Goal: Transaction & Acquisition: Purchase product/service

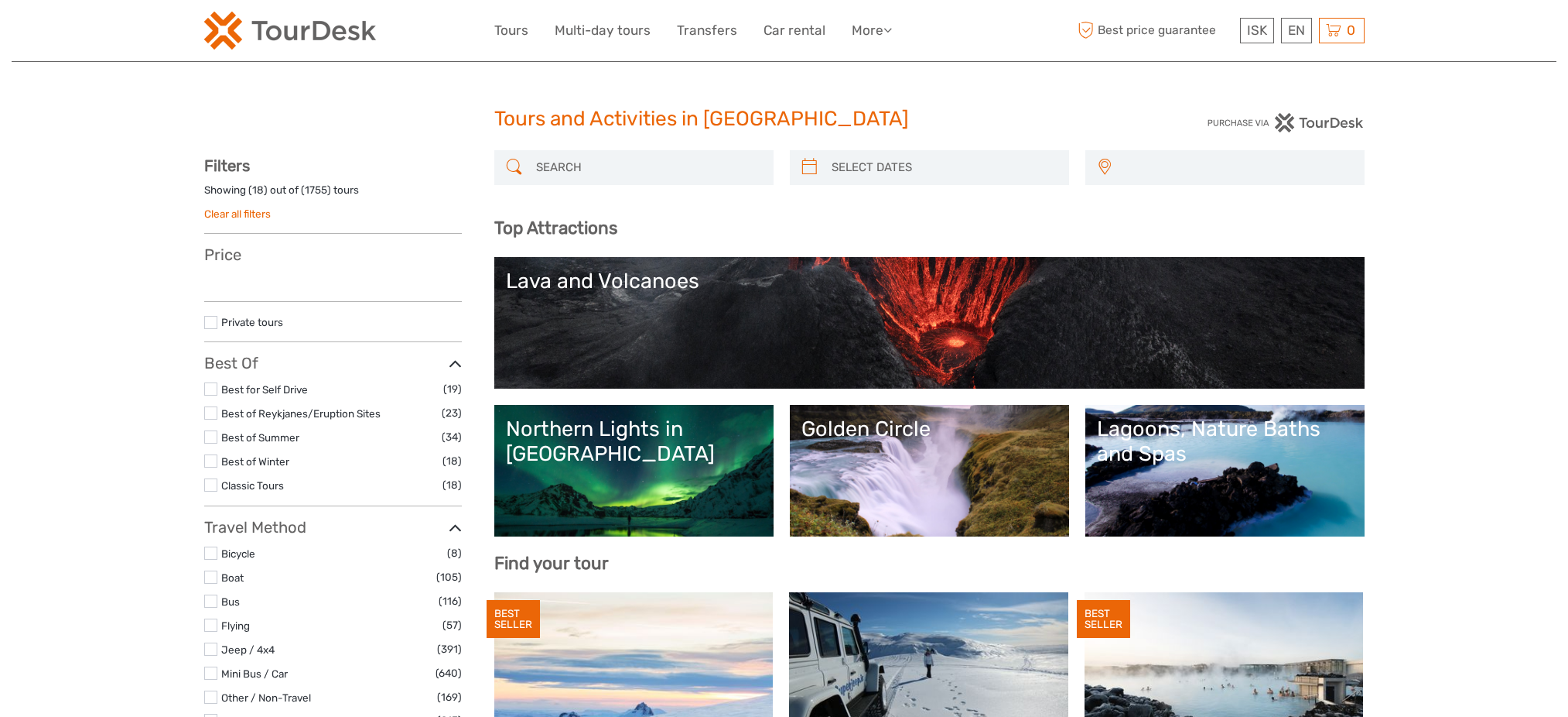
select select
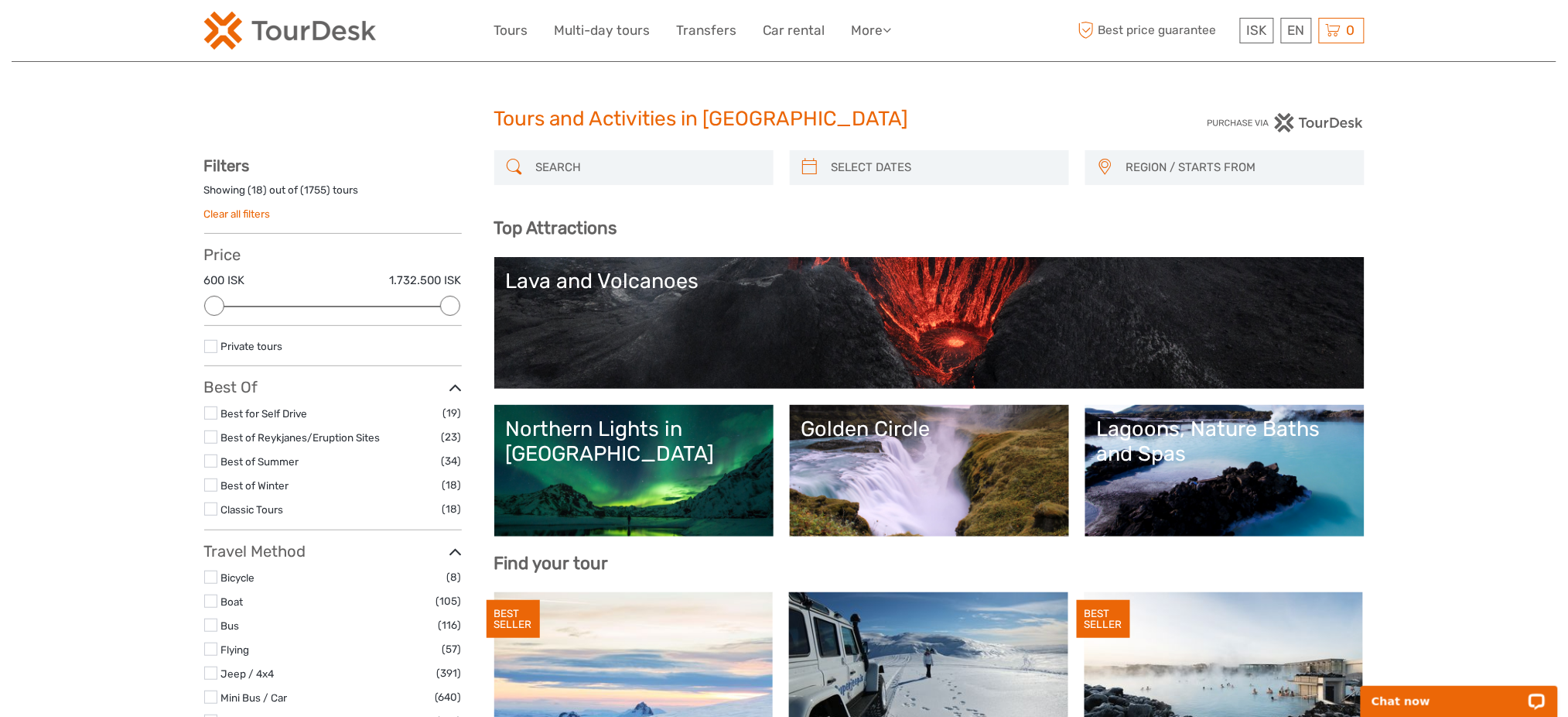
click at [1236, 156] on span "REGION / STARTS FROM" at bounding box center [1238, 167] width 237 height 25
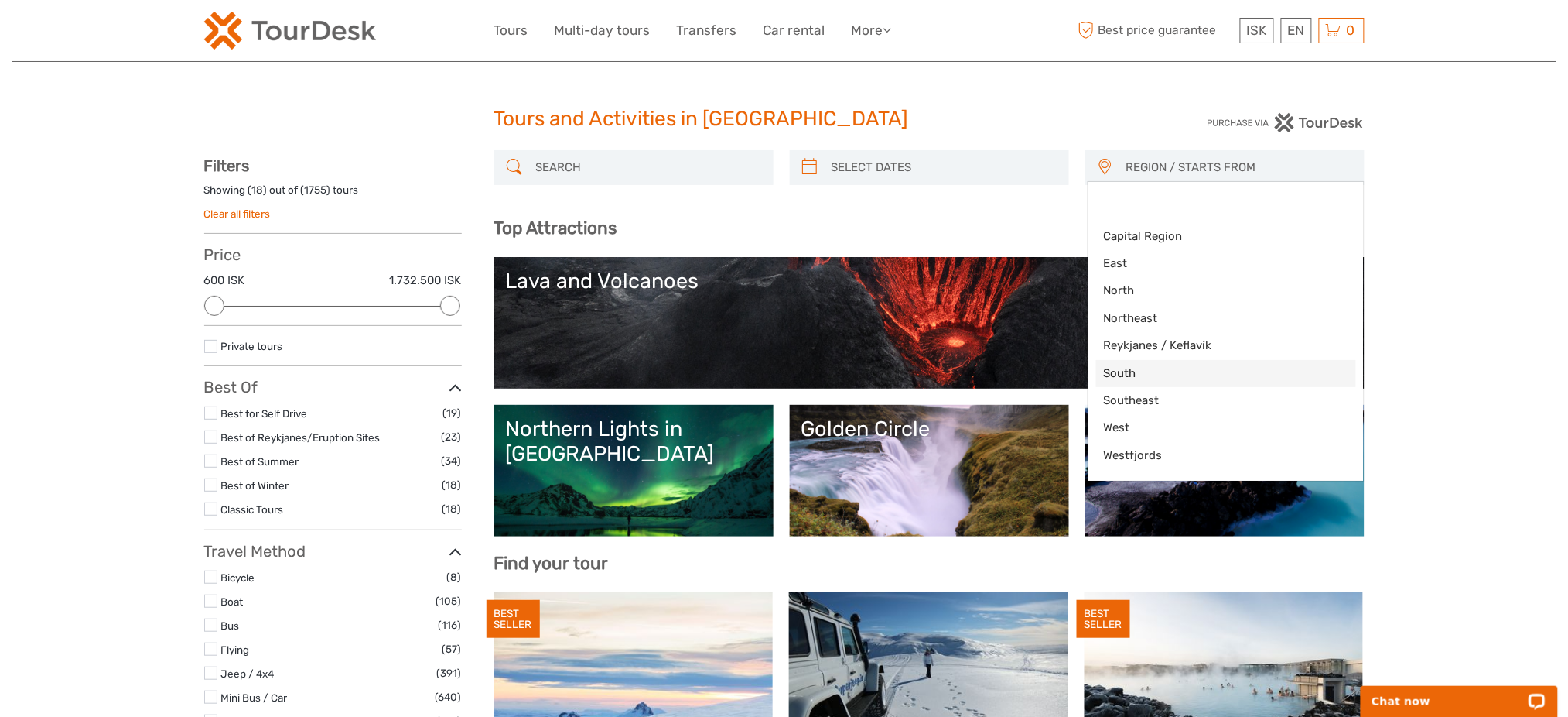
click at [1161, 366] on span "South" at bounding box center [1213, 373] width 218 height 16
select select "South"
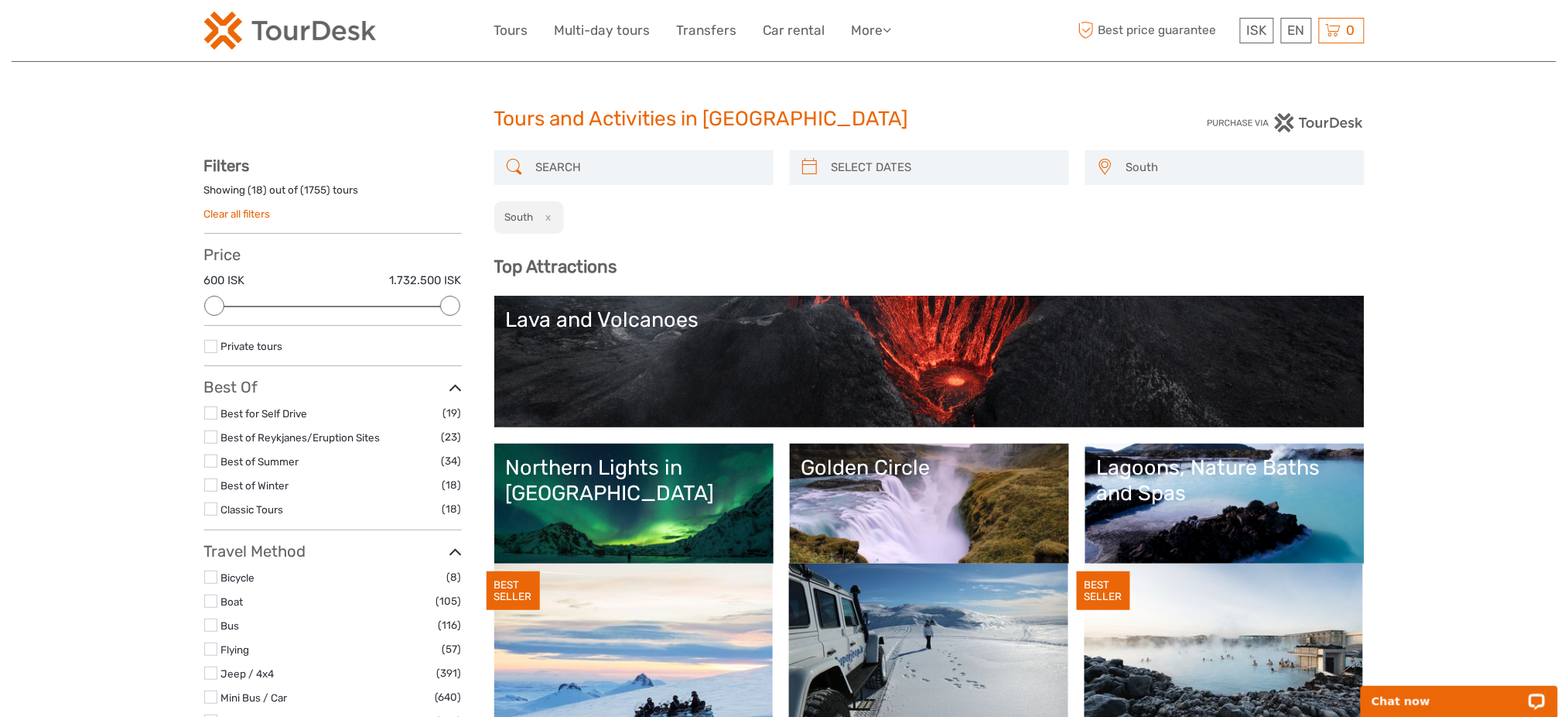
scroll to position [63, 0]
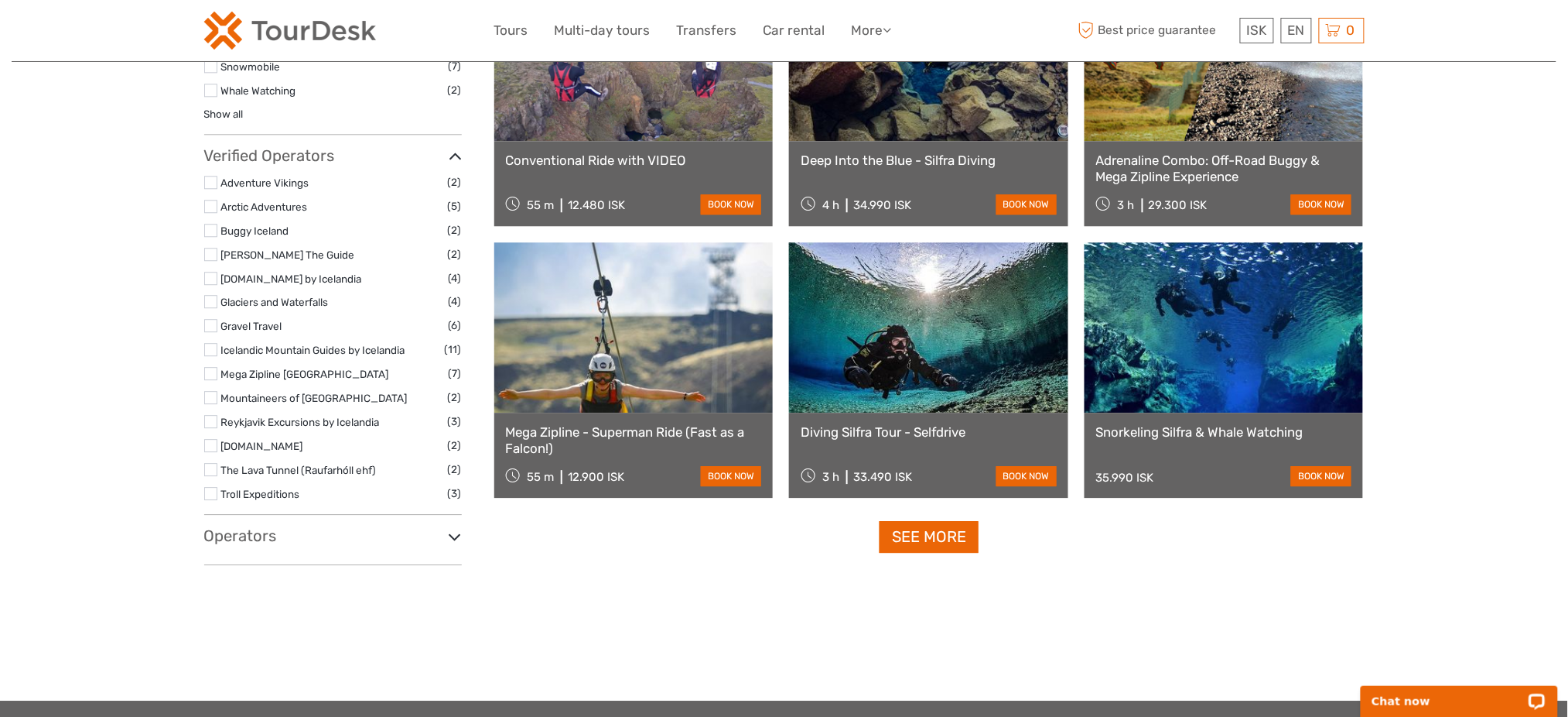
scroll to position [1429, 0]
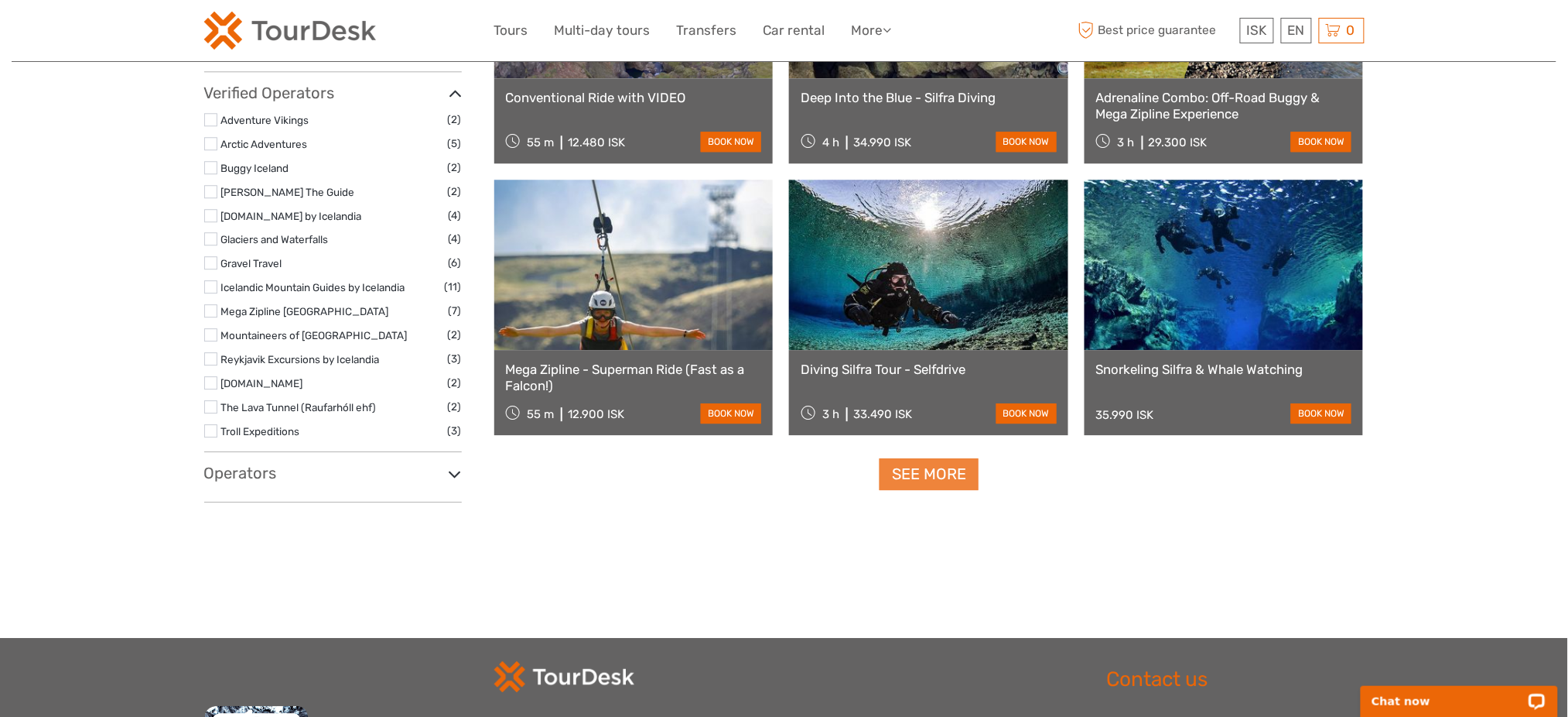
click at [976, 476] on link "See more" at bounding box center [929, 474] width 99 height 32
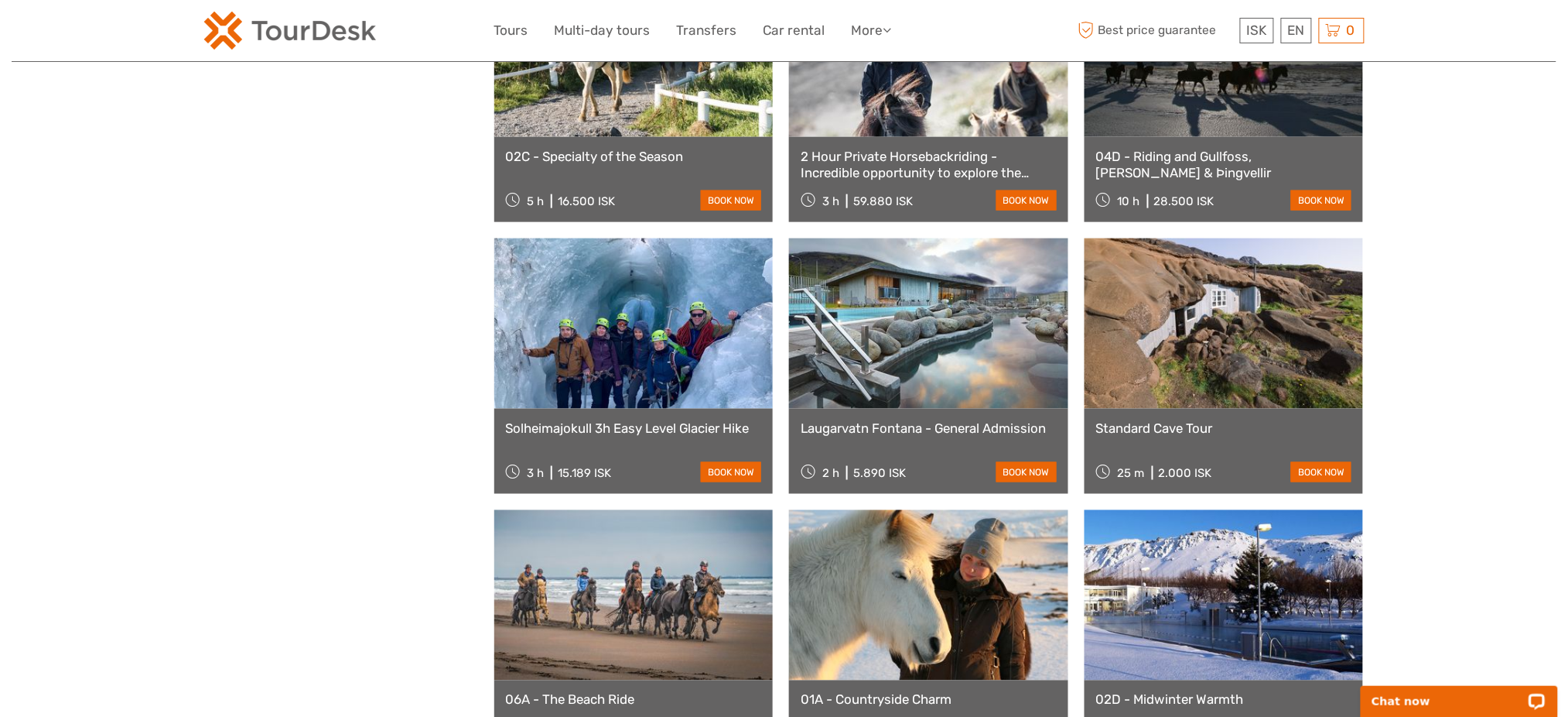
scroll to position [3016, 0]
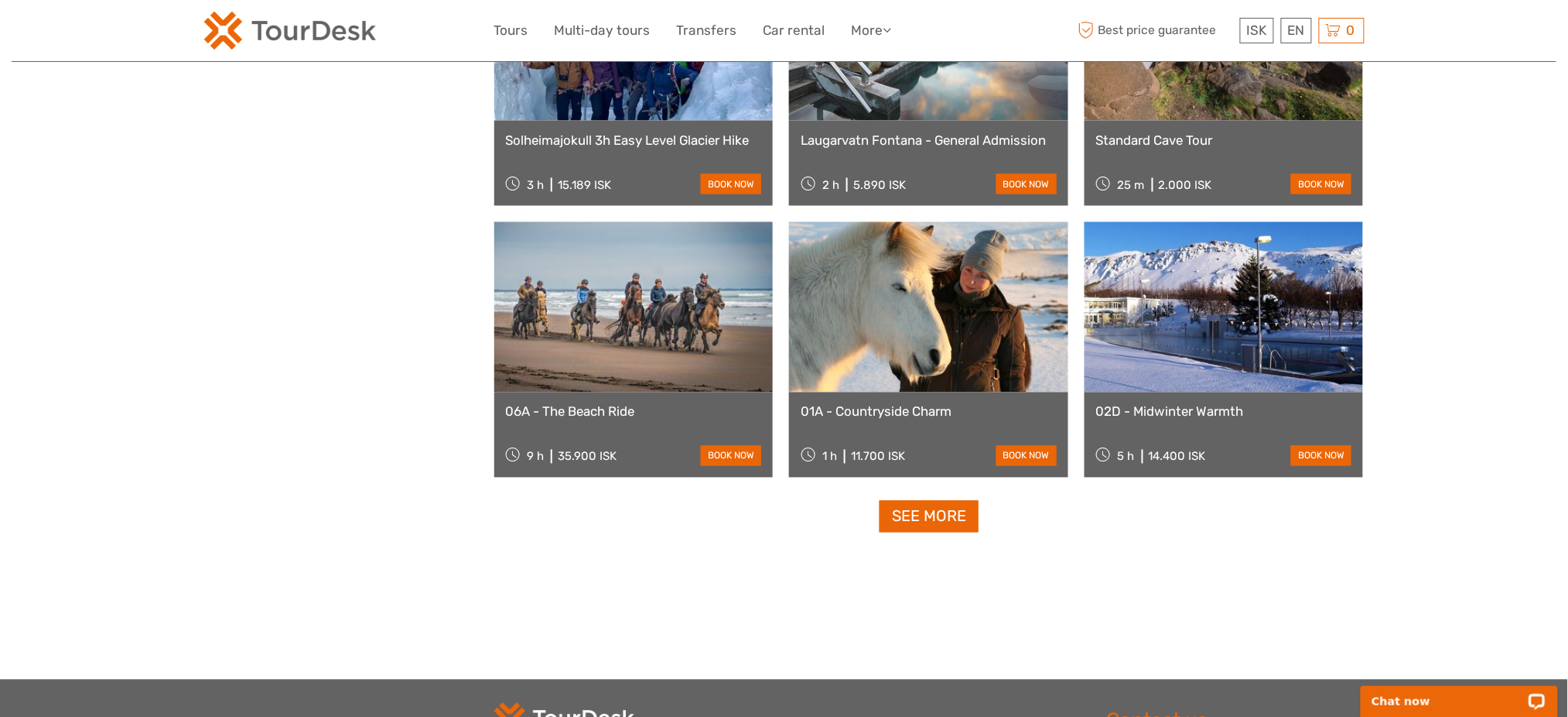
click at [944, 525] on link "See more" at bounding box center [929, 517] width 99 height 32
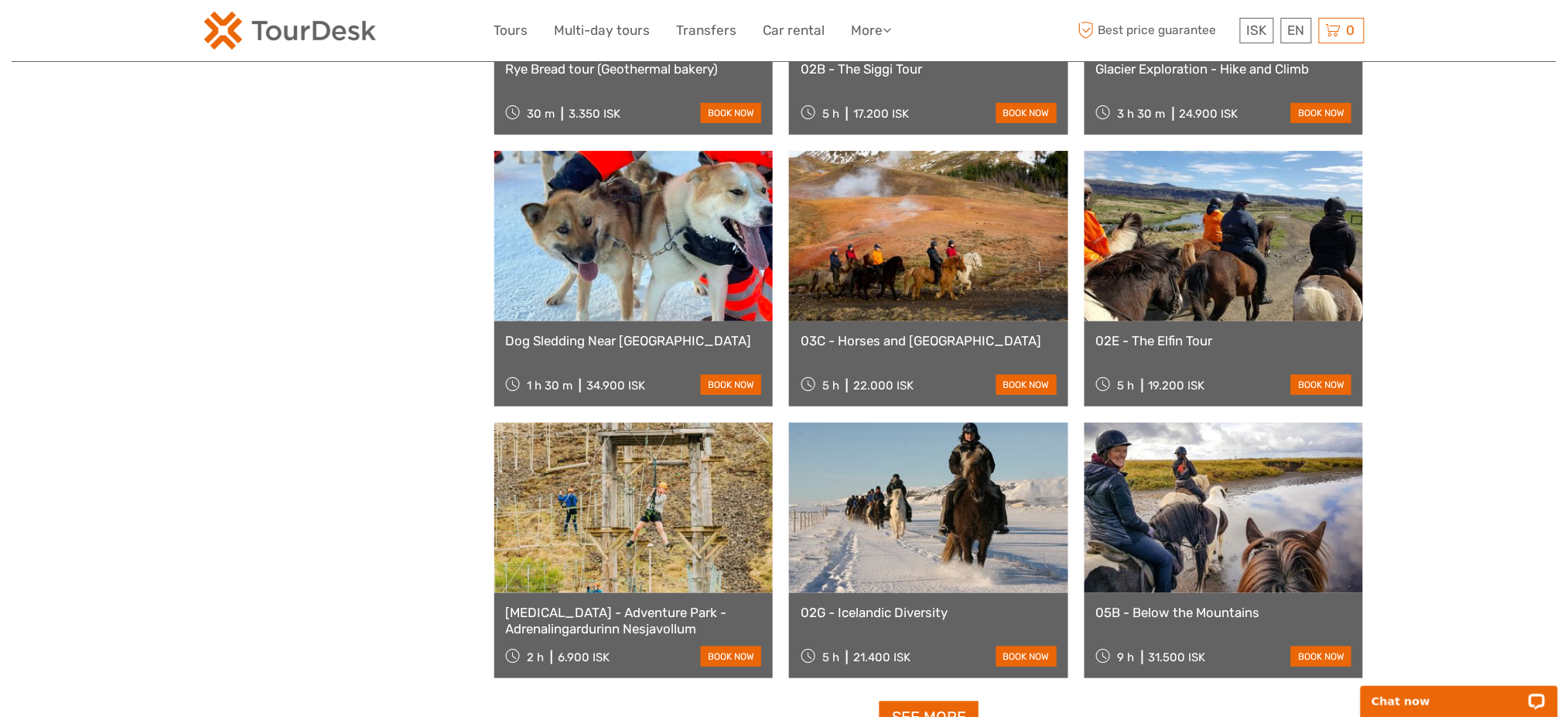
scroll to position [4465, 0]
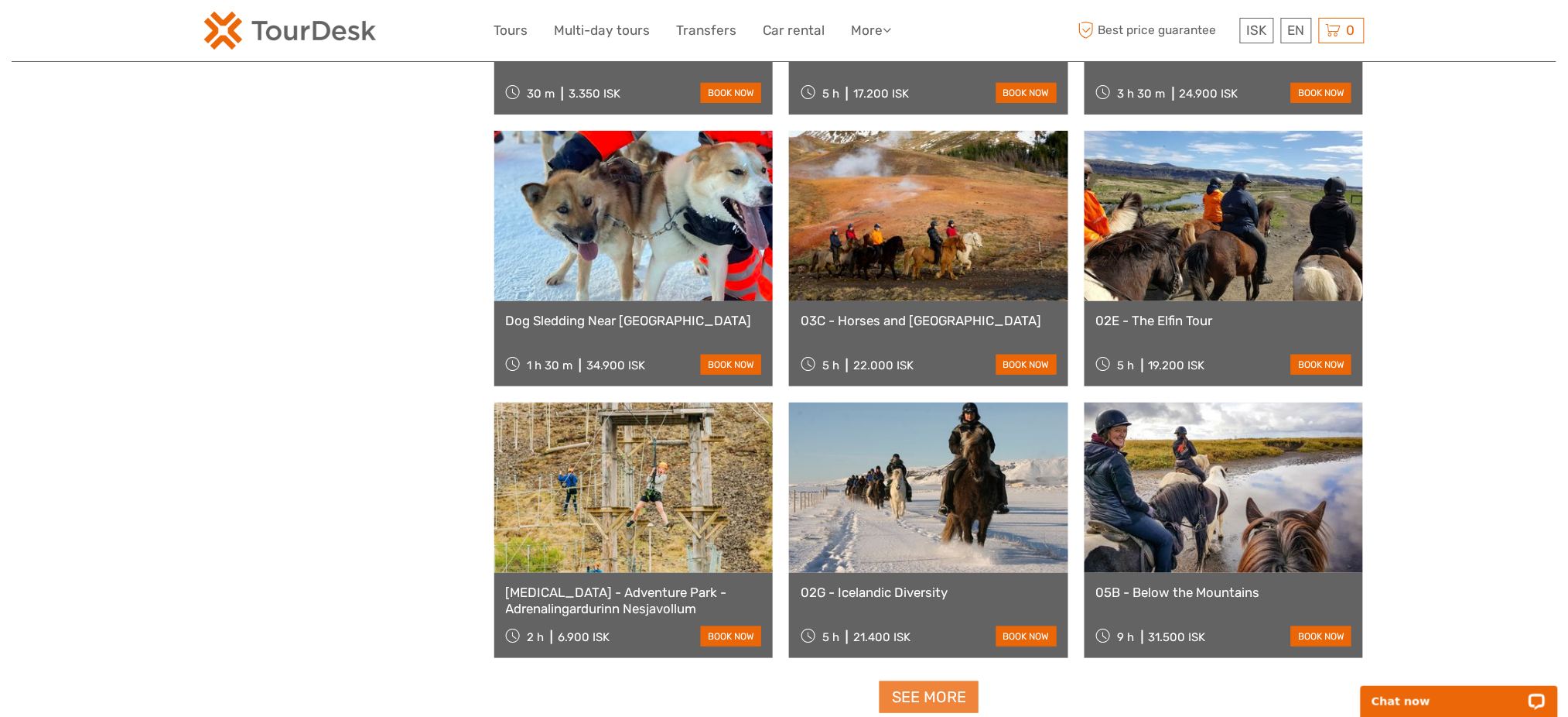
click at [898, 692] on link "See more" at bounding box center [929, 697] width 99 height 32
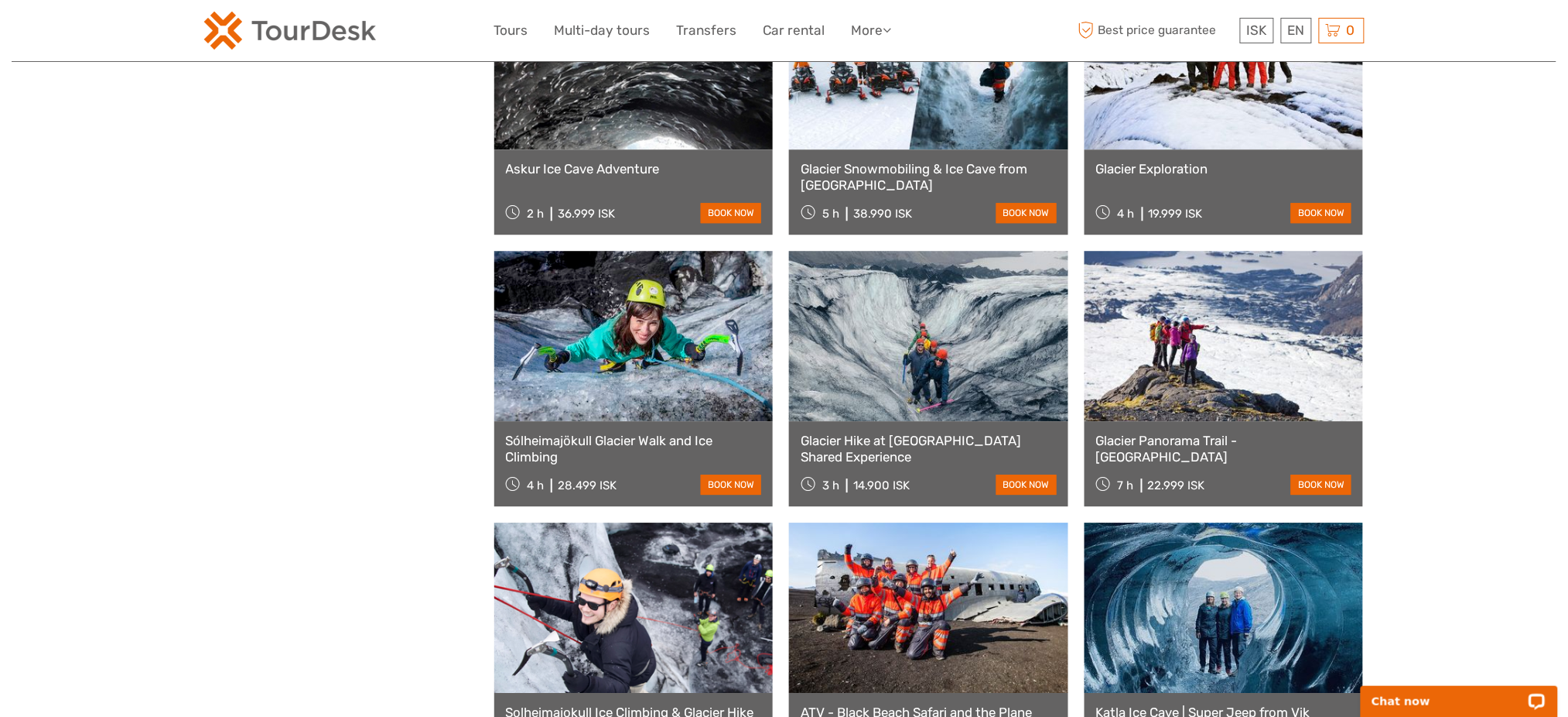
scroll to position [6322, 0]
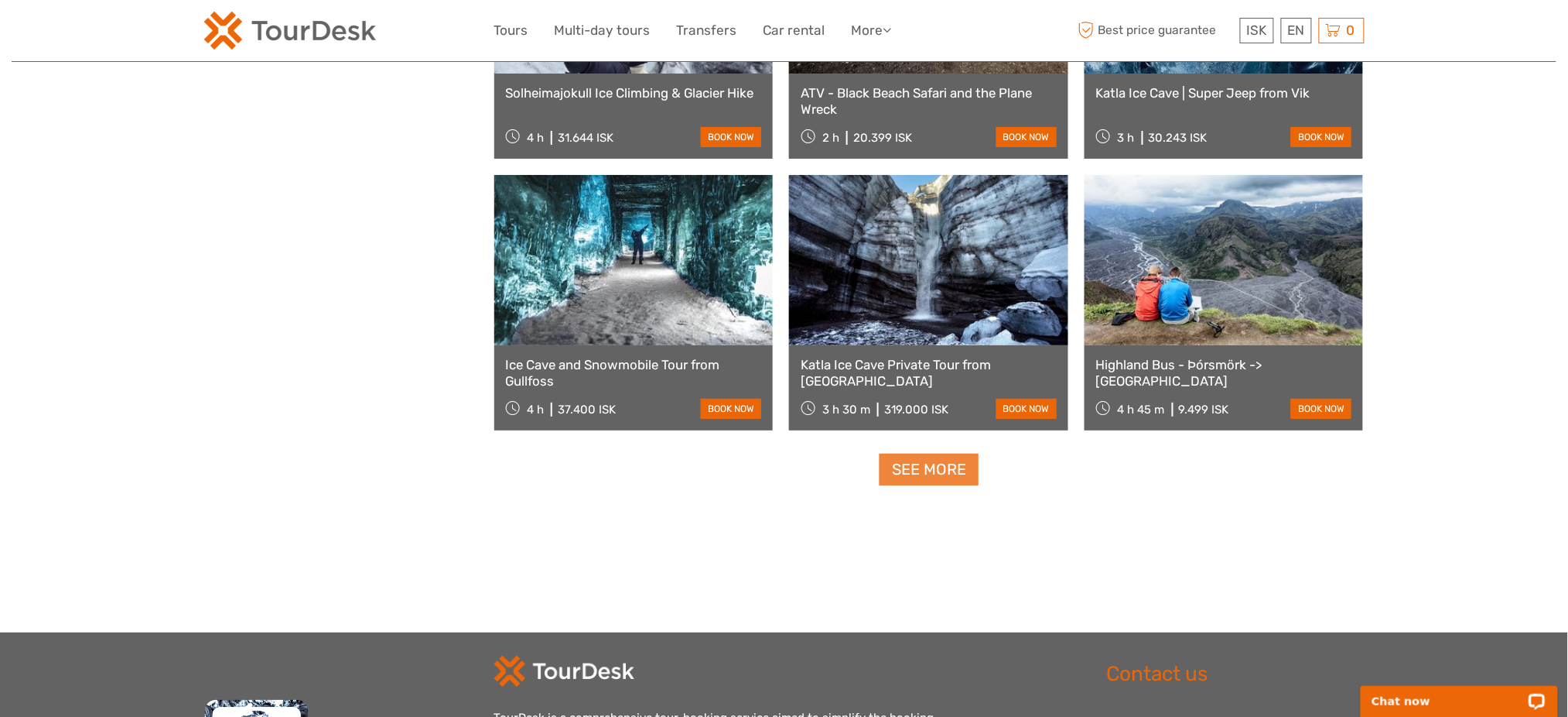
click at [935, 458] on link "See more" at bounding box center [929, 469] width 99 height 32
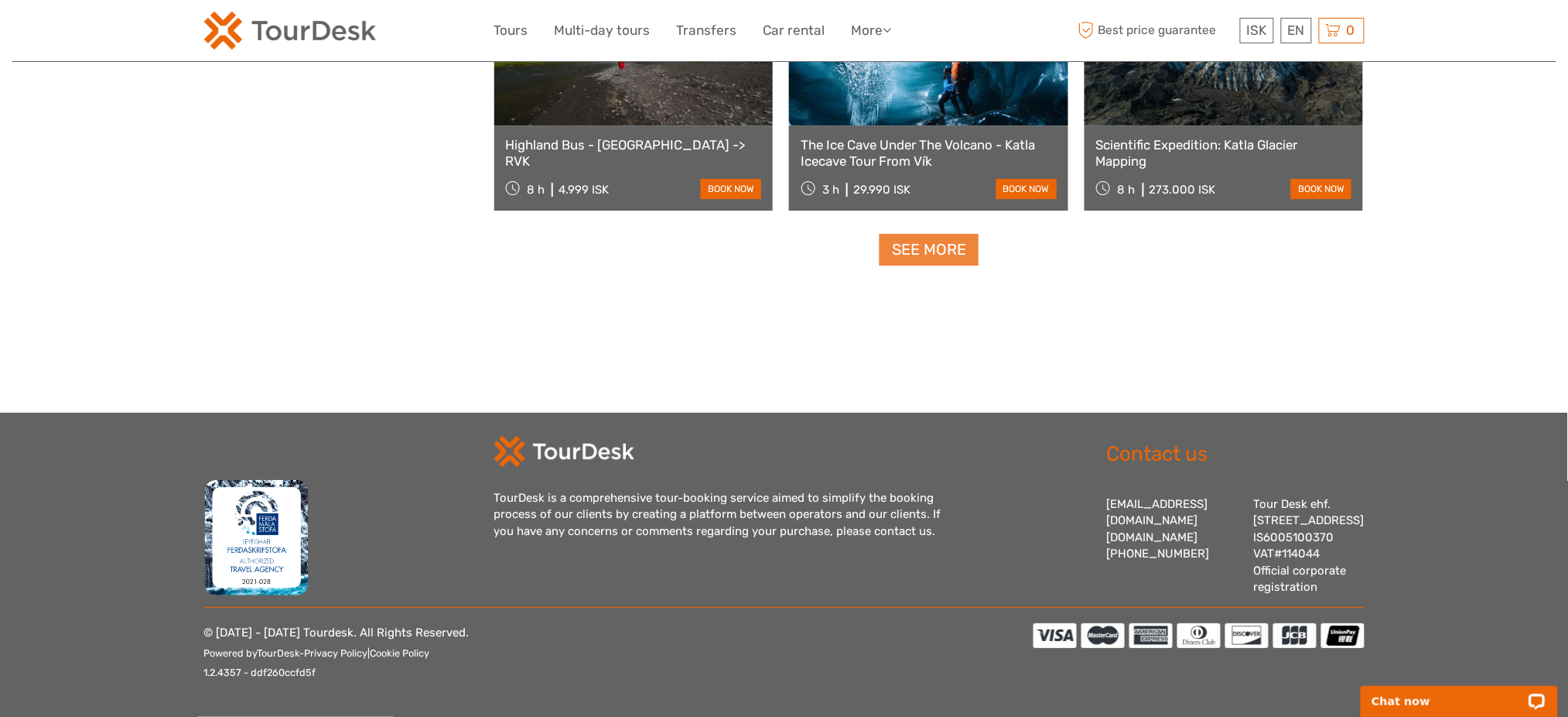
click at [967, 244] on link "See more" at bounding box center [929, 250] width 99 height 32
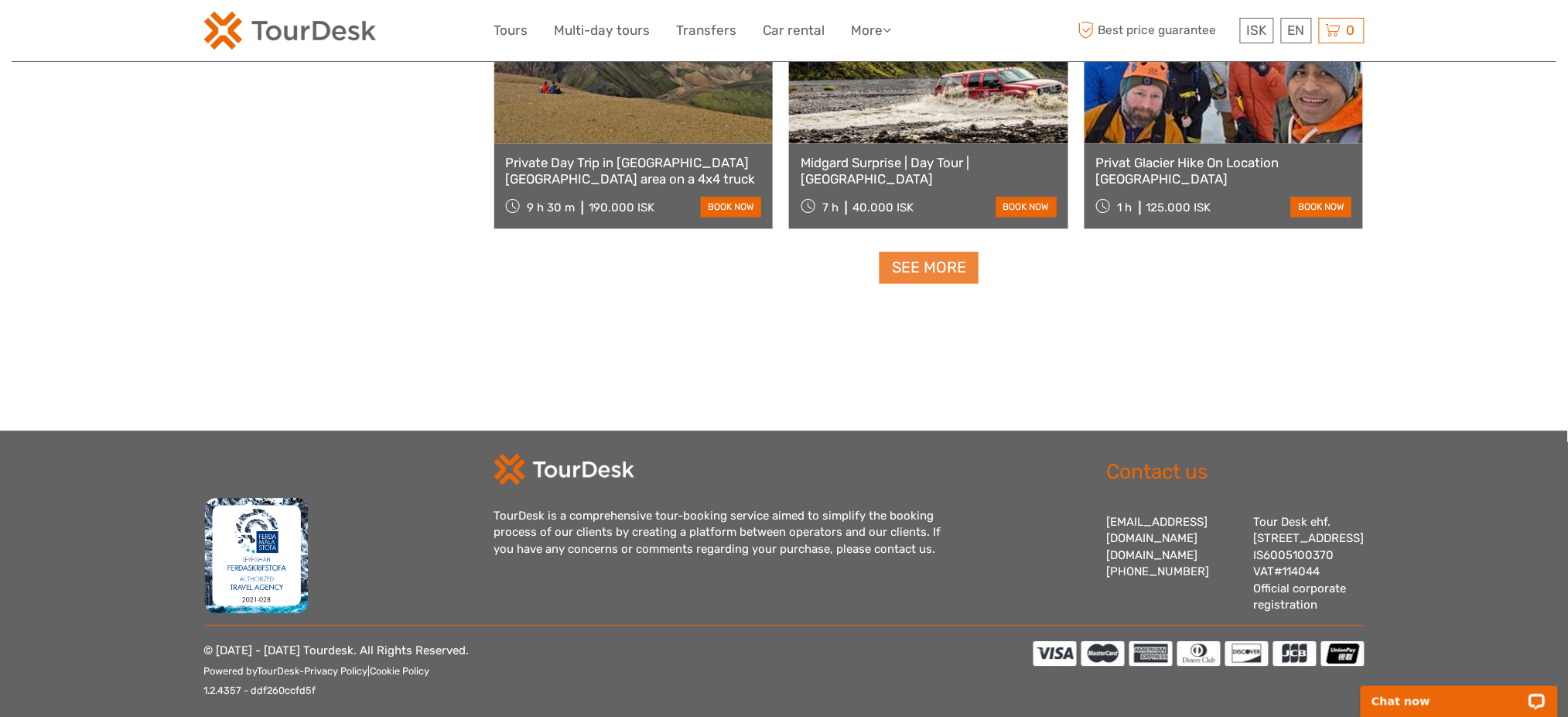
click at [950, 272] on link "See more" at bounding box center [929, 267] width 99 height 32
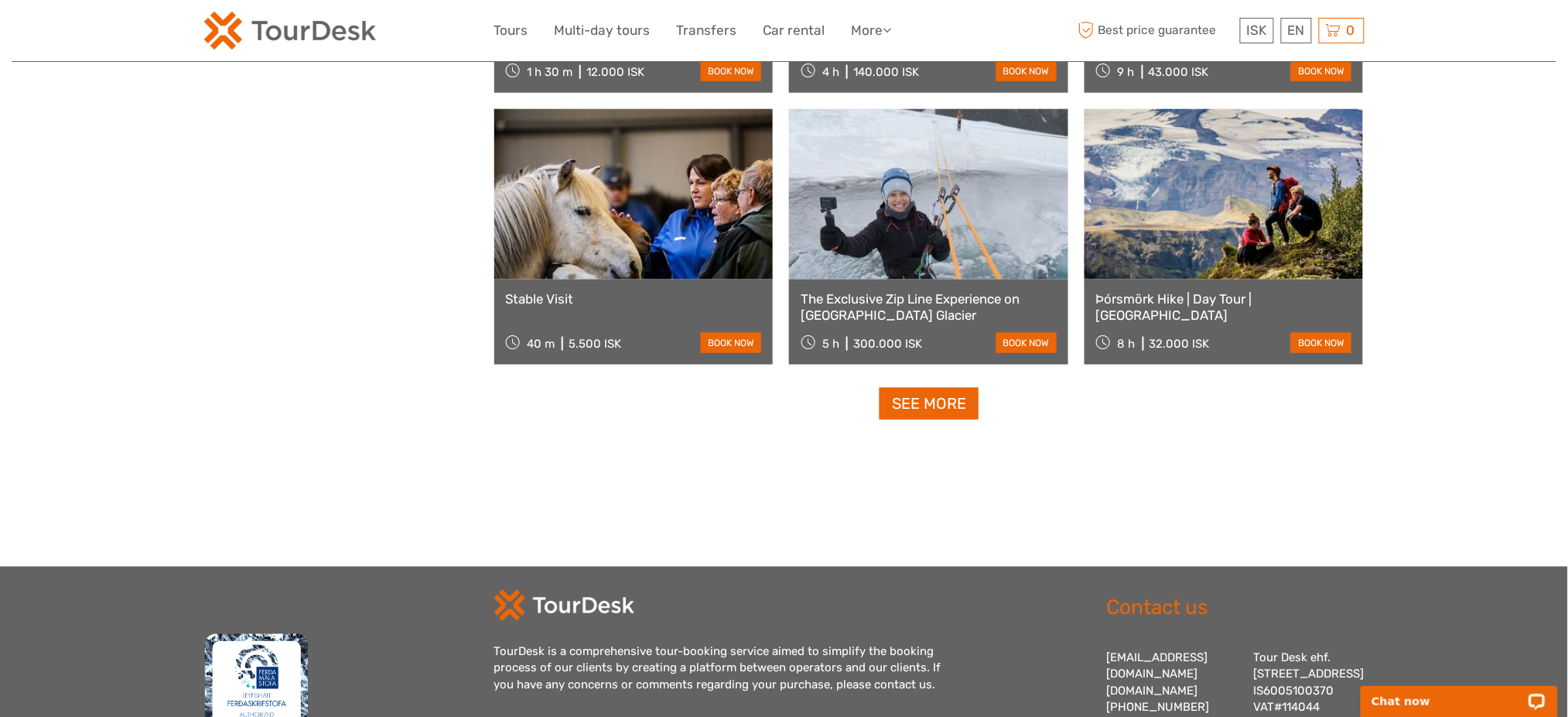
scroll to position [11309, 0]
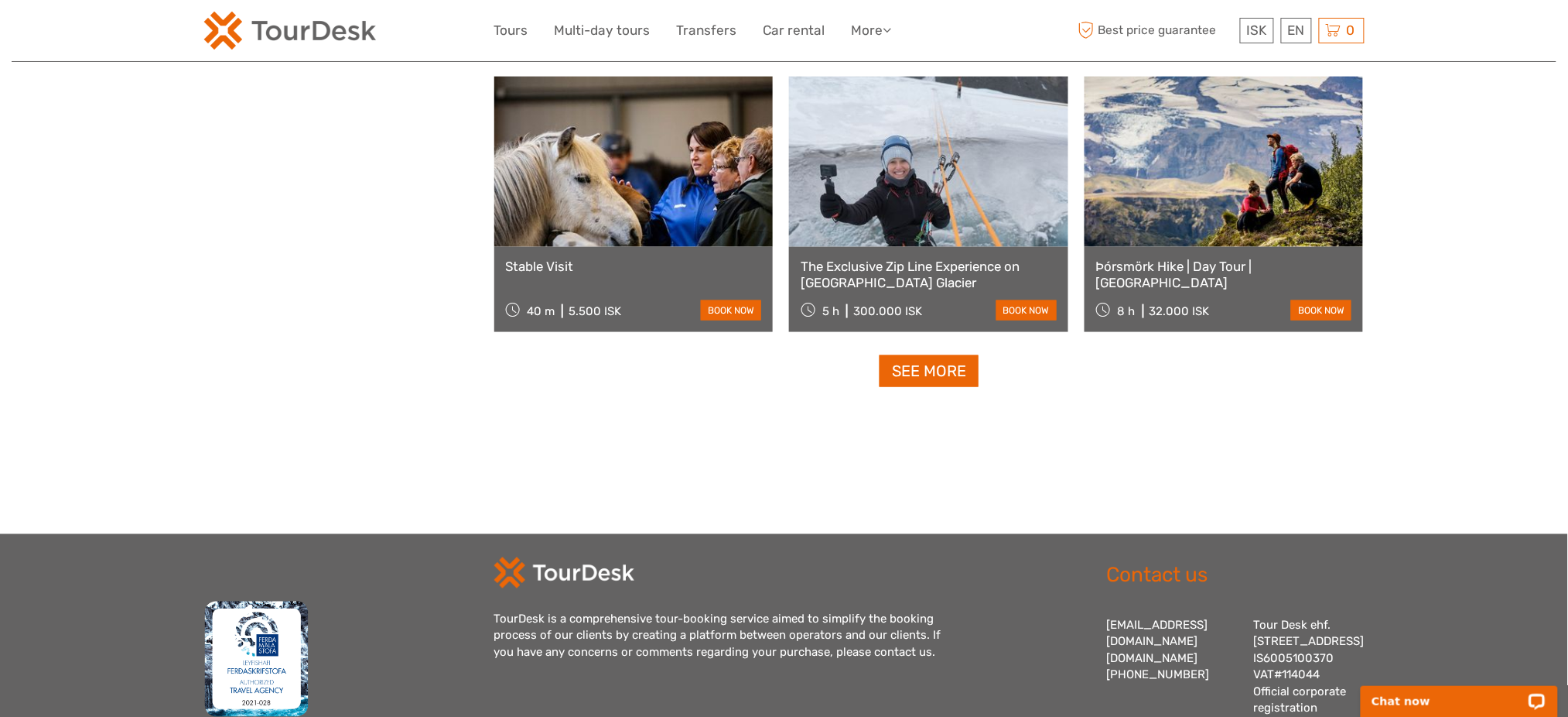
click at [938, 378] on link "See more" at bounding box center [929, 371] width 99 height 32
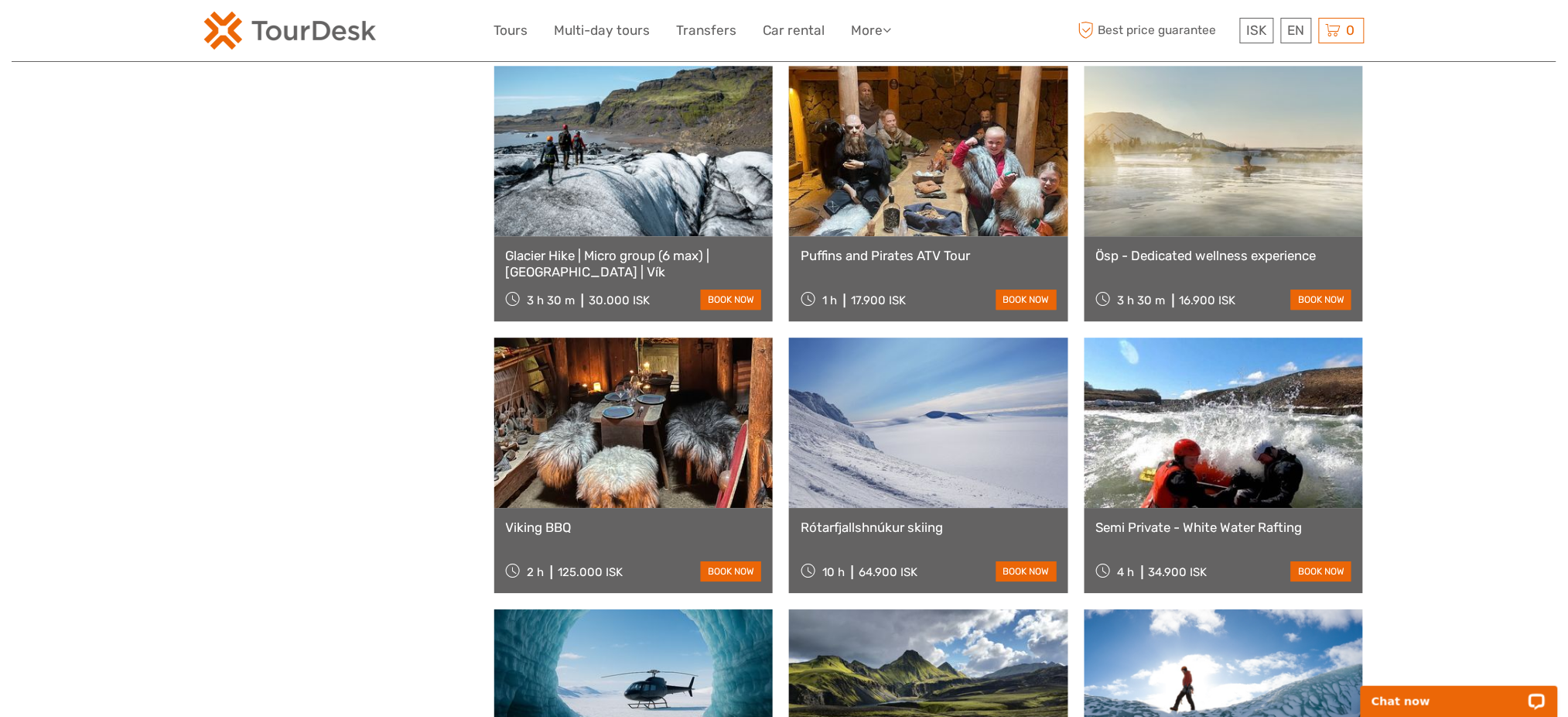
scroll to position [13076, 0]
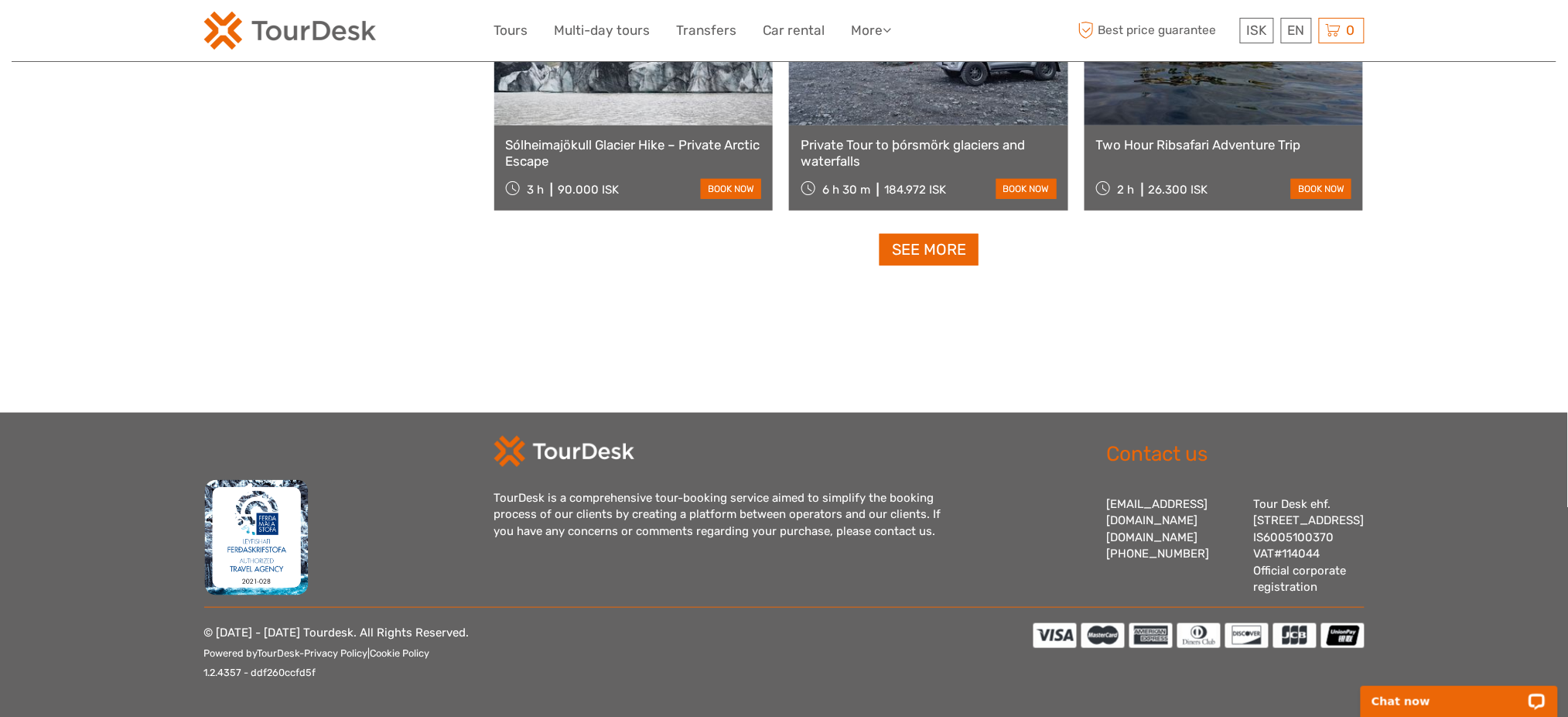
click at [961, 234] on link "See more" at bounding box center [929, 250] width 99 height 32
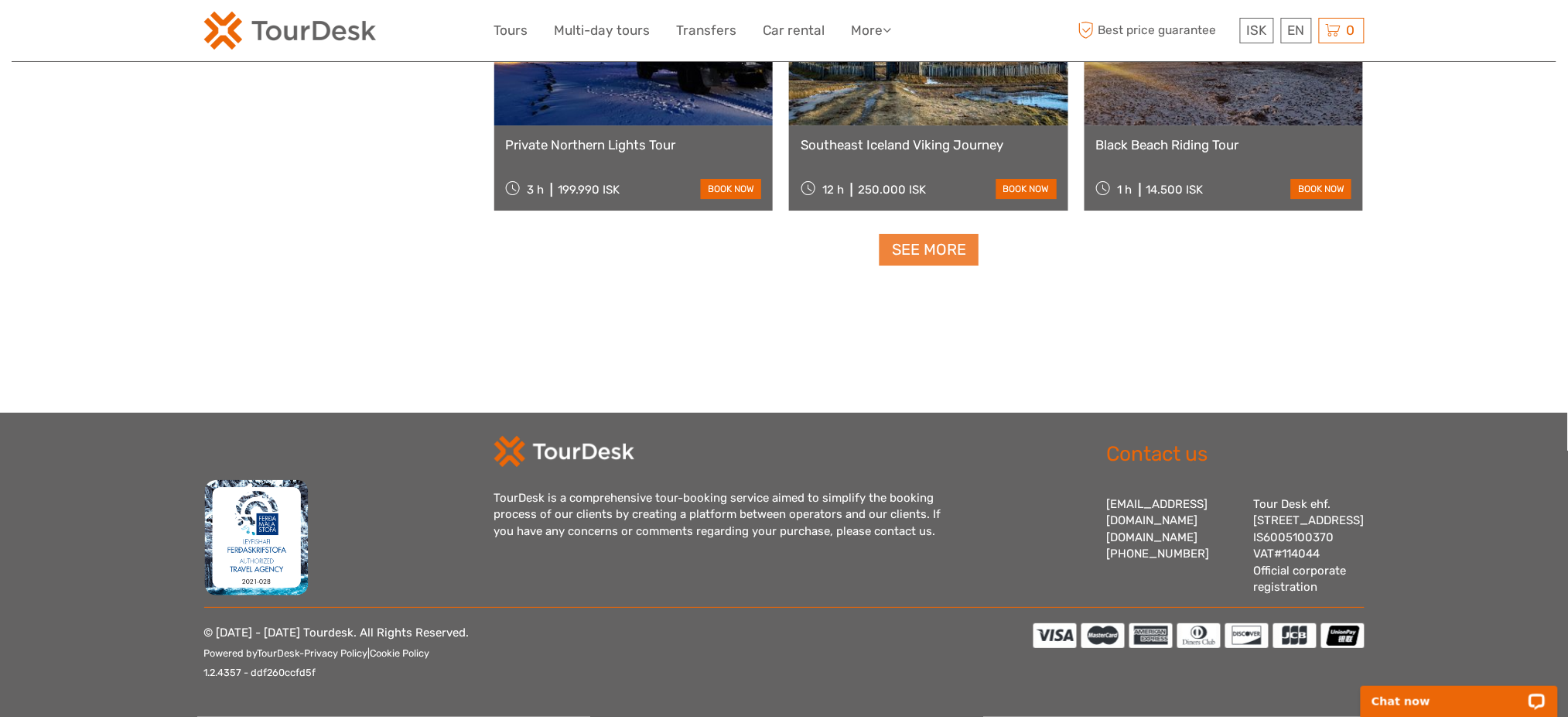
click at [930, 235] on link "See more" at bounding box center [929, 250] width 99 height 32
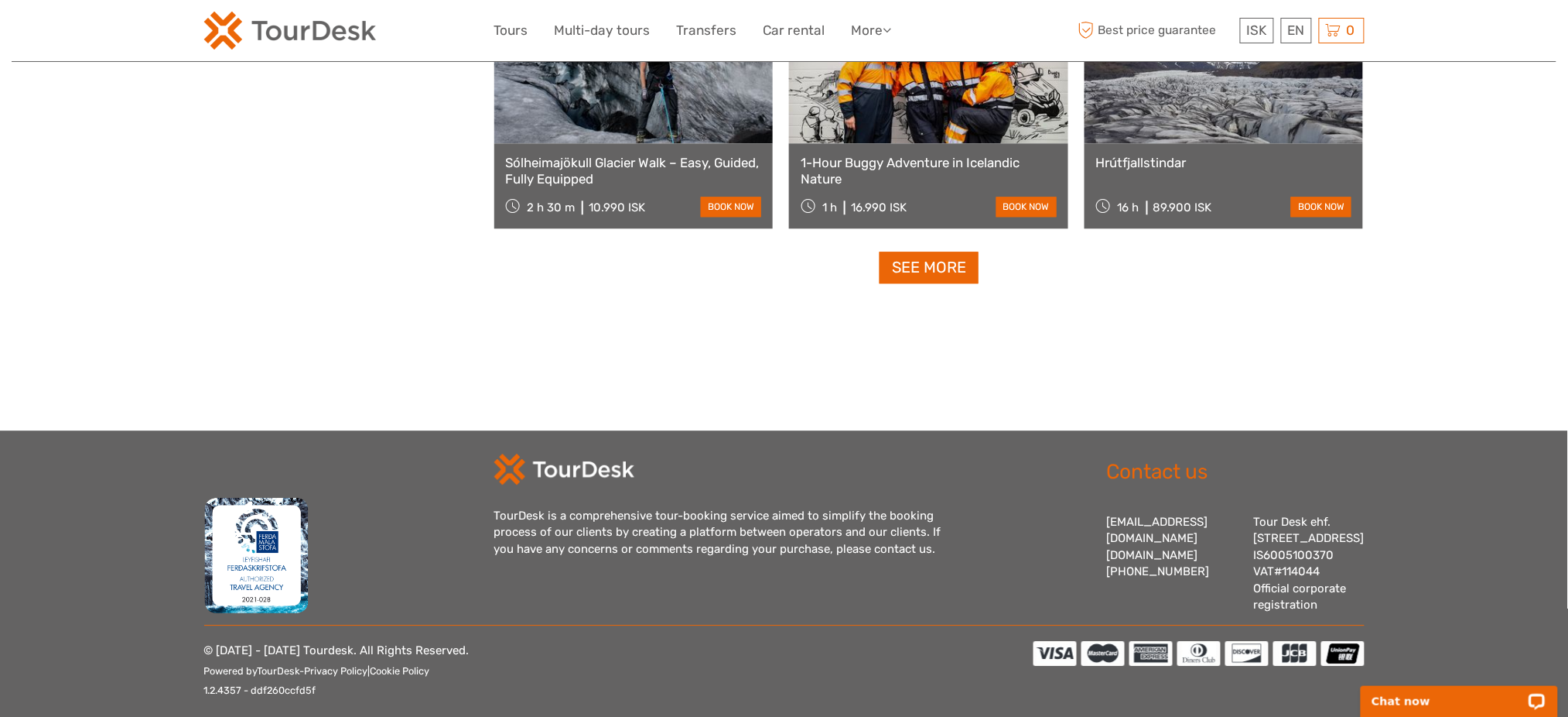
click at [950, 274] on link "See more" at bounding box center [929, 267] width 99 height 32
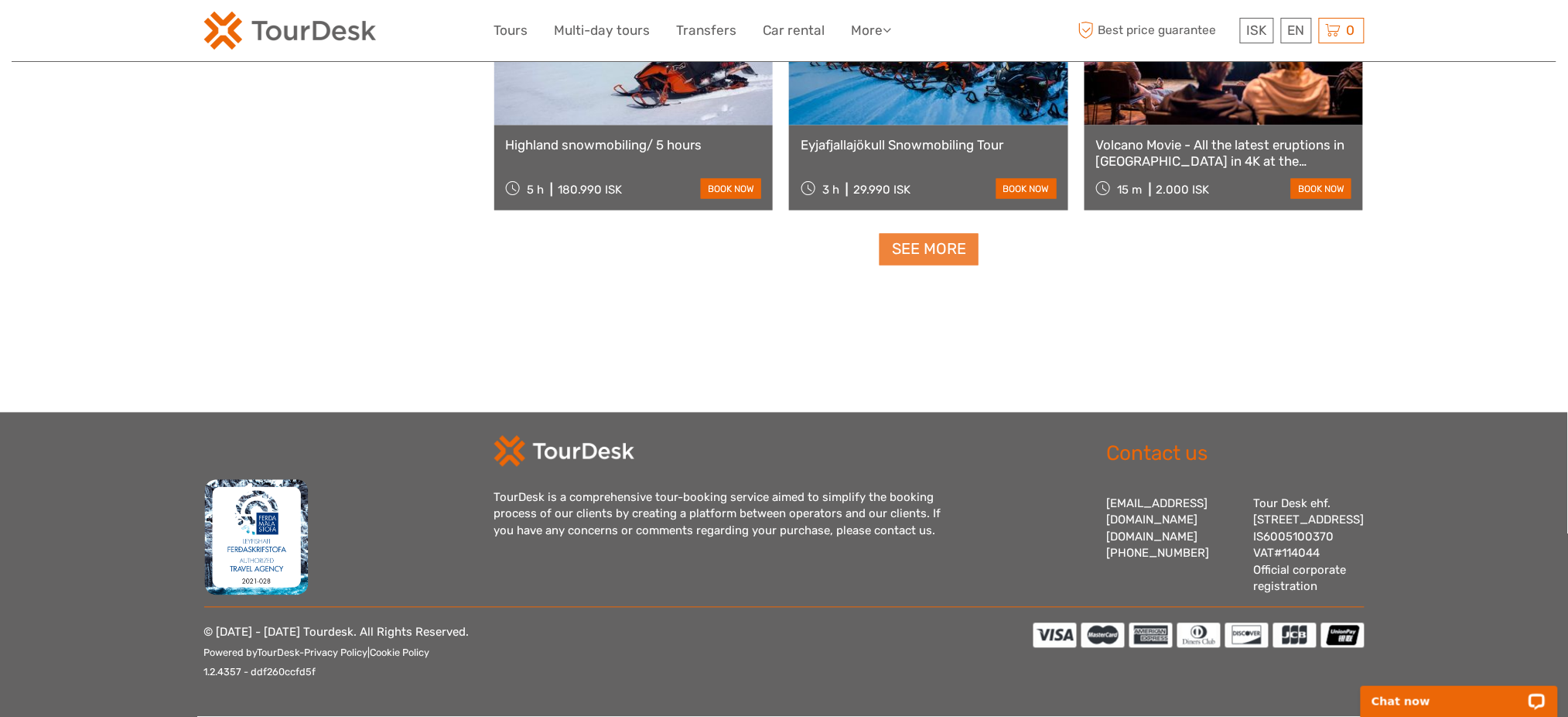
click at [974, 234] on link "See more" at bounding box center [929, 250] width 99 height 32
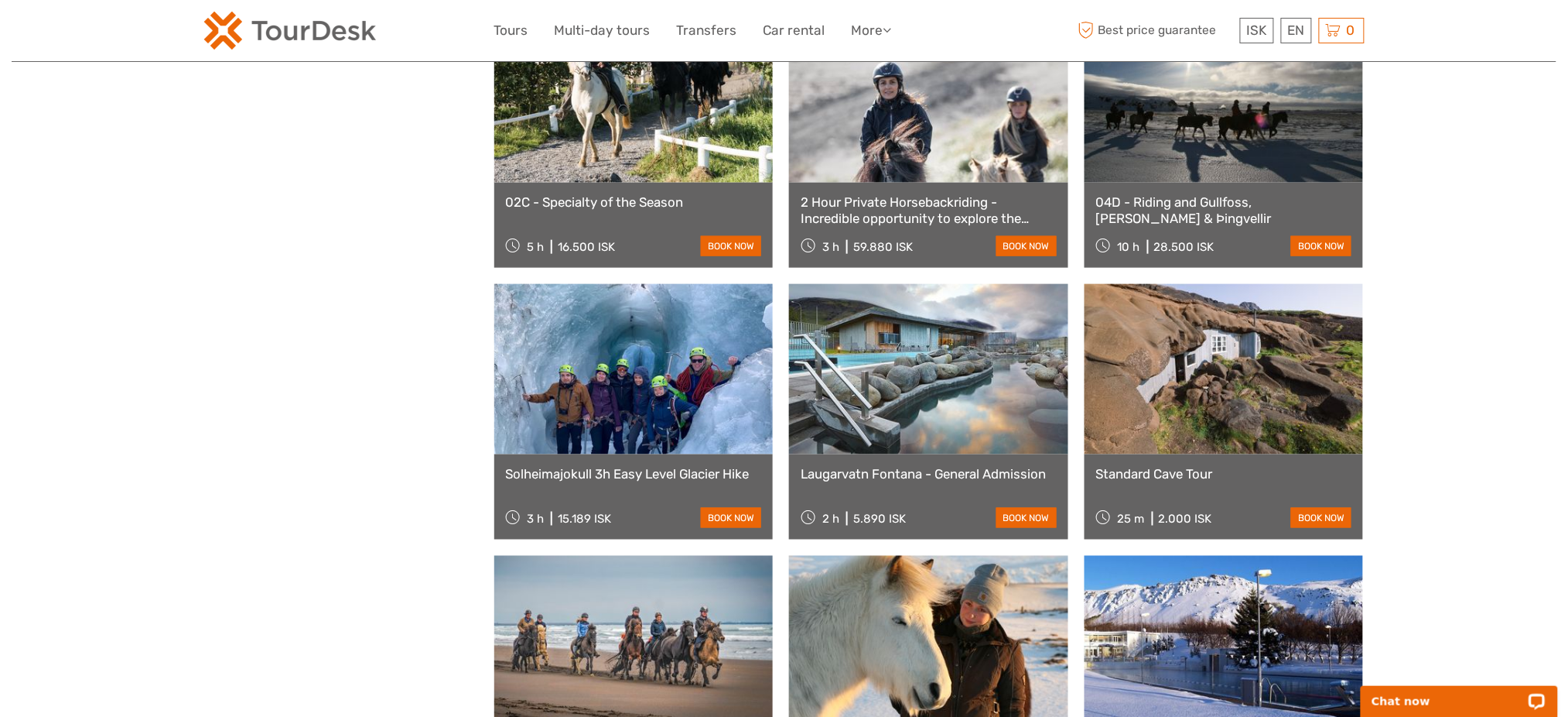
scroll to position [2579, 0]
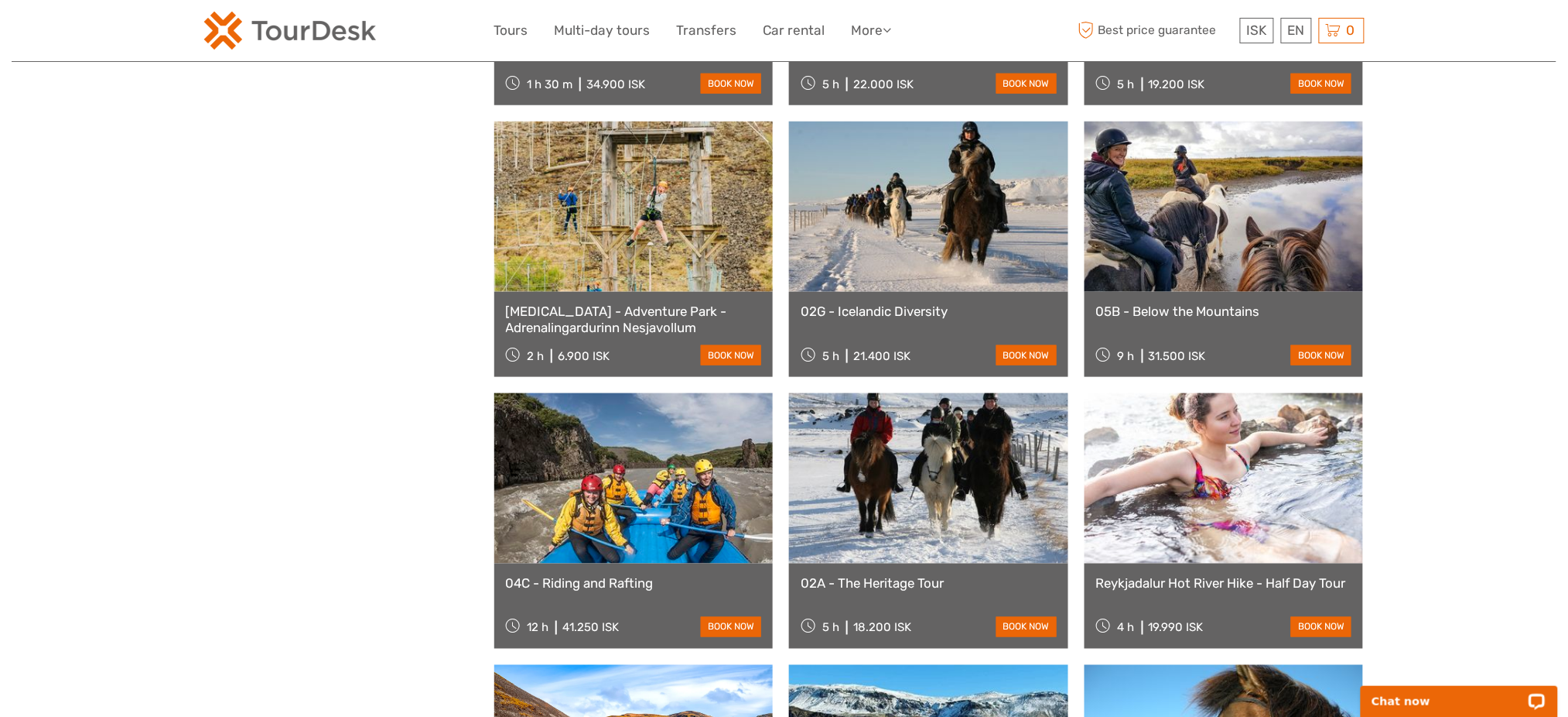
scroll to position [4952, 0]
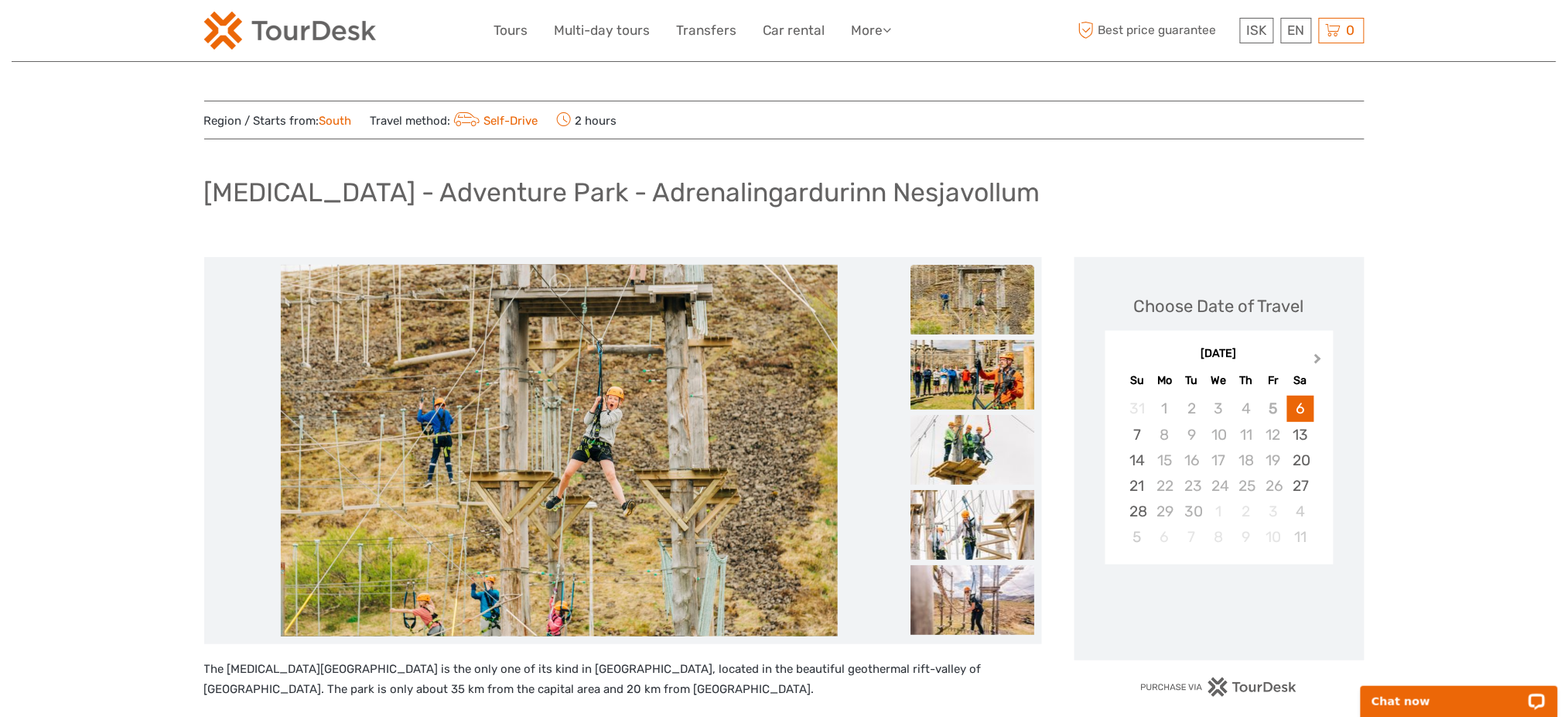
click at [1319, 358] on span "Next Month" at bounding box center [1319, 362] width 0 height 23
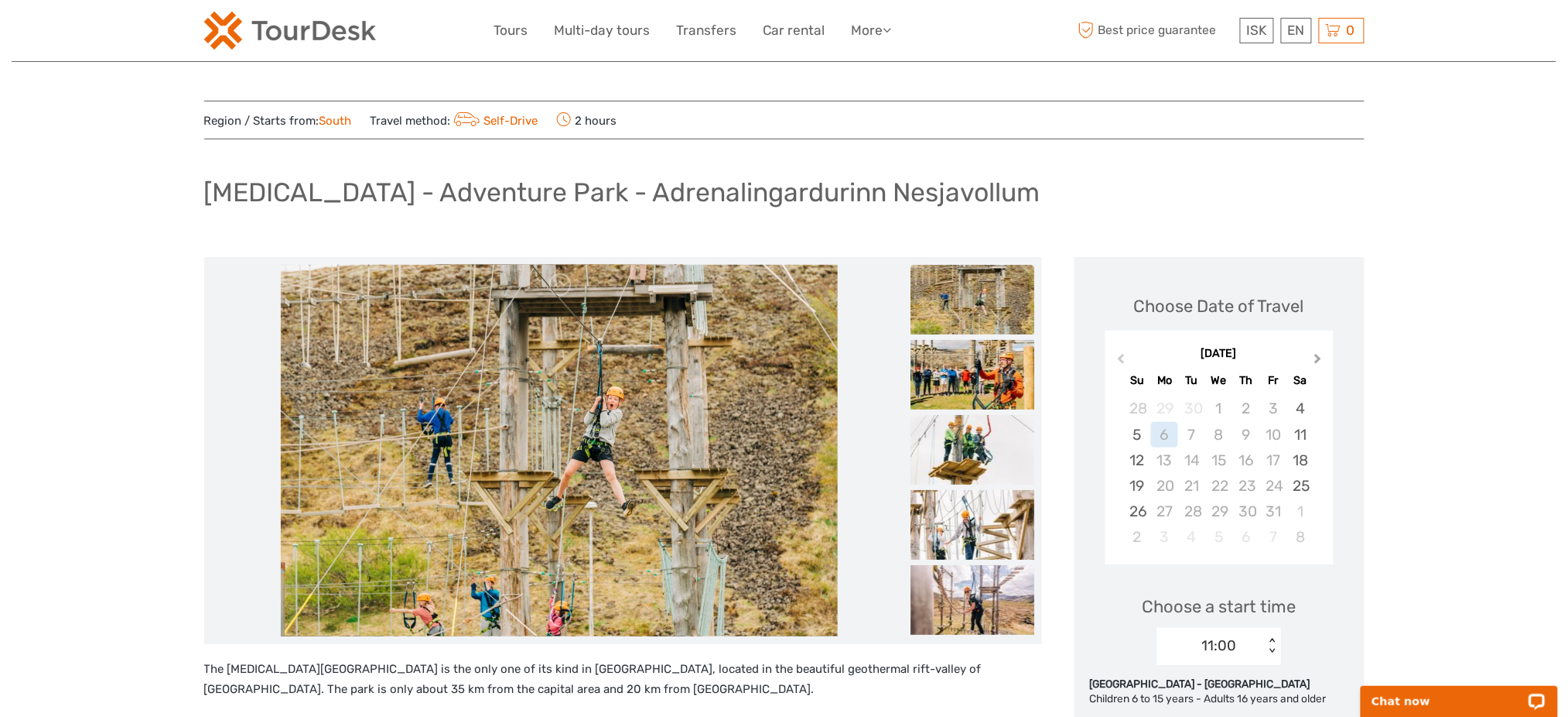
click at [1318, 352] on button "Next Month" at bounding box center [1319, 362] width 25 height 25
click at [1121, 357] on span "Previous Month" at bounding box center [1121, 362] width 0 height 23
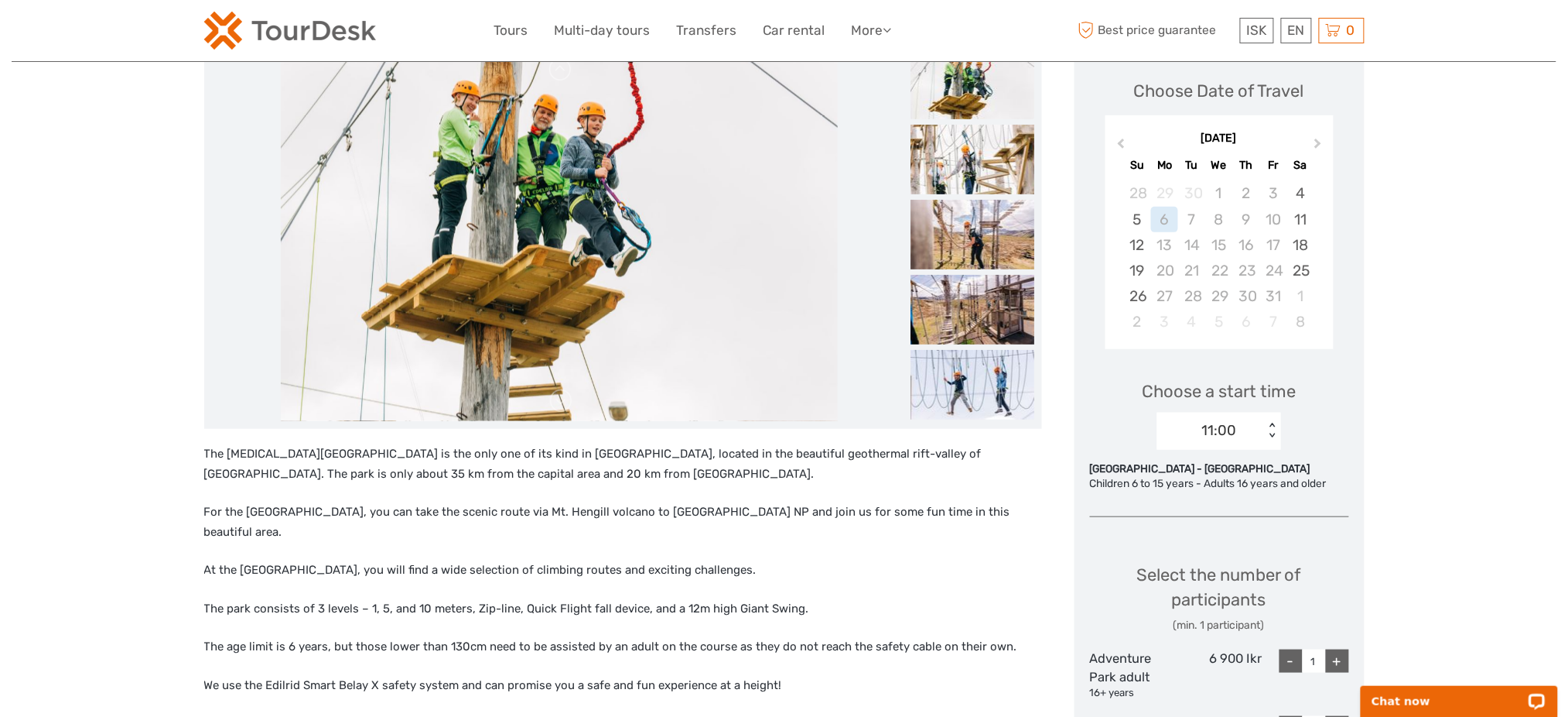
scroll to position [103, 0]
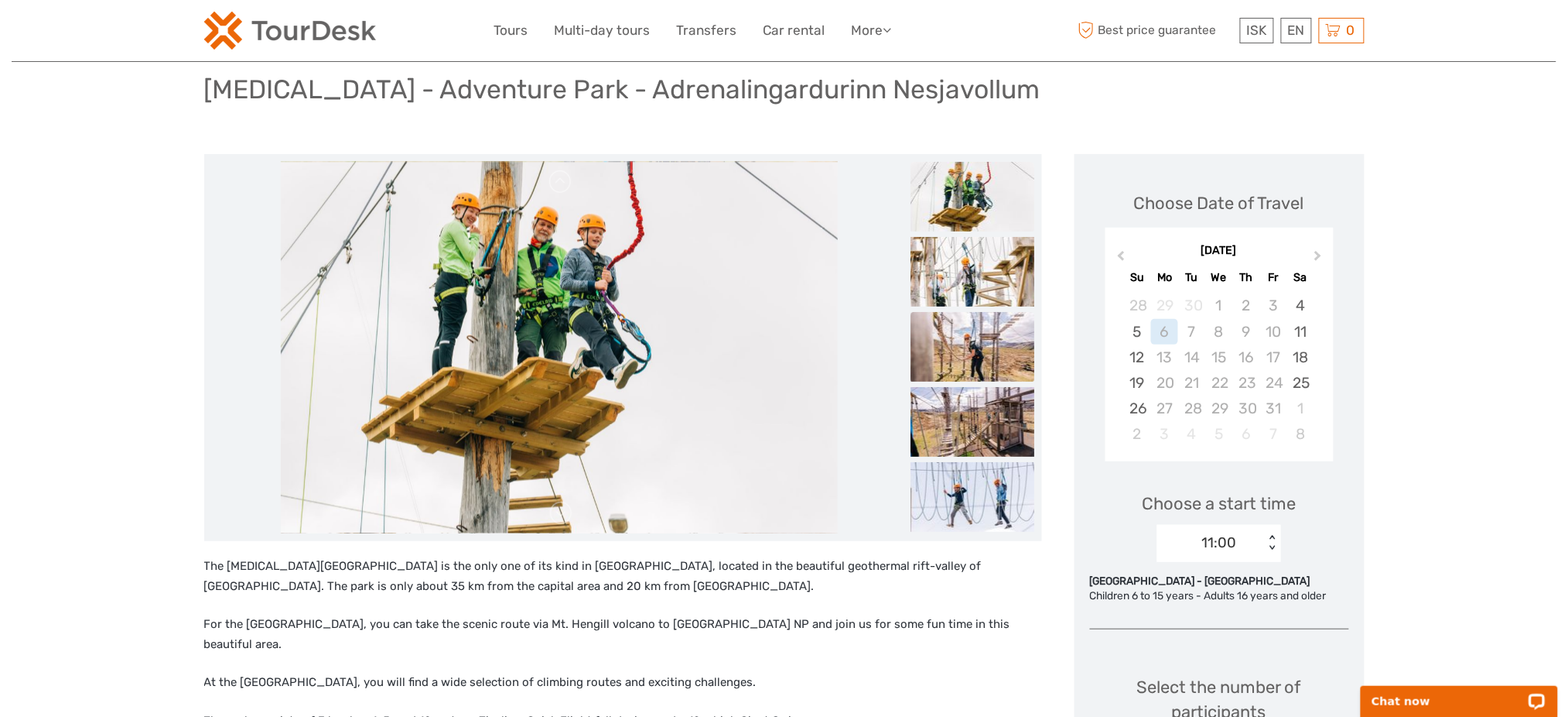
click at [1011, 353] on img at bounding box center [972, 346] width 124 height 69
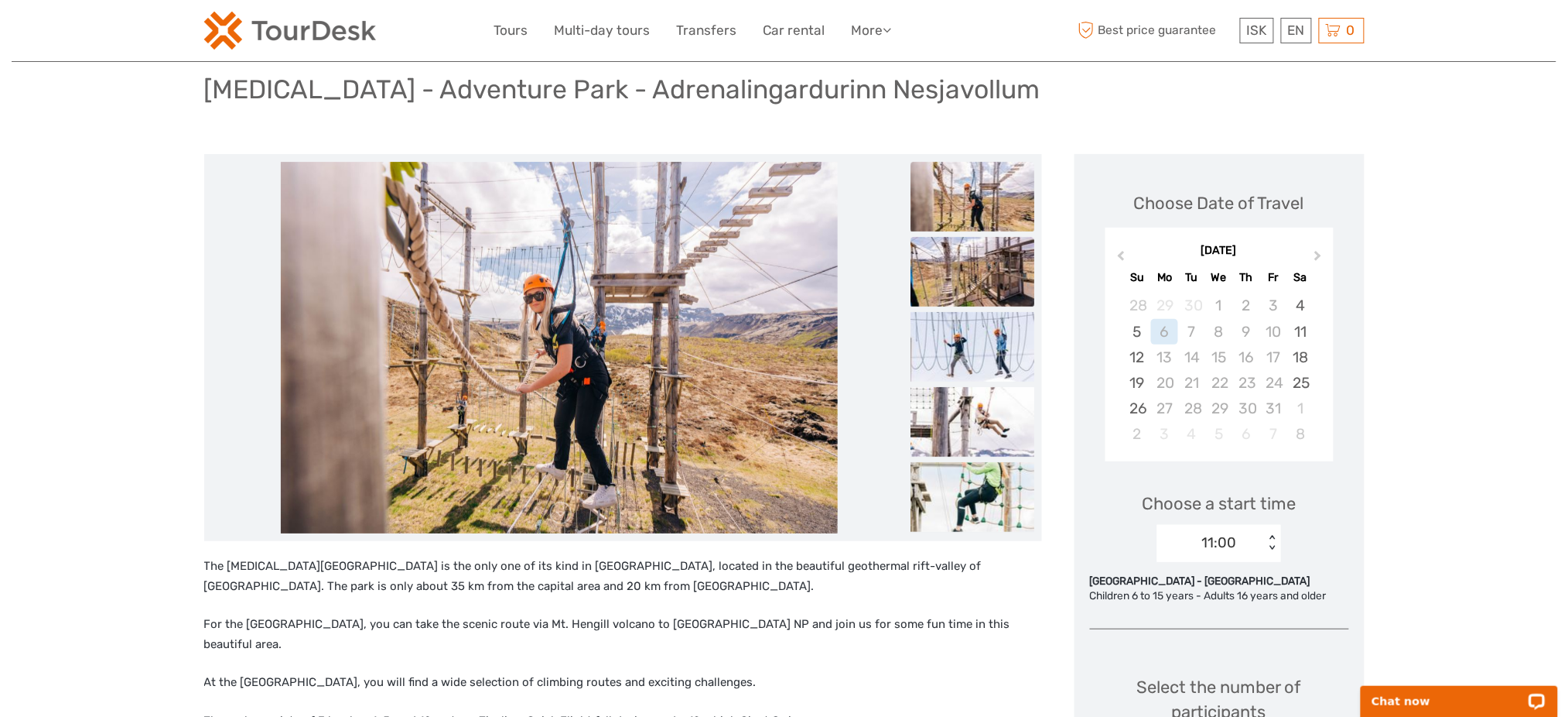
click at [990, 259] on img at bounding box center [972, 271] width 124 height 69
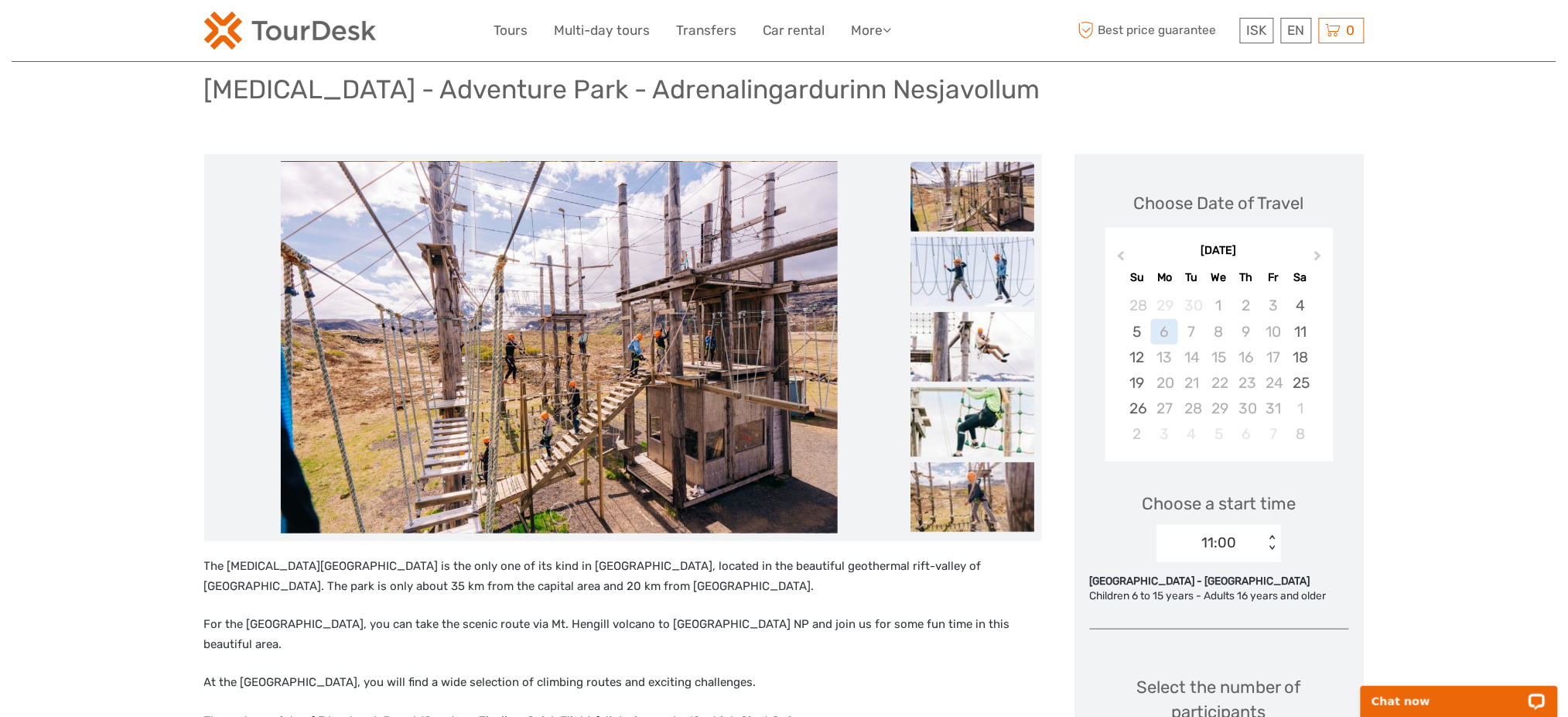
click at [961, 308] on li at bounding box center [972, 272] width 124 height 71
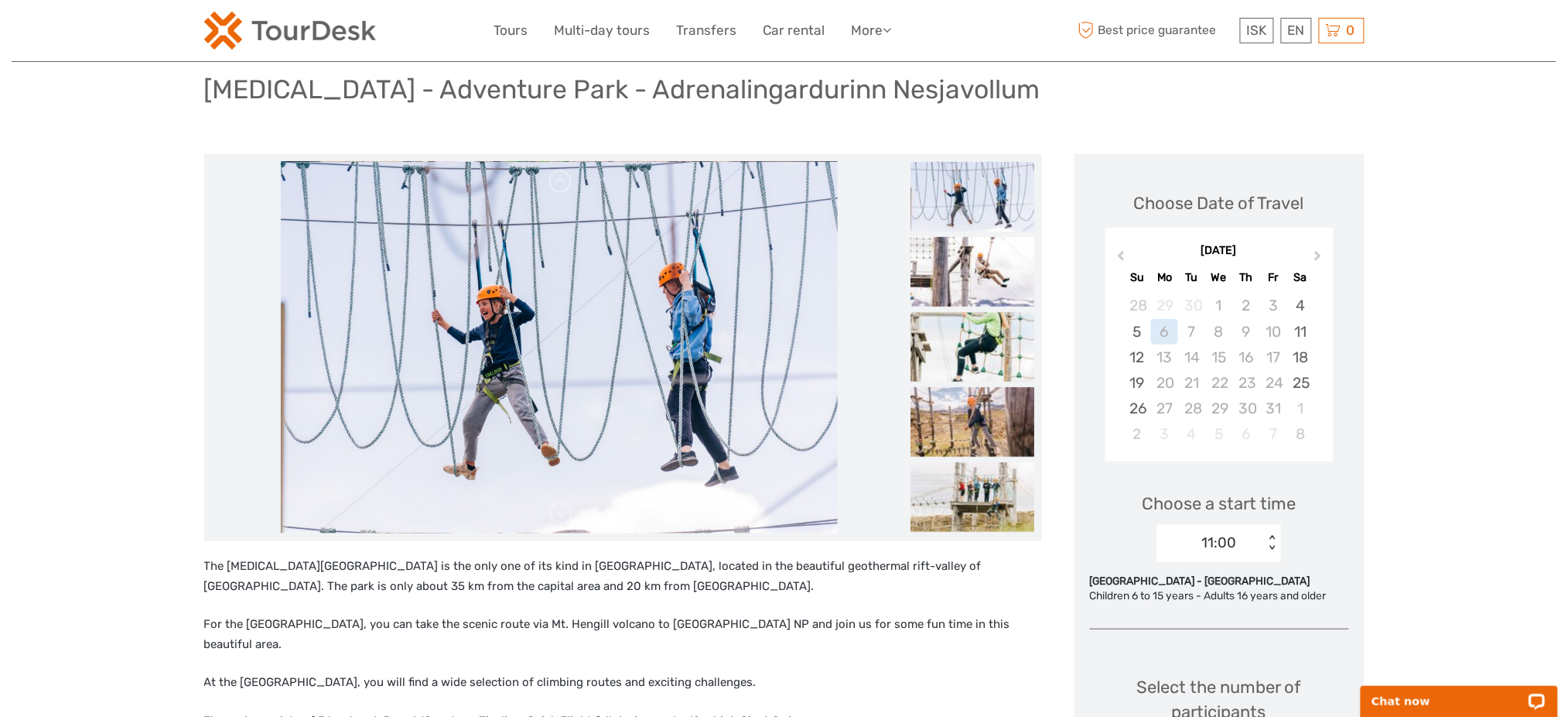
click at [963, 338] on img at bounding box center [972, 346] width 124 height 69
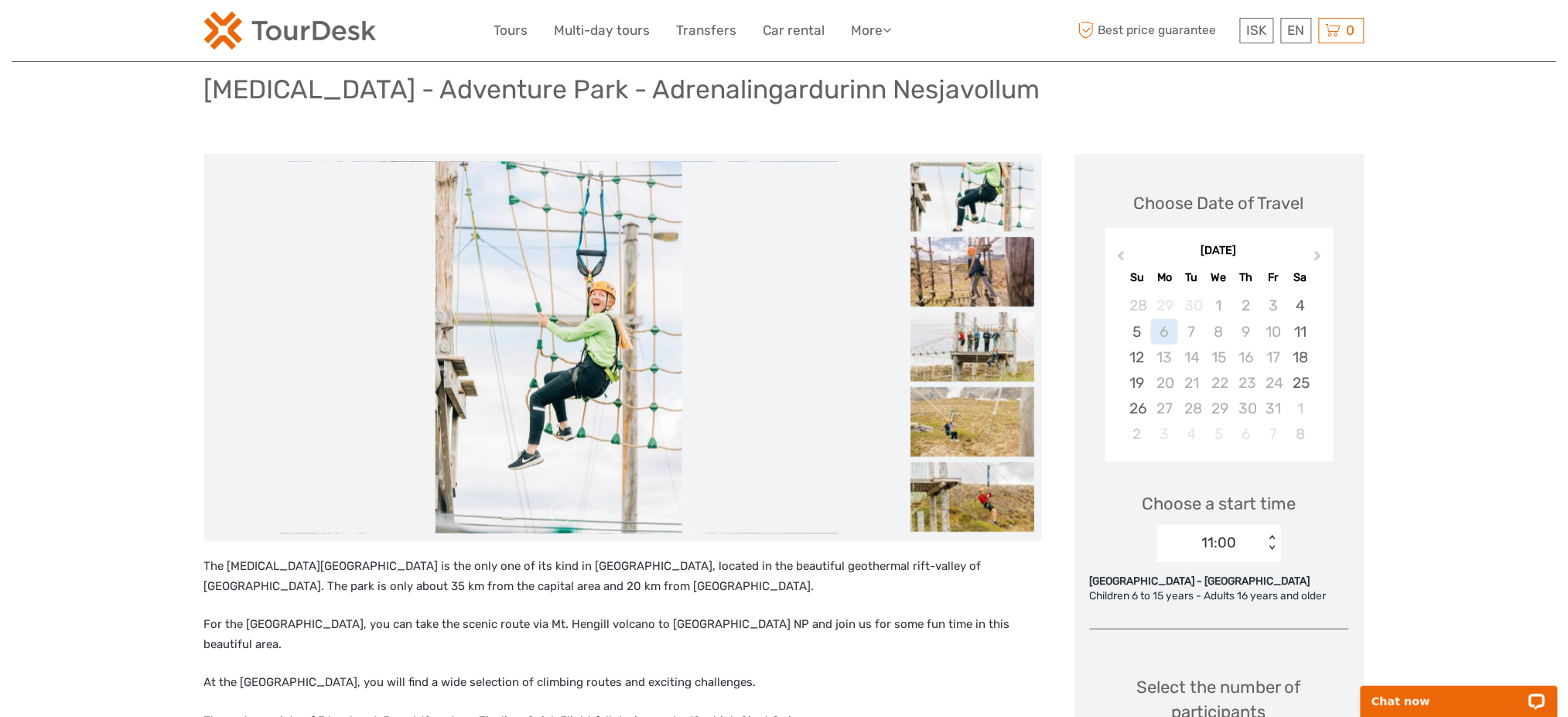
click at [972, 289] on img at bounding box center [972, 271] width 124 height 69
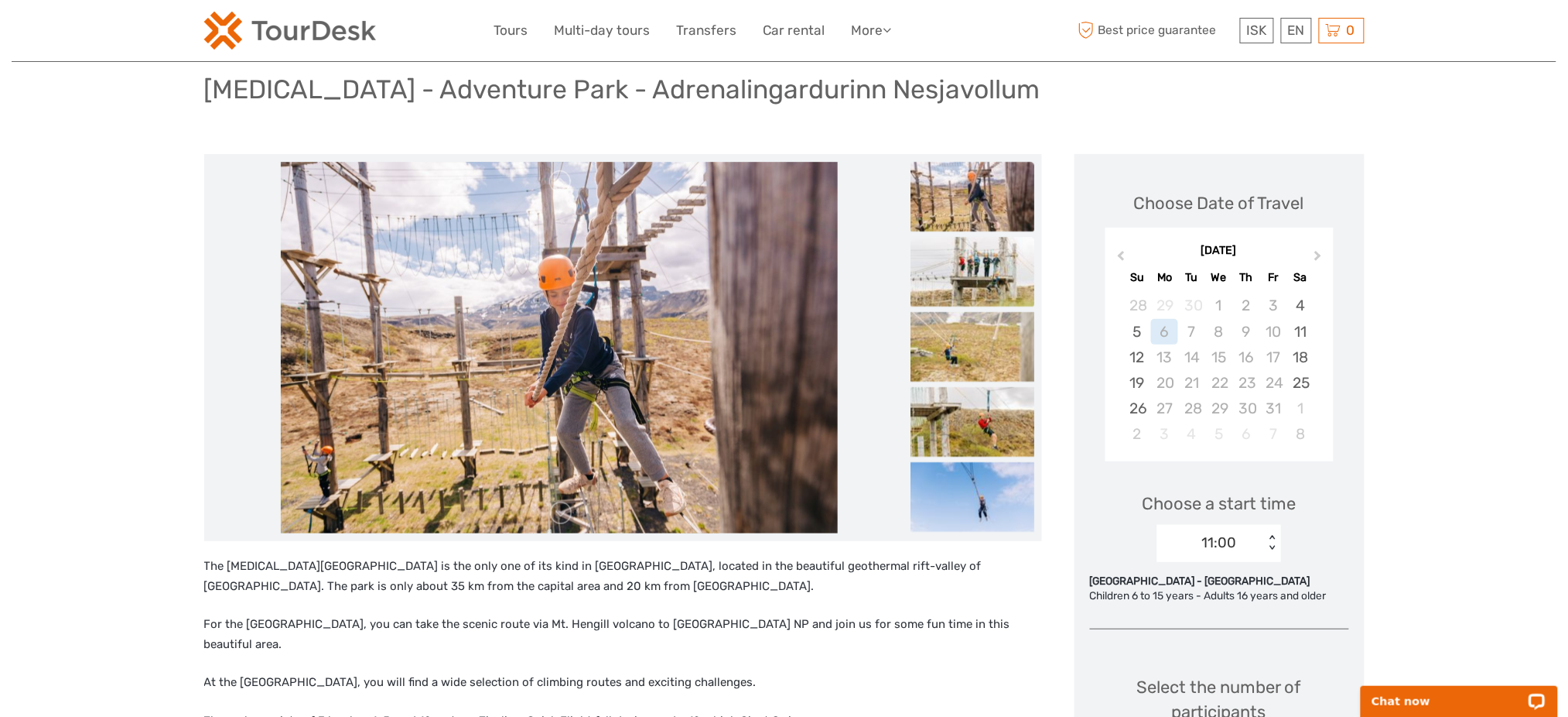
click at [974, 310] on ul at bounding box center [972, 612] width 124 height 2253
click at [983, 373] on img at bounding box center [972, 346] width 124 height 69
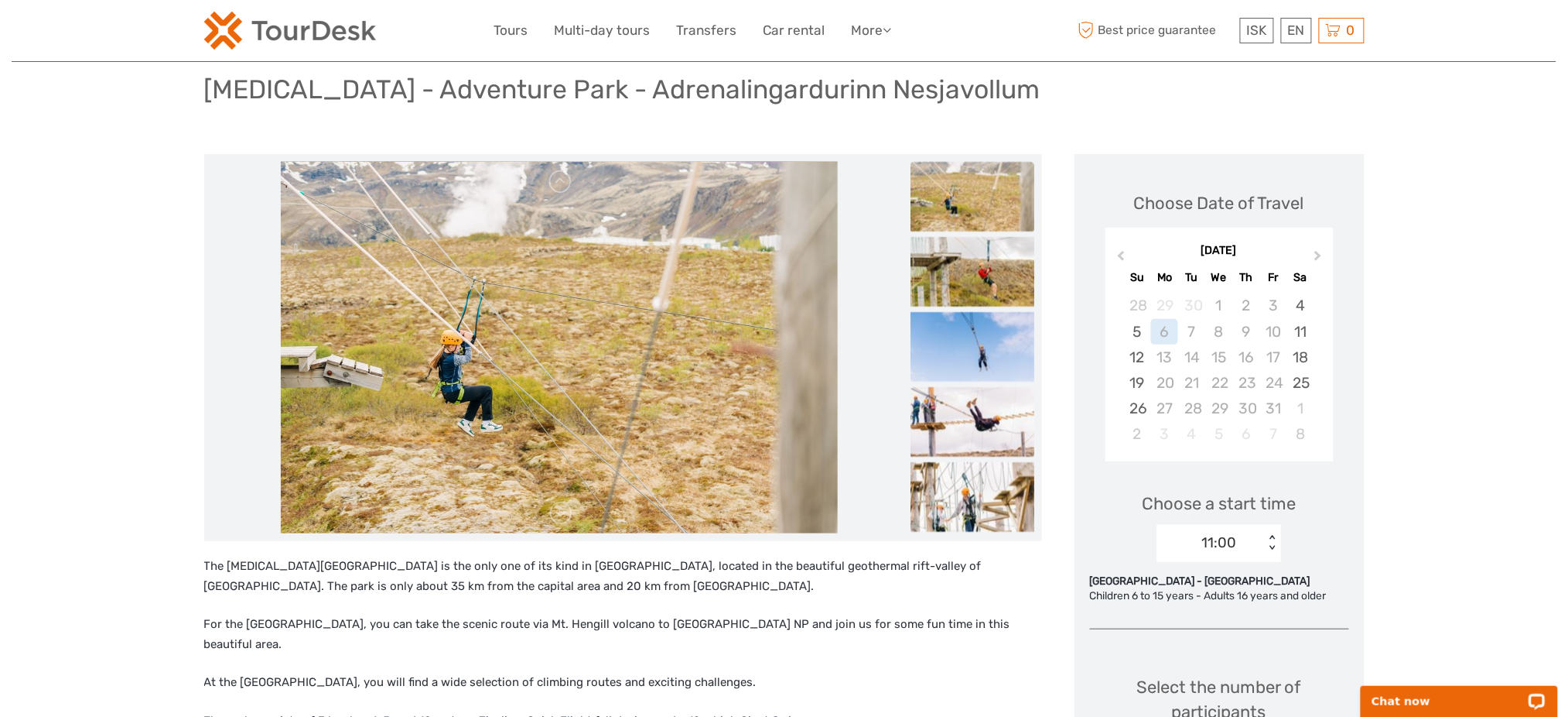
click at [982, 418] on img at bounding box center [972, 421] width 124 height 69
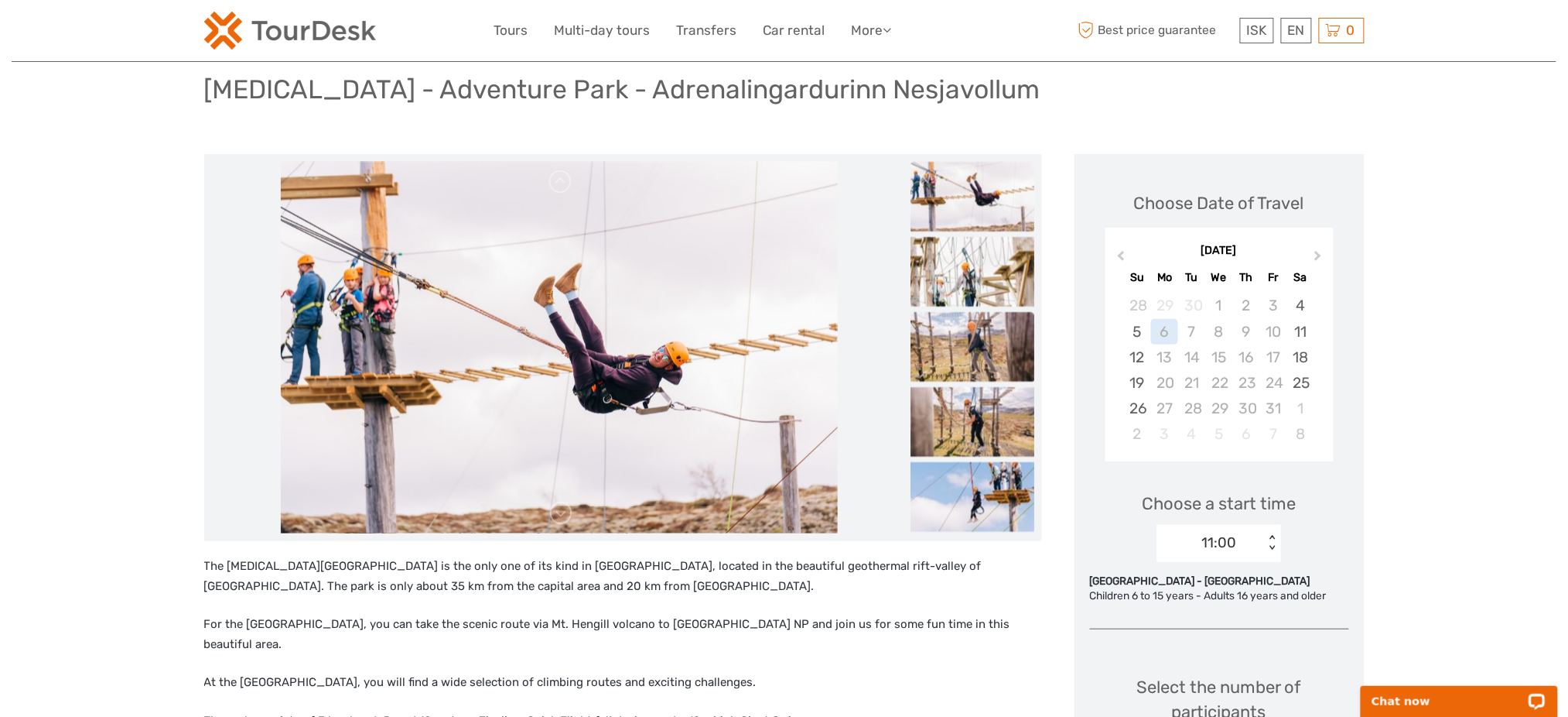
click at [975, 355] on img at bounding box center [972, 346] width 124 height 69
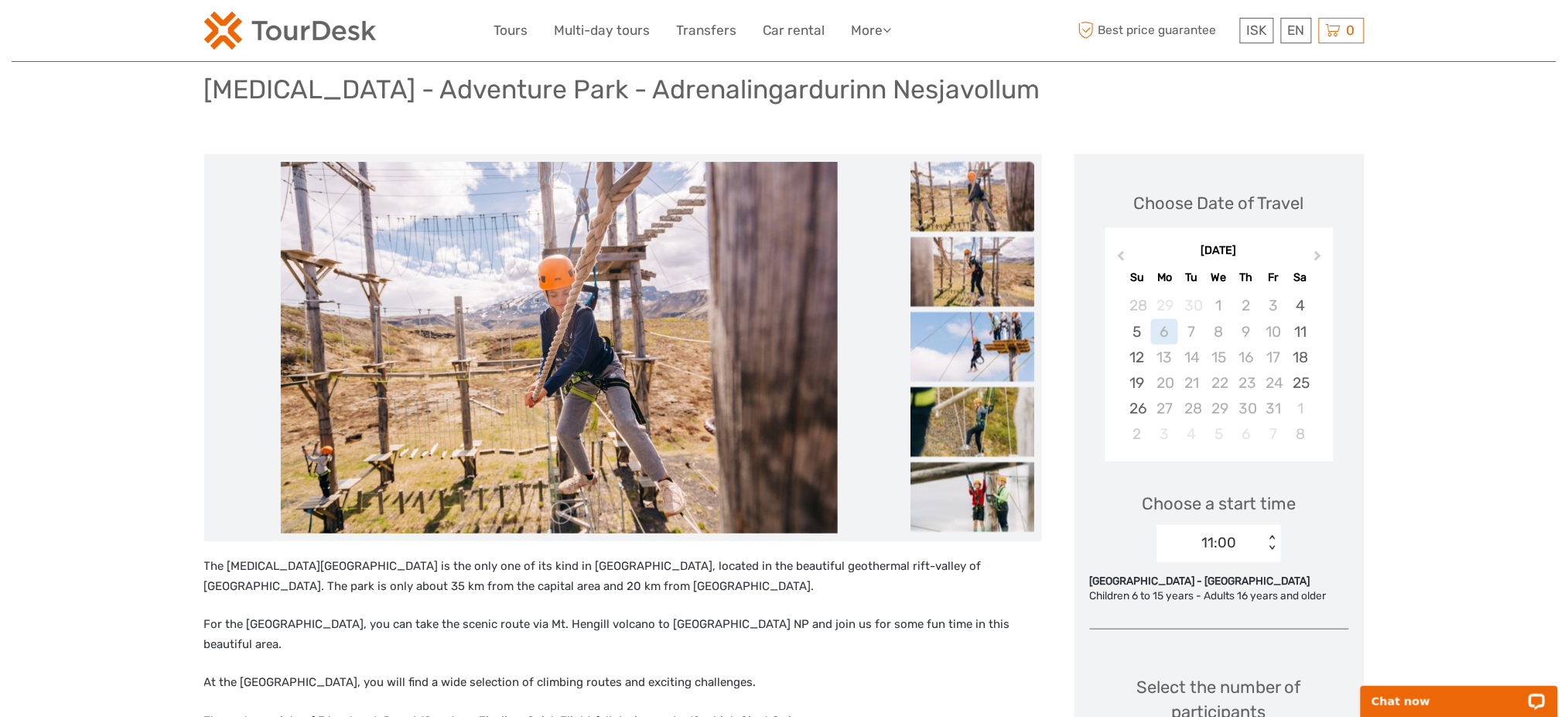
click at [974, 384] on ul at bounding box center [972, 87] width 124 height 2253
click at [983, 417] on img at bounding box center [972, 421] width 124 height 69
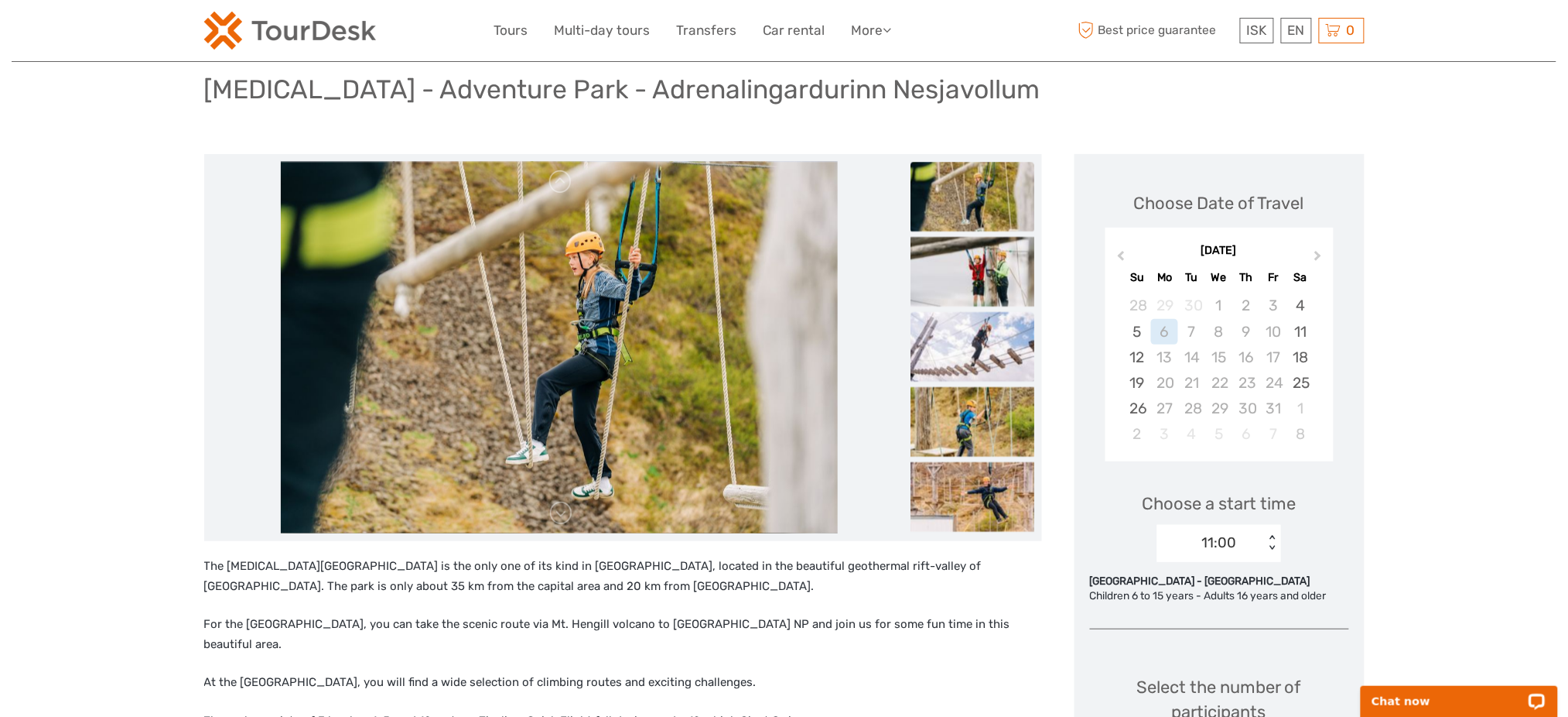
click at [963, 331] on img at bounding box center [972, 346] width 124 height 69
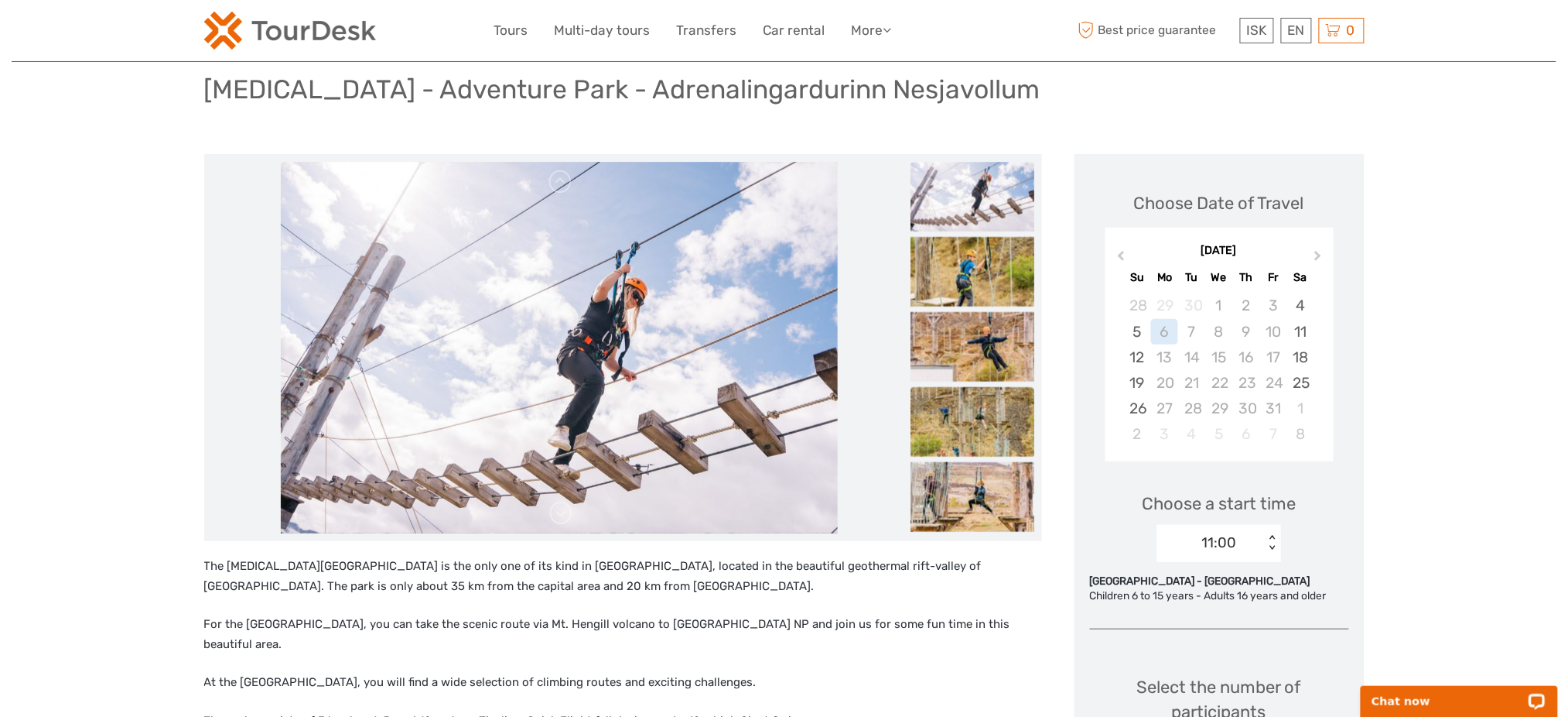
click at [976, 394] on img at bounding box center [972, 421] width 124 height 69
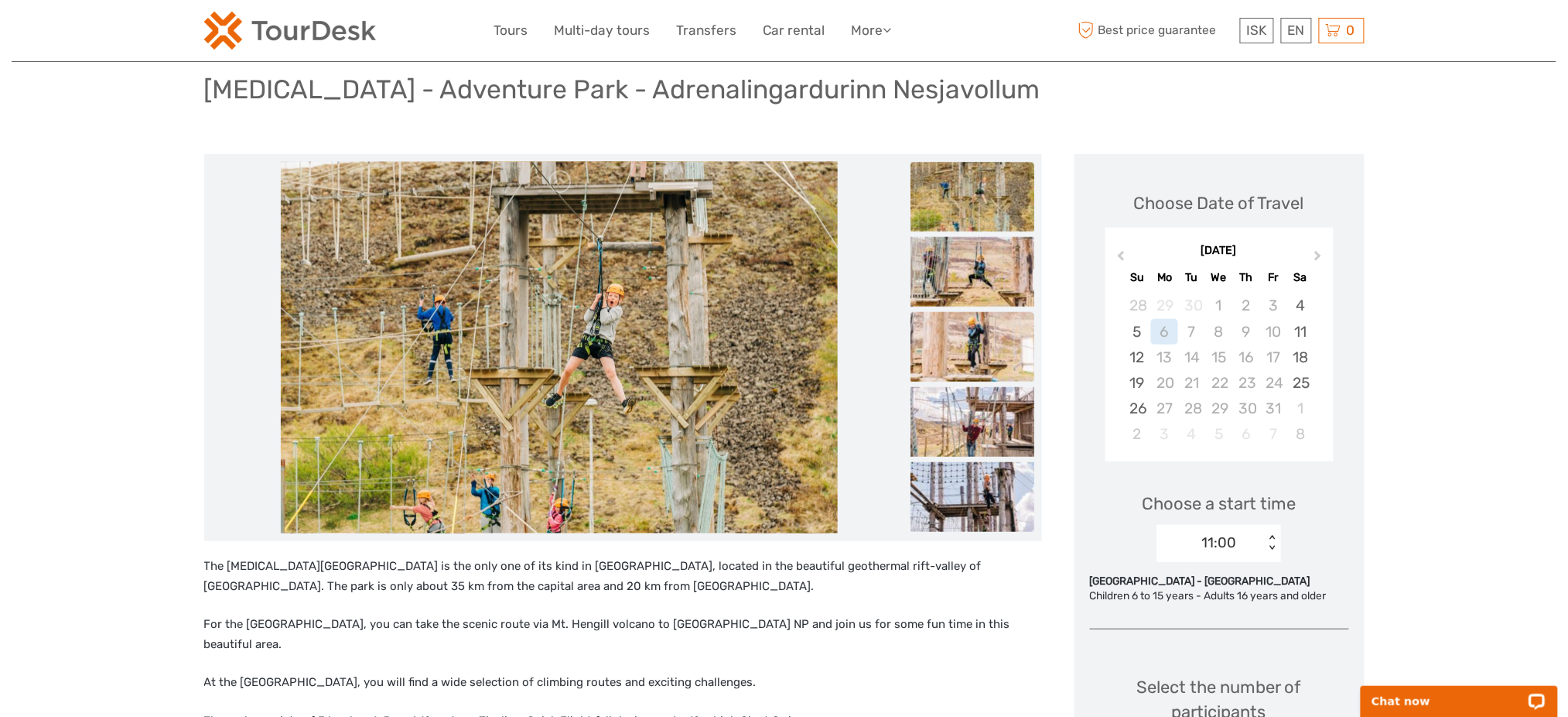
click at [947, 350] on img at bounding box center [972, 346] width 124 height 69
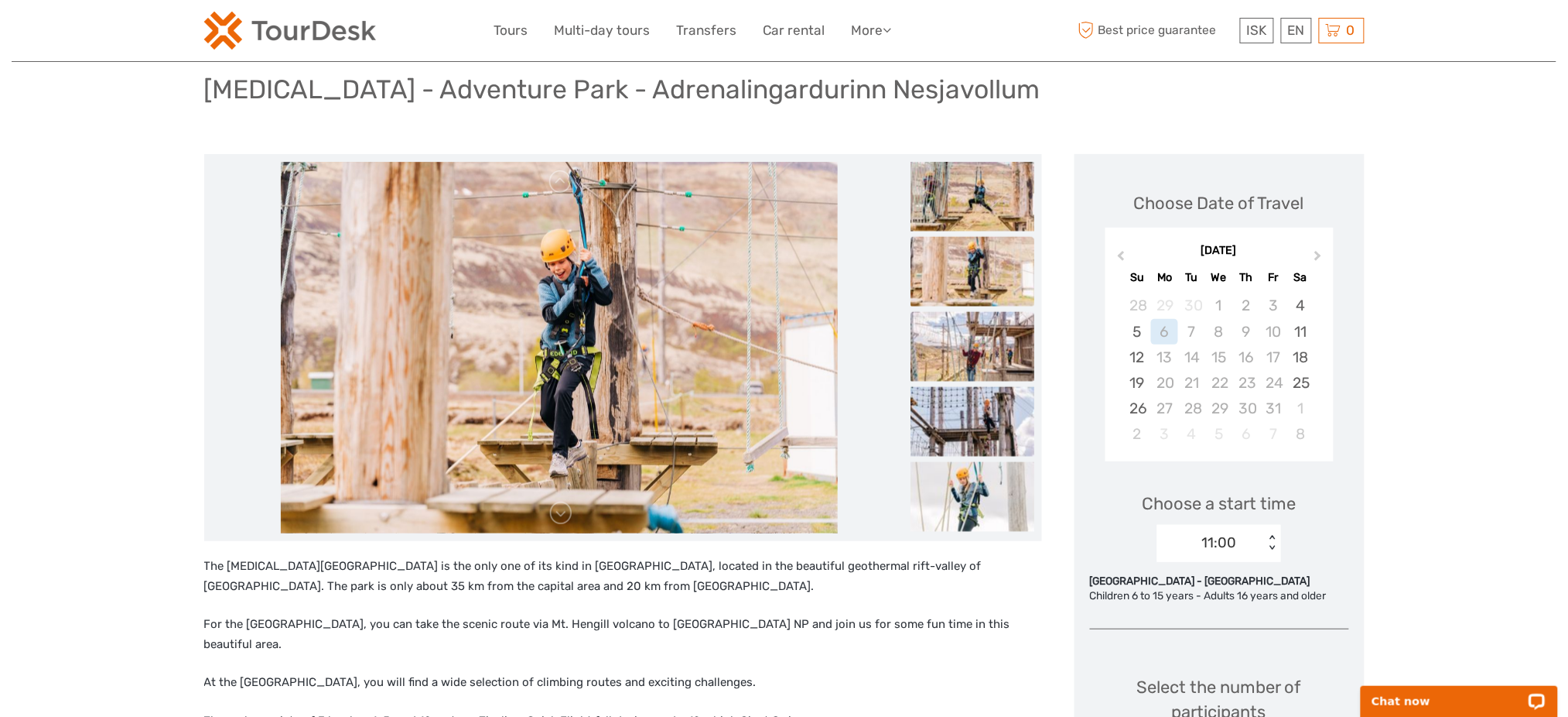
click at [968, 345] on img at bounding box center [972, 346] width 124 height 69
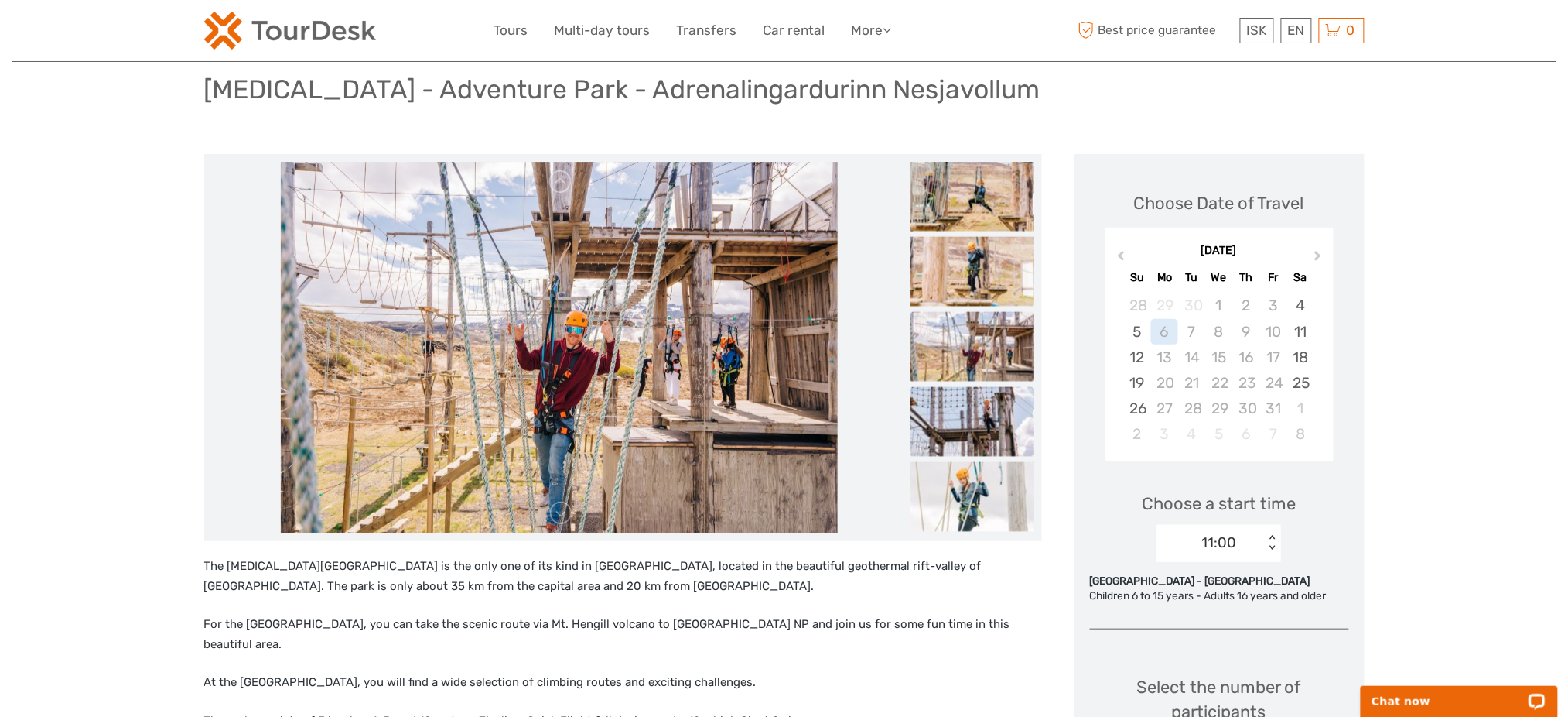
click at [988, 424] on img at bounding box center [972, 421] width 124 height 69
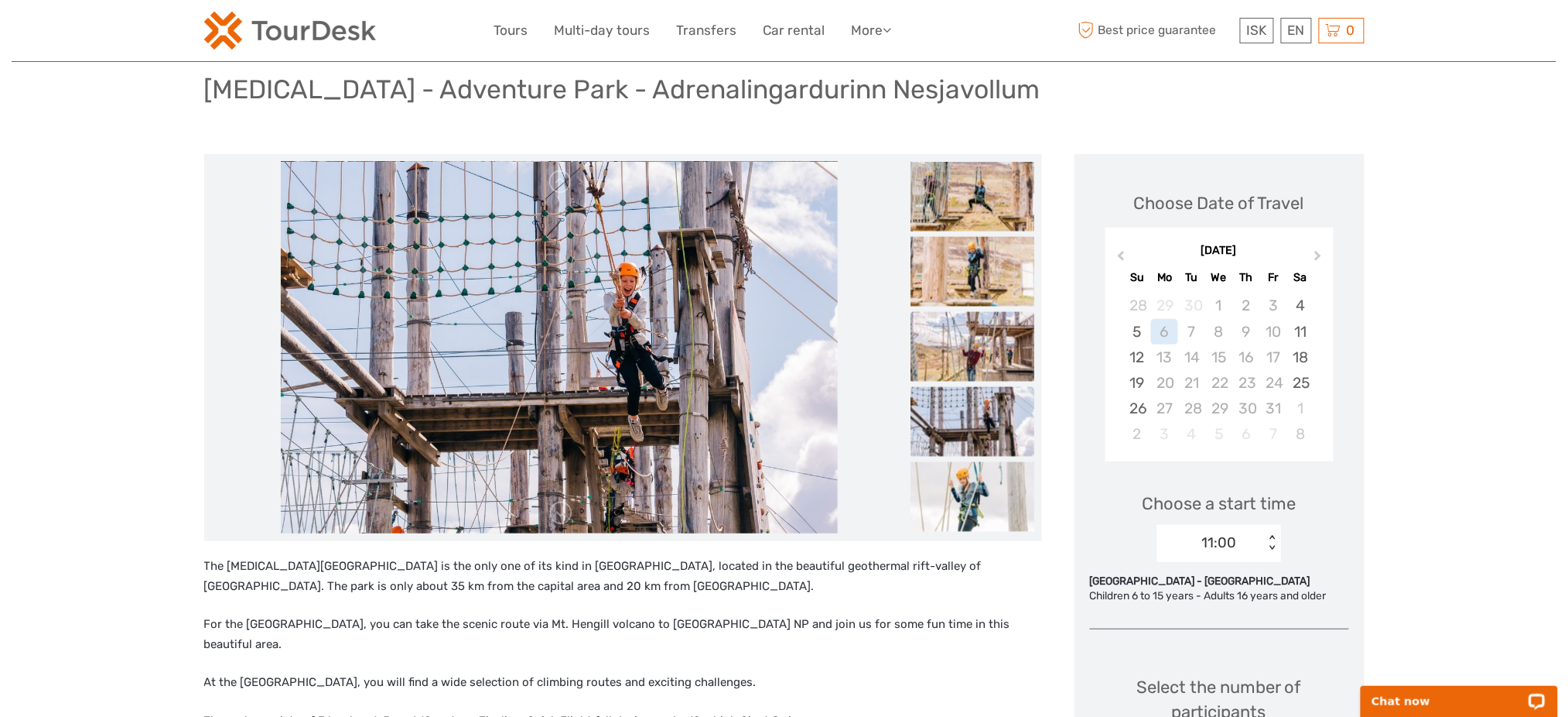
click at [960, 315] on img at bounding box center [972, 346] width 124 height 69
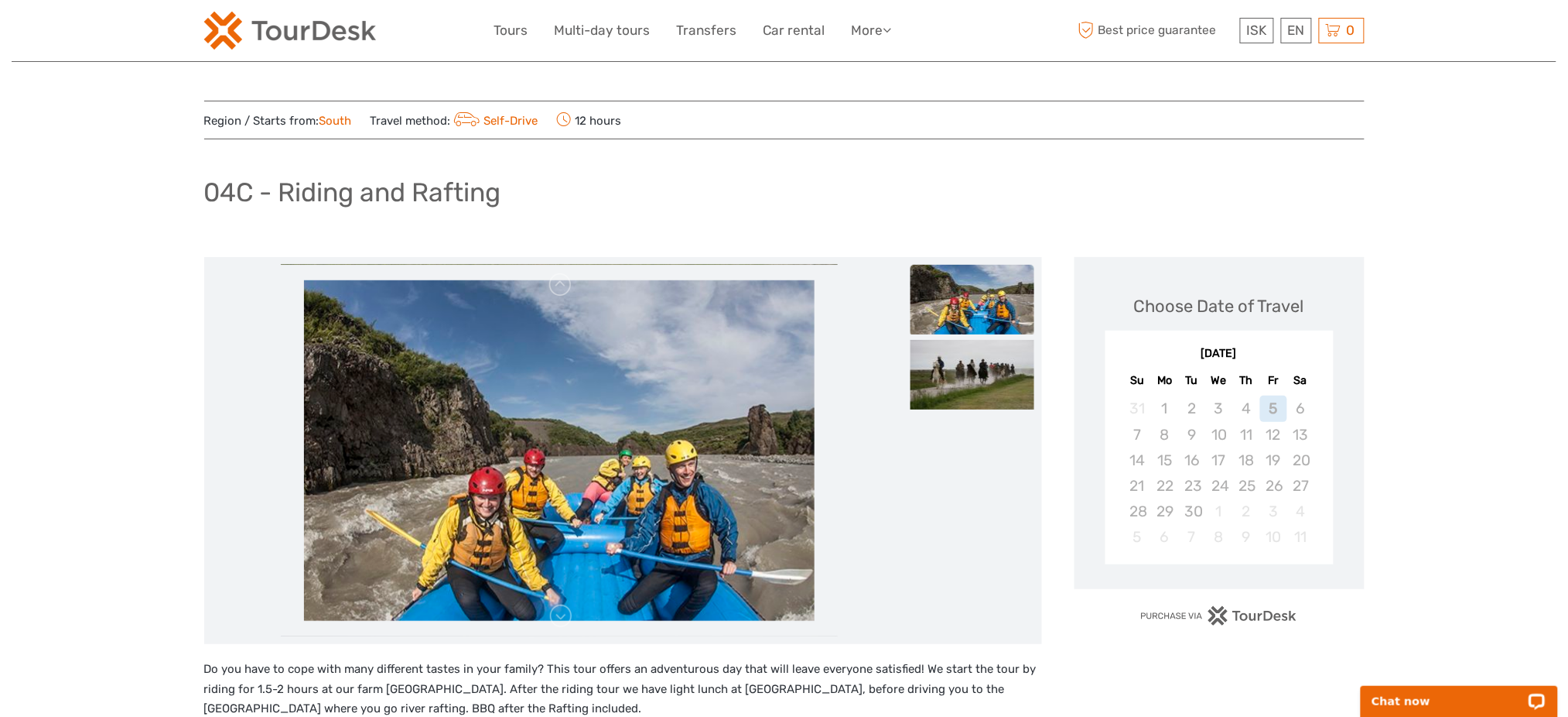
click at [245, 37] on img at bounding box center [290, 30] width 172 height 38
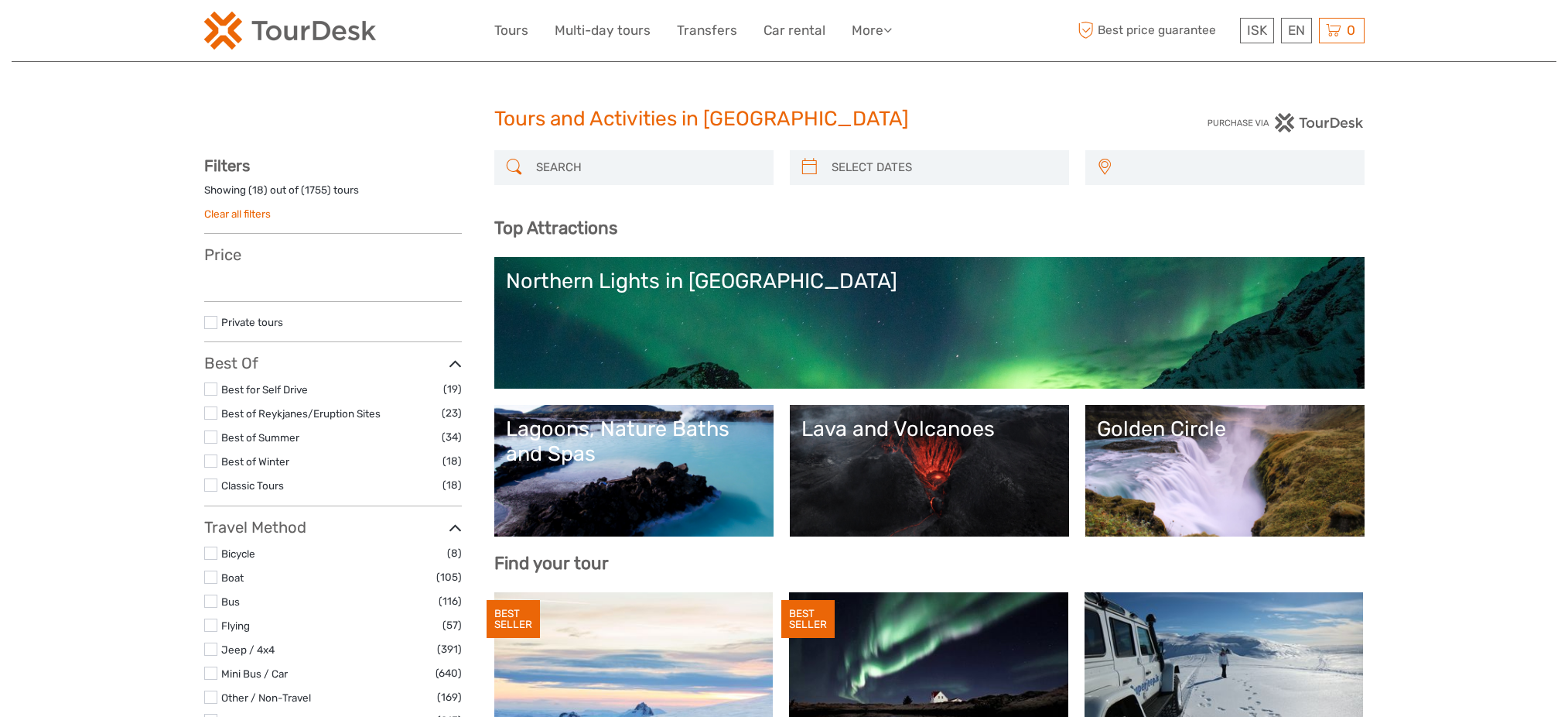
select select
click at [524, 161] on div at bounding box center [634, 168] width 279 height 35
select select
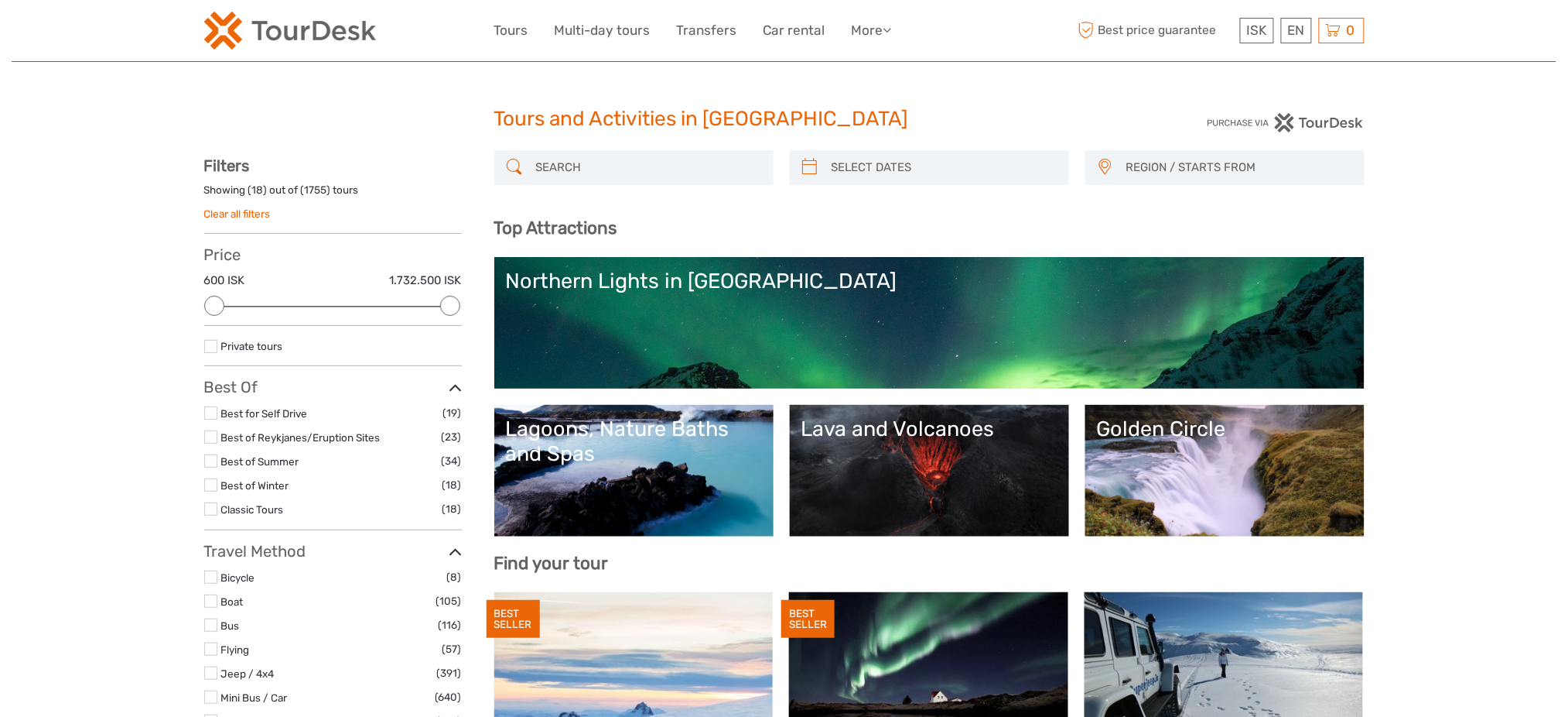
click at [559, 166] on input "search" at bounding box center [647, 167] width 236 height 27
type input "f"
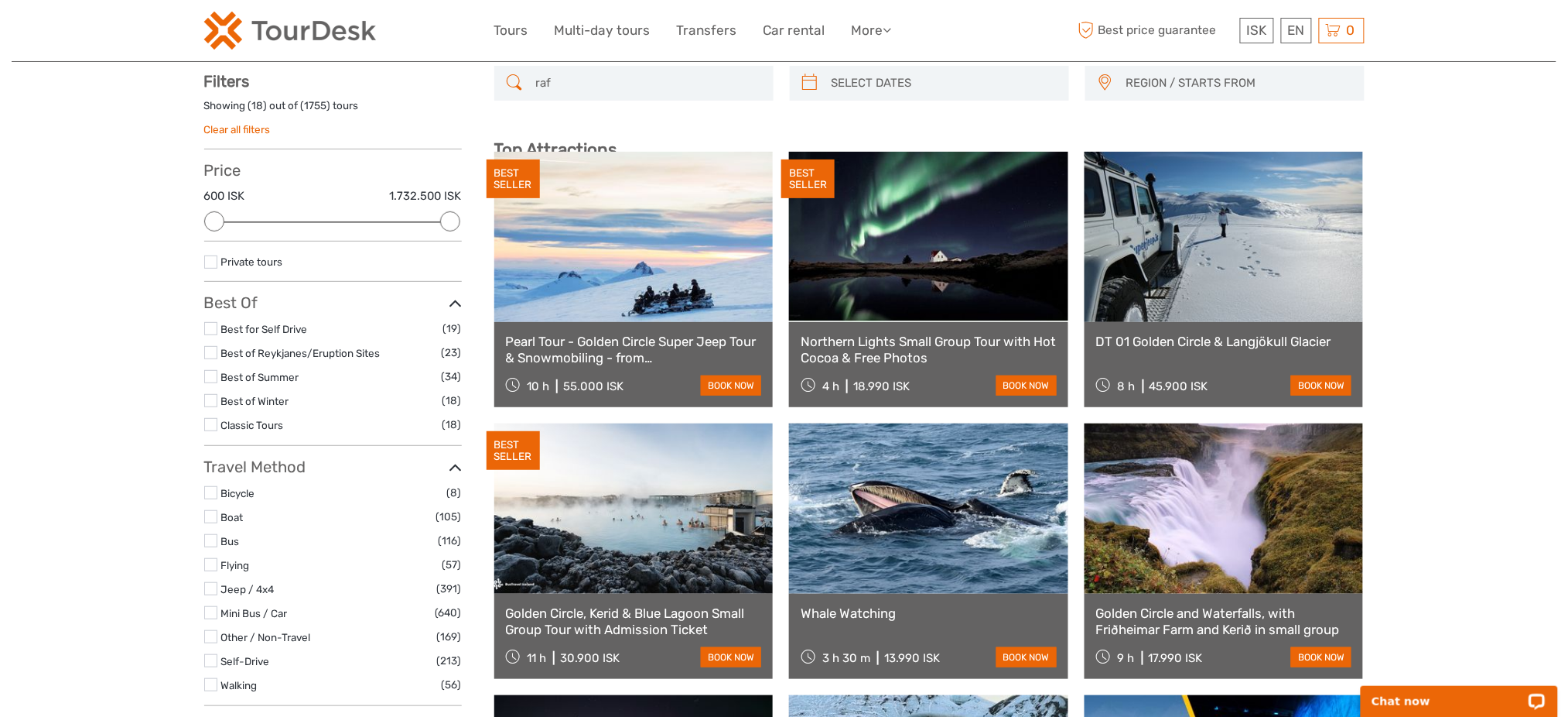
scroll to position [88, 0]
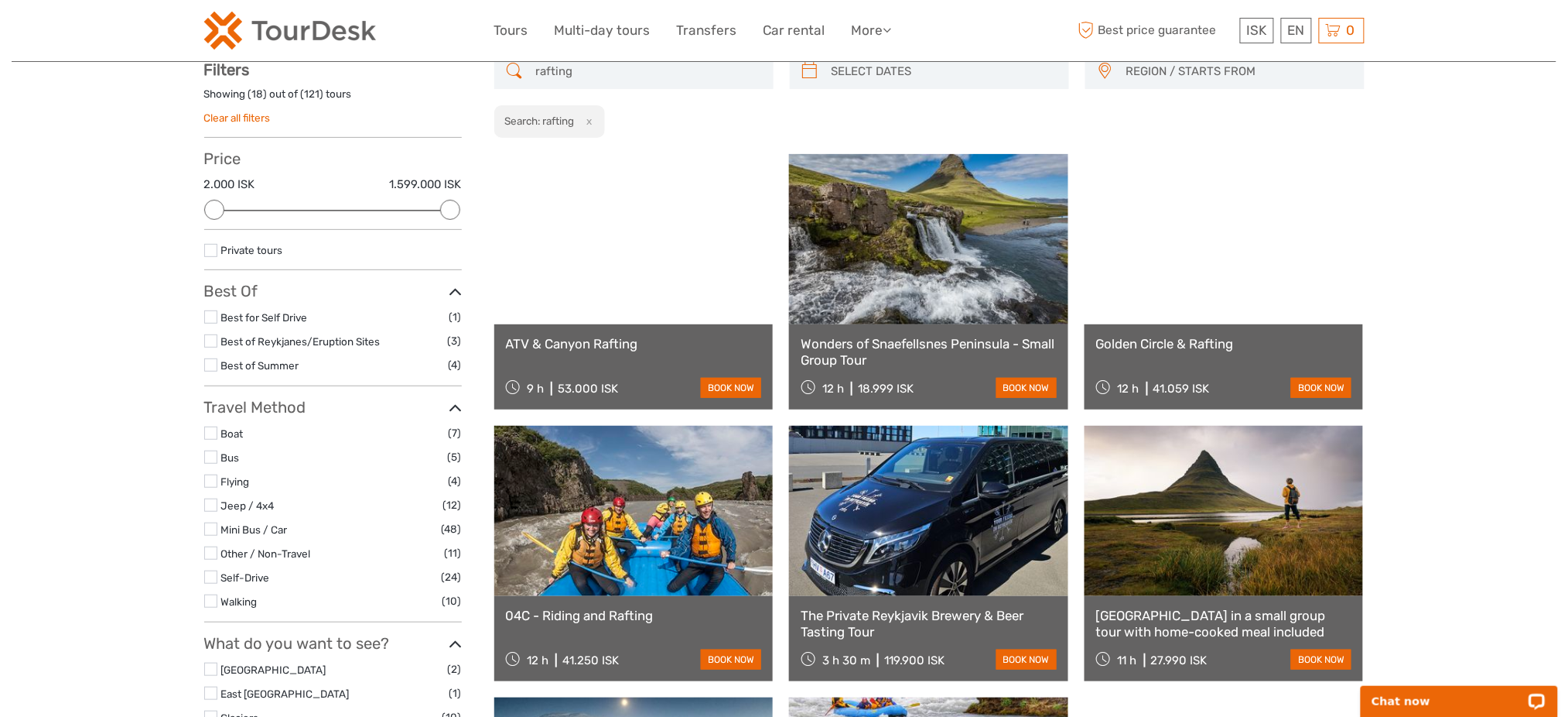
scroll to position [88, 0]
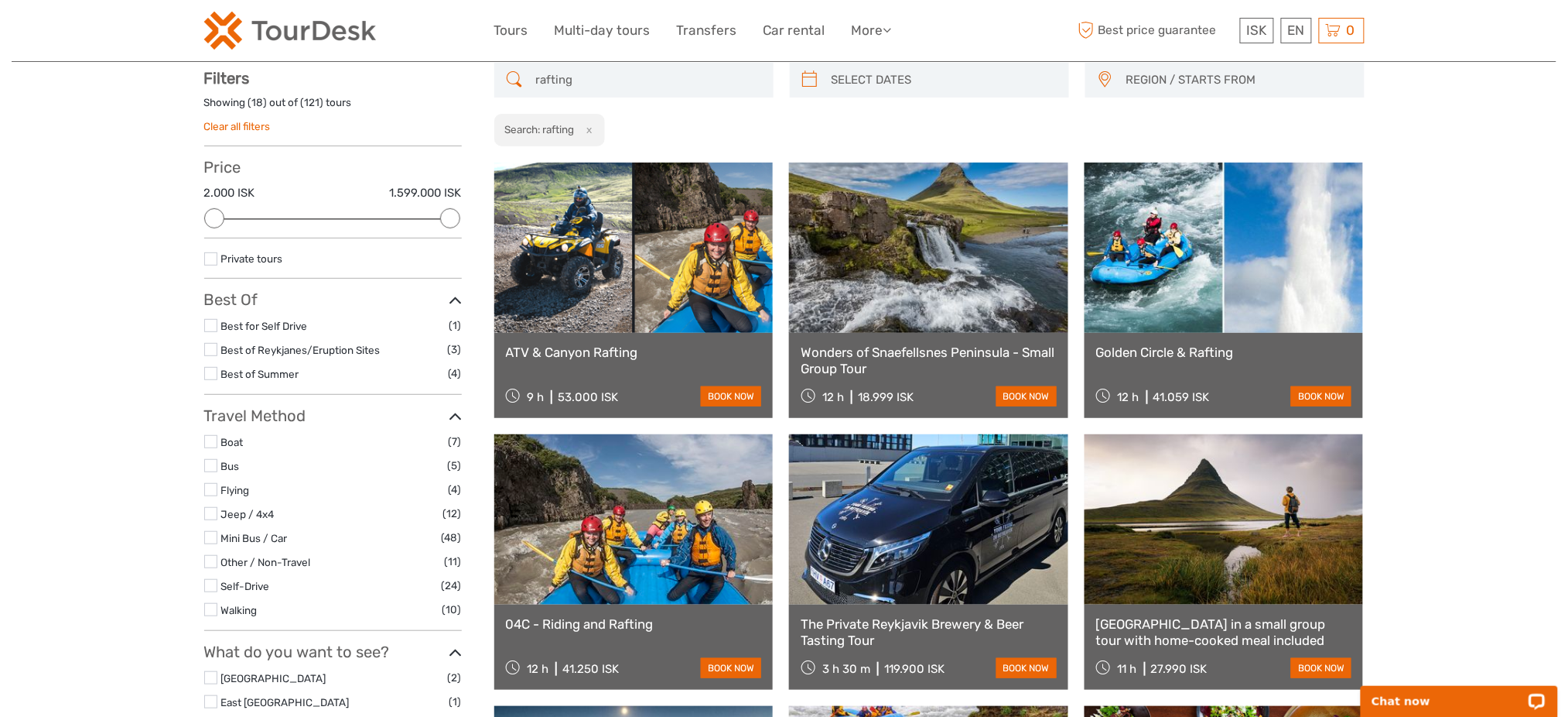
type input "rafting"
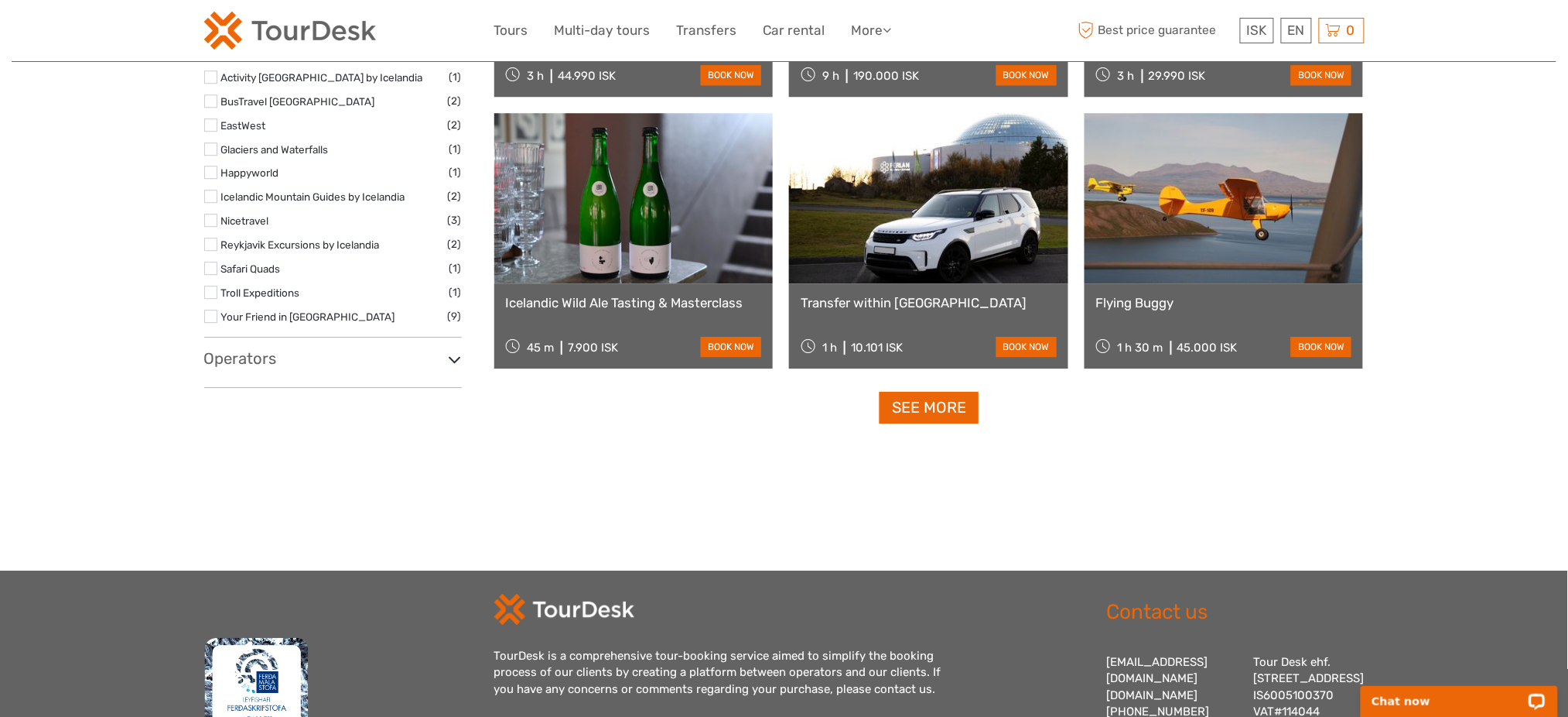
scroll to position [1532, 0]
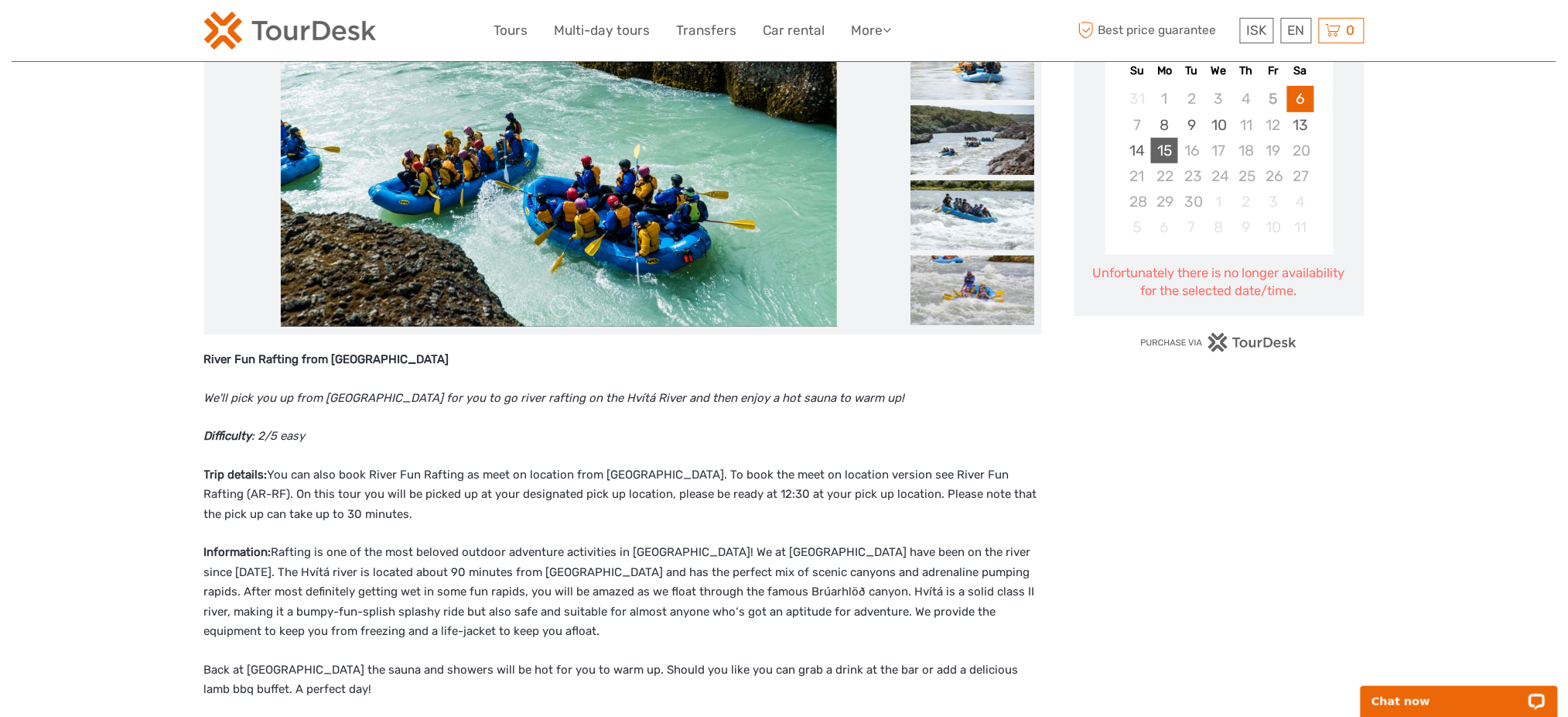
click at [1160, 148] on div "15" at bounding box center [1164, 150] width 27 height 25
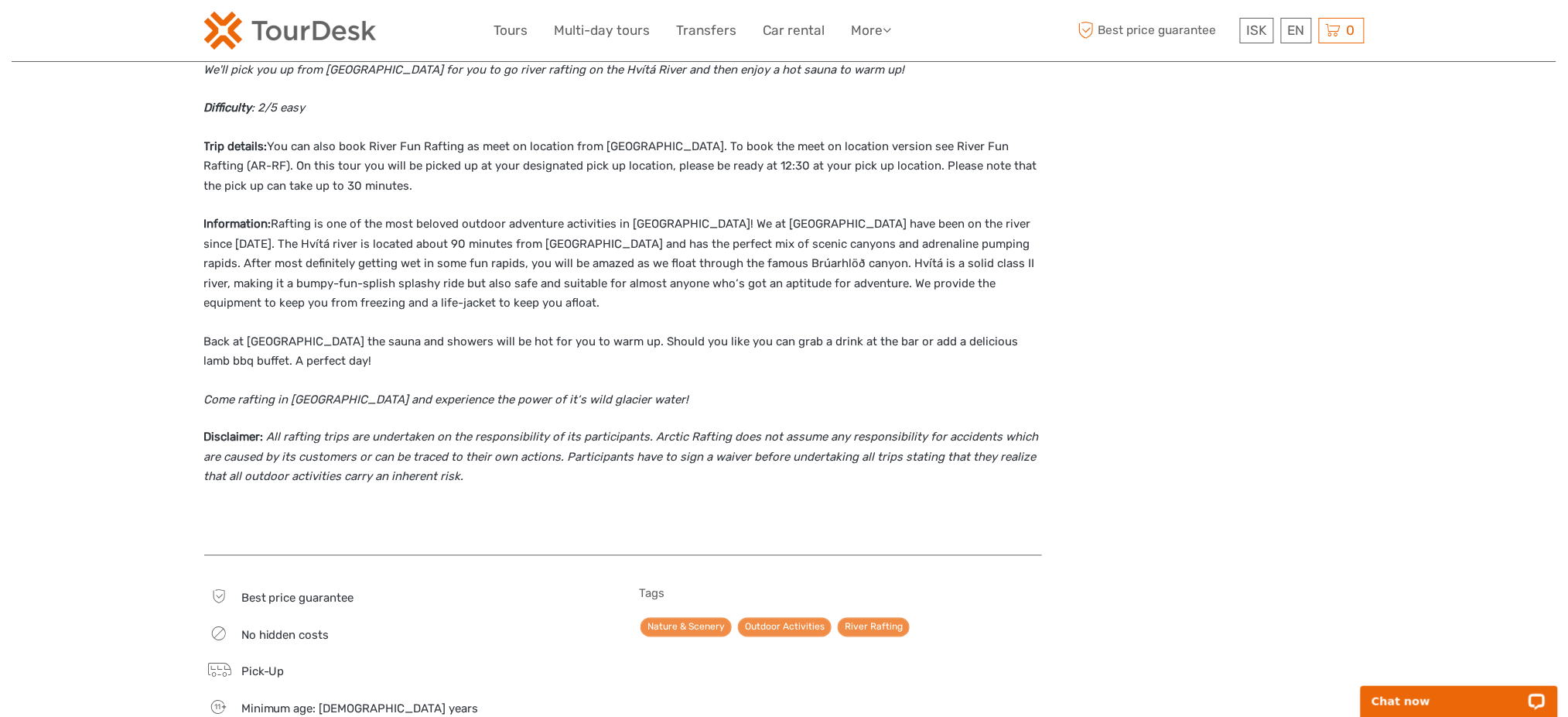
scroll to position [929, 0]
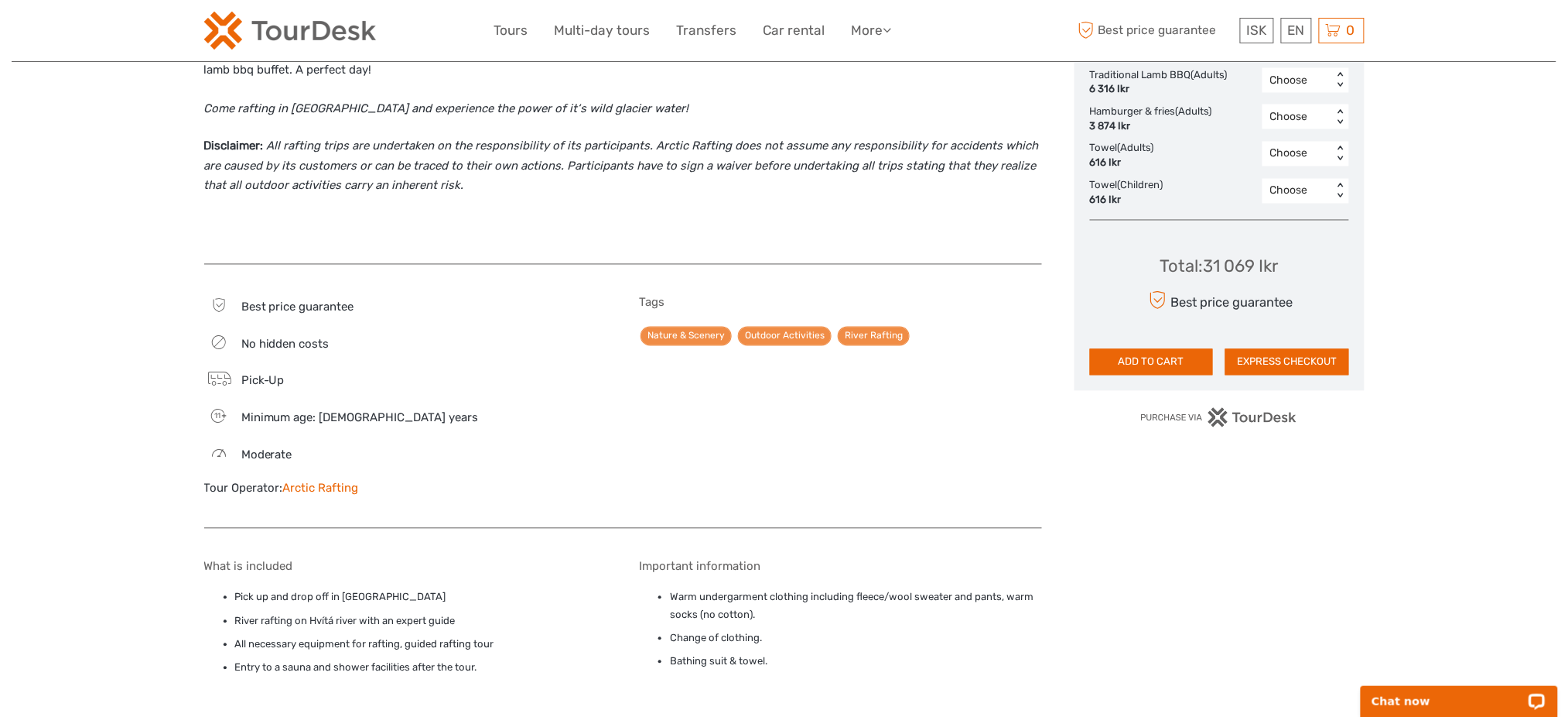
click at [318, 487] on link "Arctic Rafting" at bounding box center [321, 489] width 76 height 14
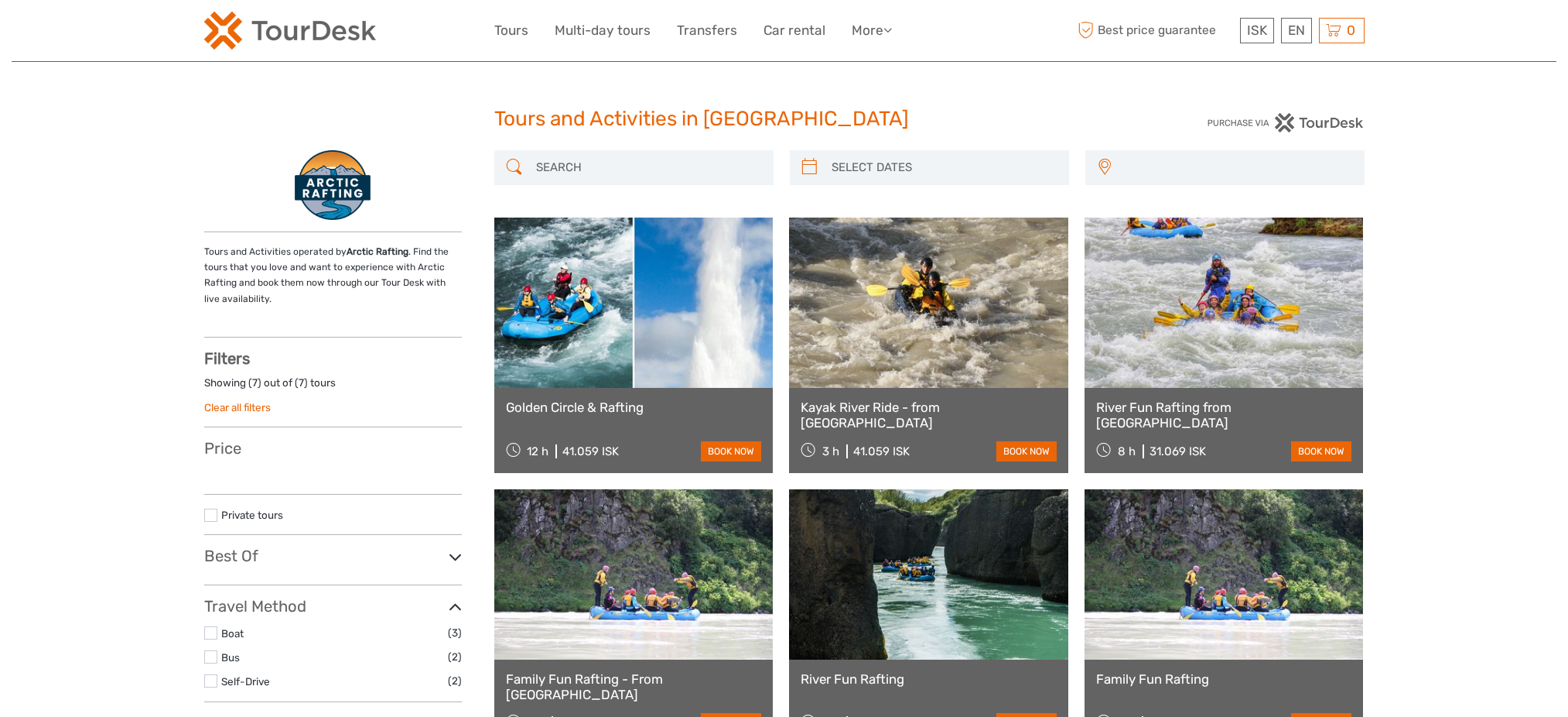
select select
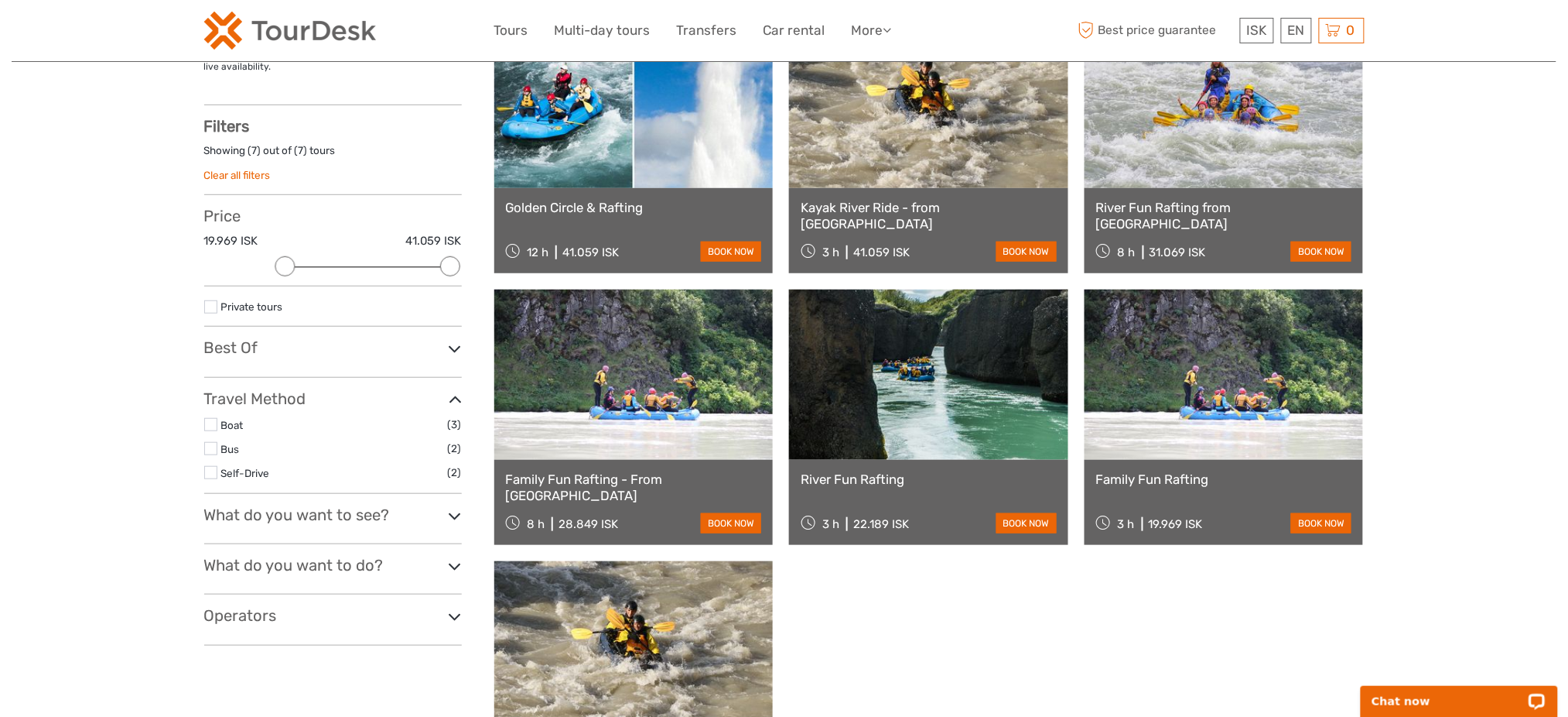
scroll to position [103, 0]
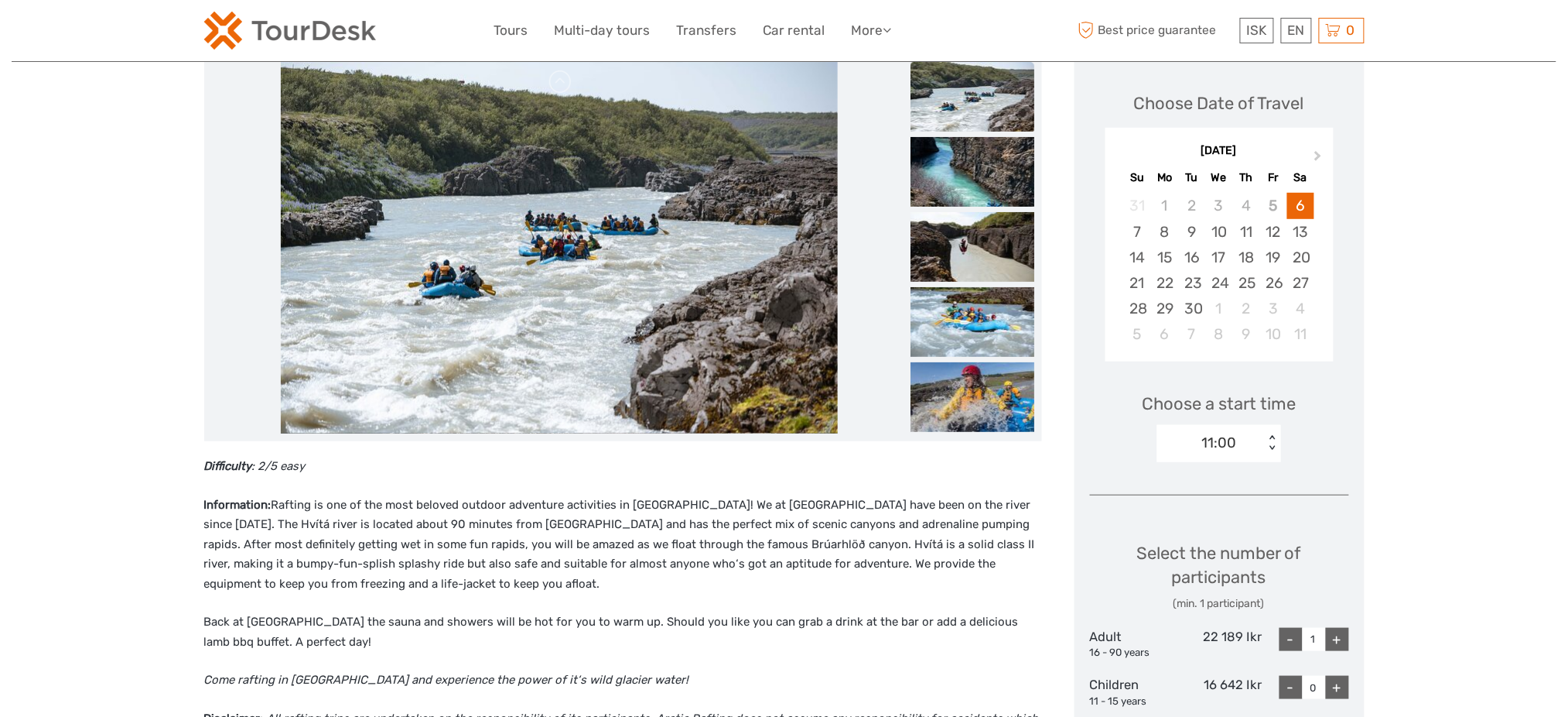
scroll to position [206, 0]
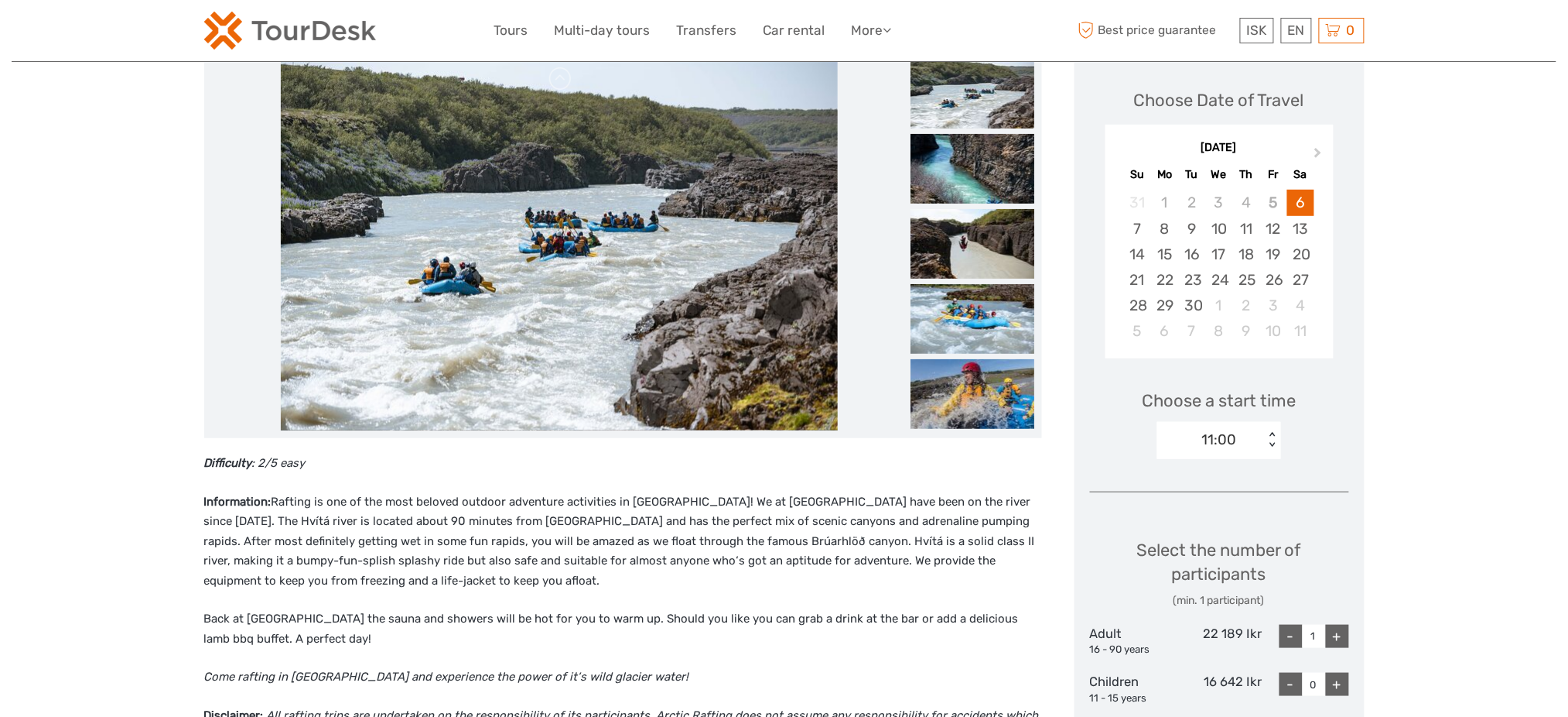
click at [1318, 140] on div "[DATE]" at bounding box center [1219, 148] width 228 height 16
click at [1318, 141] on div "[DATE]" at bounding box center [1219, 148] width 228 height 16
click at [1318, 147] on button "Next Month" at bounding box center [1319, 156] width 25 height 25
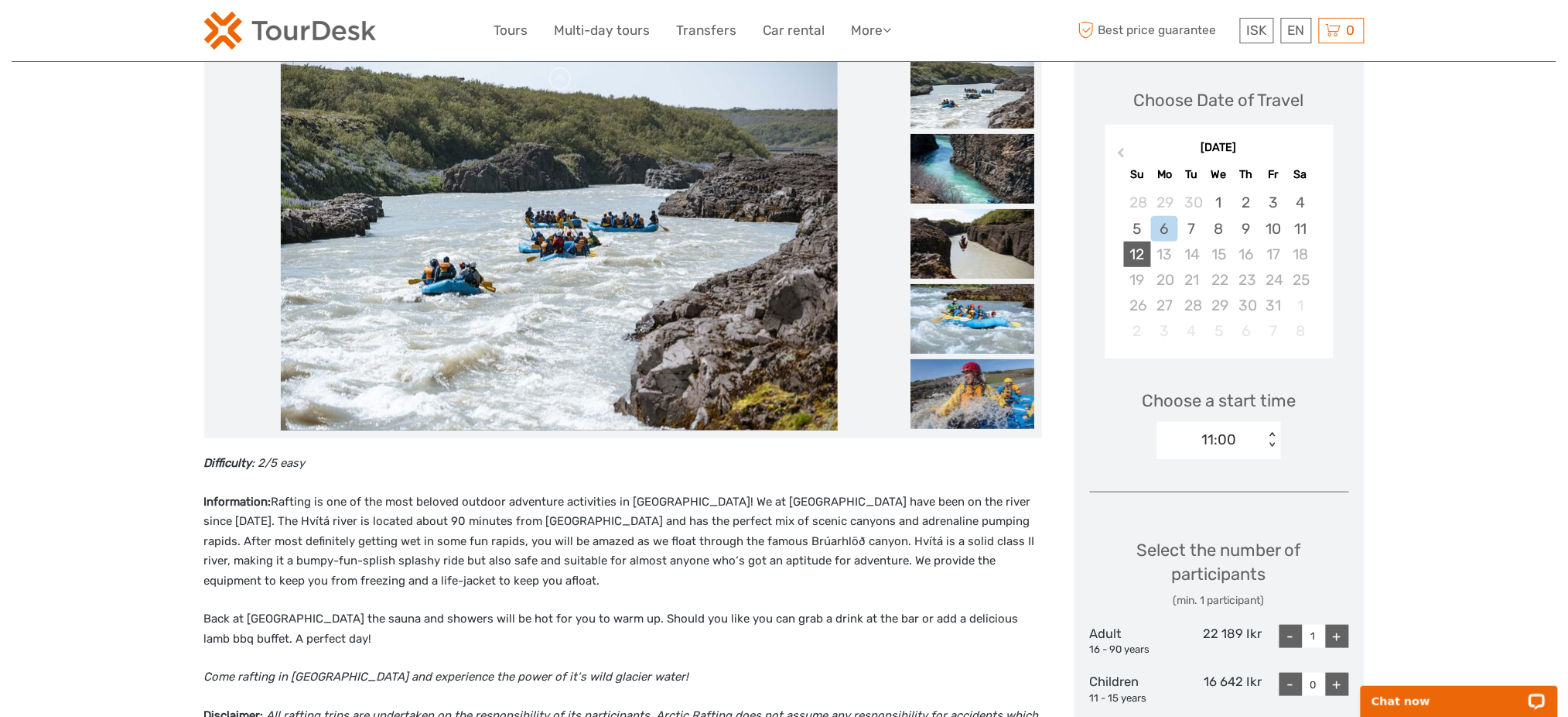
click at [1139, 254] on div "12" at bounding box center [1138, 254] width 27 height 25
click at [963, 366] on img at bounding box center [972, 394] width 124 height 69
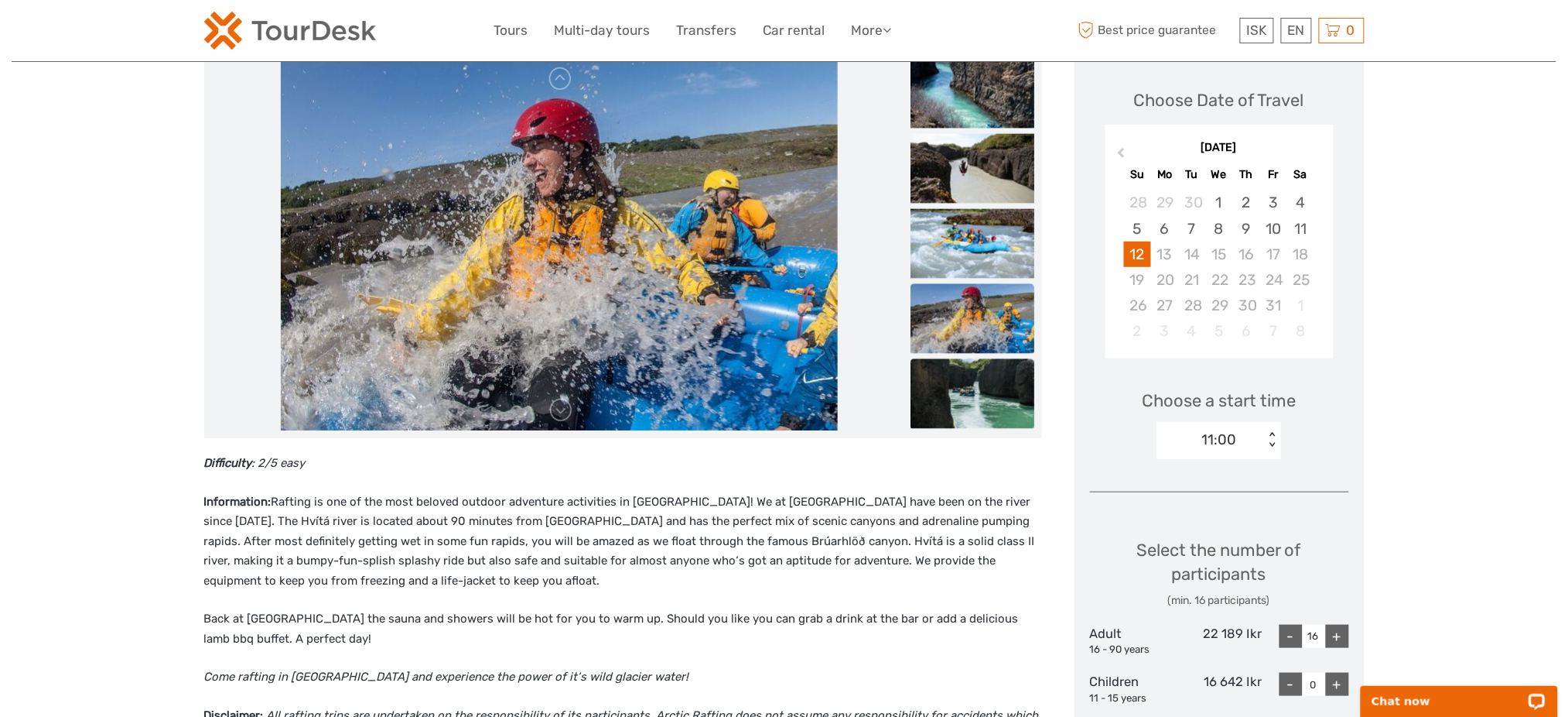
click at [962, 366] on img at bounding box center [972, 394] width 124 height 69
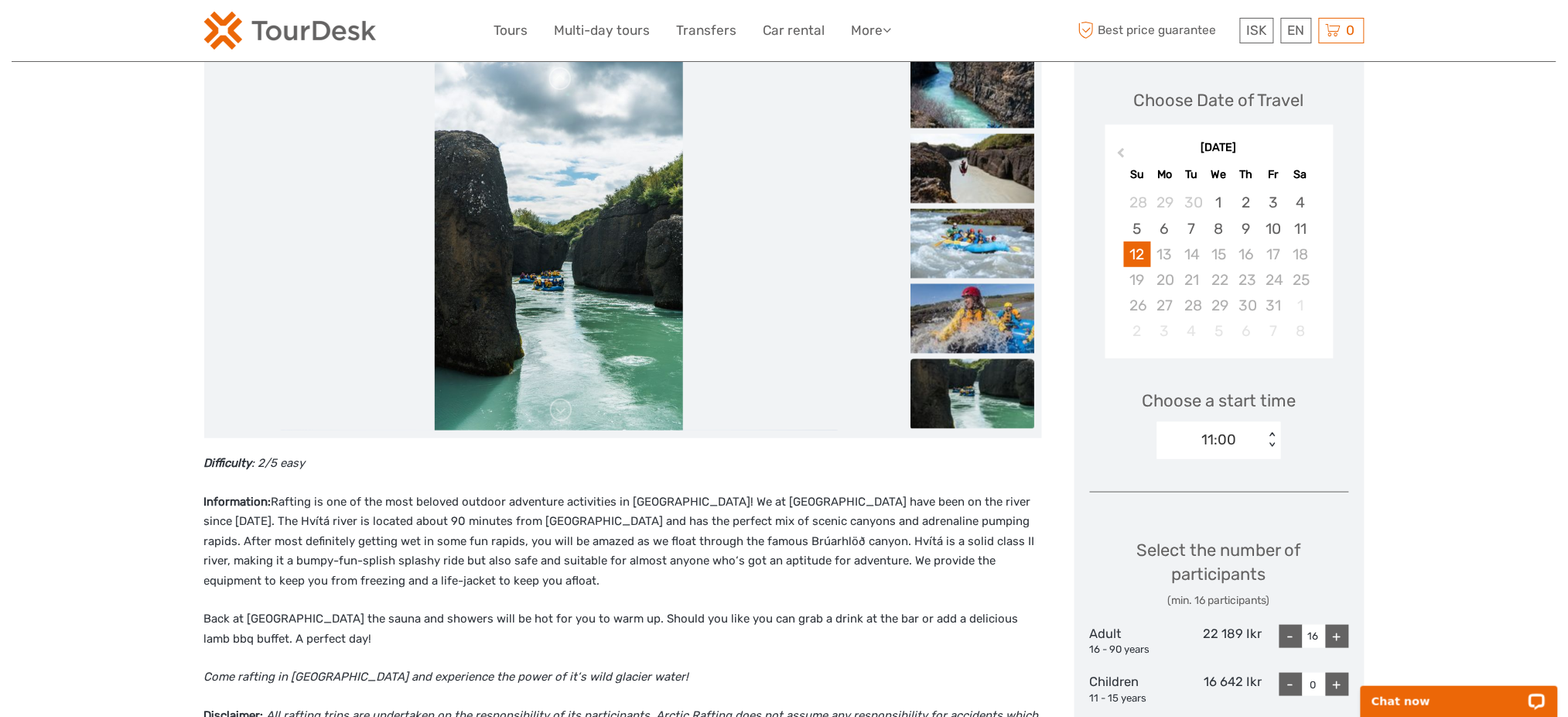
click at [963, 392] on img at bounding box center [972, 394] width 124 height 69
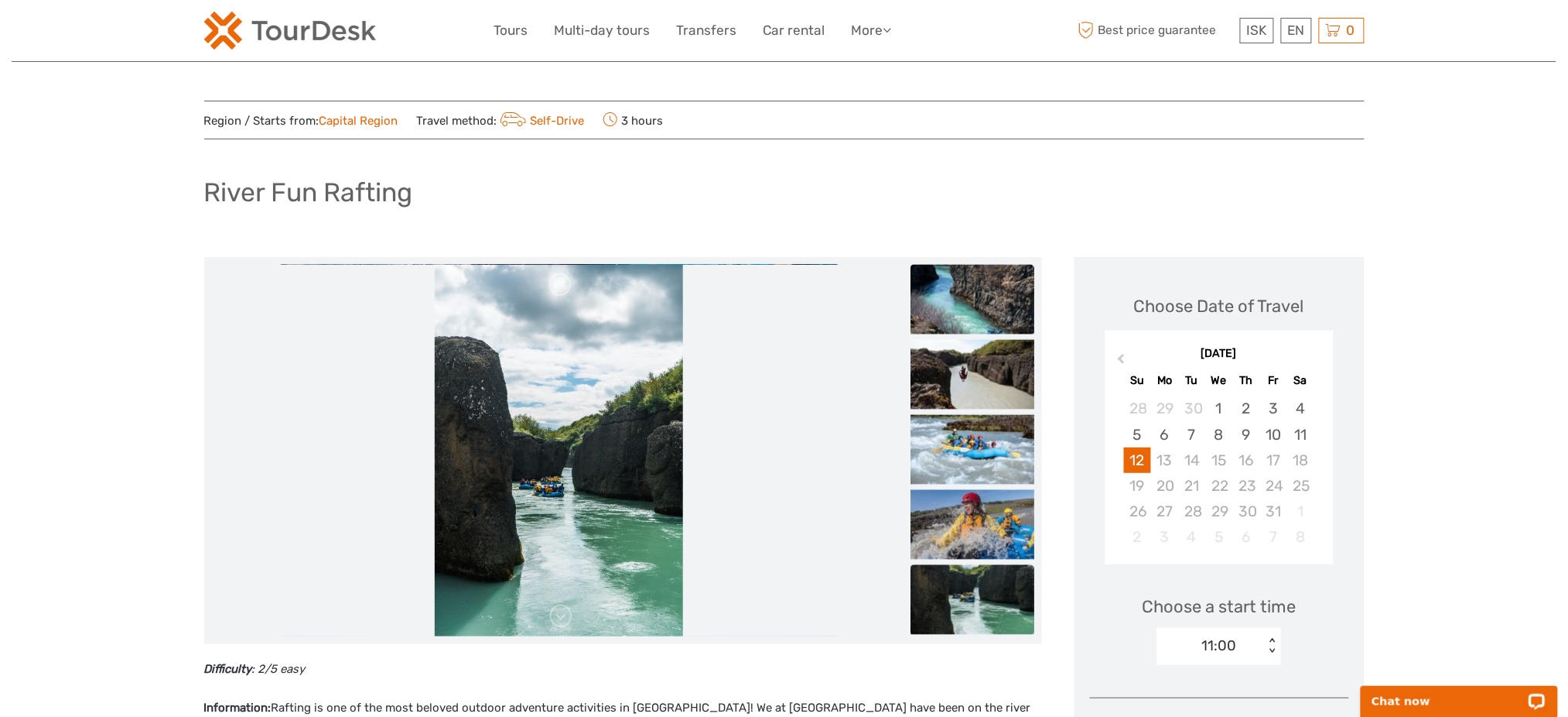
click at [945, 315] on img at bounding box center [972, 299] width 124 height 69
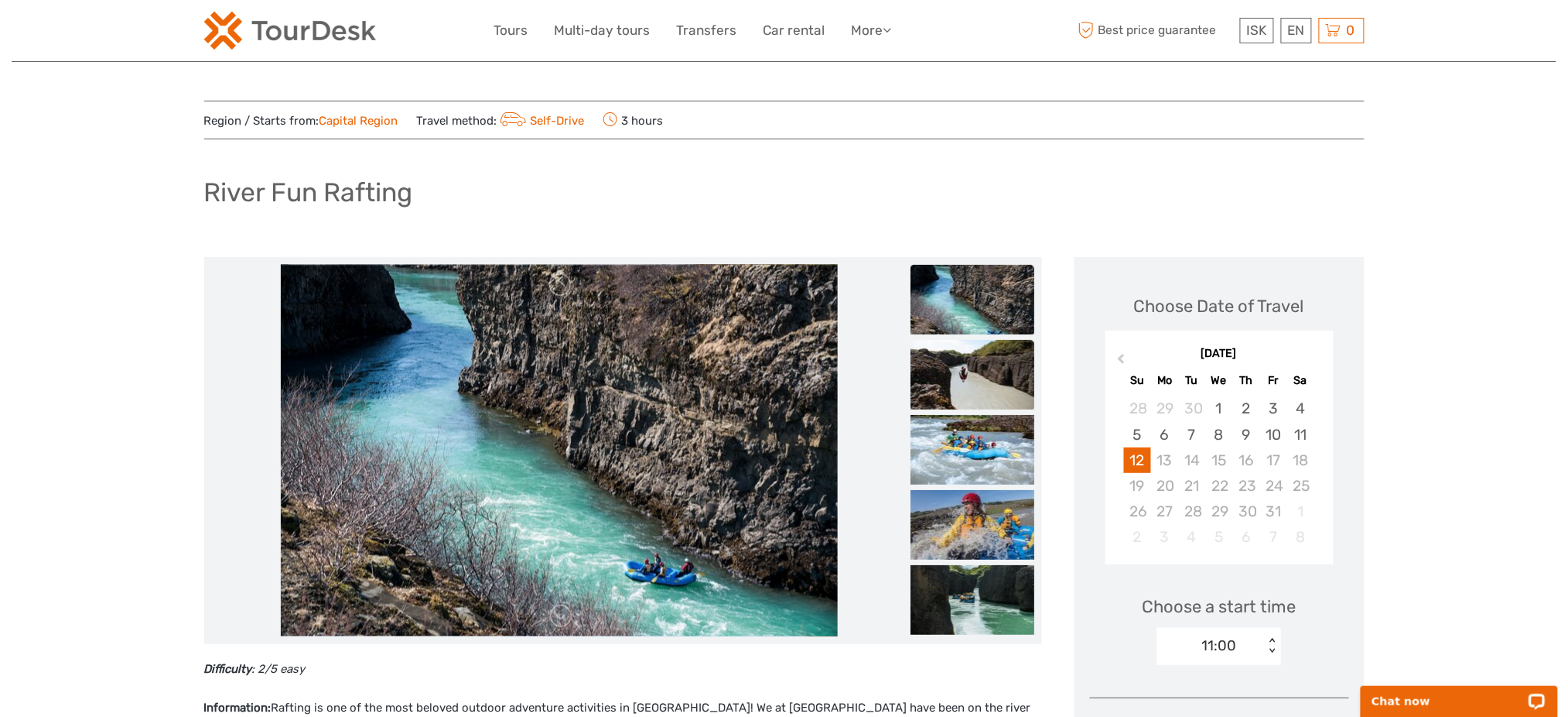
click at [963, 373] on img at bounding box center [972, 374] width 124 height 69
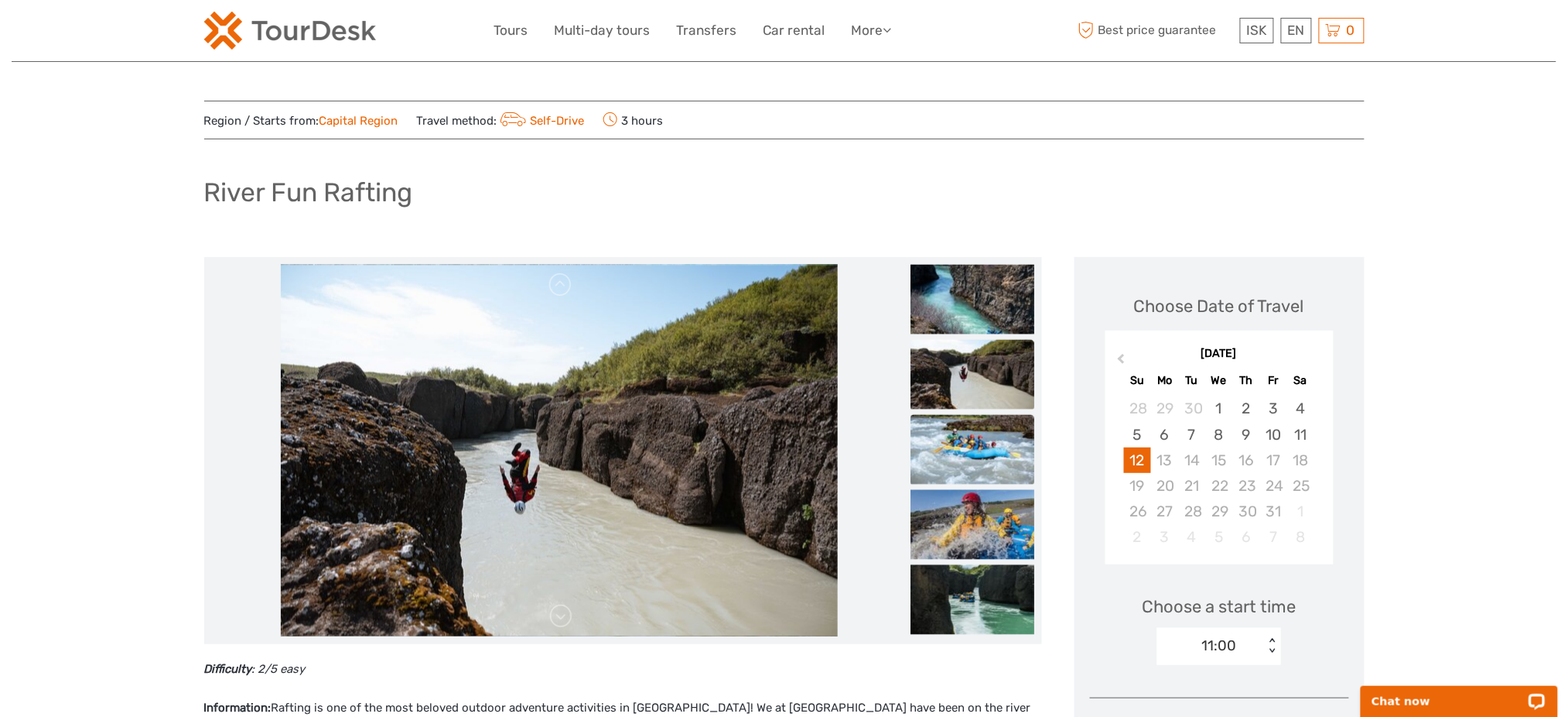
click at [980, 444] on img at bounding box center [972, 449] width 124 height 69
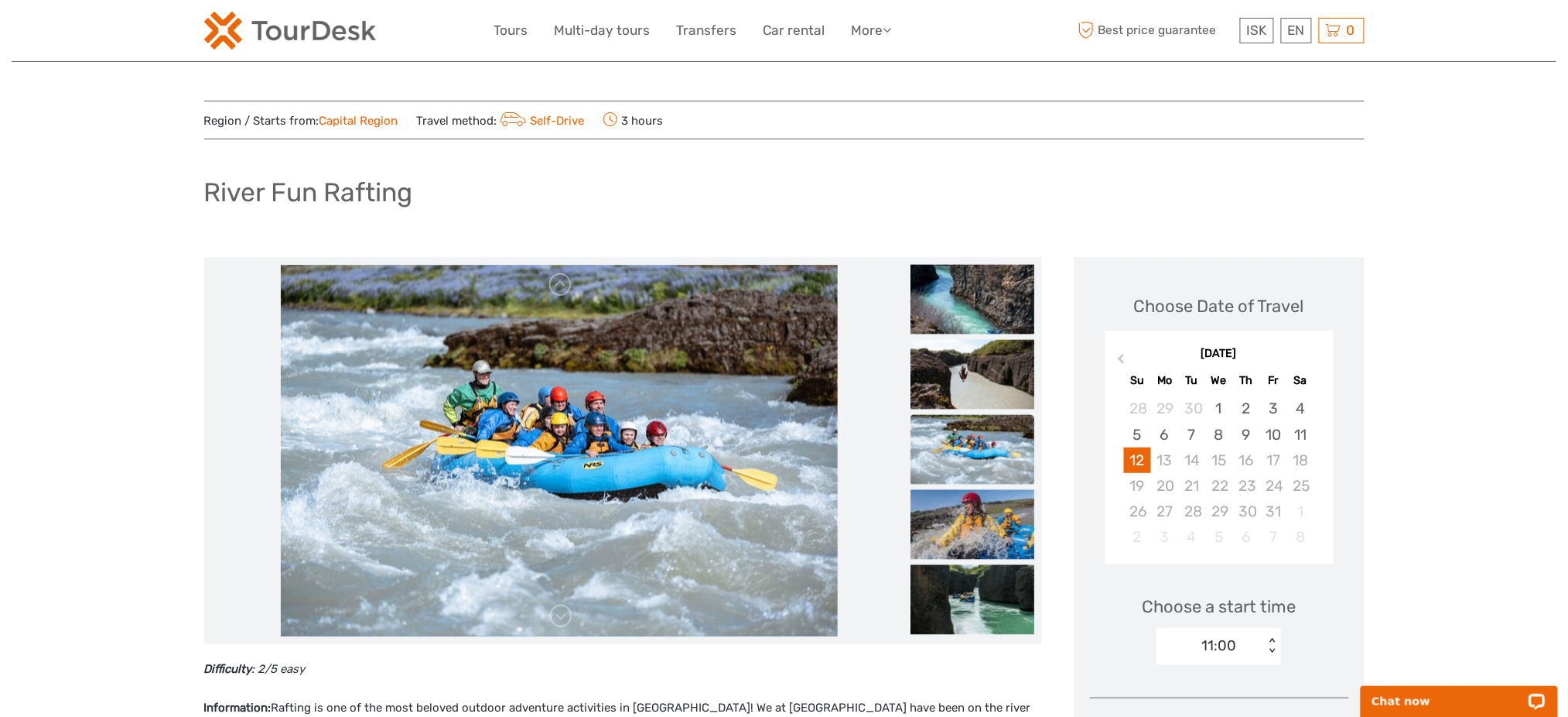
drag, startPoint x: 974, startPoint y: 498, endPoint x: 760, endPoint y: 199, distance: 367.7
click at [973, 498] on img at bounding box center [972, 524] width 124 height 69
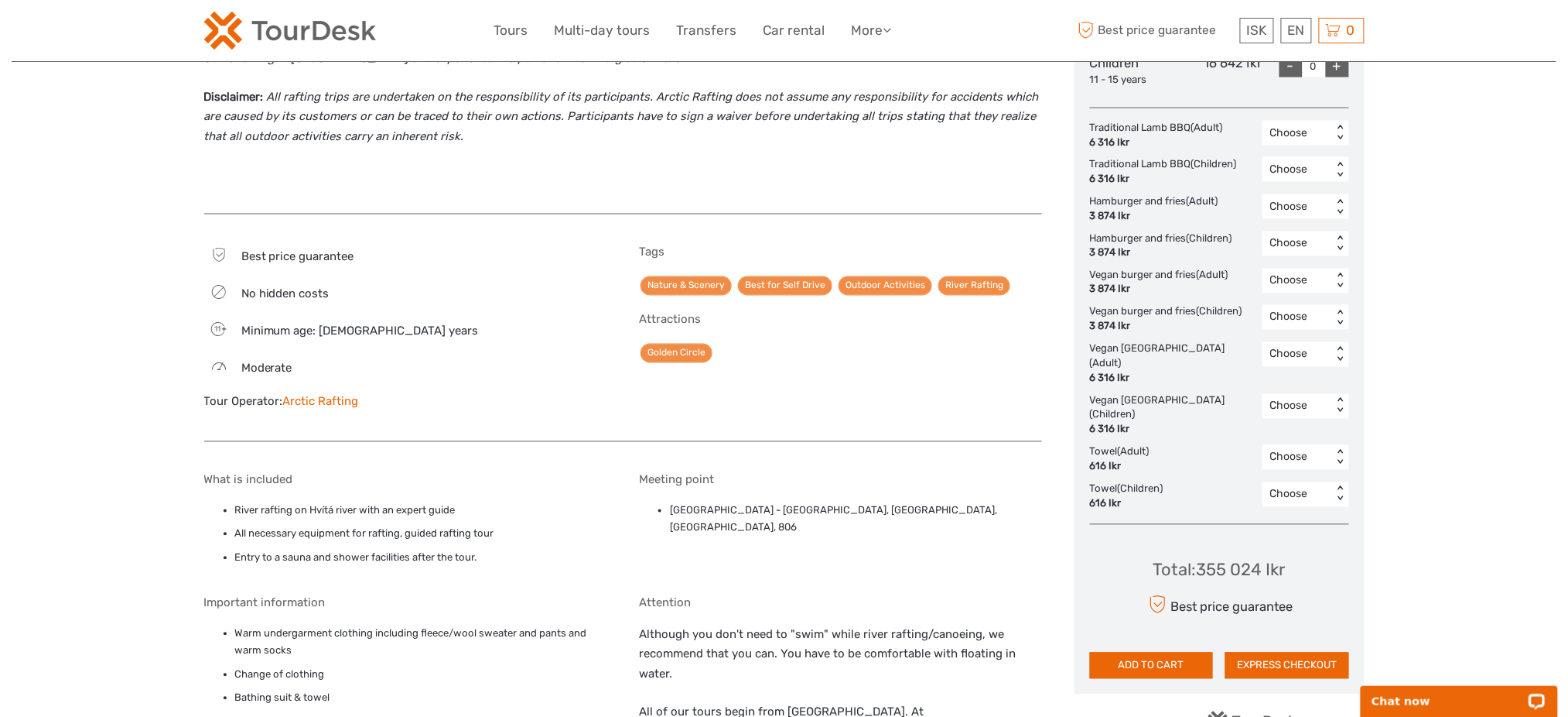
scroll to position [1032, 0]
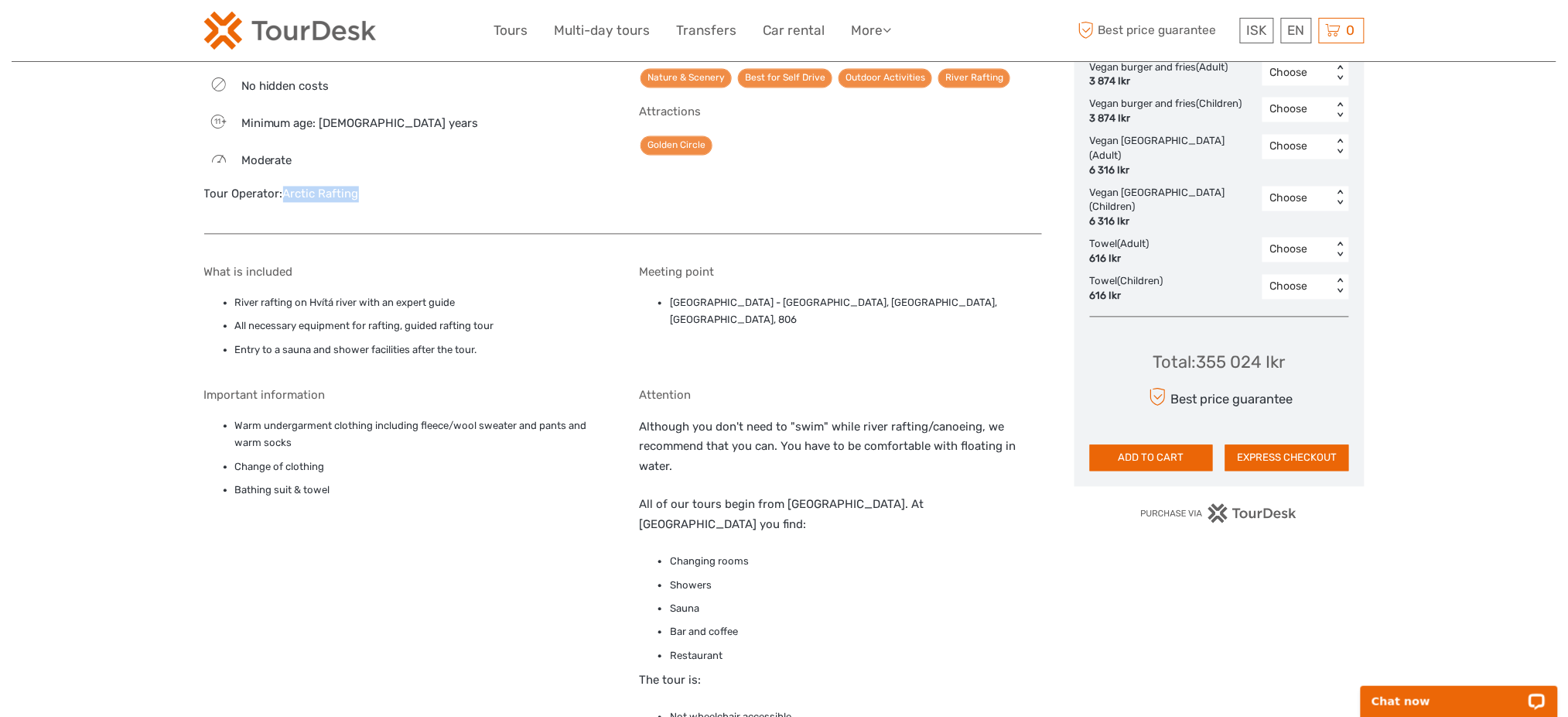
drag, startPoint x: 374, startPoint y: 205, endPoint x: 283, endPoint y: 196, distance: 91.4
click at [283, 196] on div "Best price guarantee No hidden costs 11 Minimum age: 11 years Moderate Tour Ope…" at bounding box center [405, 127] width 403 height 180
copy link "Arctic Rafting"
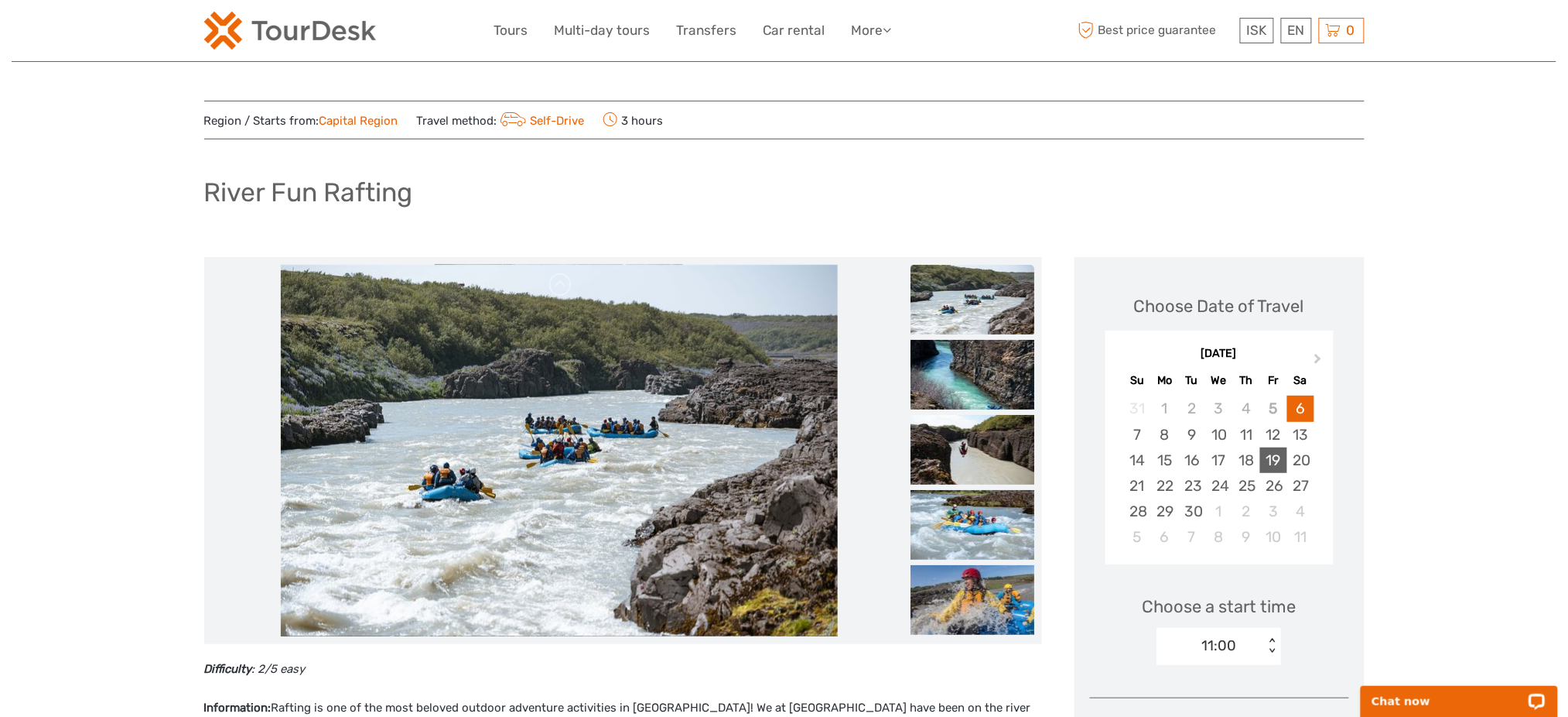
click at [1284, 467] on div "19" at bounding box center [1274, 460] width 27 height 25
click at [988, 380] on img at bounding box center [972, 374] width 124 height 69
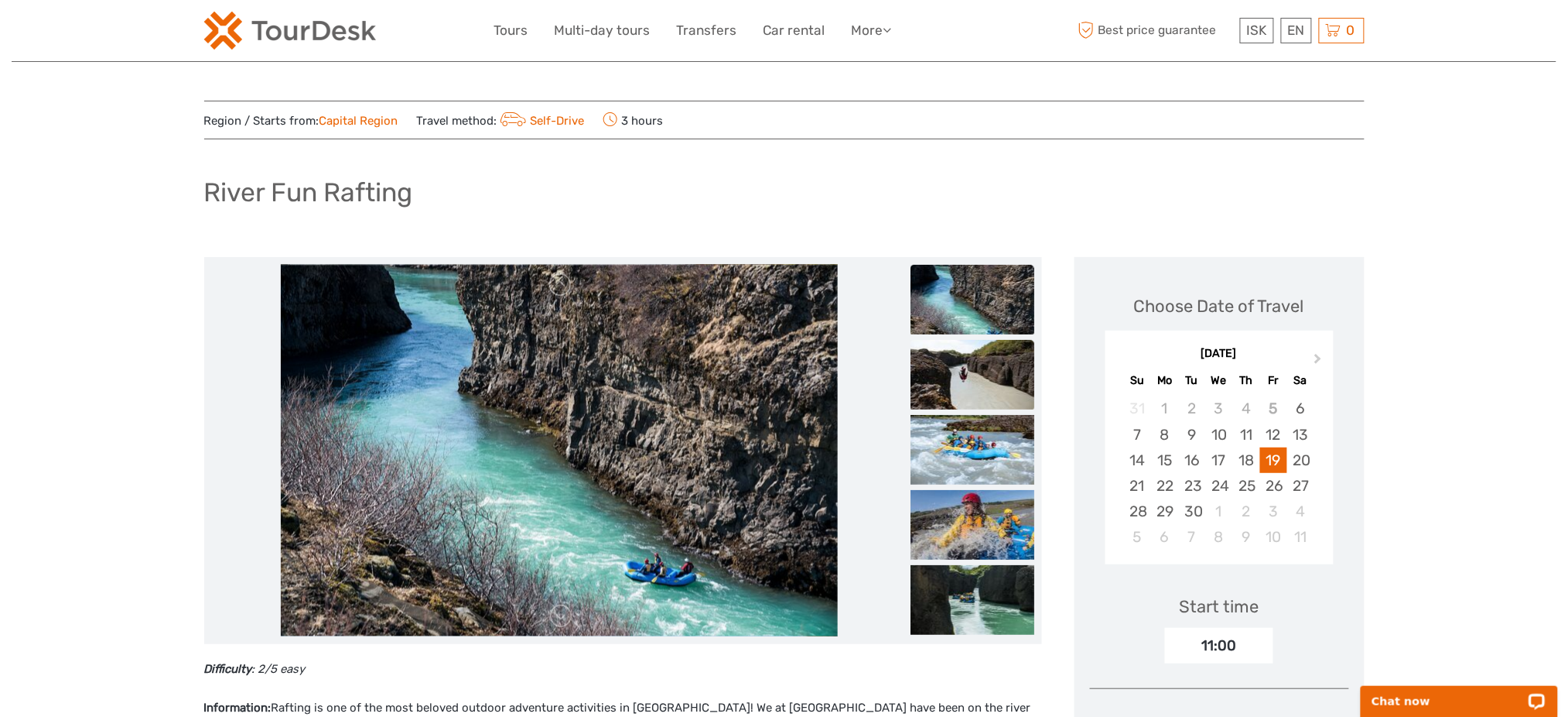
click at [978, 373] on img at bounding box center [972, 374] width 124 height 69
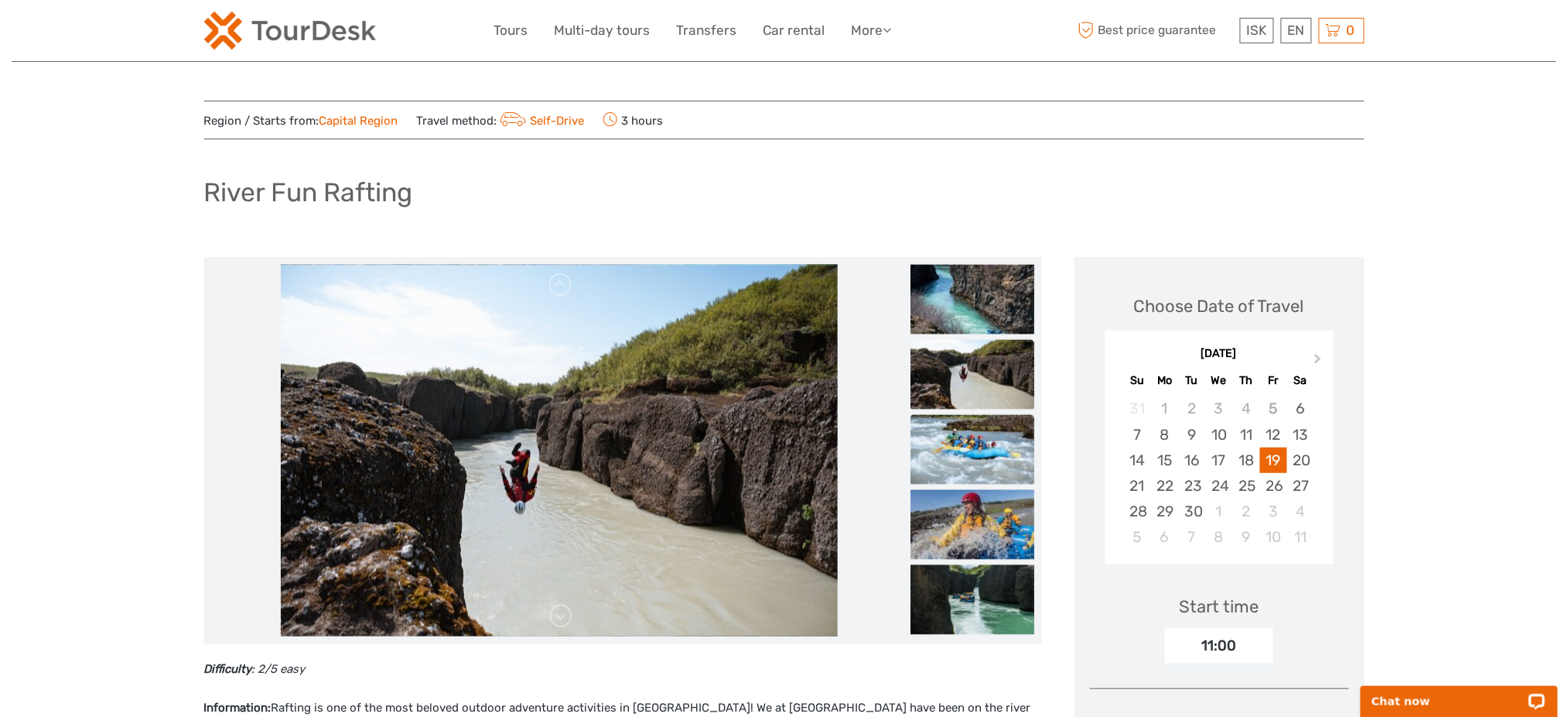
click at [976, 426] on img at bounding box center [972, 449] width 124 height 69
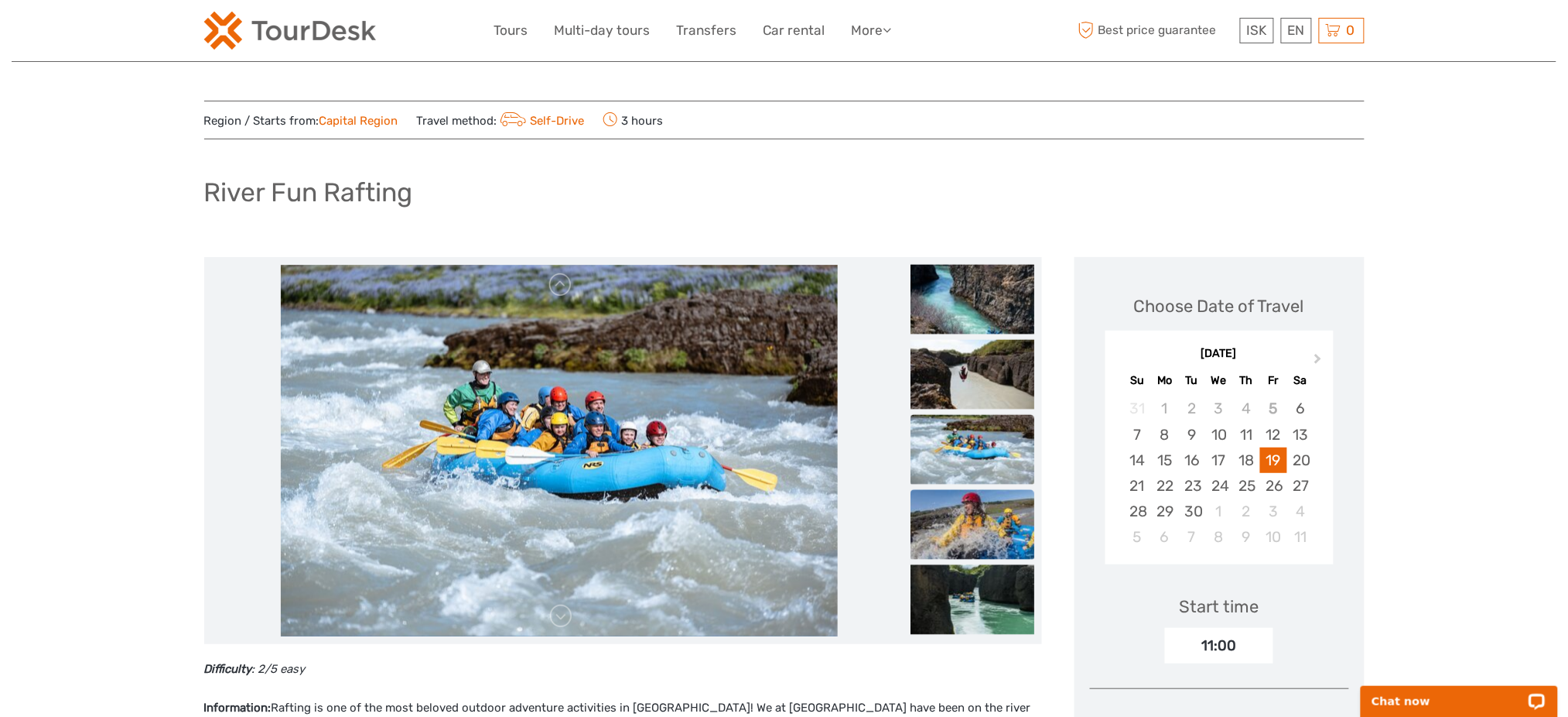
click at [990, 538] on img at bounding box center [972, 524] width 124 height 69
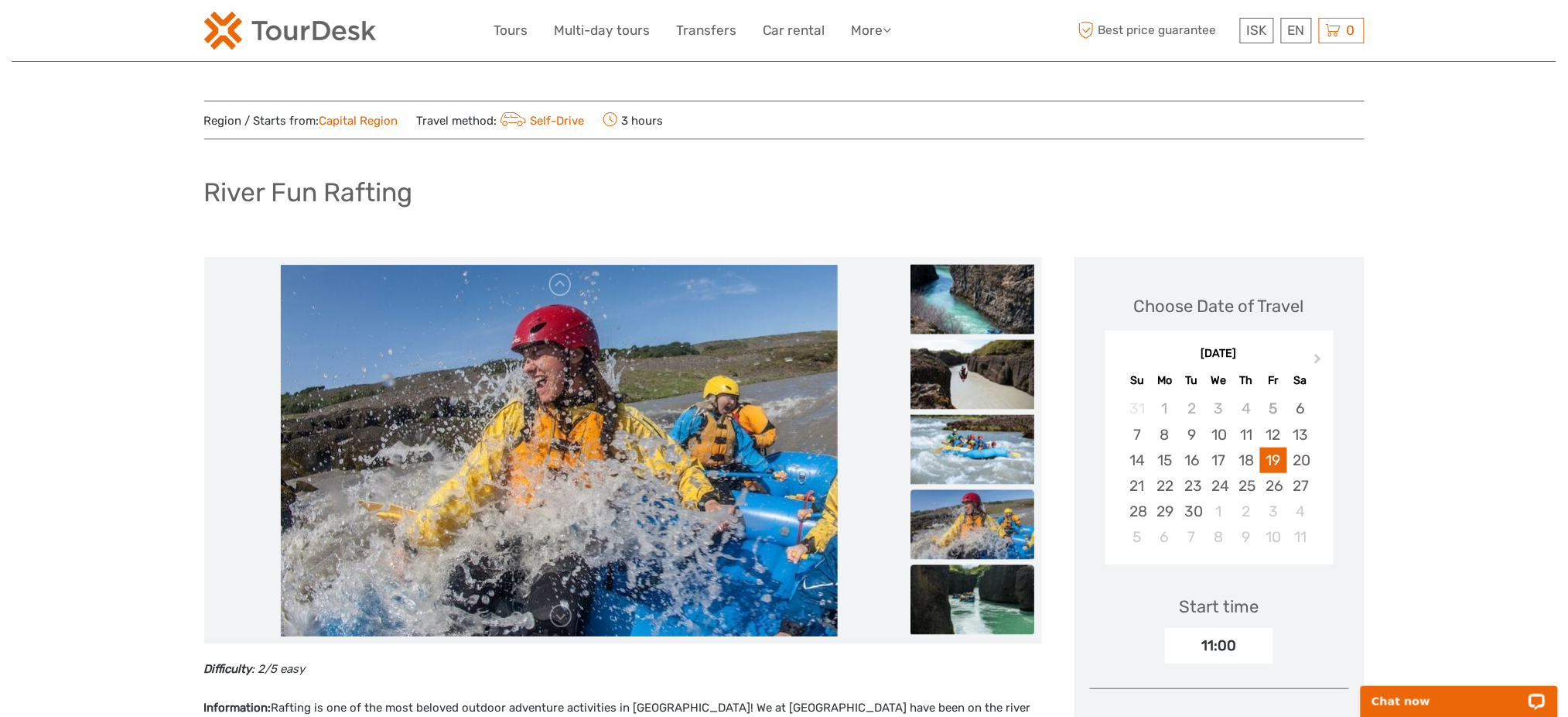
click at [992, 593] on img at bounding box center [972, 599] width 124 height 69
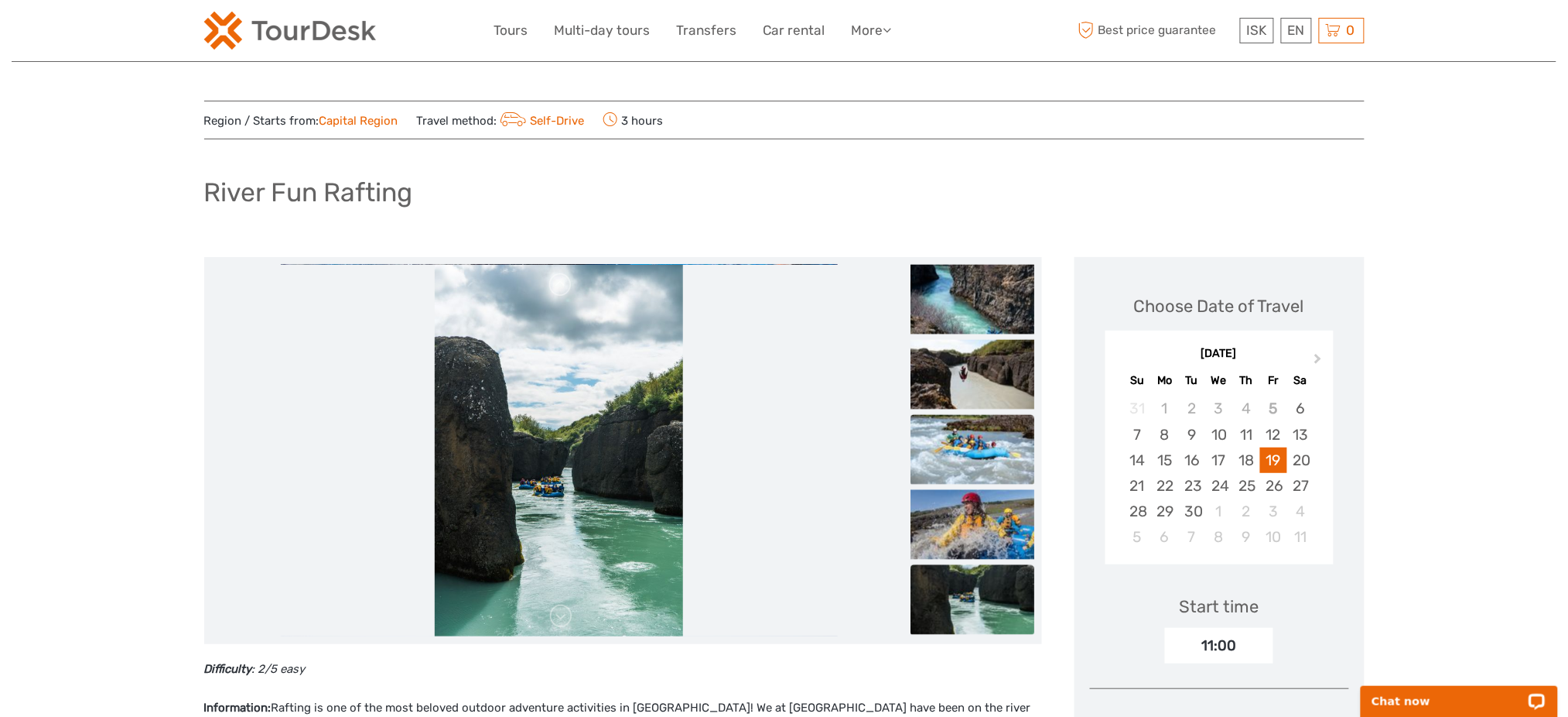
click at [976, 446] on img at bounding box center [972, 449] width 124 height 69
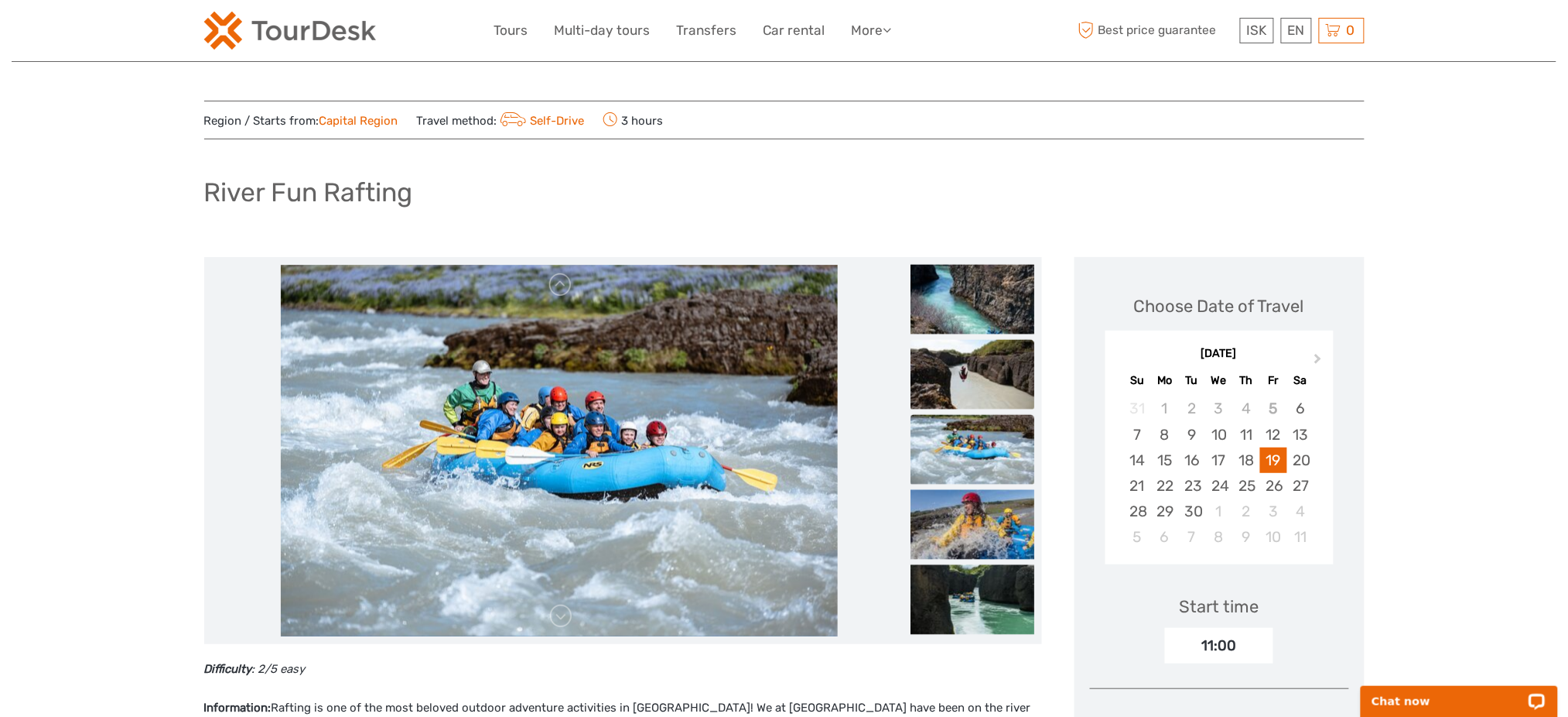
click at [976, 378] on img at bounding box center [972, 374] width 124 height 69
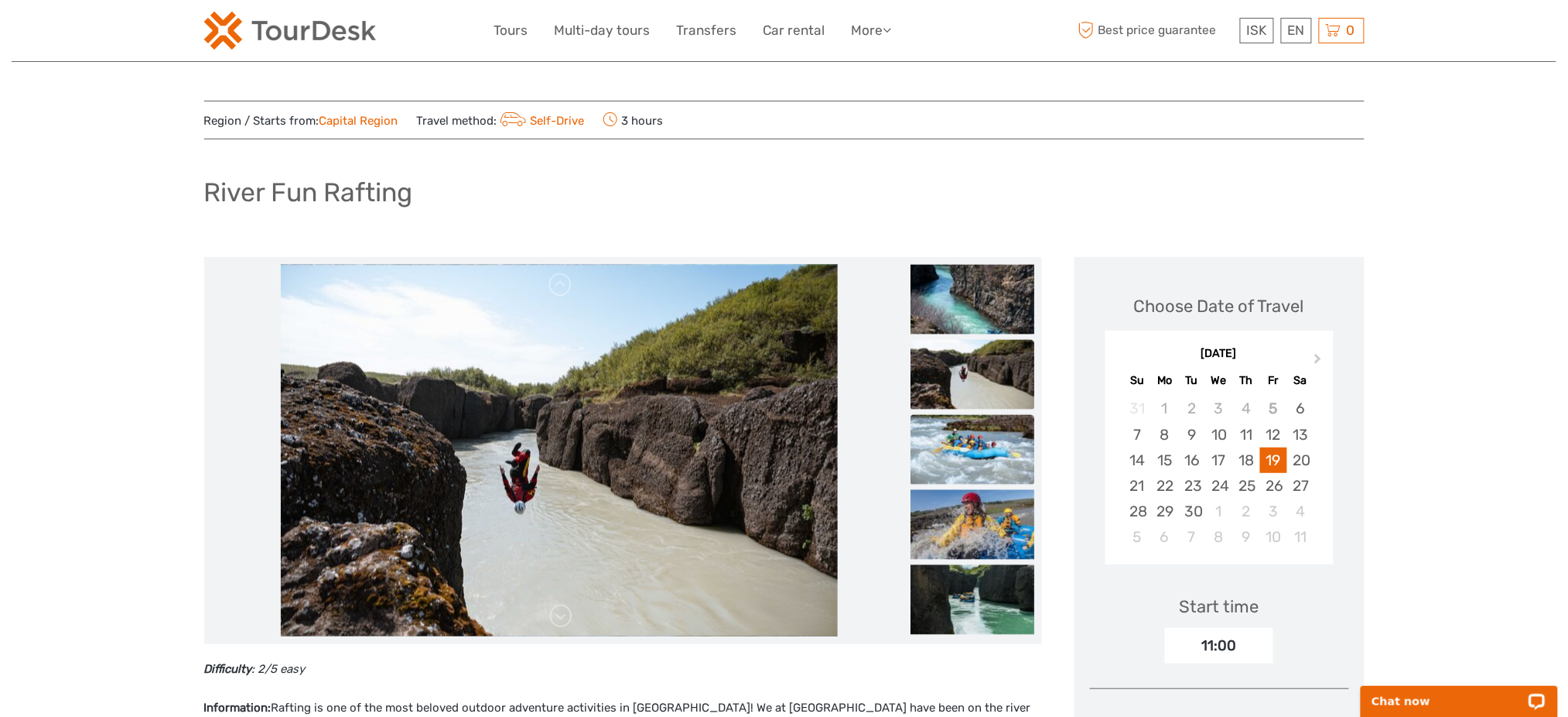
click at [996, 457] on img at bounding box center [972, 449] width 124 height 69
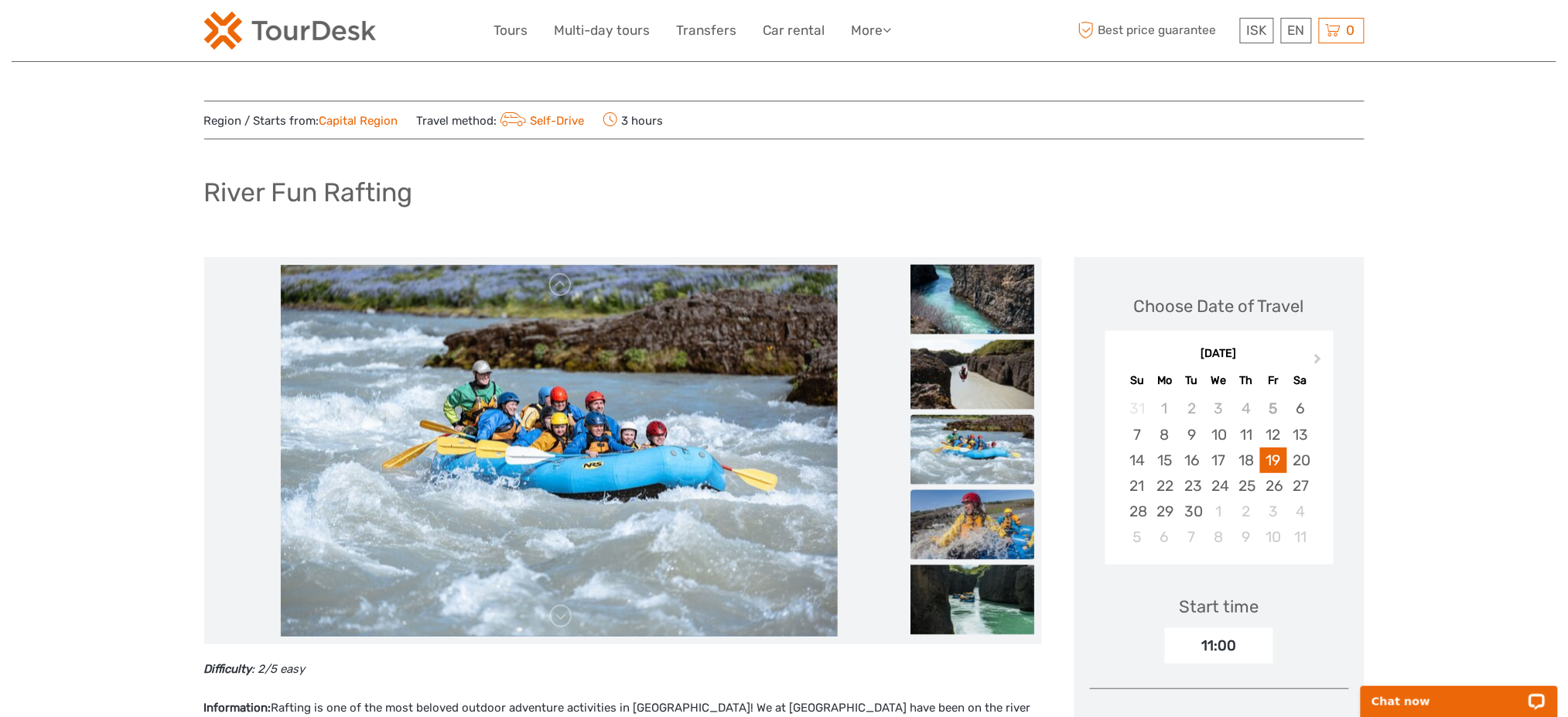
click at [994, 520] on img at bounding box center [972, 524] width 124 height 69
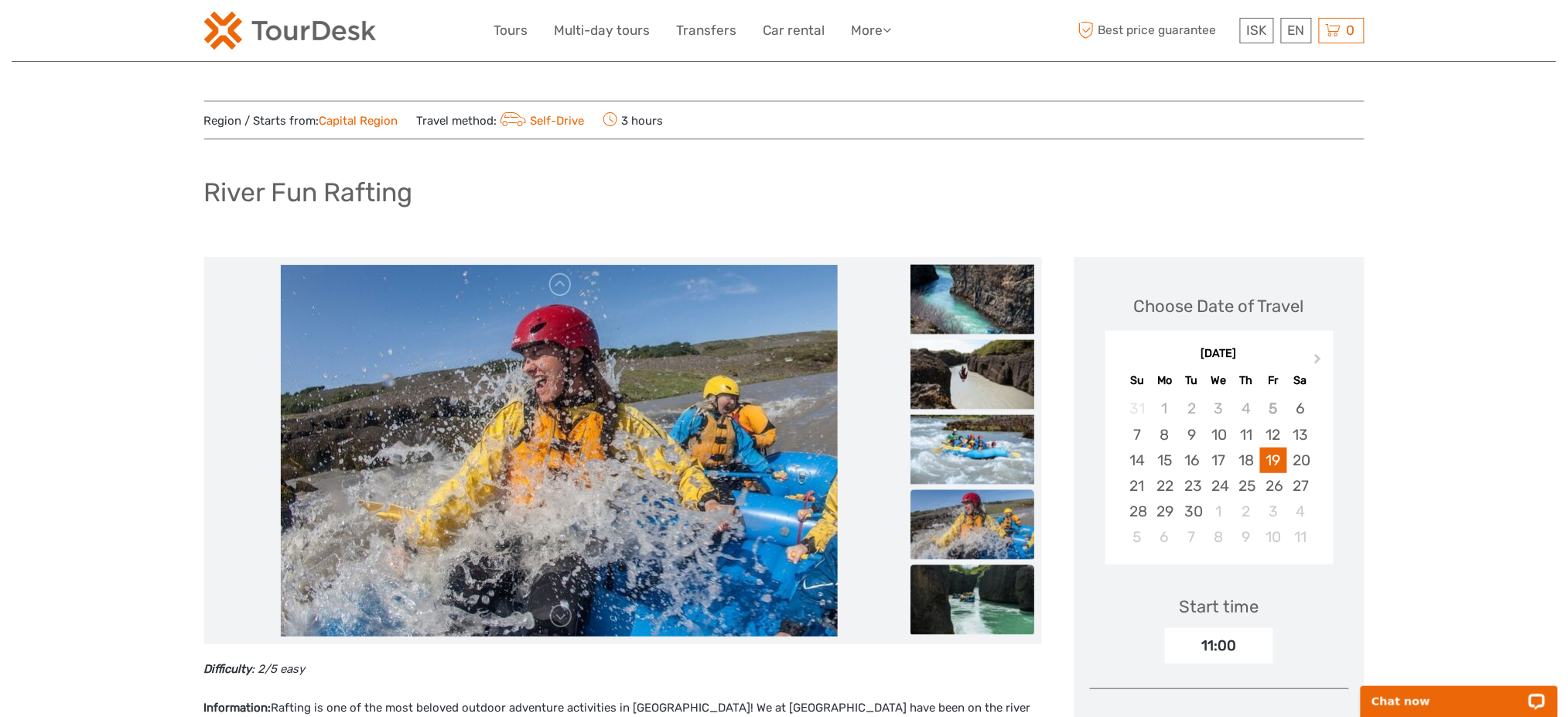
click at [989, 583] on img at bounding box center [972, 599] width 124 height 69
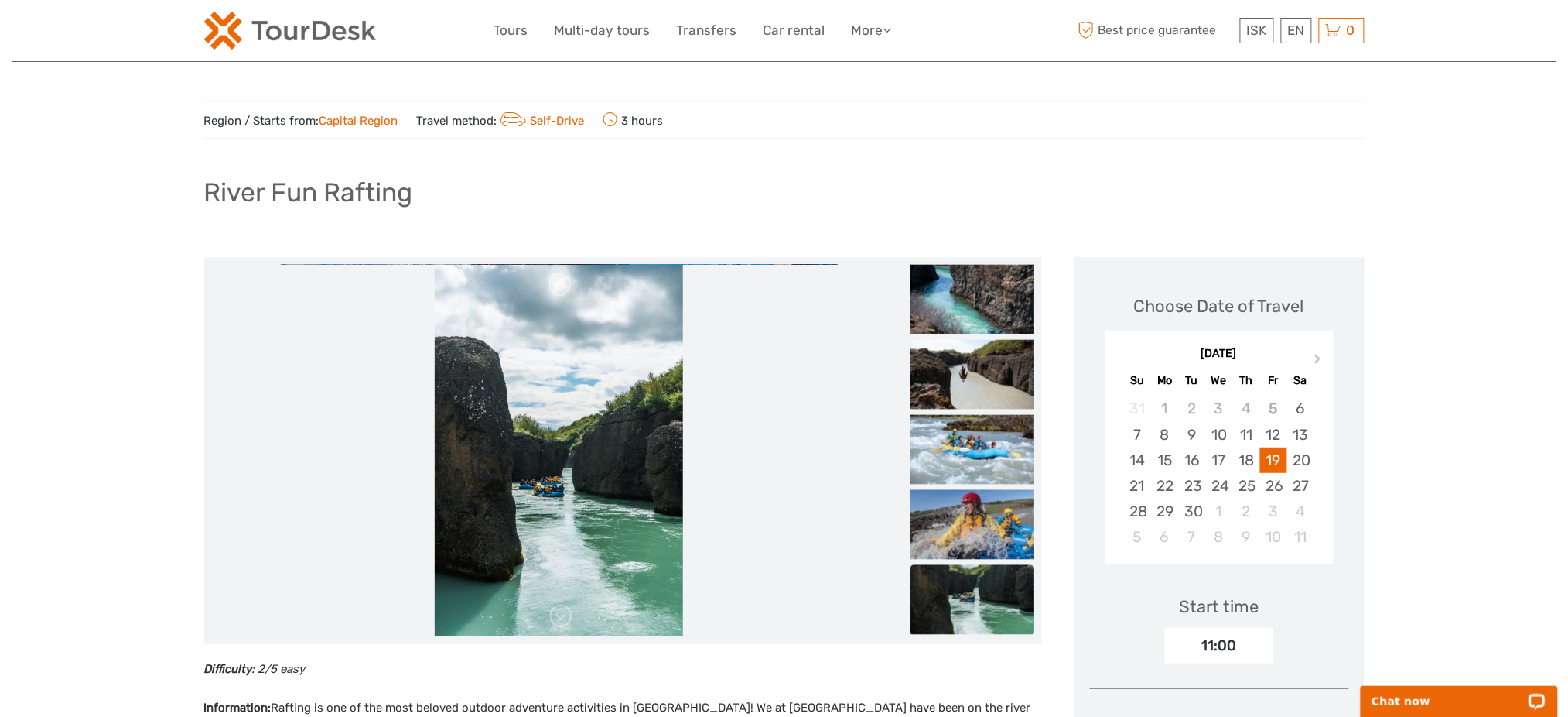
click at [547, 615] on img at bounding box center [559, 450] width 248 height 372
click at [554, 619] on link at bounding box center [560, 616] width 25 height 25
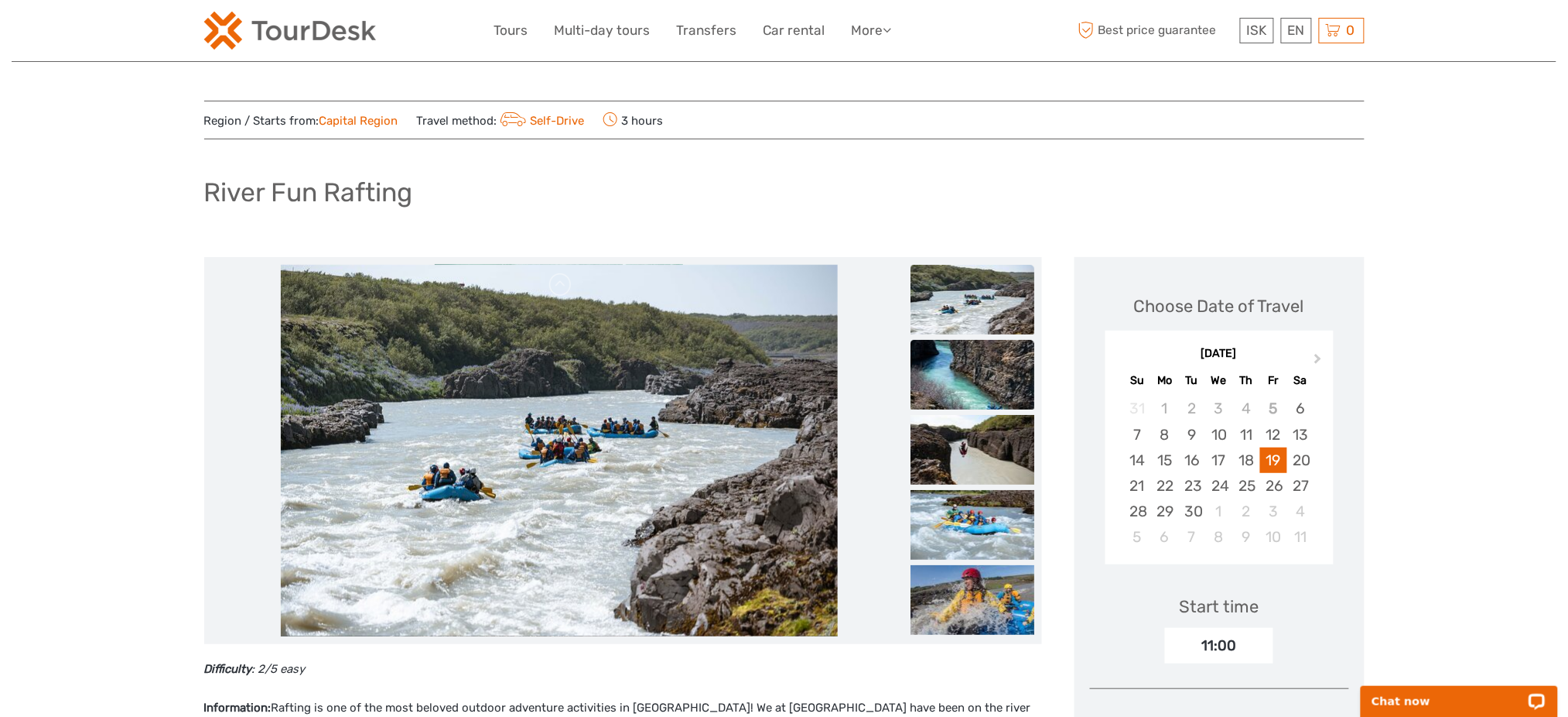
click at [957, 380] on img at bounding box center [972, 374] width 124 height 69
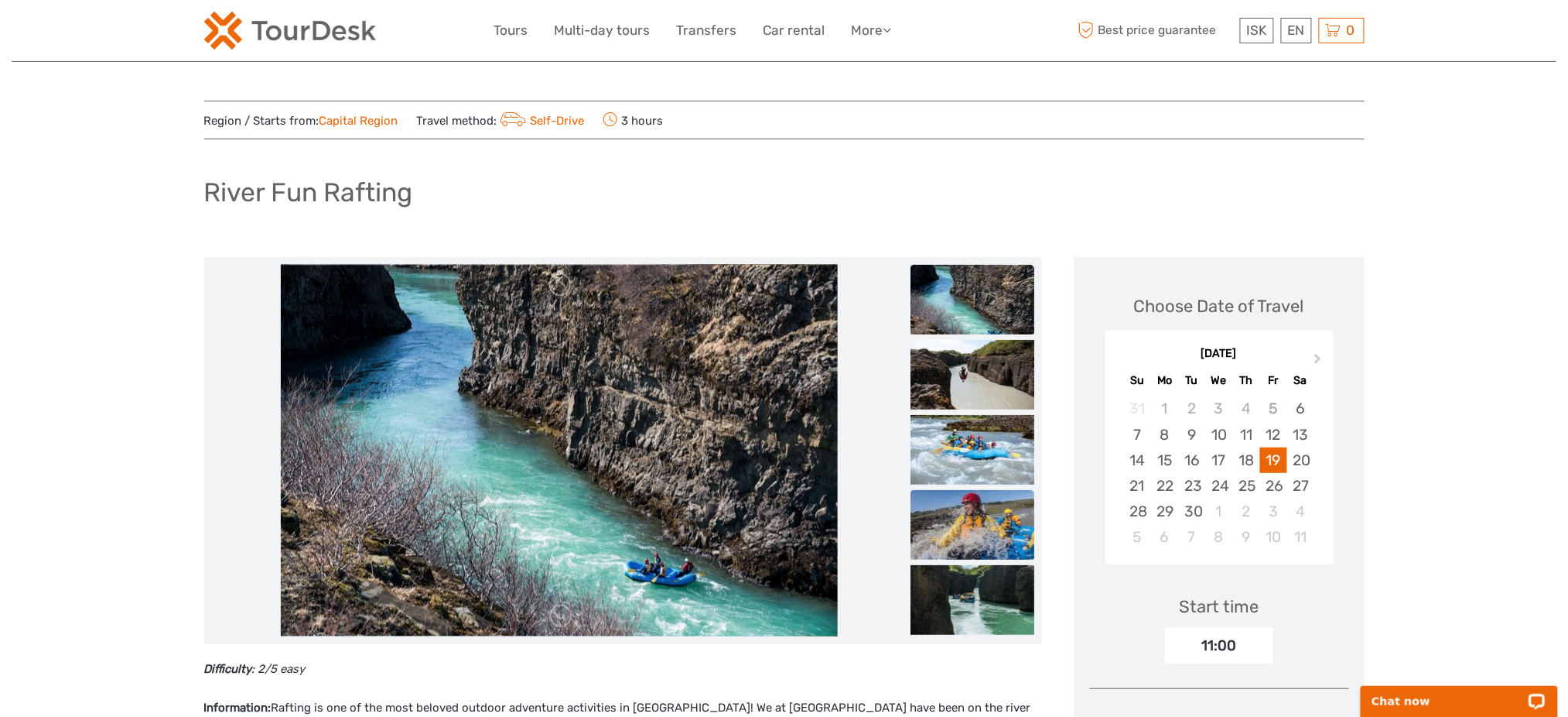
click at [972, 496] on img at bounding box center [972, 524] width 124 height 69
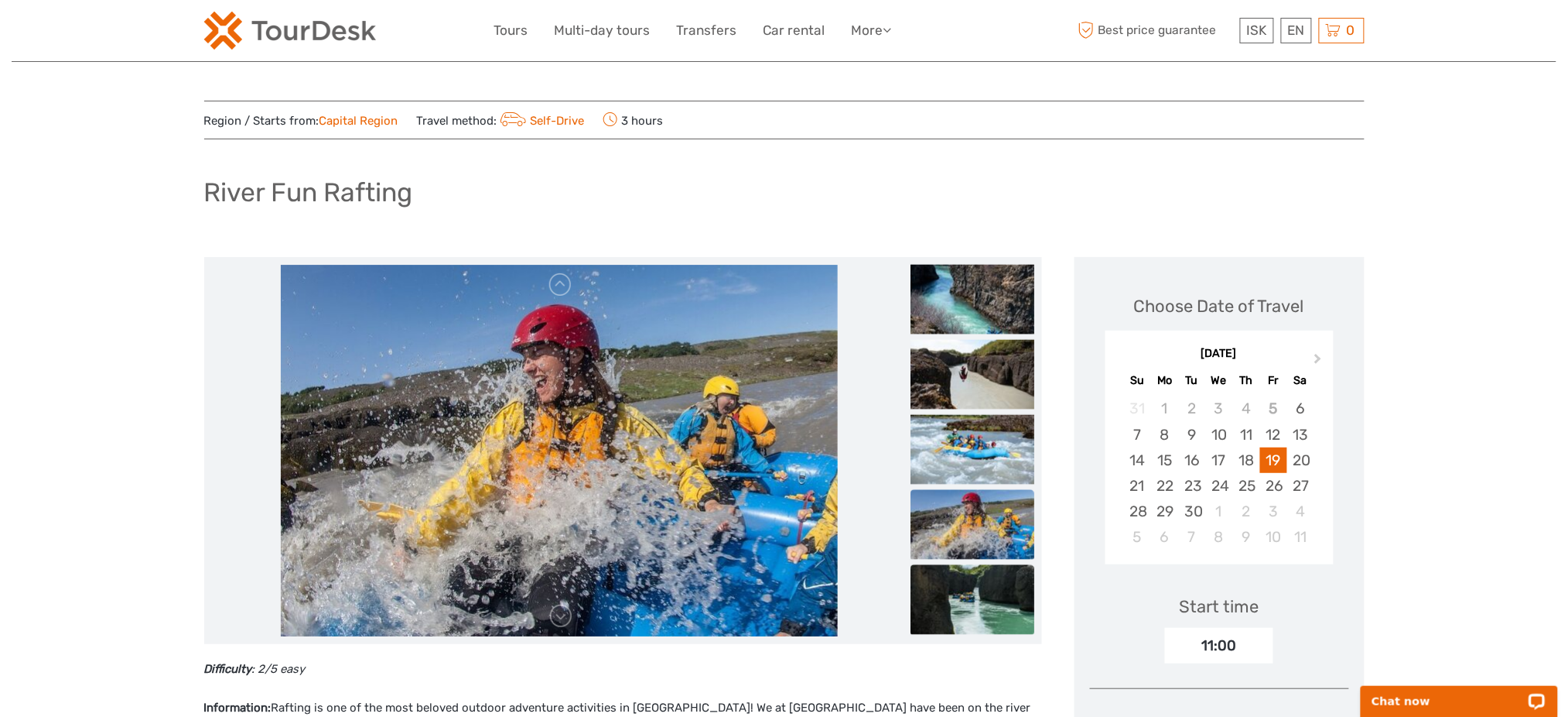
click at [966, 600] on img at bounding box center [972, 599] width 124 height 69
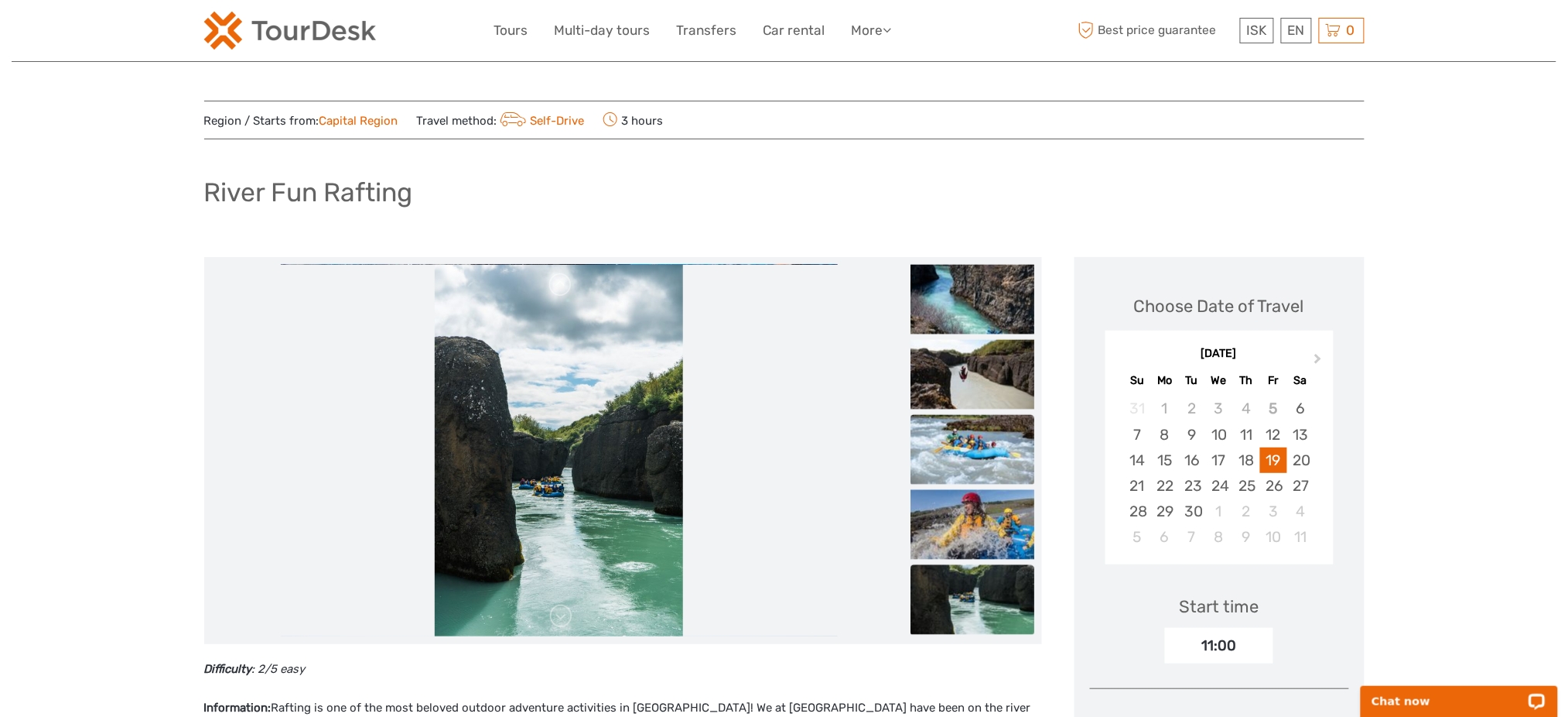
click at [993, 452] on img at bounding box center [972, 449] width 124 height 69
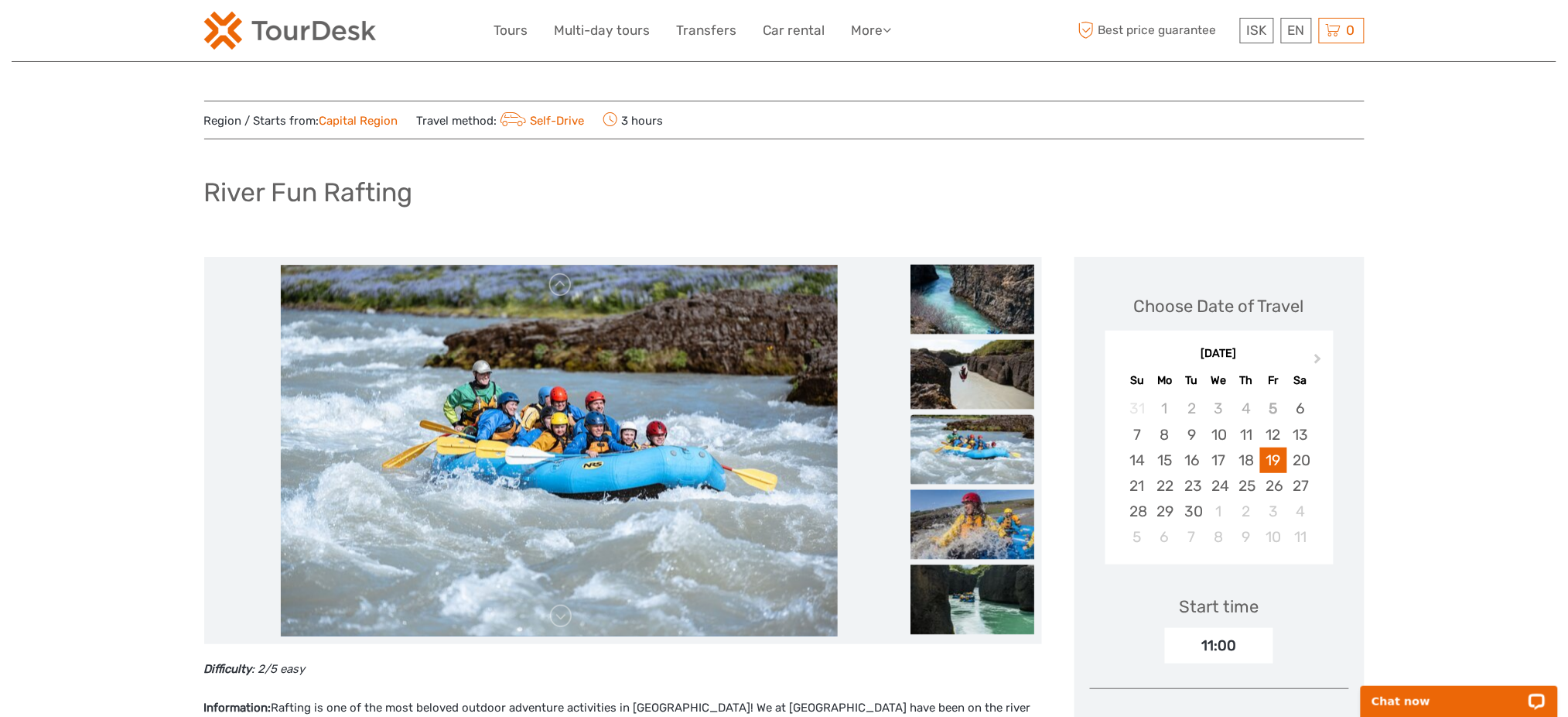
click at [303, 189] on h1 "River Fun Rafting" at bounding box center [308, 192] width 209 height 32
copy div "River Fun Rafting"
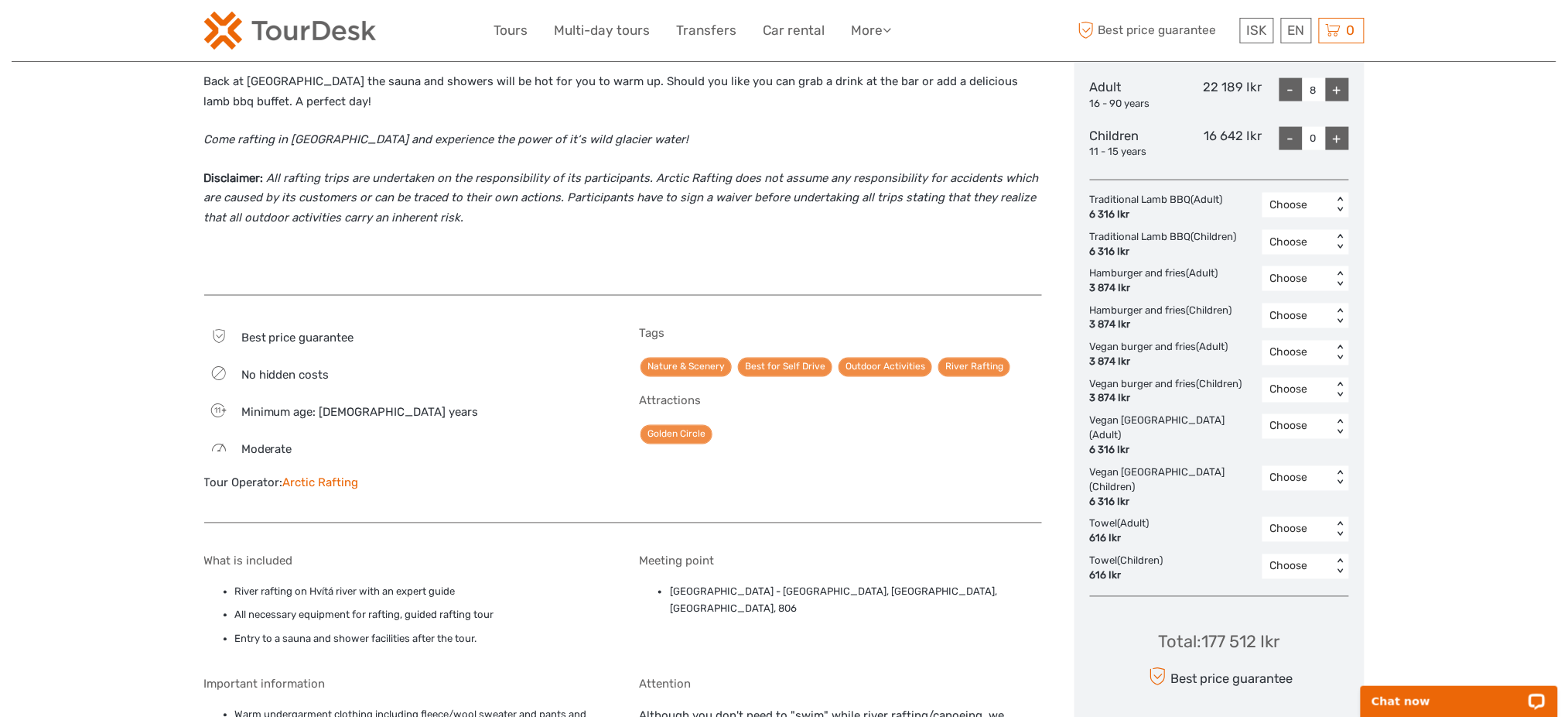
scroll to position [412, 0]
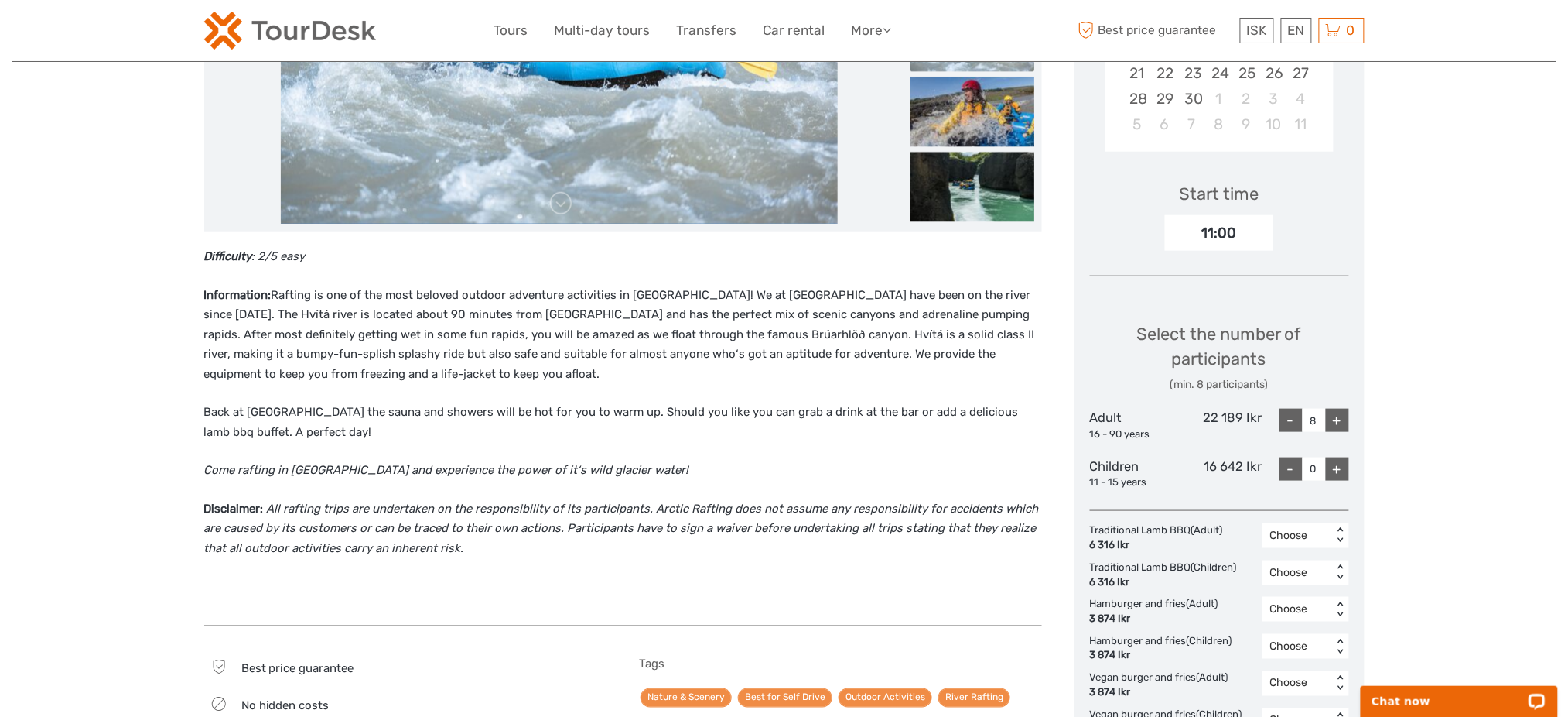
click at [265, 35] on img at bounding box center [290, 30] width 172 height 38
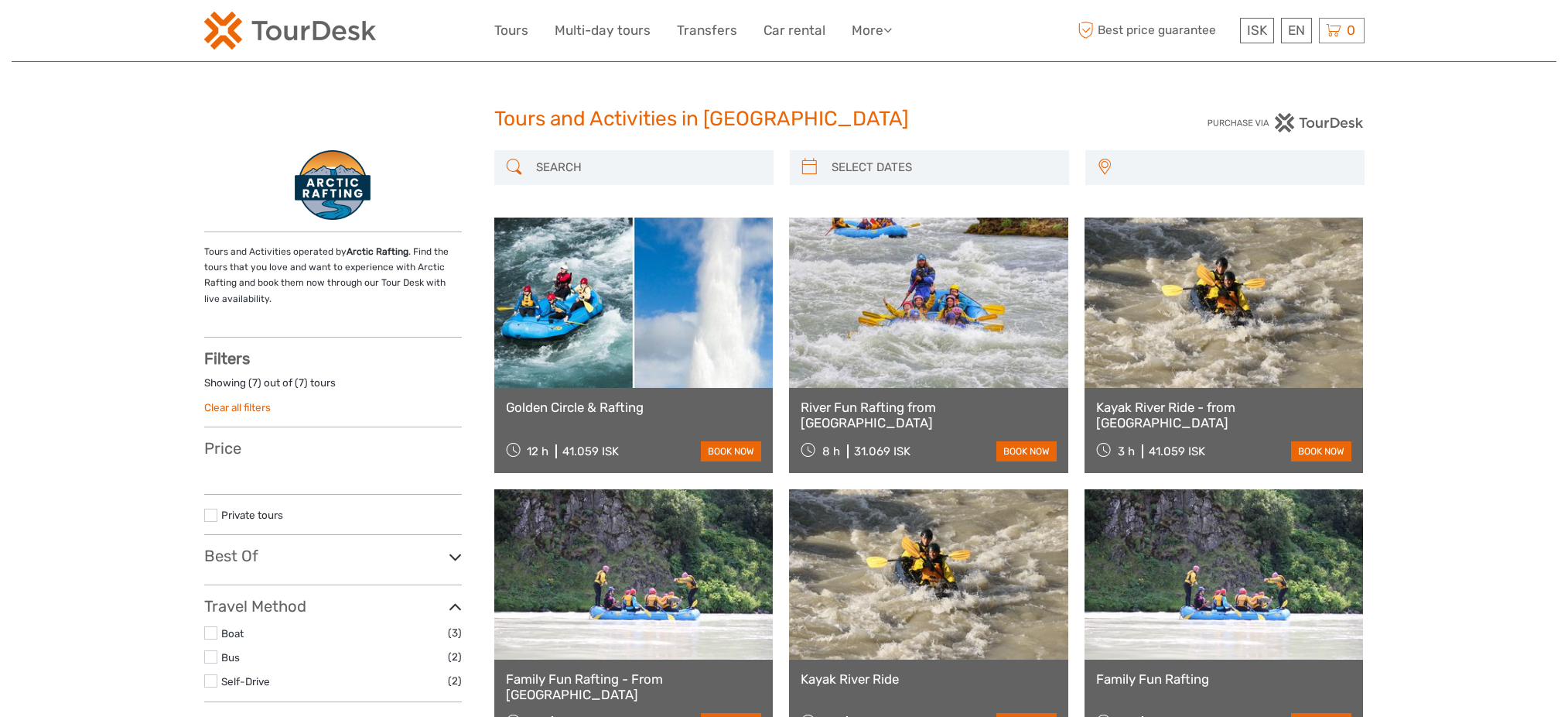
select select
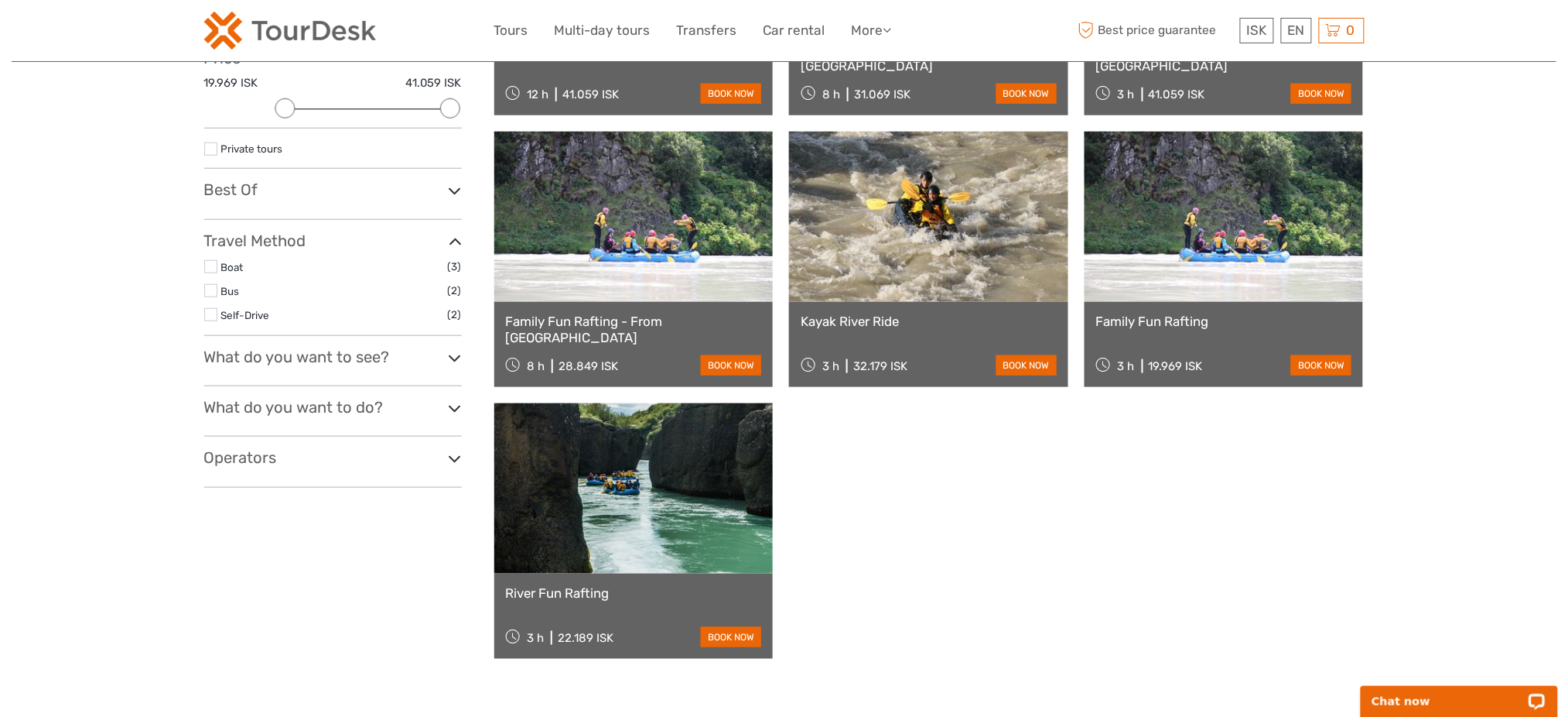
scroll to position [412, 0]
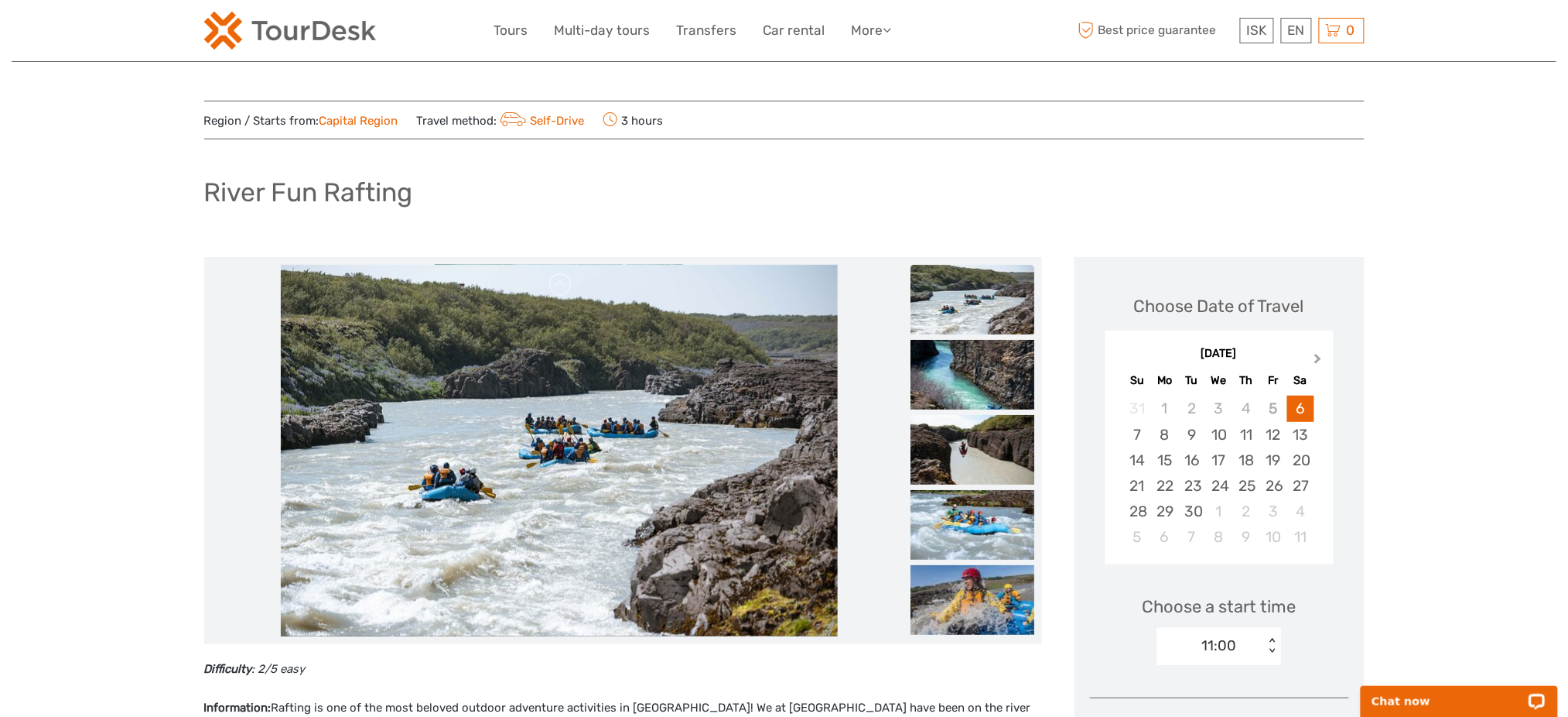
click at [1319, 358] on span "Next Month" at bounding box center [1319, 362] width 0 height 23
click at [337, 191] on h1 "River Fun Rafting" at bounding box center [308, 192] width 209 height 32
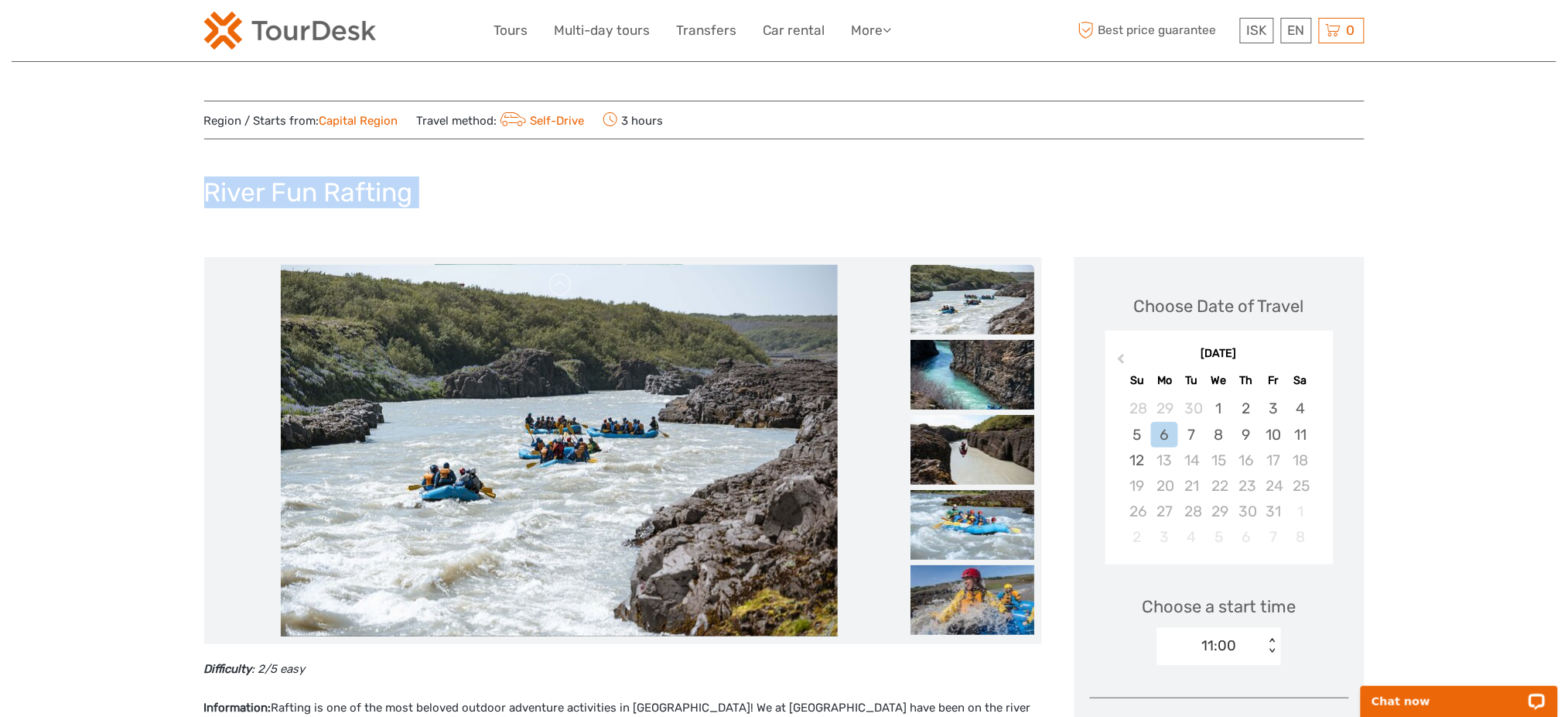
click at [337, 191] on h1 "River Fun Rafting" at bounding box center [308, 192] width 209 height 32
copy div "River Fun Rafting"
click at [986, 598] on img at bounding box center [972, 599] width 124 height 69
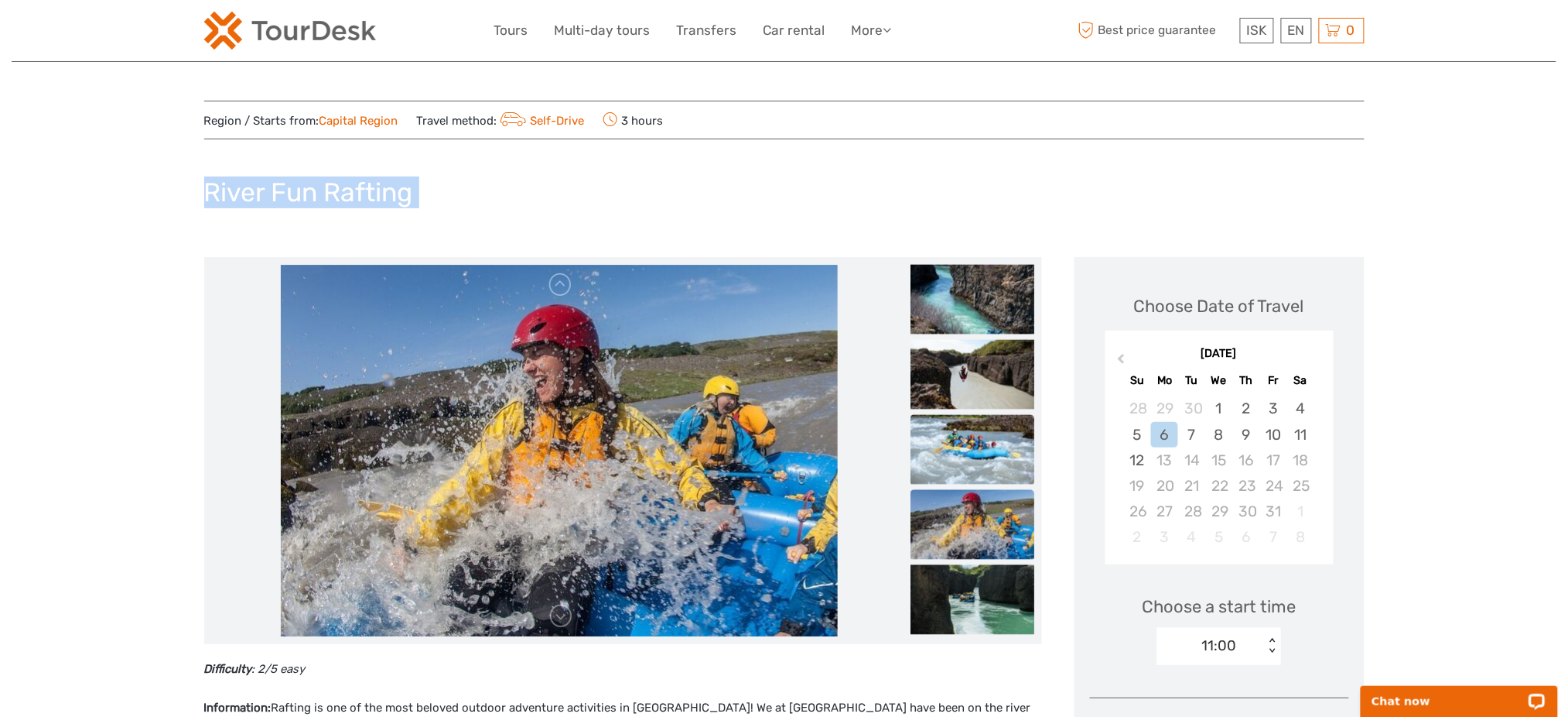
click at [992, 465] on img at bounding box center [972, 449] width 124 height 69
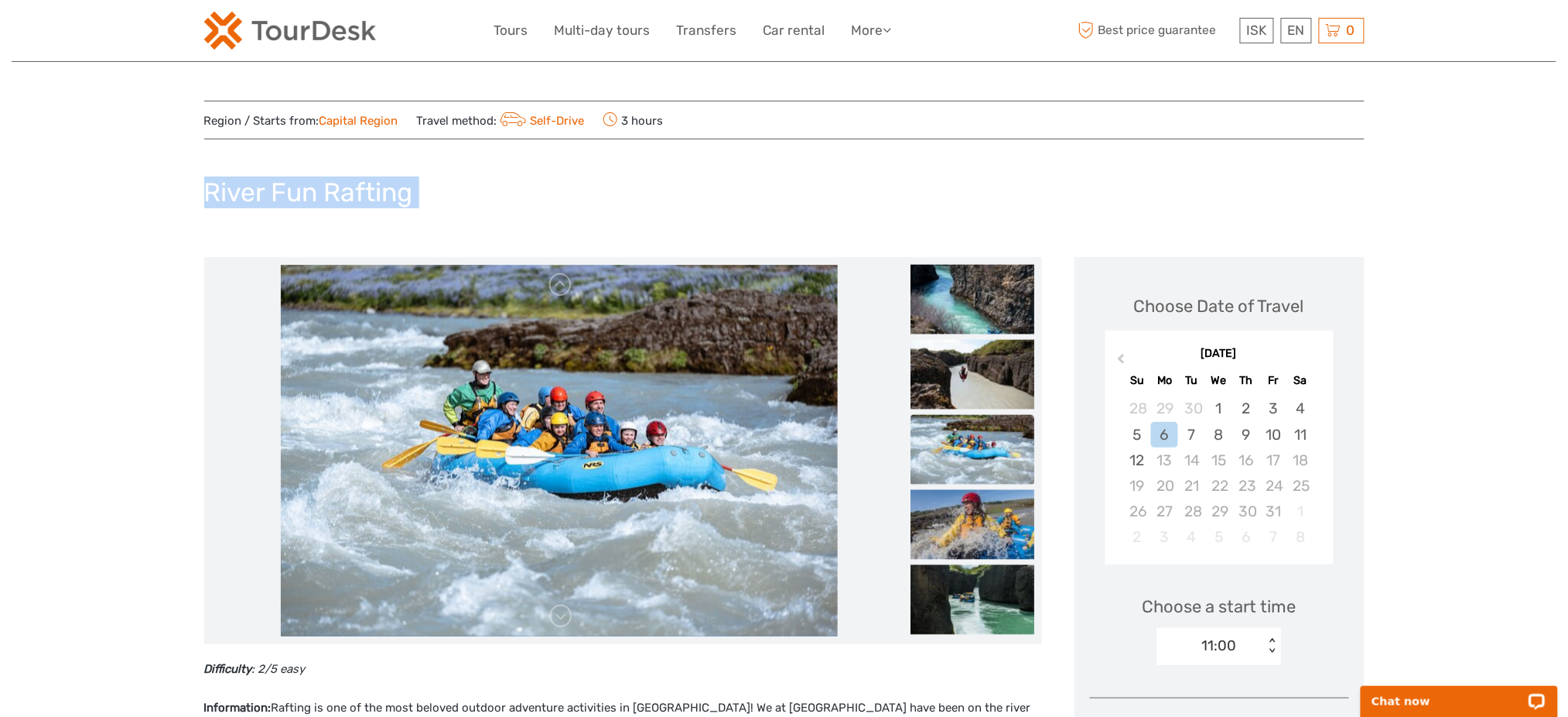
click at [753, 185] on div "River Fun Rafting" at bounding box center [784, 199] width 1160 height 56
click at [1005, 540] on img at bounding box center [972, 524] width 124 height 69
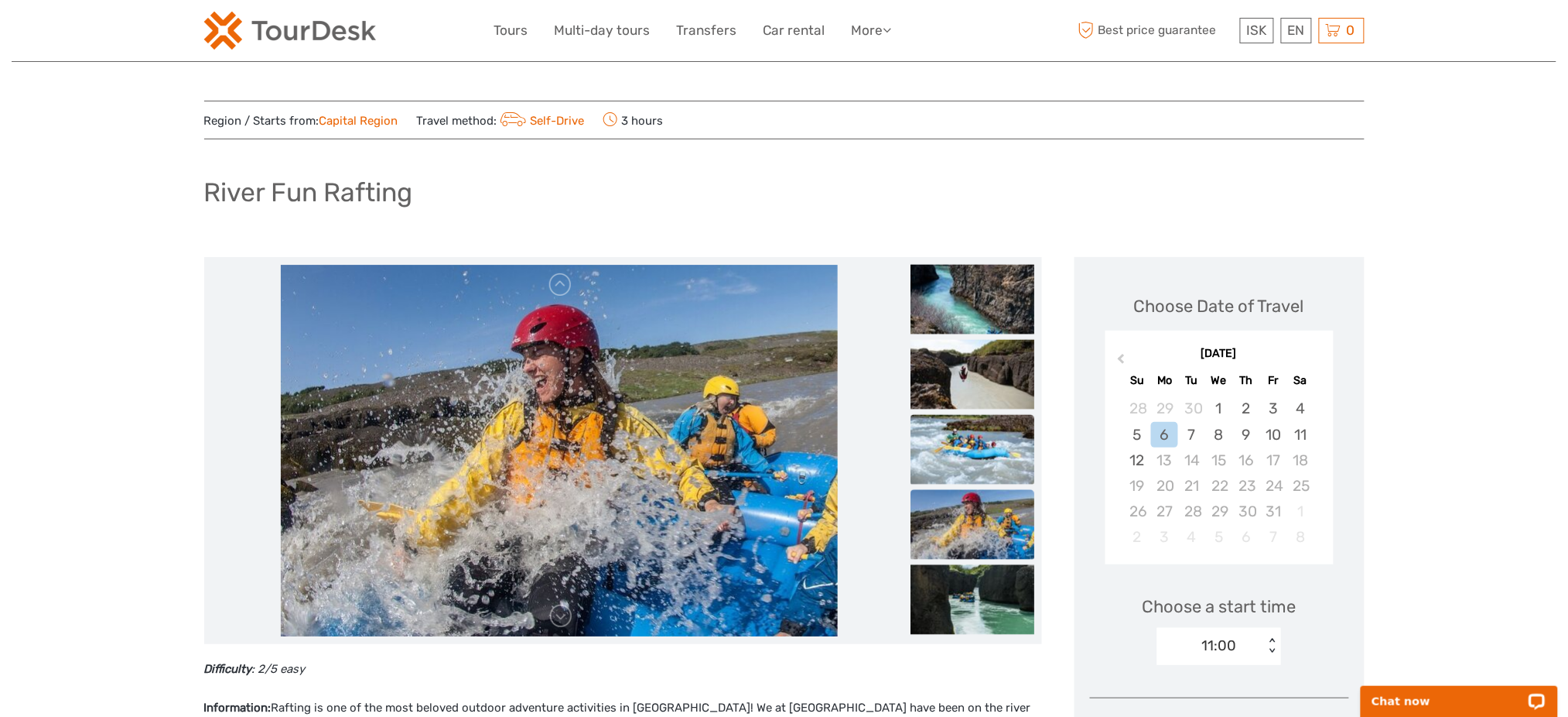
click at [1002, 454] on img at bounding box center [972, 449] width 124 height 69
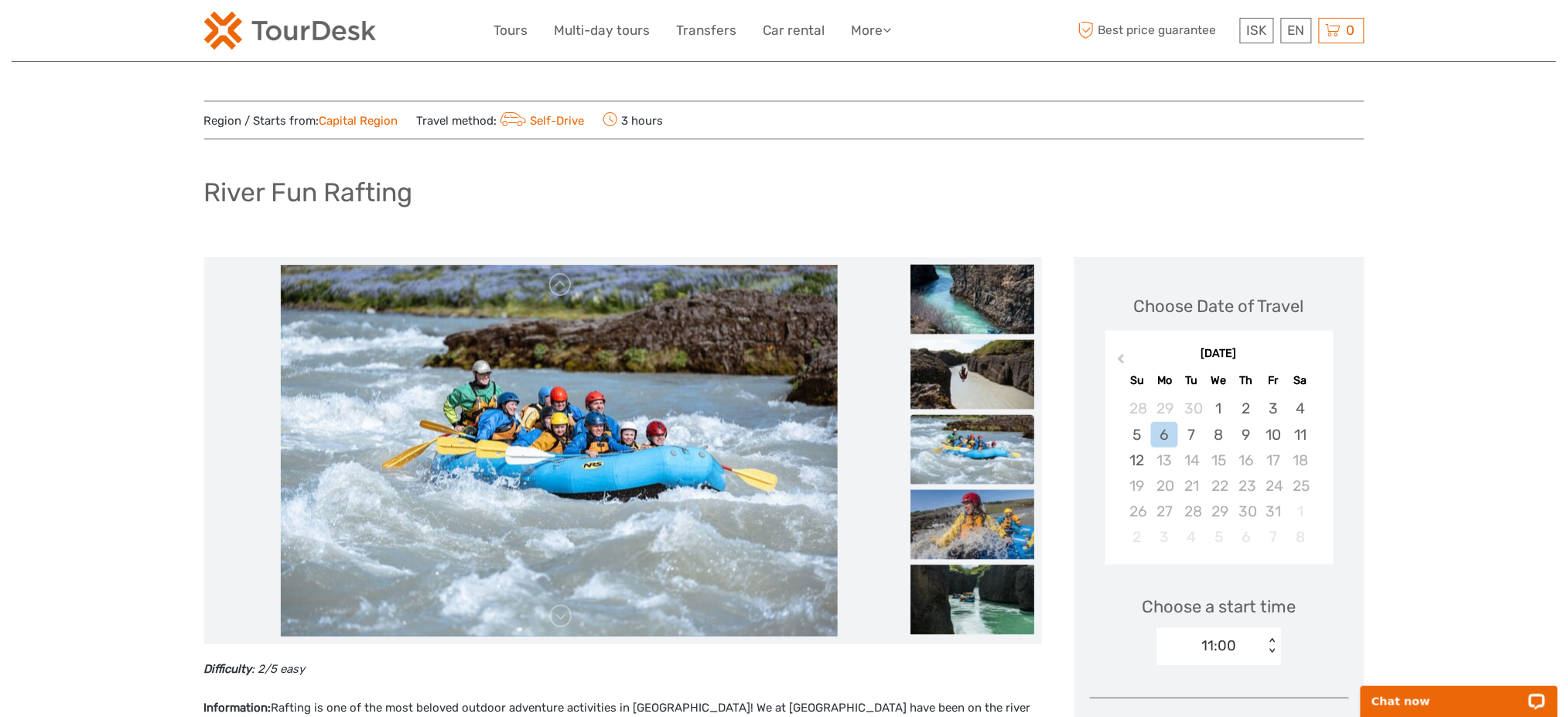
drag, startPoint x: 720, startPoint y: 606, endPoint x: 632, endPoint y: 185, distance: 430.1
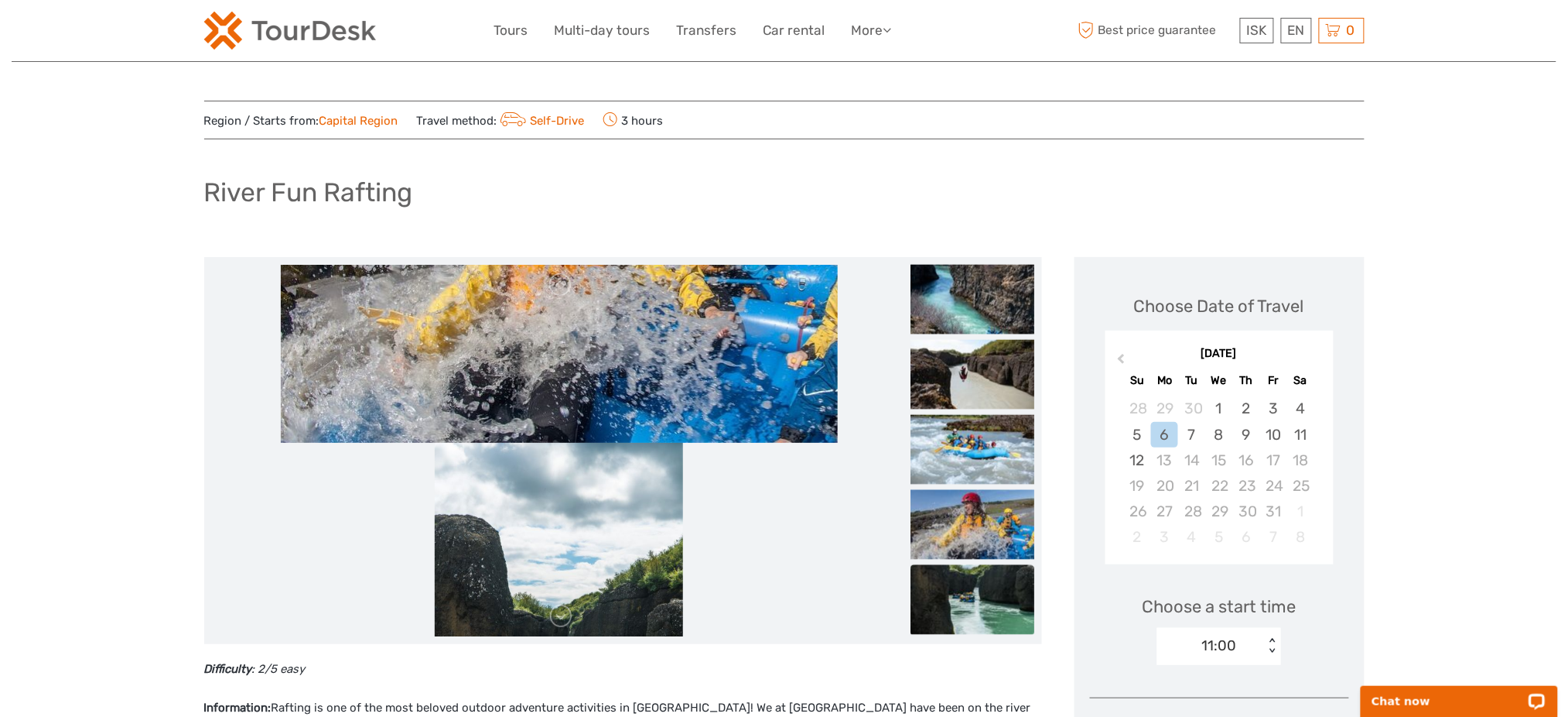
drag, startPoint x: 658, startPoint y: 472, endPoint x: 661, endPoint y: 607, distance: 135.0
click at [661, 607] on img at bounding box center [559, 628] width 248 height 372
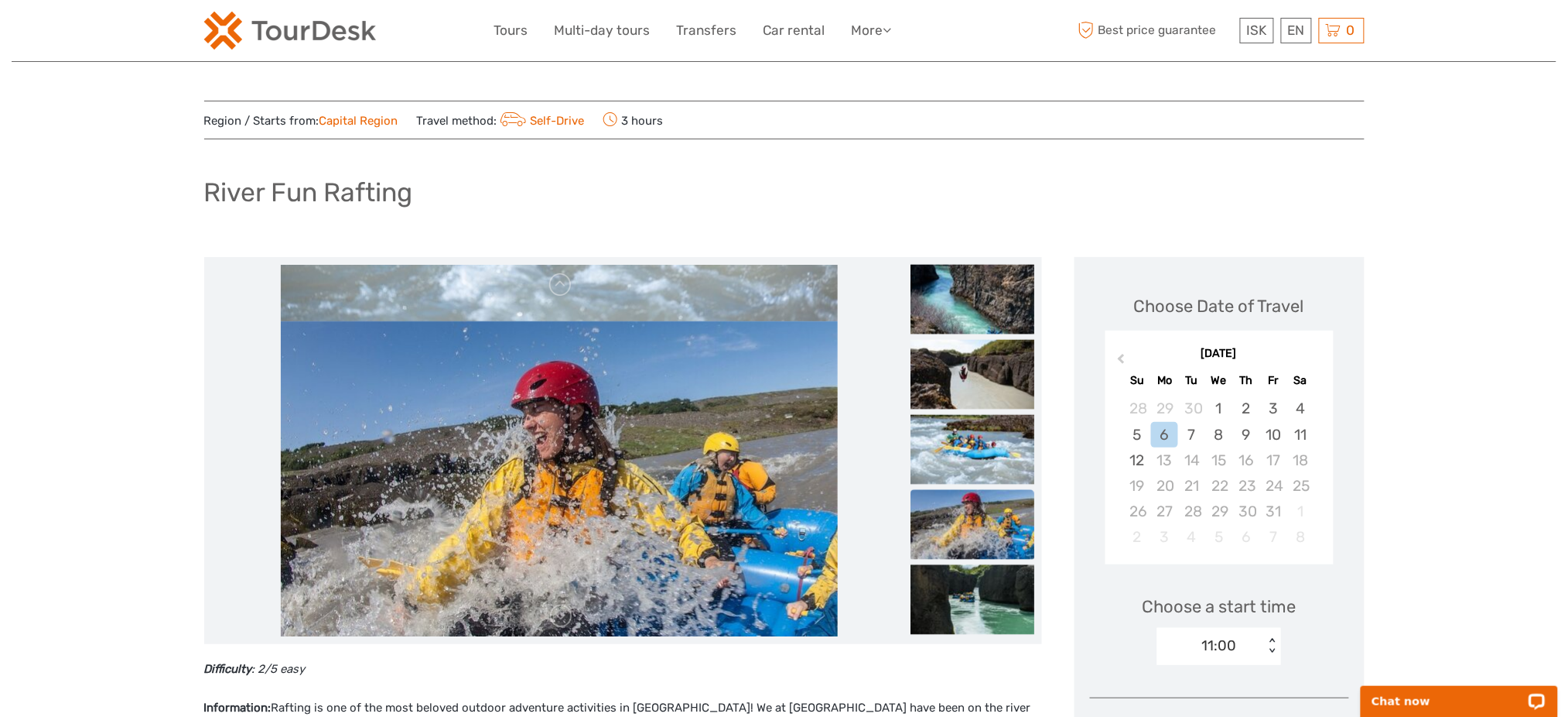
drag, startPoint x: 664, startPoint y: 460, endPoint x: 674, endPoint y: 573, distance: 113.4
click at [674, 573] on img at bounding box center [560, 506] width 557 height 372
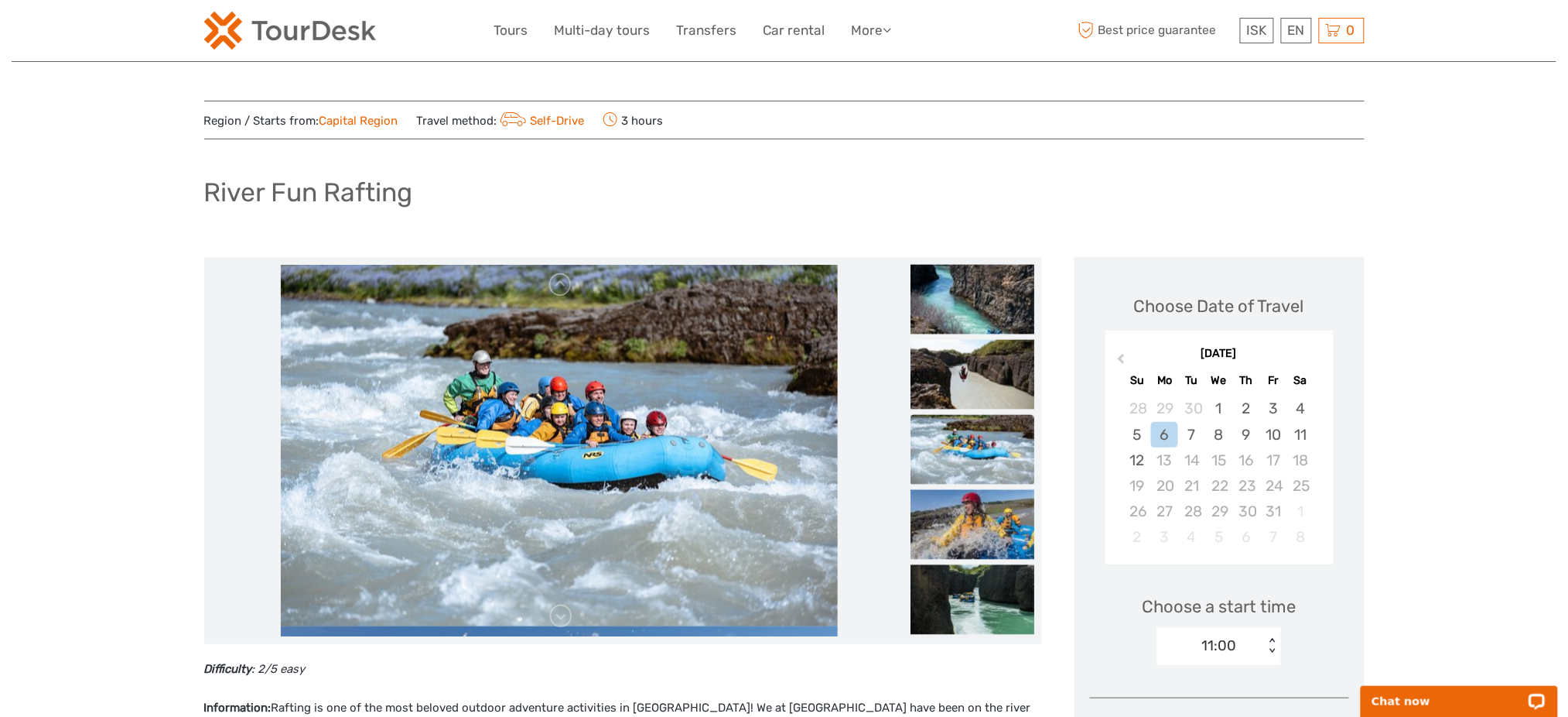
drag, startPoint x: 671, startPoint y: 552, endPoint x: 695, endPoint y: 335, distance: 218.3
click at [678, 382] on img at bounding box center [560, 440] width 557 height 372
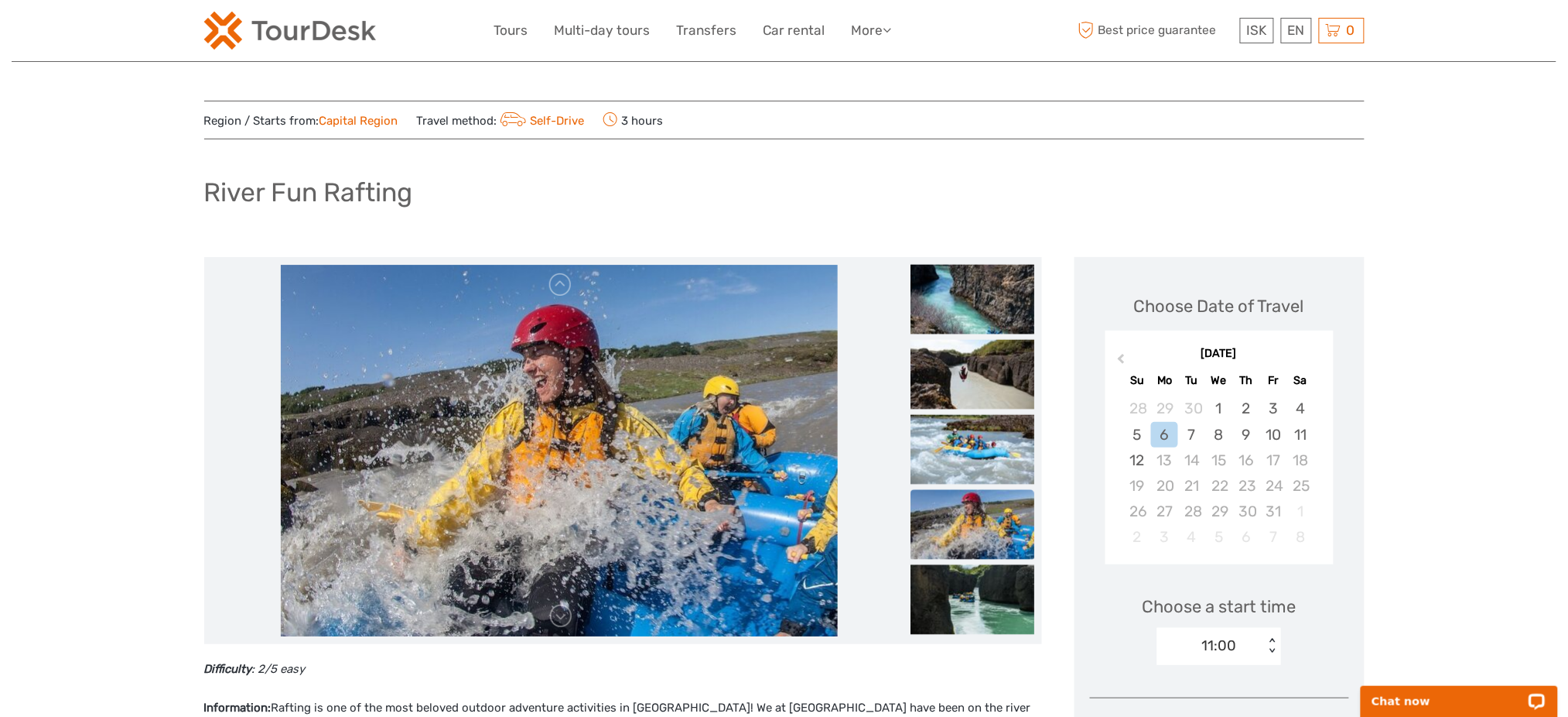
drag, startPoint x: 710, startPoint y: 484, endPoint x: 725, endPoint y: 365, distance: 119.9
click at [712, 455] on img at bounding box center [560, 450] width 557 height 372
drag, startPoint x: 726, startPoint y: 558, endPoint x: 745, endPoint y: 311, distance: 247.7
click at [733, 506] on img at bounding box center [560, 450] width 557 height 372
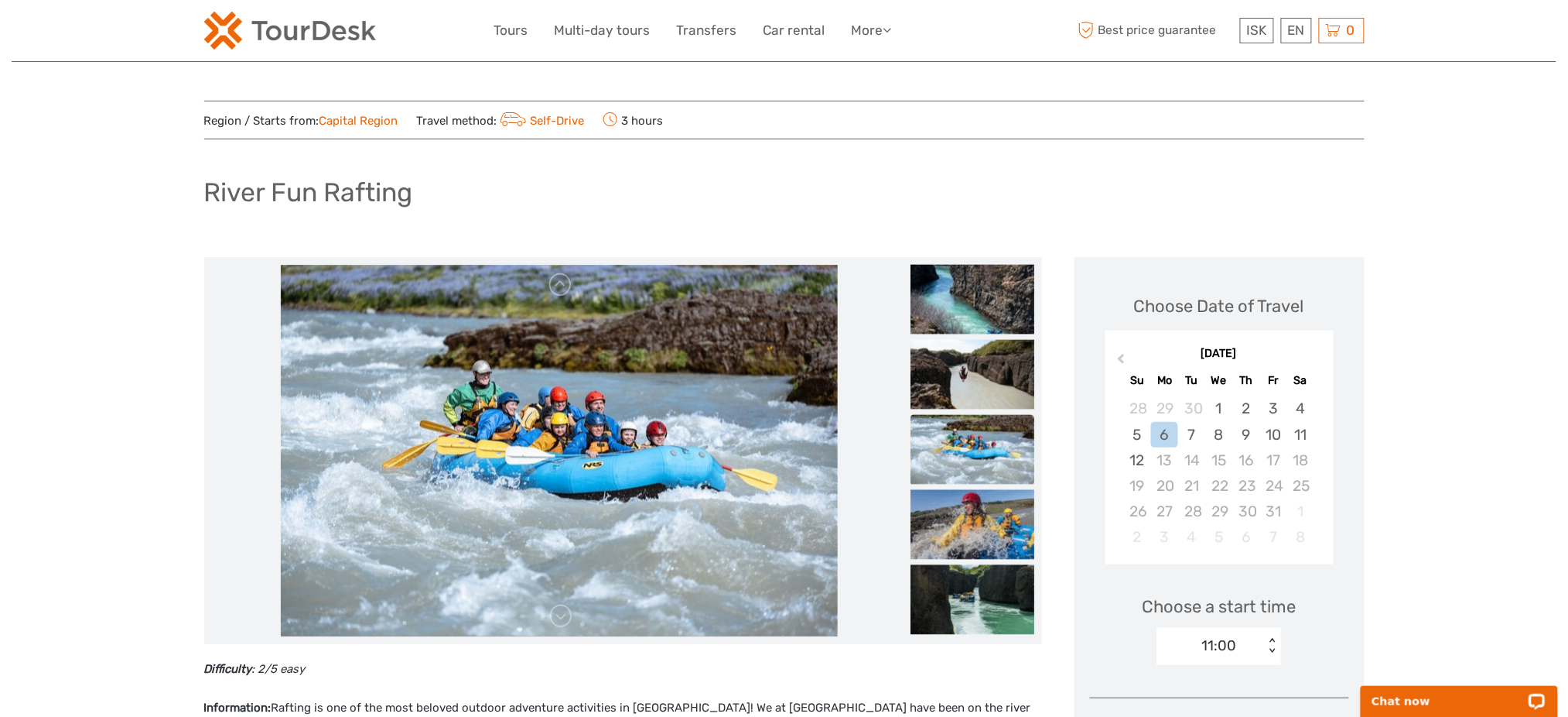
drag, startPoint x: 762, startPoint y: 615, endPoint x: 762, endPoint y: 626, distance: 11.0
click at [762, 619] on img at bounding box center [560, 450] width 557 height 372
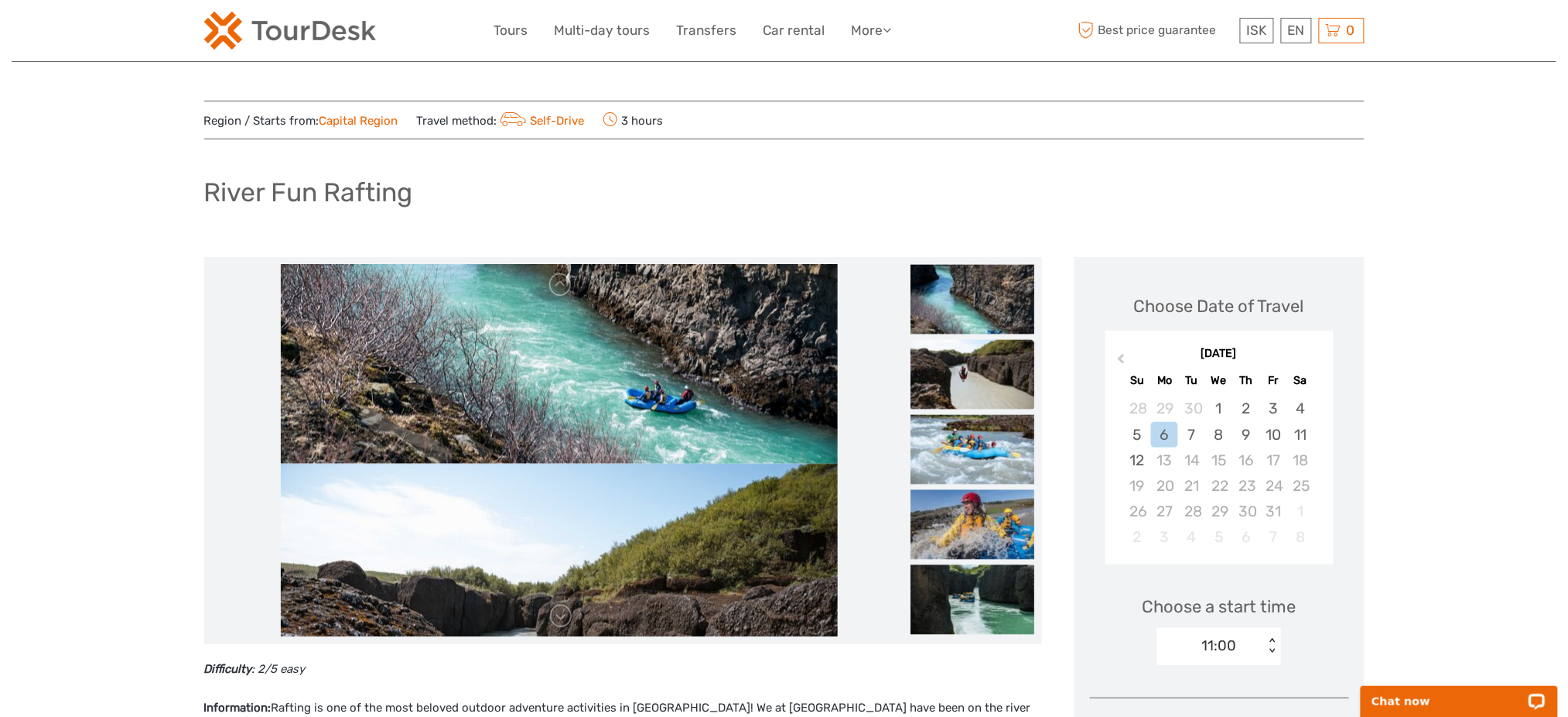
drag, startPoint x: 668, startPoint y: 613, endPoint x: 469, endPoint y: 91, distance: 558.6
click at [674, 629] on img at bounding box center [560, 649] width 557 height 372
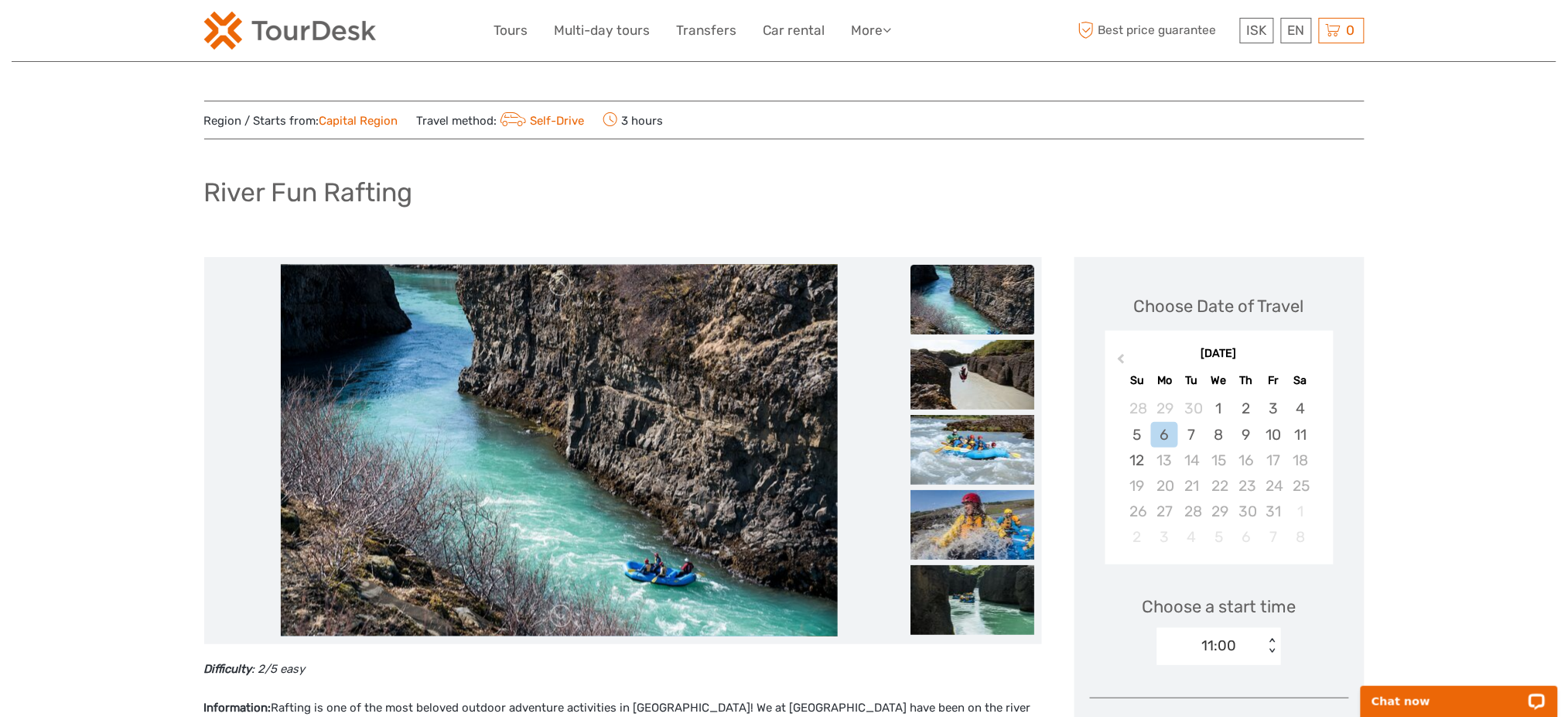
click at [976, 286] on img at bounding box center [972, 299] width 124 height 69
click at [953, 366] on img at bounding box center [972, 374] width 124 height 69
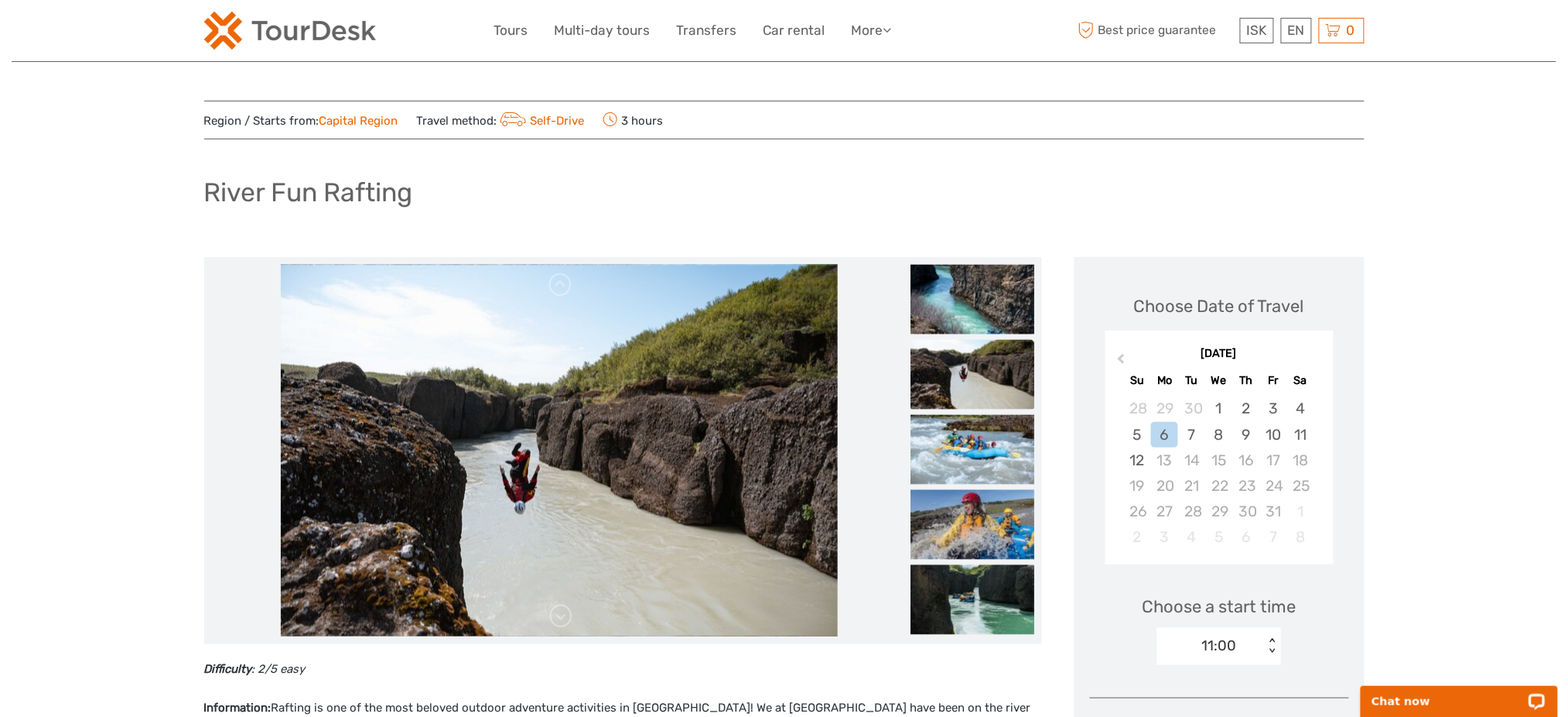
click at [336, 204] on h1 "River Fun Rafting" at bounding box center [308, 192] width 209 height 32
copy div "River Fun Rafting"
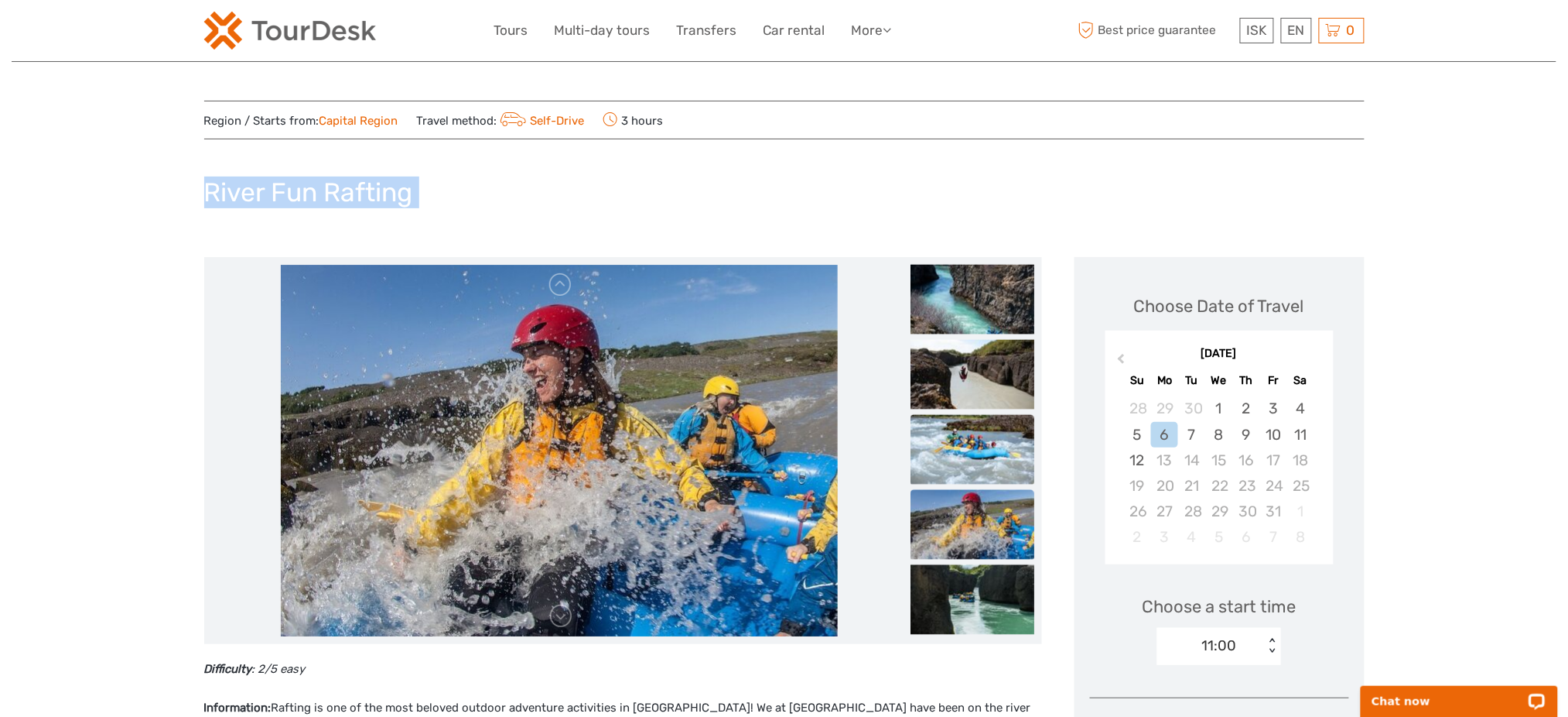
click at [980, 480] on img at bounding box center [972, 449] width 124 height 69
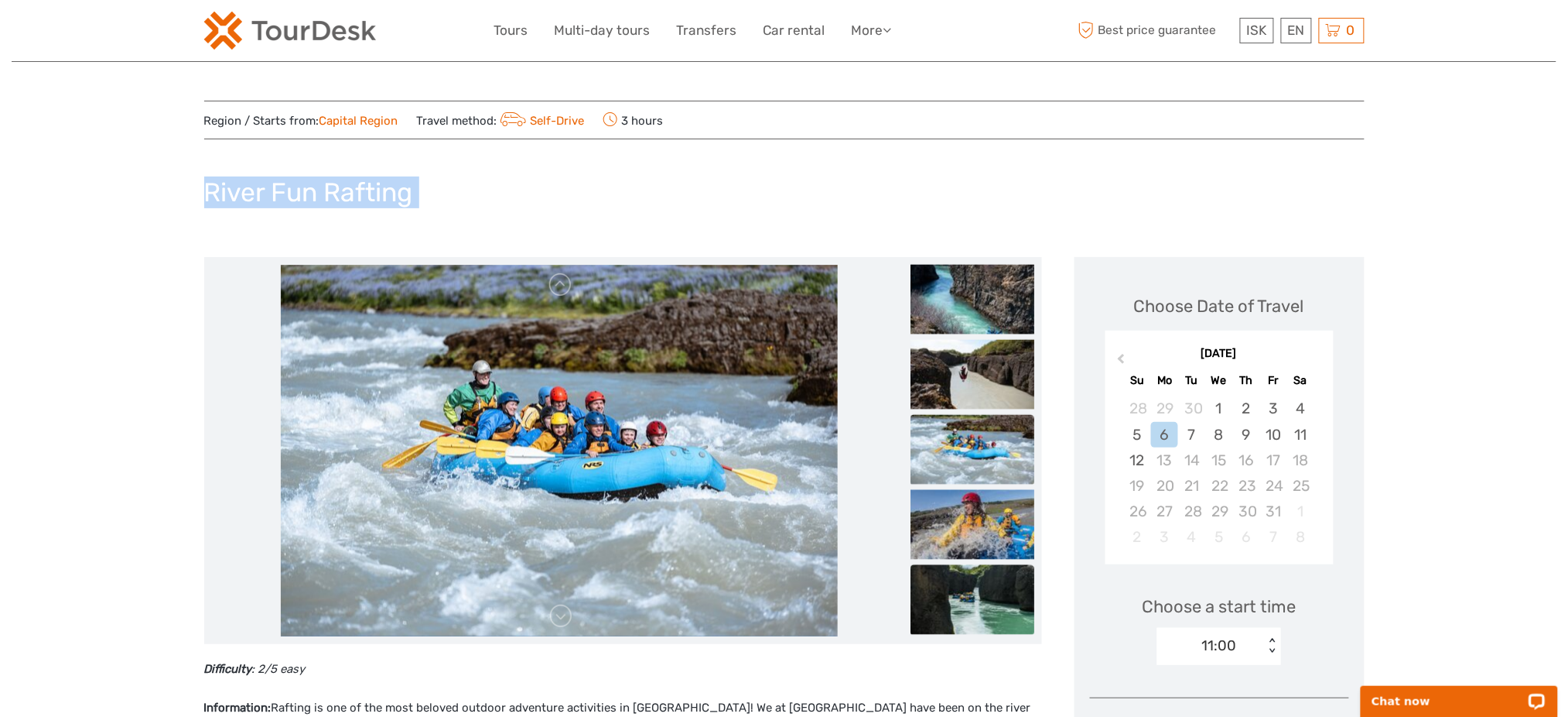
click at [962, 587] on img at bounding box center [972, 599] width 124 height 69
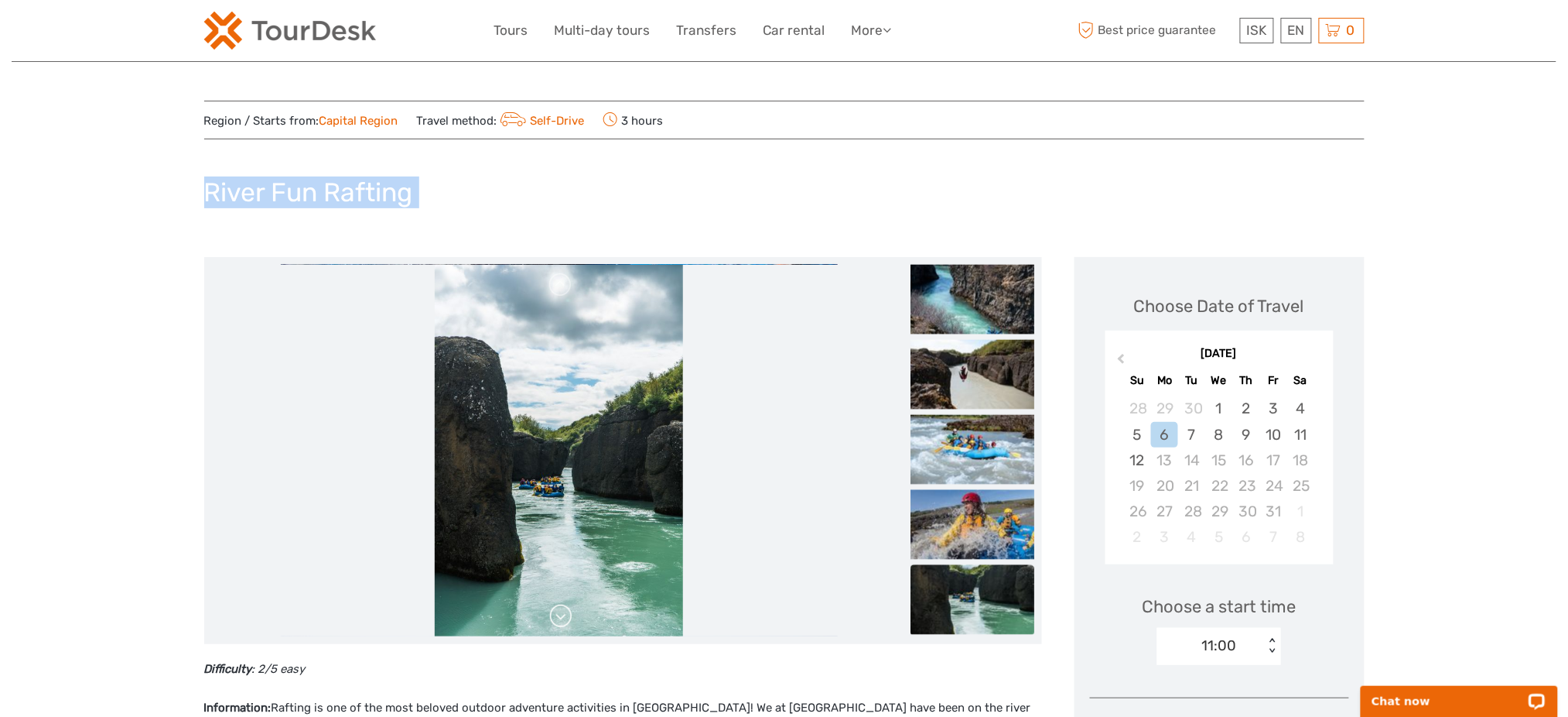
click at [571, 616] on link at bounding box center [560, 616] width 25 height 25
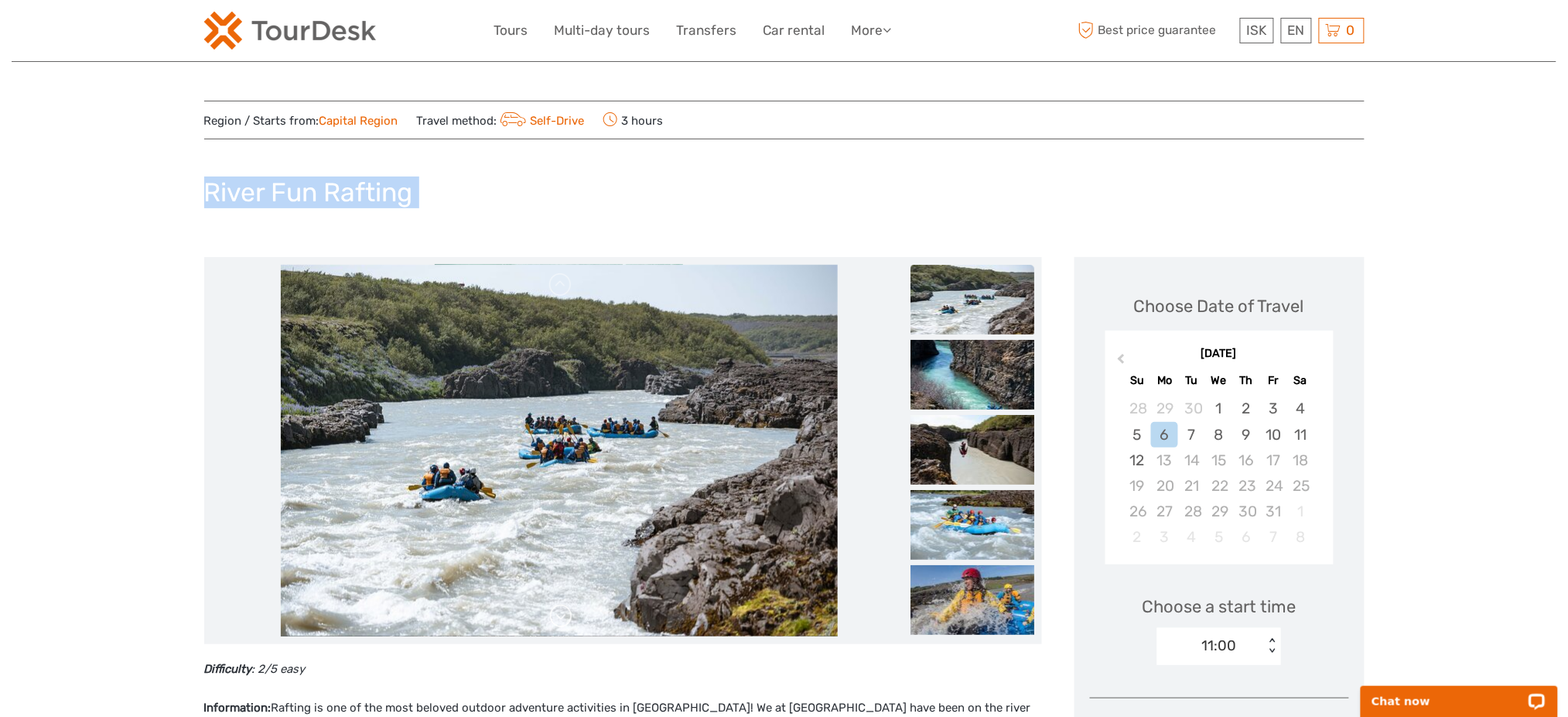
click at [571, 616] on link at bounding box center [560, 616] width 25 height 25
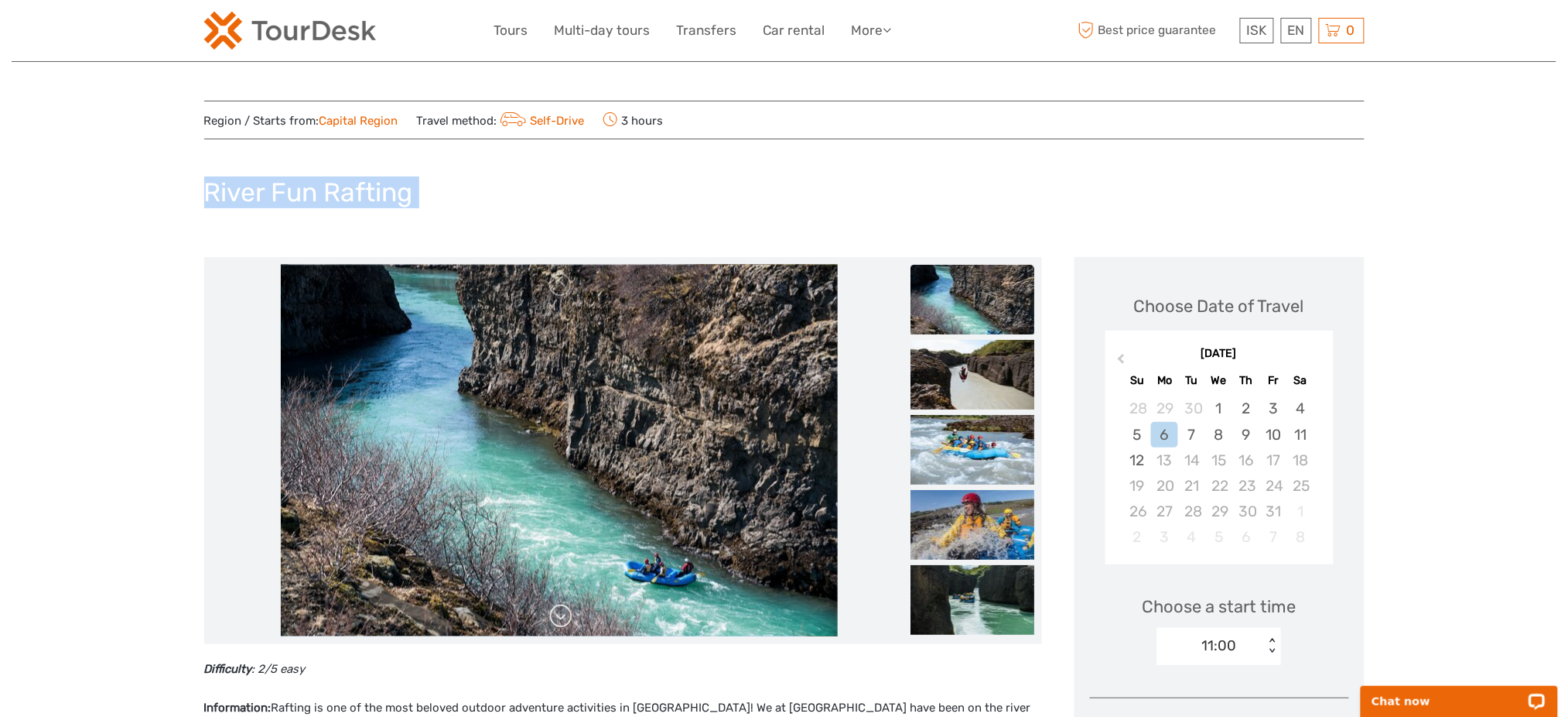
click at [570, 616] on link at bounding box center [560, 616] width 25 height 25
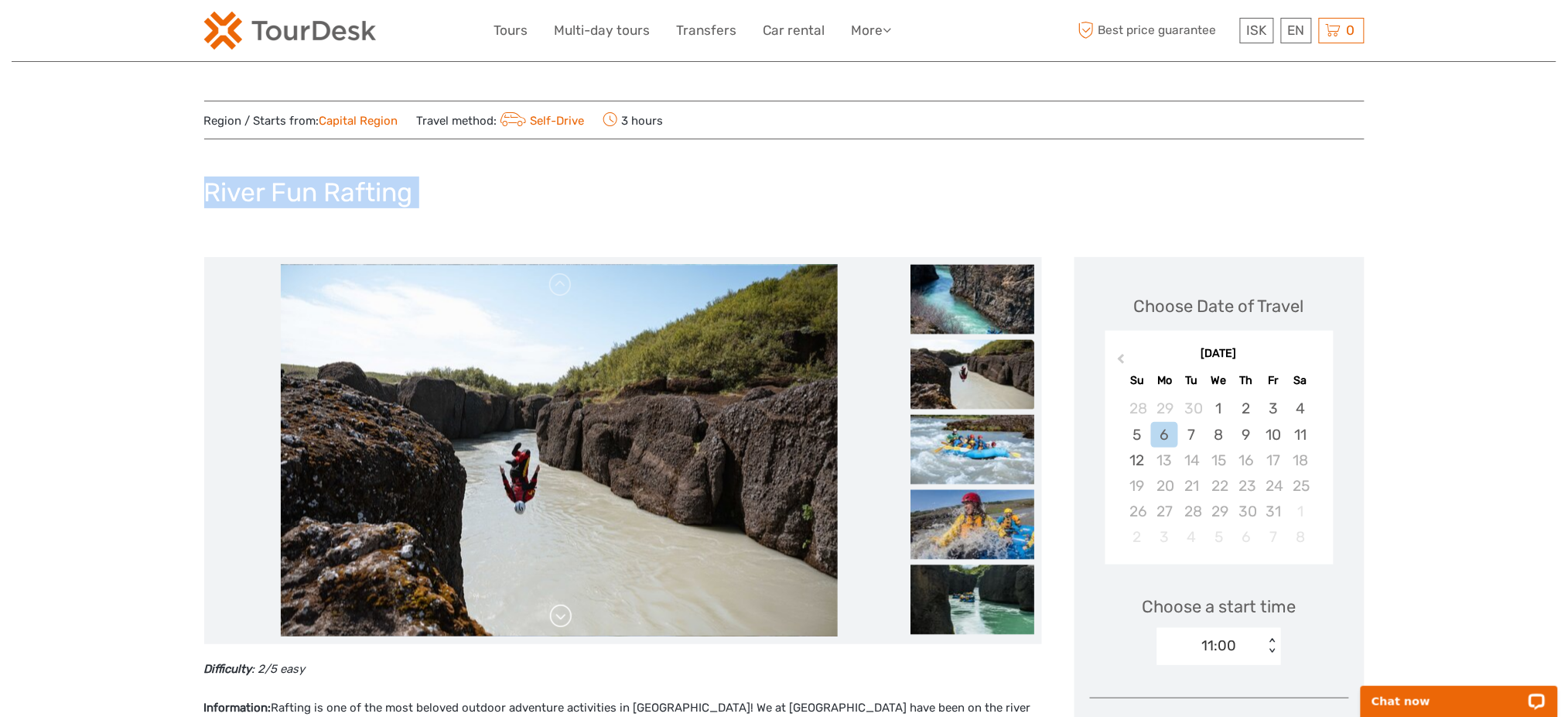
click at [570, 616] on link at bounding box center [560, 616] width 25 height 25
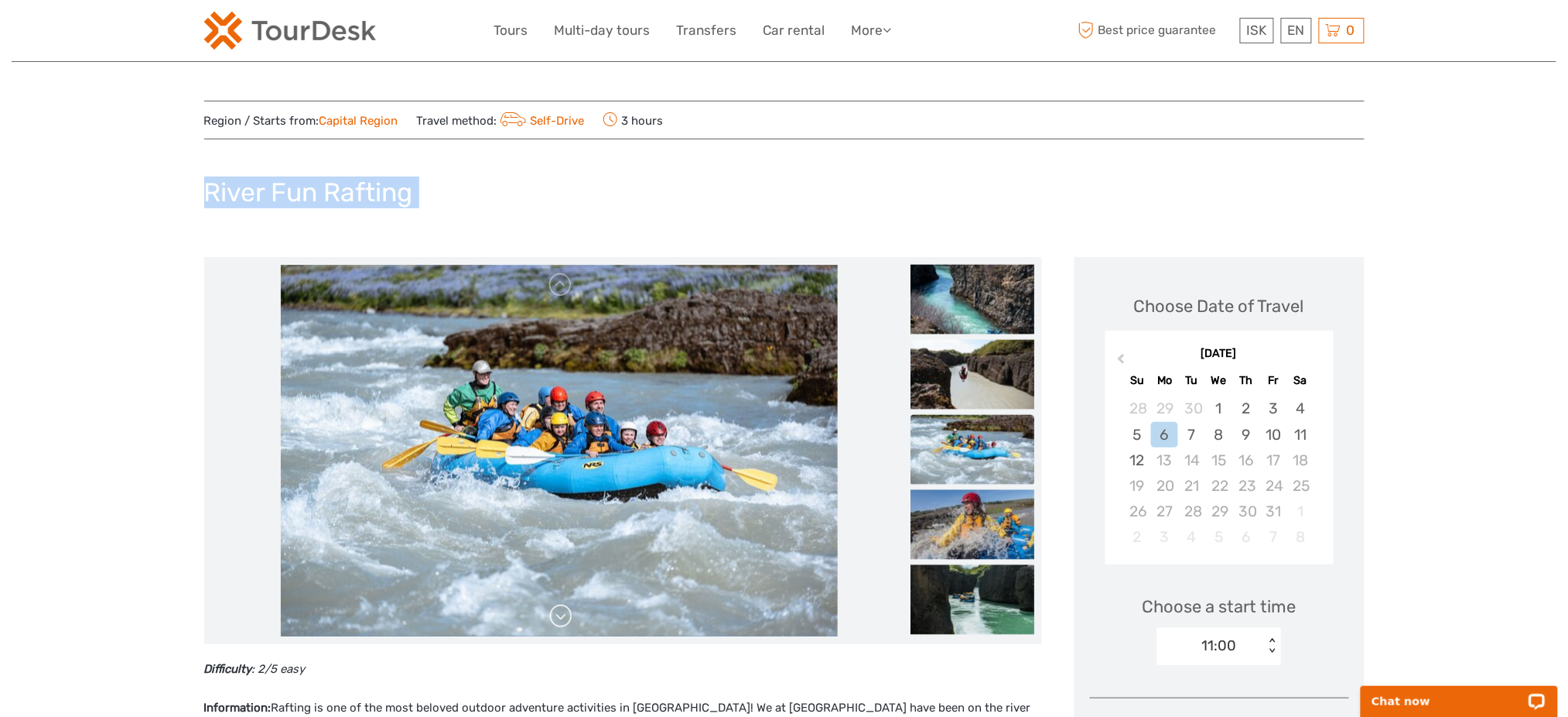
click at [570, 616] on link at bounding box center [560, 616] width 25 height 25
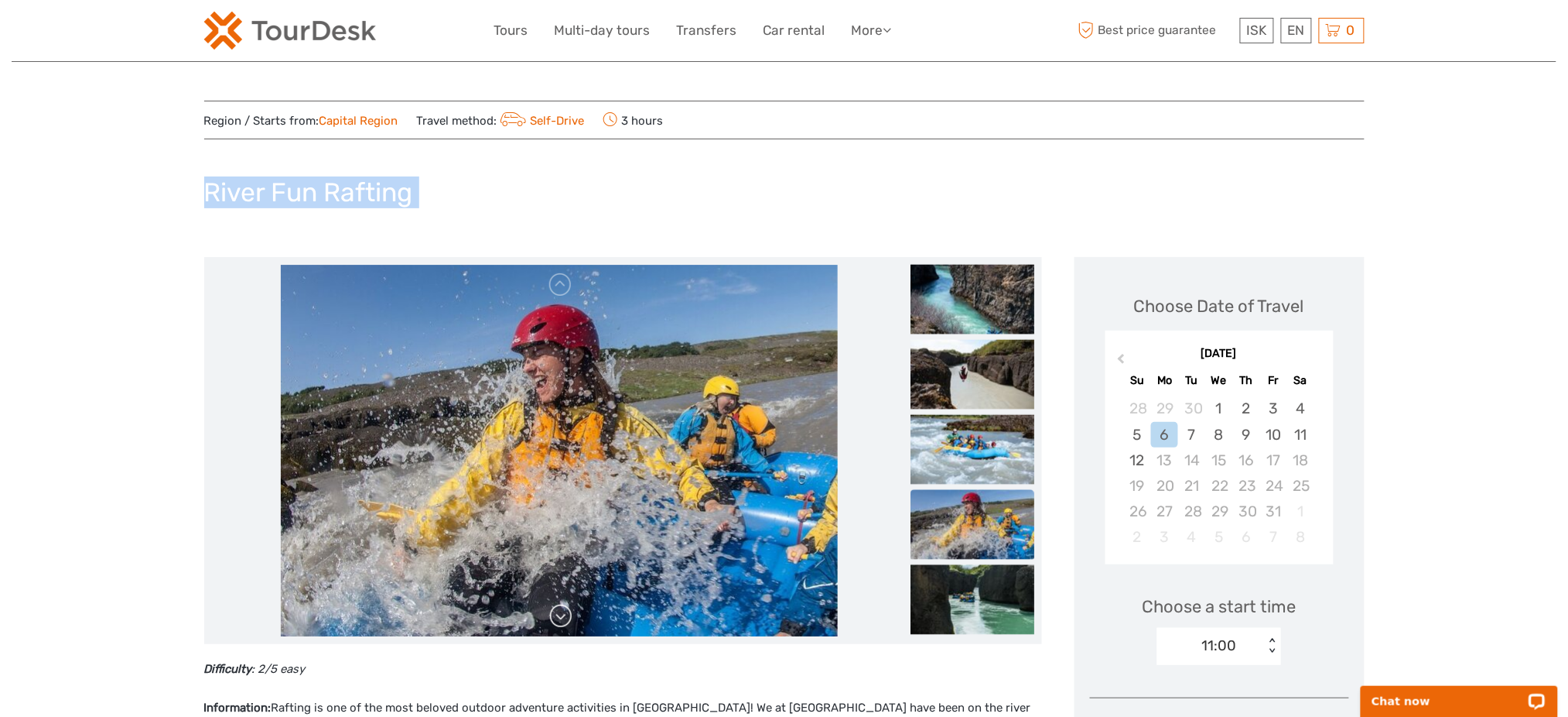
click at [567, 615] on link at bounding box center [560, 616] width 25 height 25
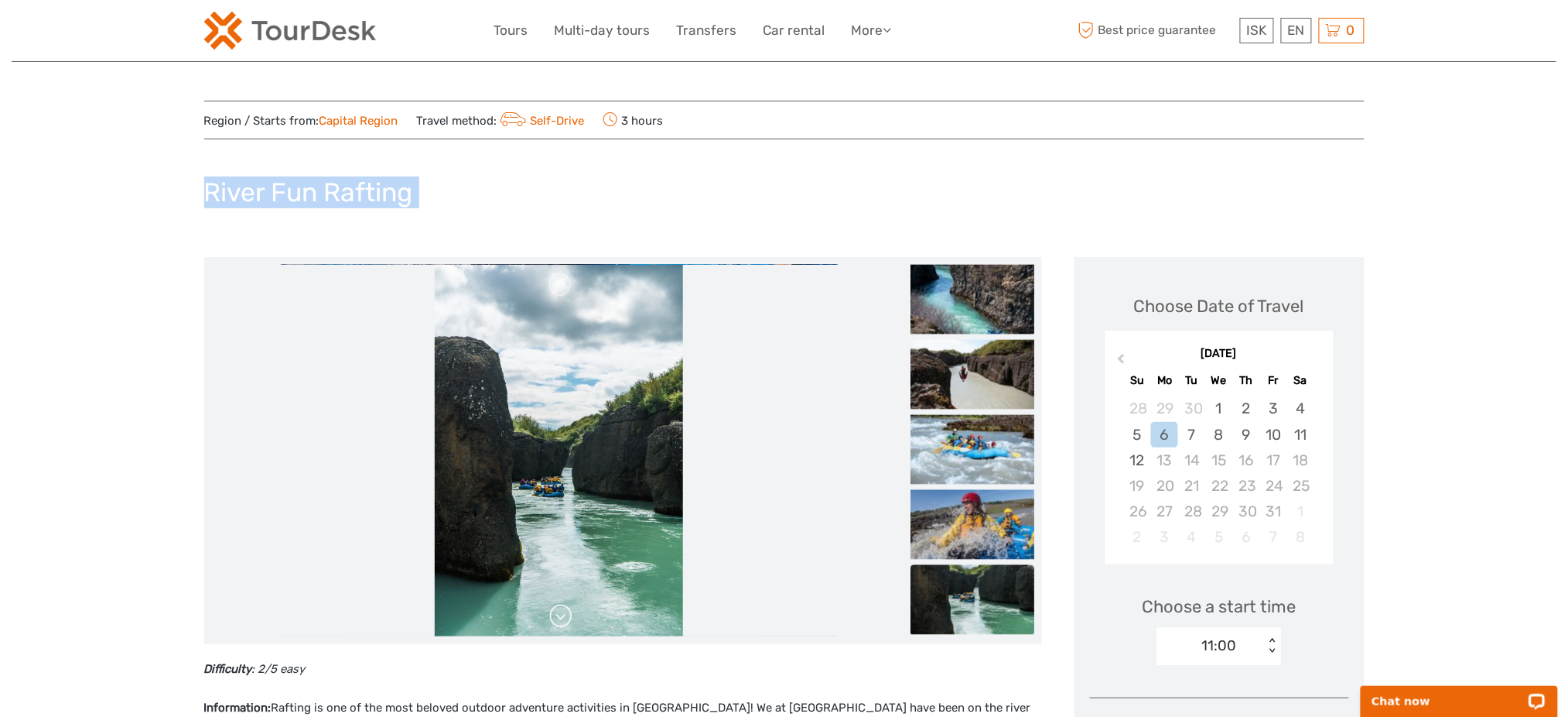
click at [567, 615] on link at bounding box center [560, 616] width 25 height 25
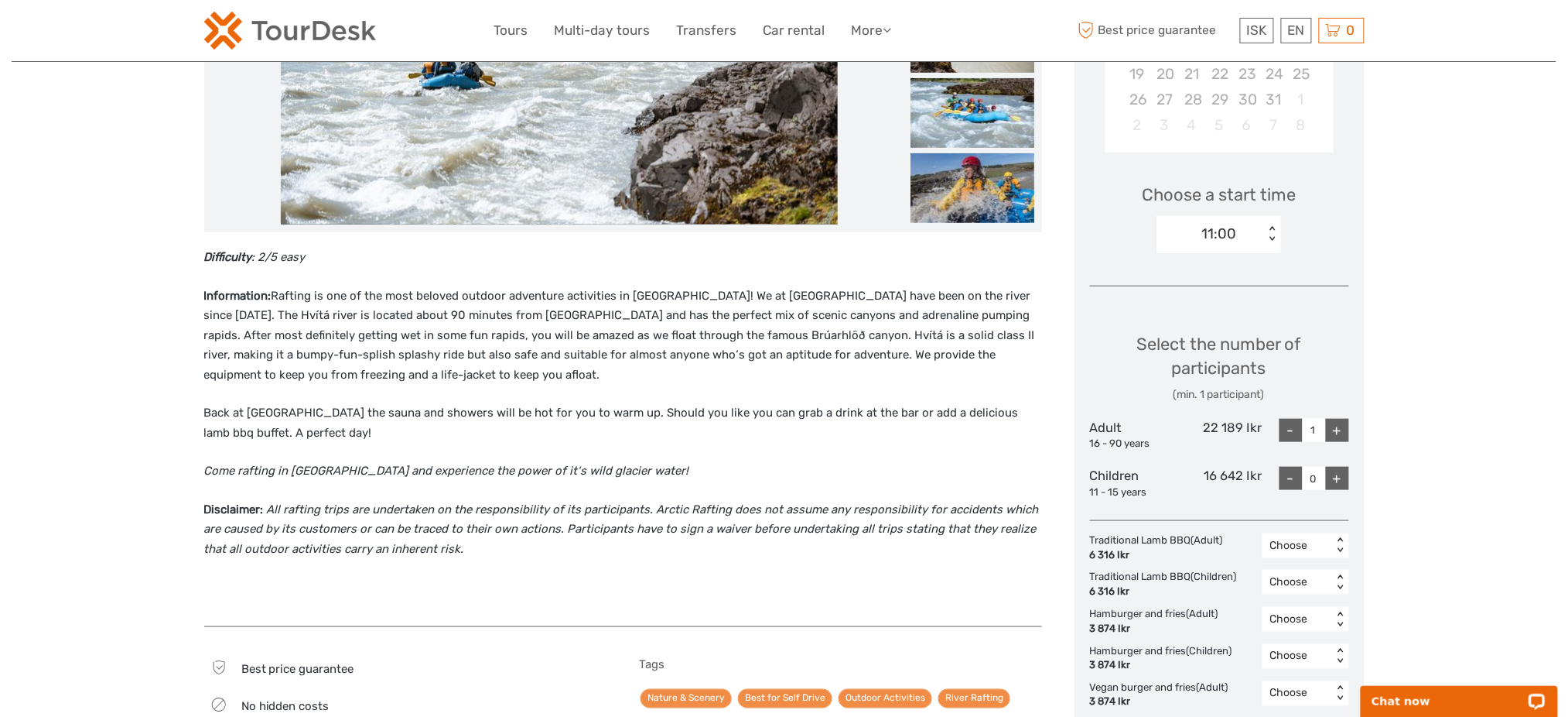
scroll to position [412, 0]
click at [1333, 429] on div "+" at bounding box center [1337, 430] width 23 height 23
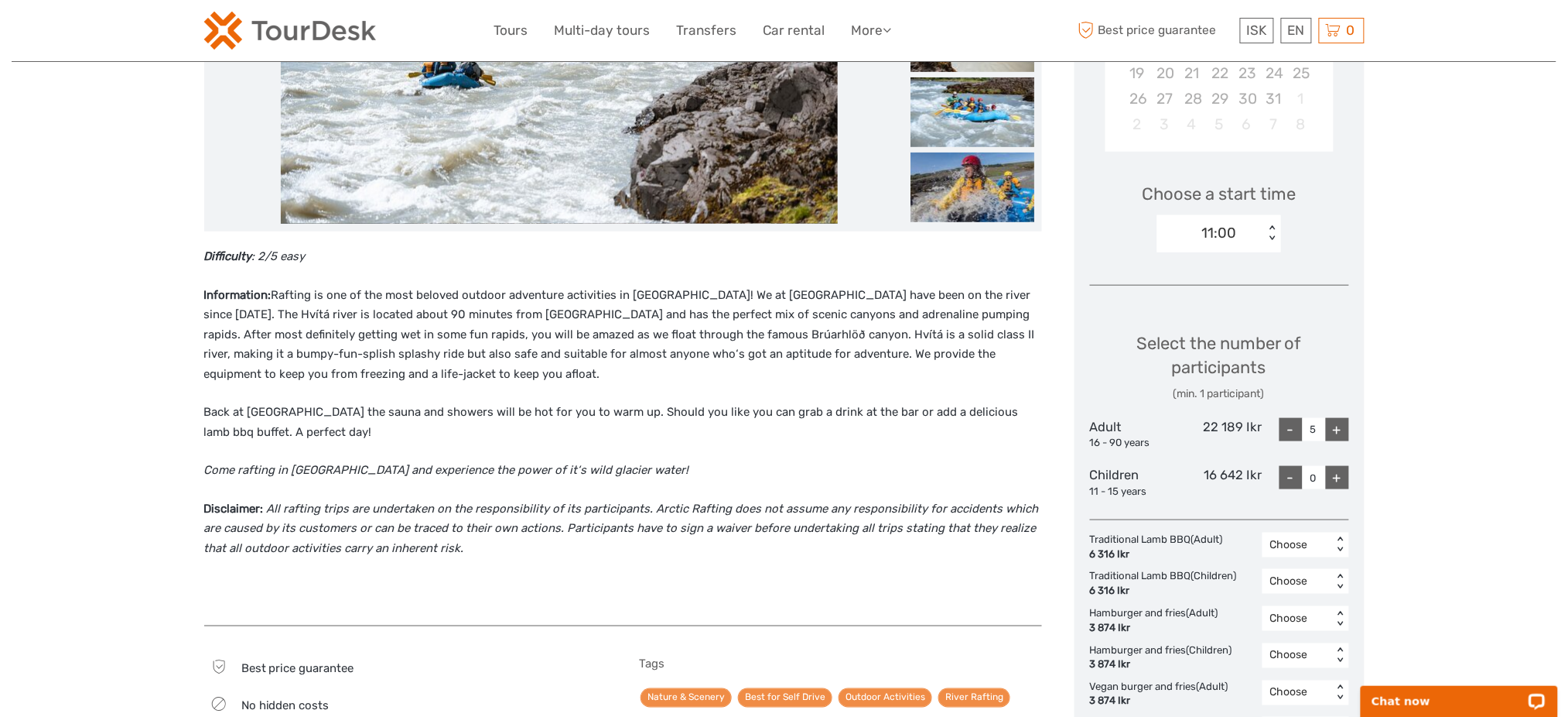
click at [1333, 429] on div "+" at bounding box center [1337, 430] width 23 height 23
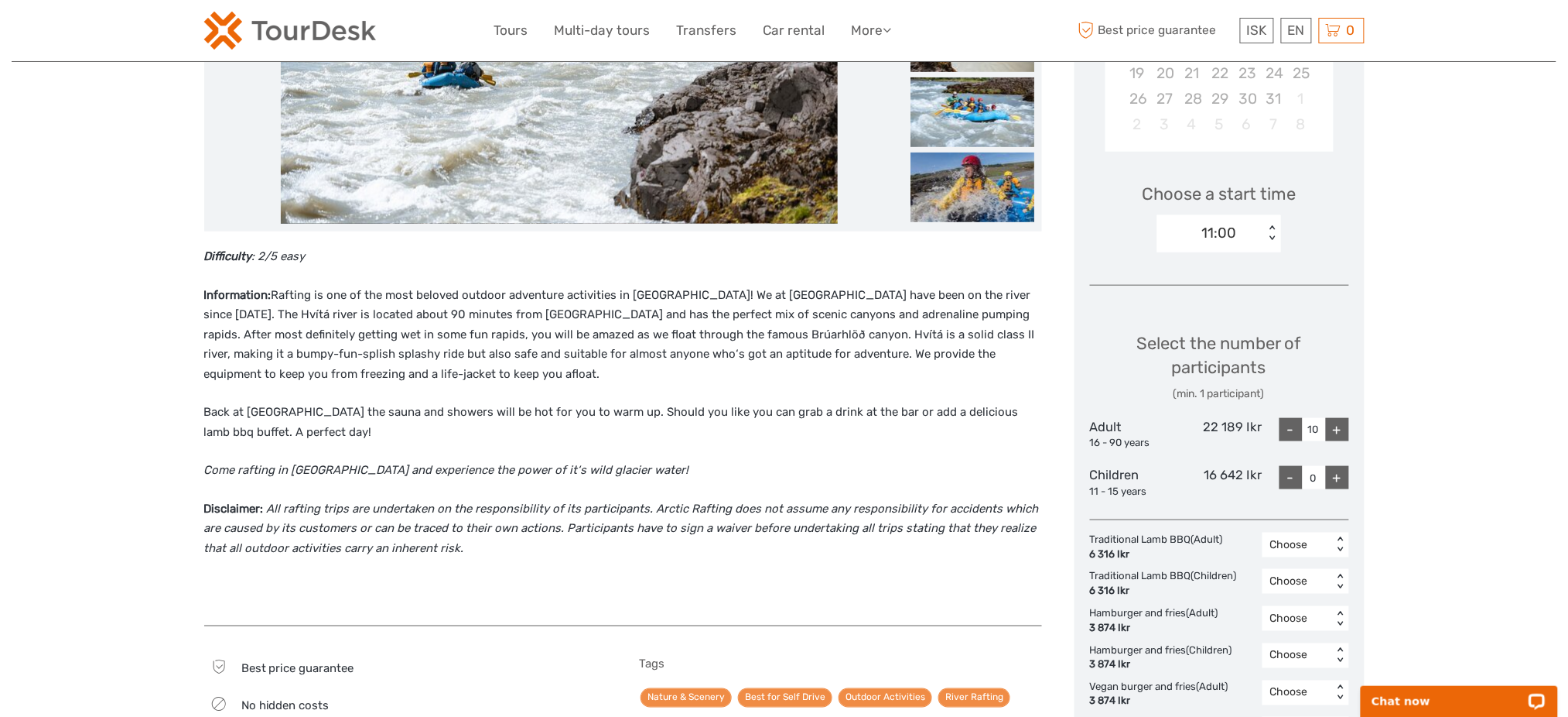
click at [1333, 429] on div "+" at bounding box center [1337, 430] width 23 height 23
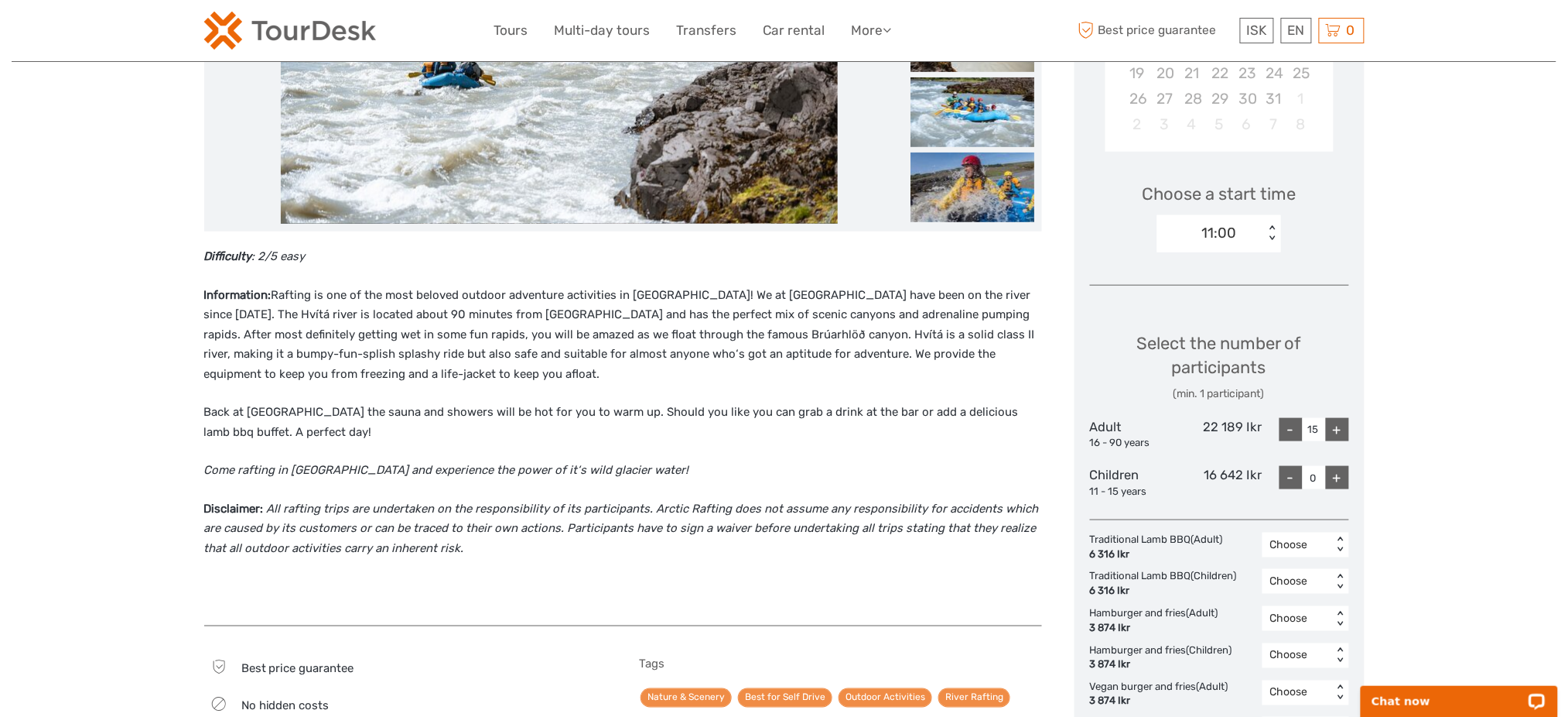
click at [1333, 429] on div "+" at bounding box center [1337, 430] width 23 height 23
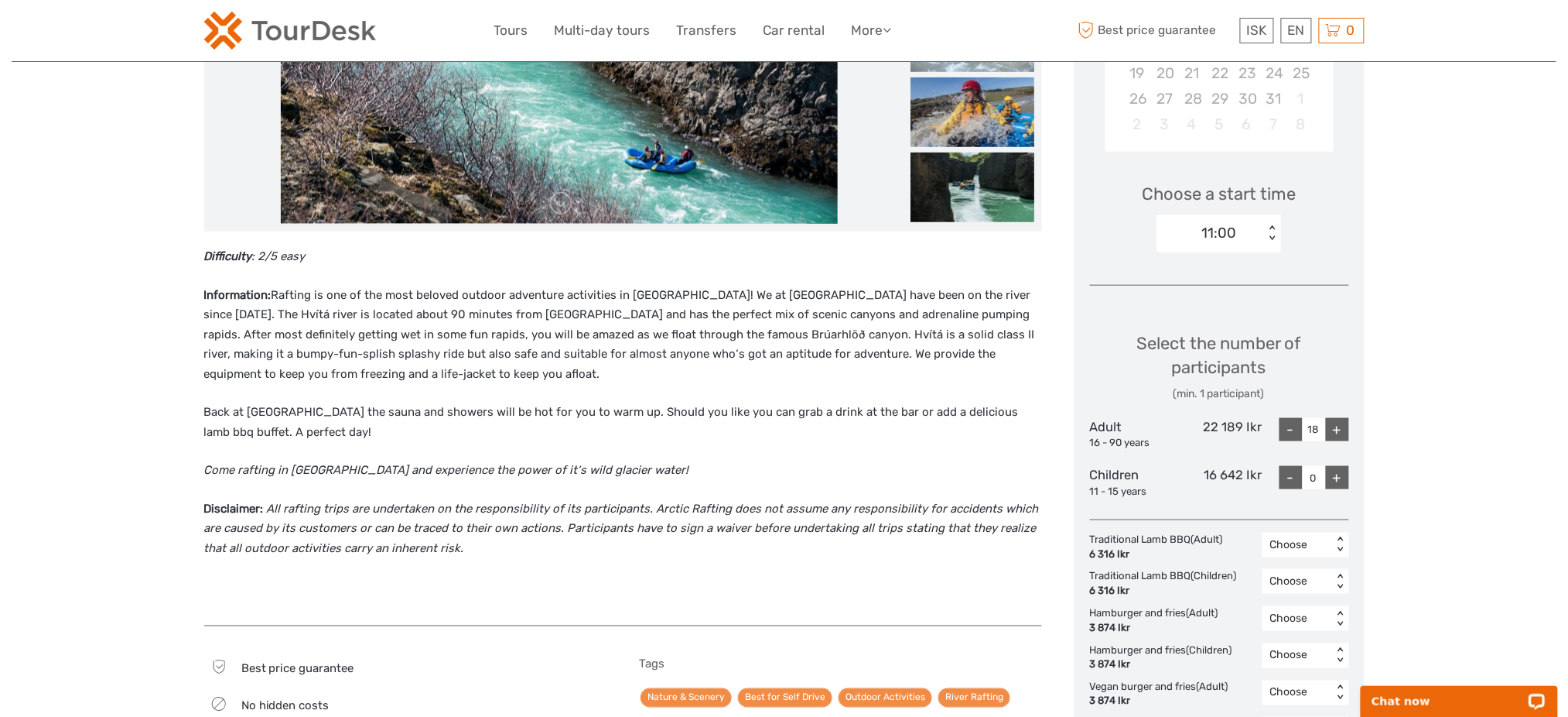
click at [1333, 429] on div "+" at bounding box center [1337, 430] width 23 height 23
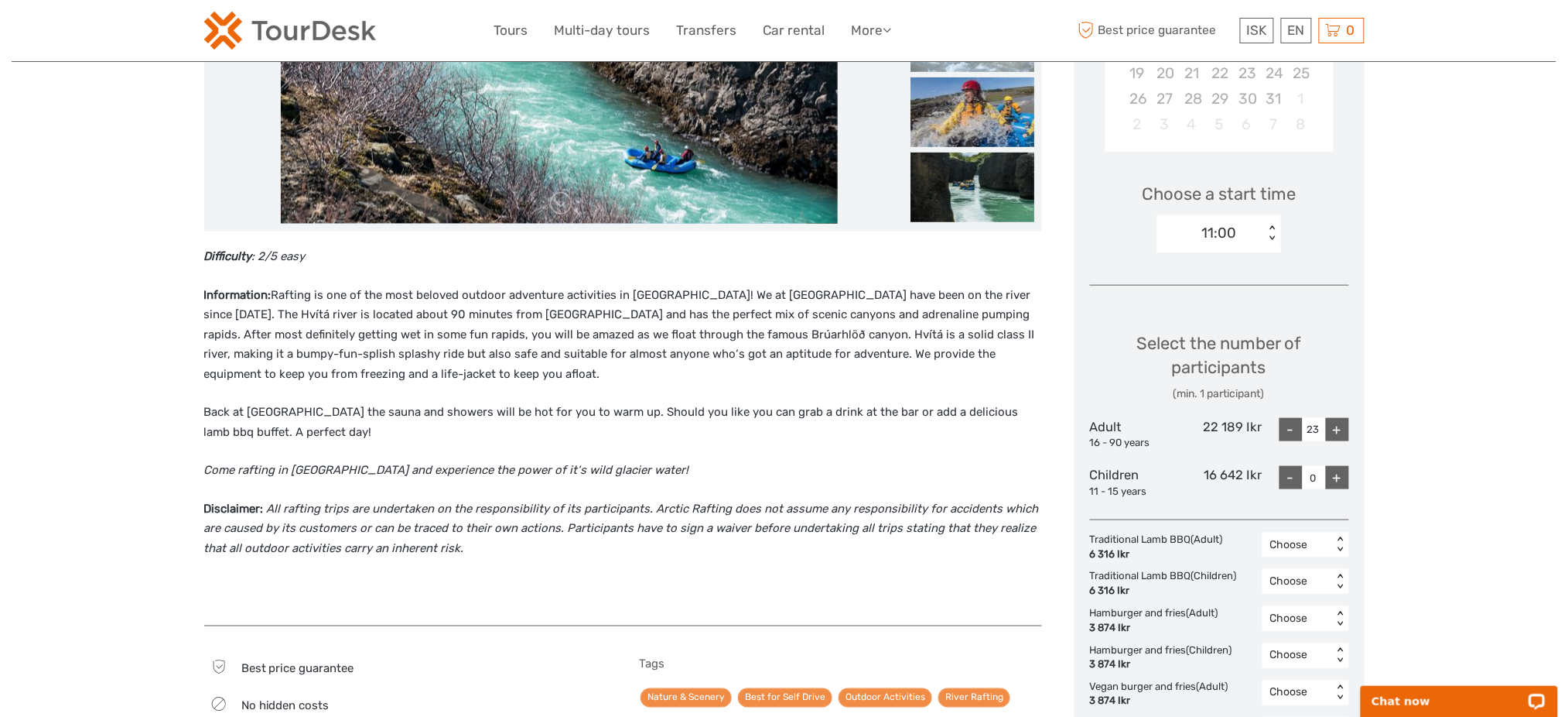
click at [1333, 429] on div "+" at bounding box center [1337, 430] width 23 height 23
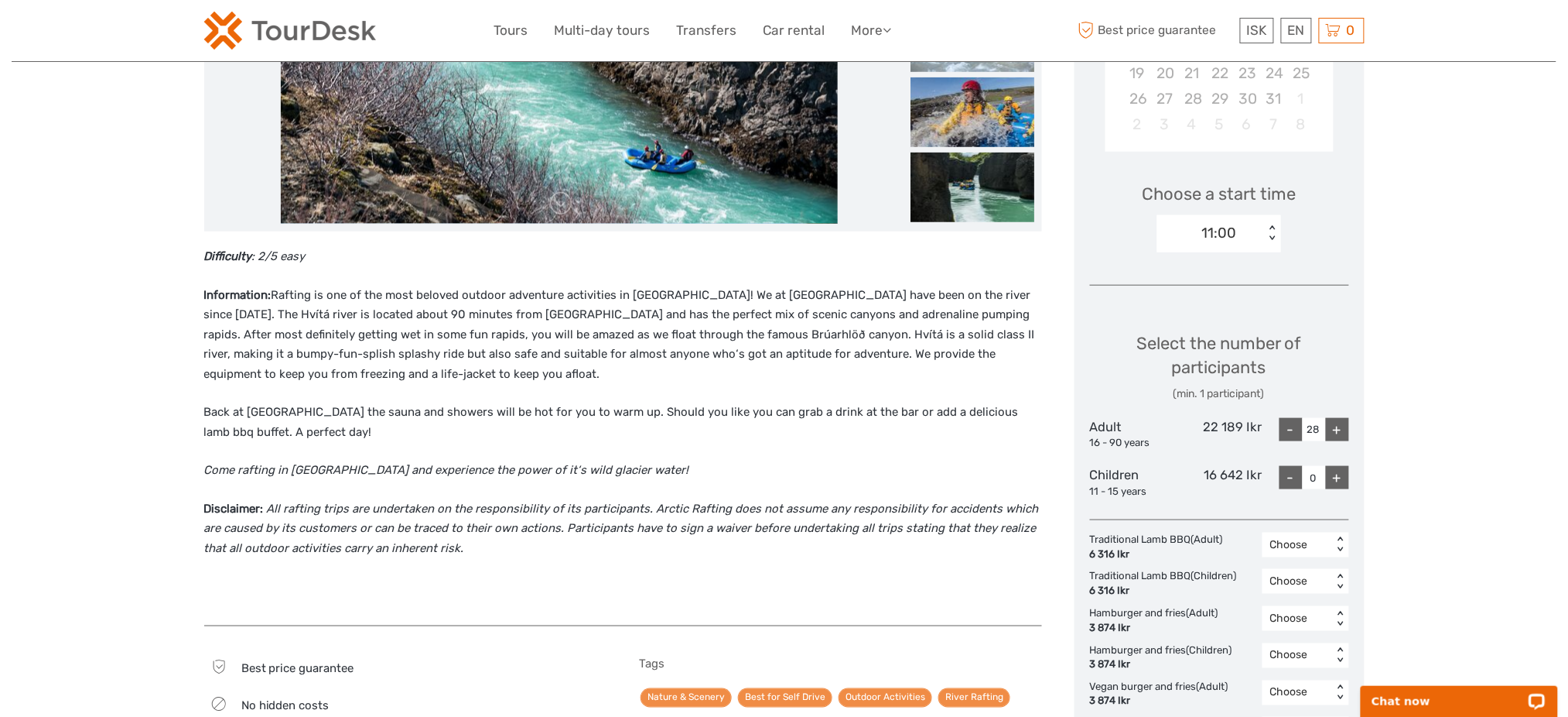
click at [1333, 429] on div "+" at bounding box center [1337, 430] width 23 height 23
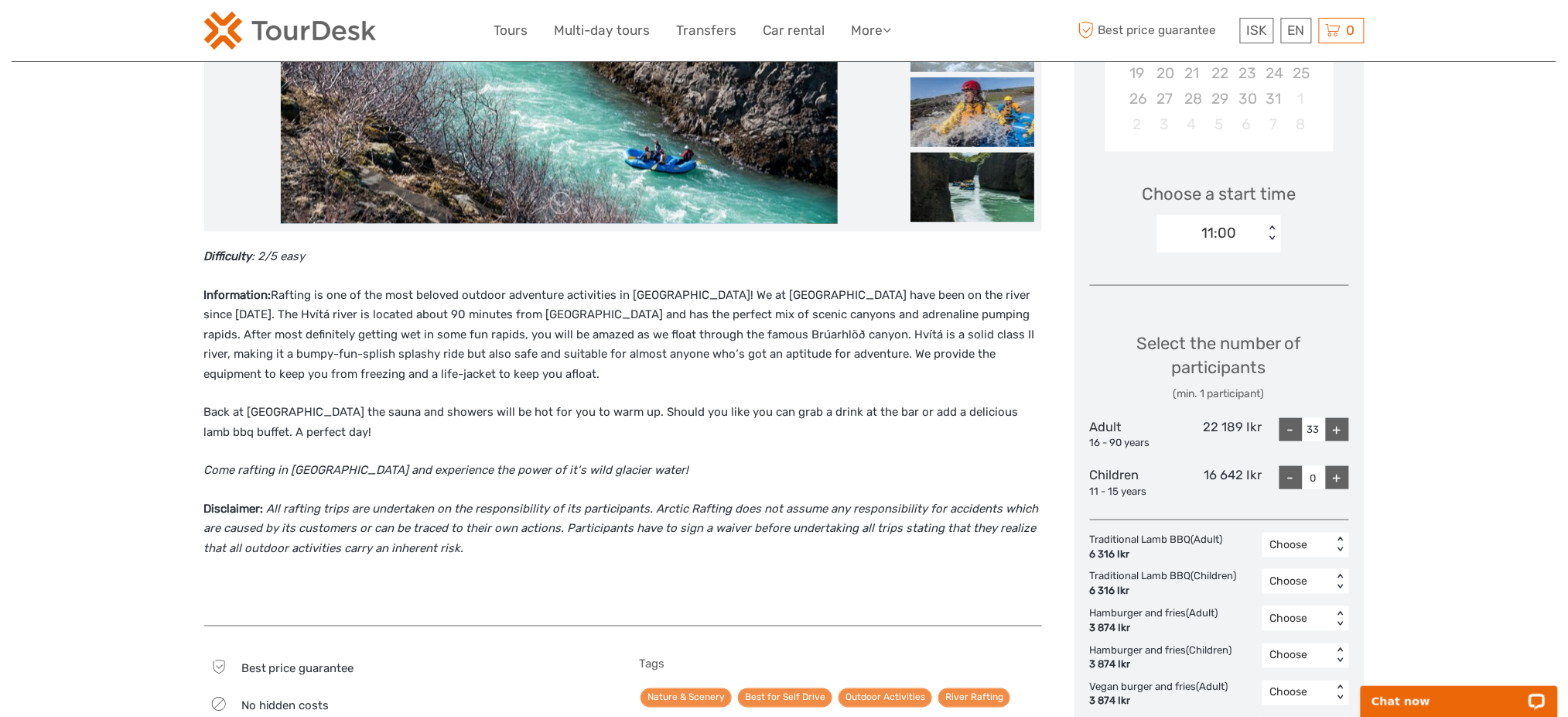
click at [1333, 429] on div "+" at bounding box center [1337, 430] width 23 height 23
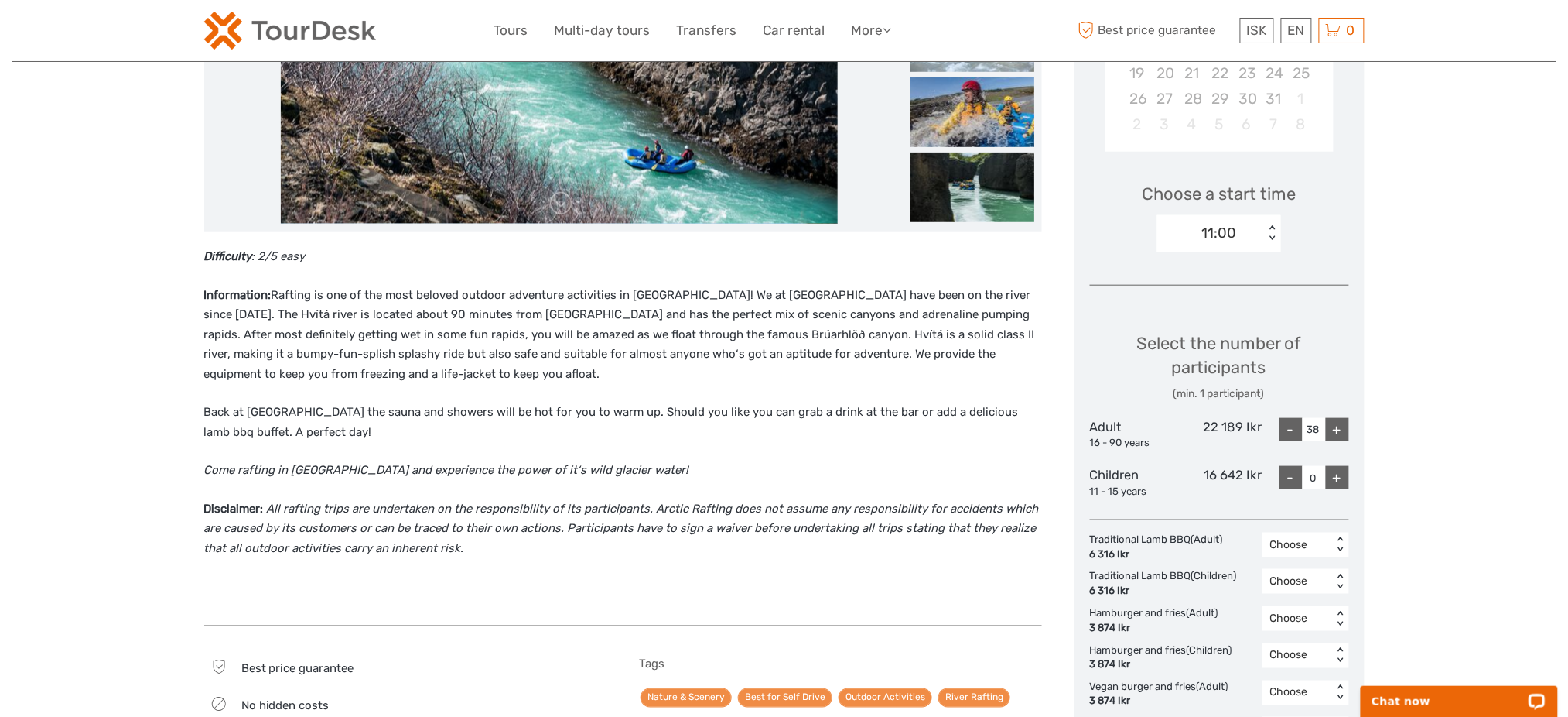
click at [1333, 429] on div "+" at bounding box center [1337, 430] width 23 height 23
click at [1332, 429] on div "+" at bounding box center [1337, 430] width 23 height 23
type input "40"
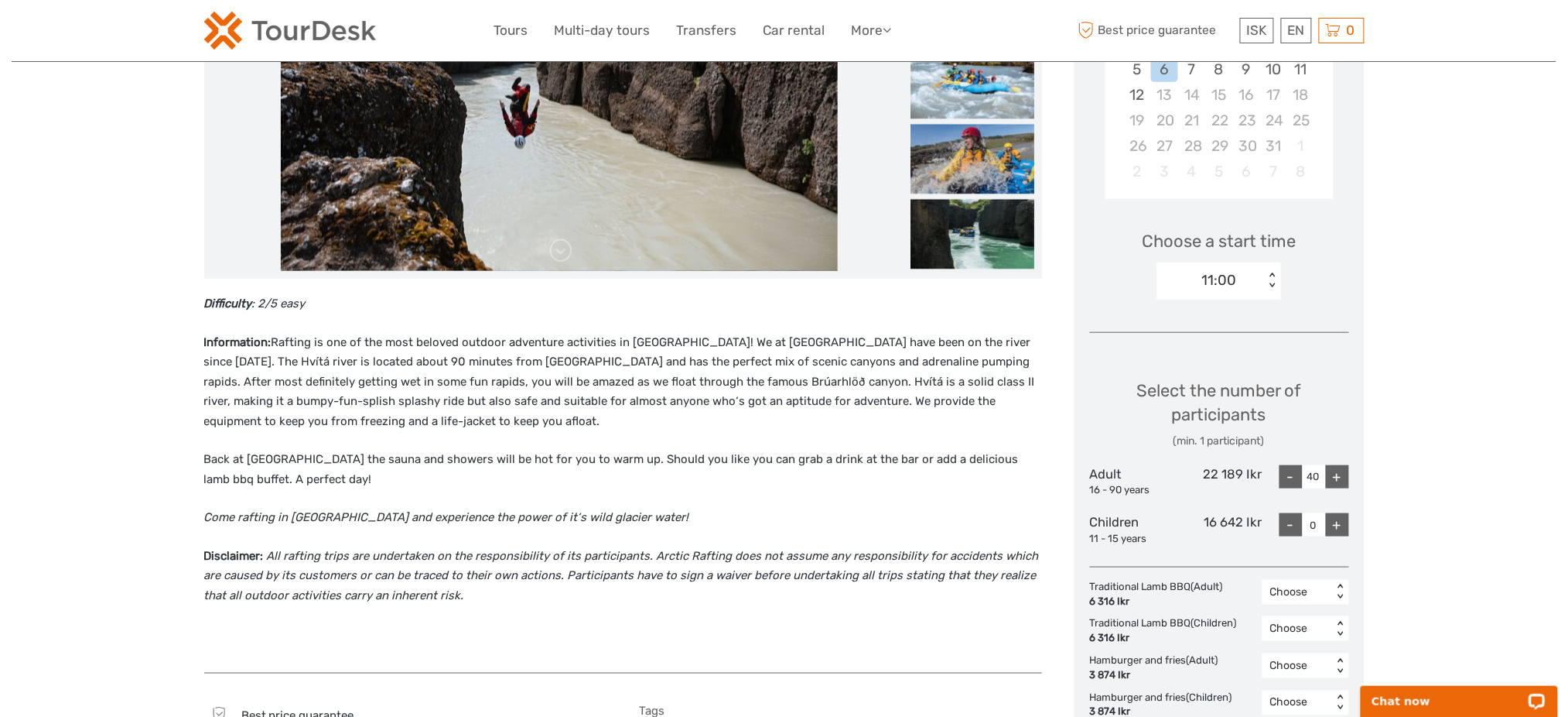
scroll to position [0, 0]
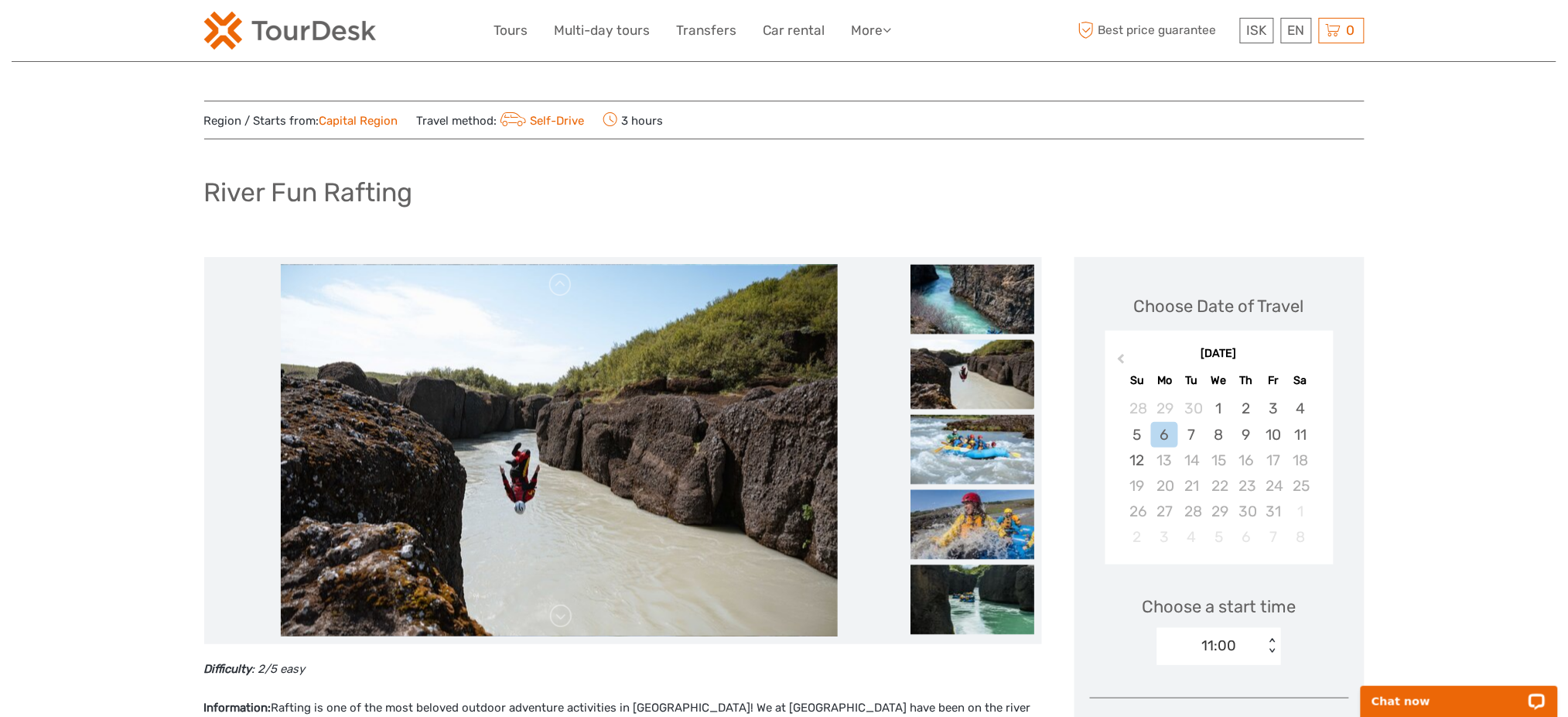
click at [312, 50] on div "ISK ISK € $ £ EN English Español Deutsch Tours Multi-day tours Transfers Car re…" at bounding box center [784, 31] width 1160 height 62
click at [314, 47] on img at bounding box center [290, 30] width 172 height 38
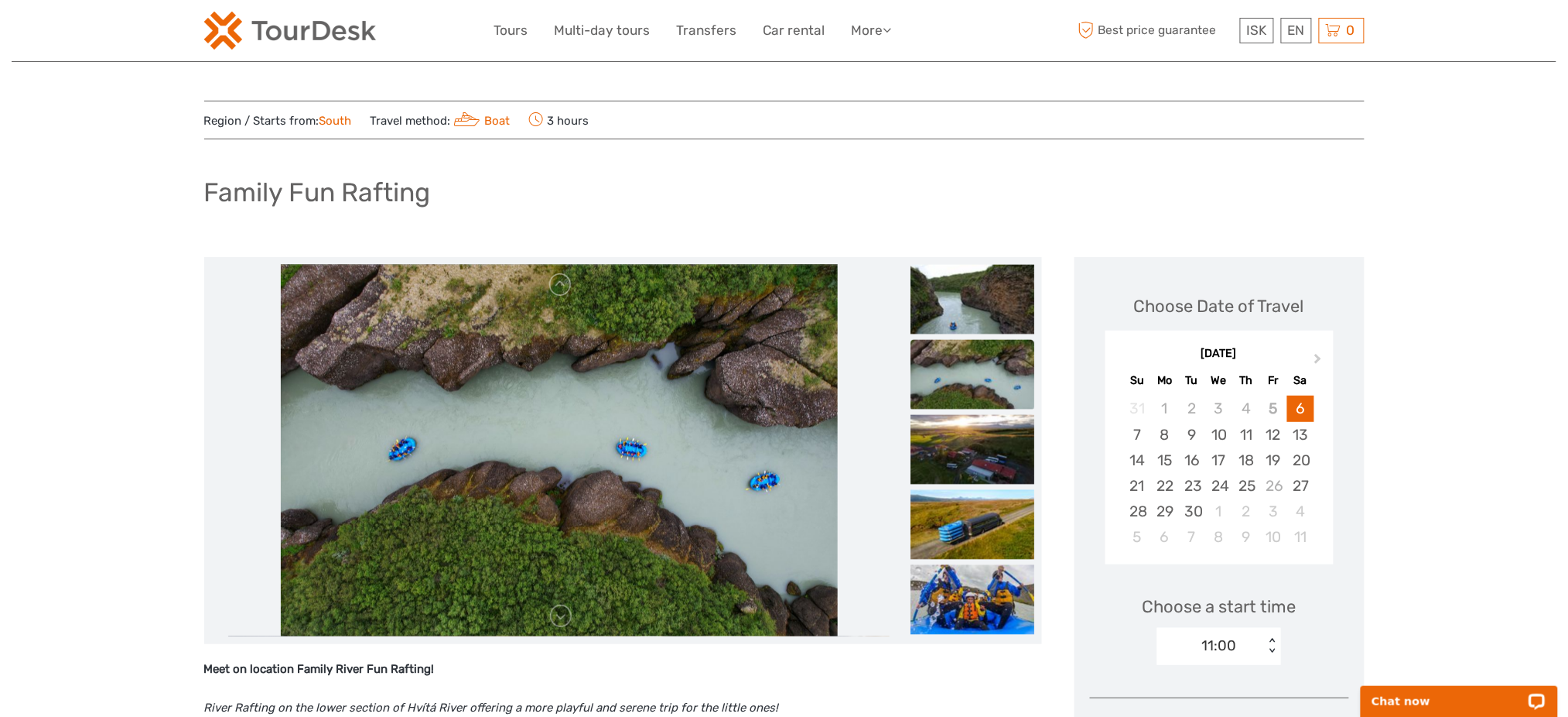
click at [1319, 356] on span "Next Month" at bounding box center [1319, 362] width 0 height 23
click at [1137, 456] on div "12" at bounding box center [1138, 460] width 27 height 25
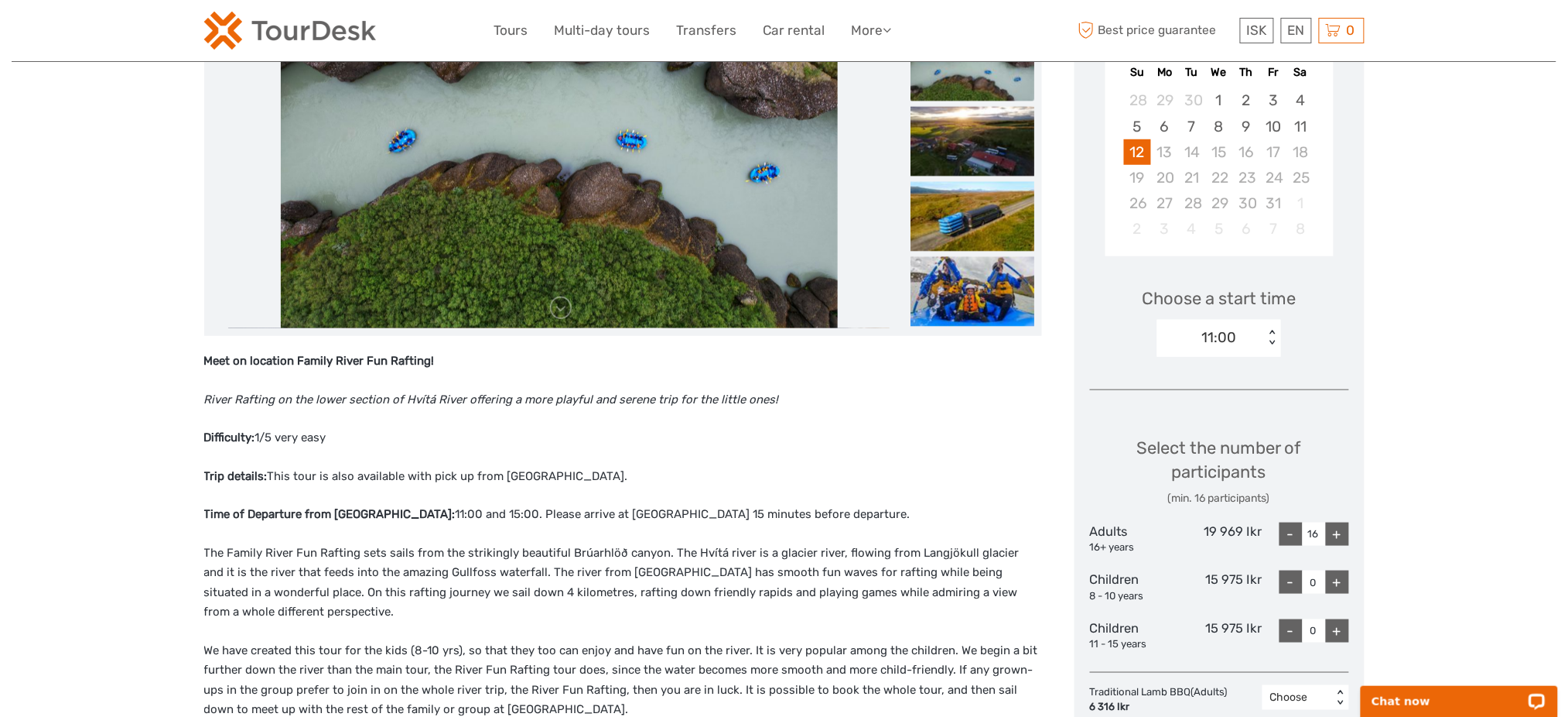
scroll to position [309, 0]
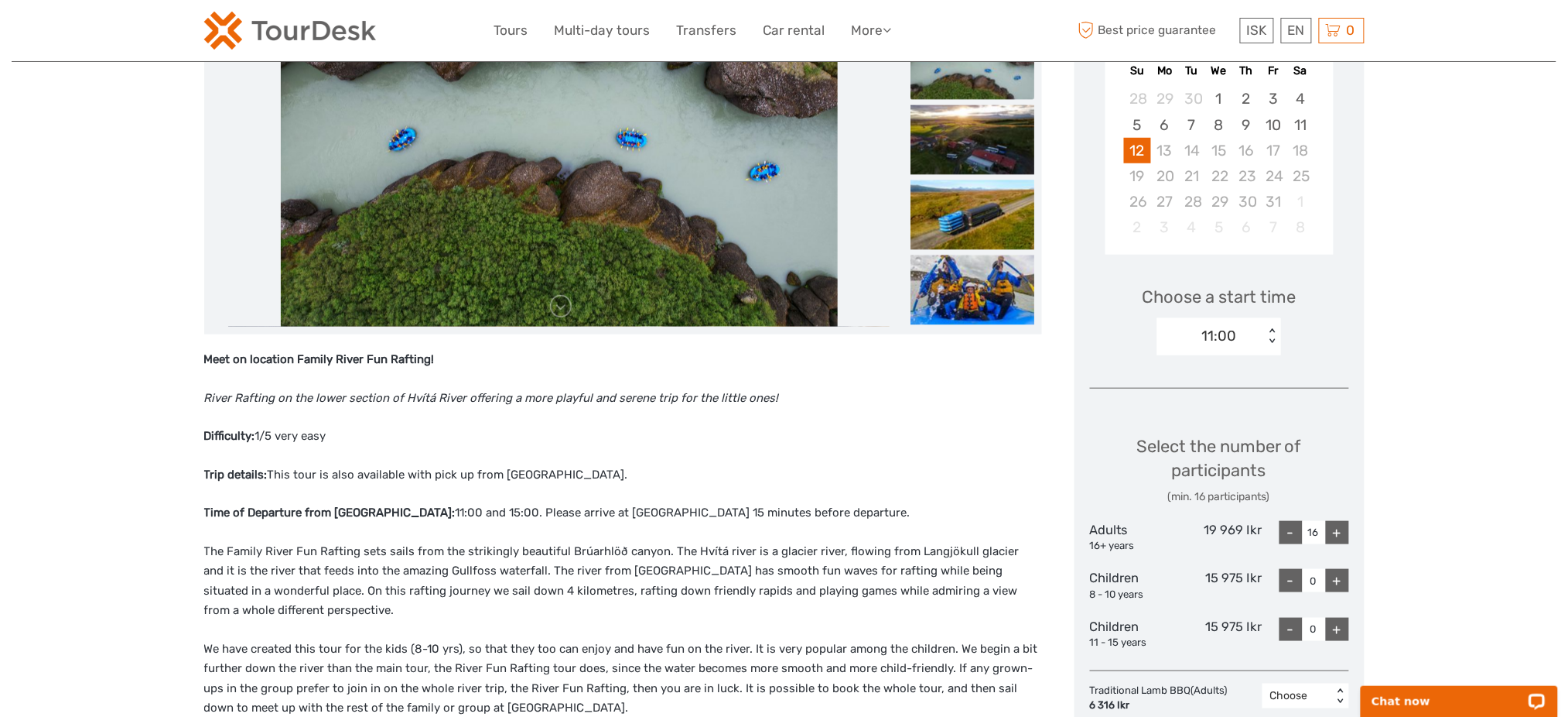
click at [1247, 328] on div "11:00" at bounding box center [1210, 336] width 107 height 23
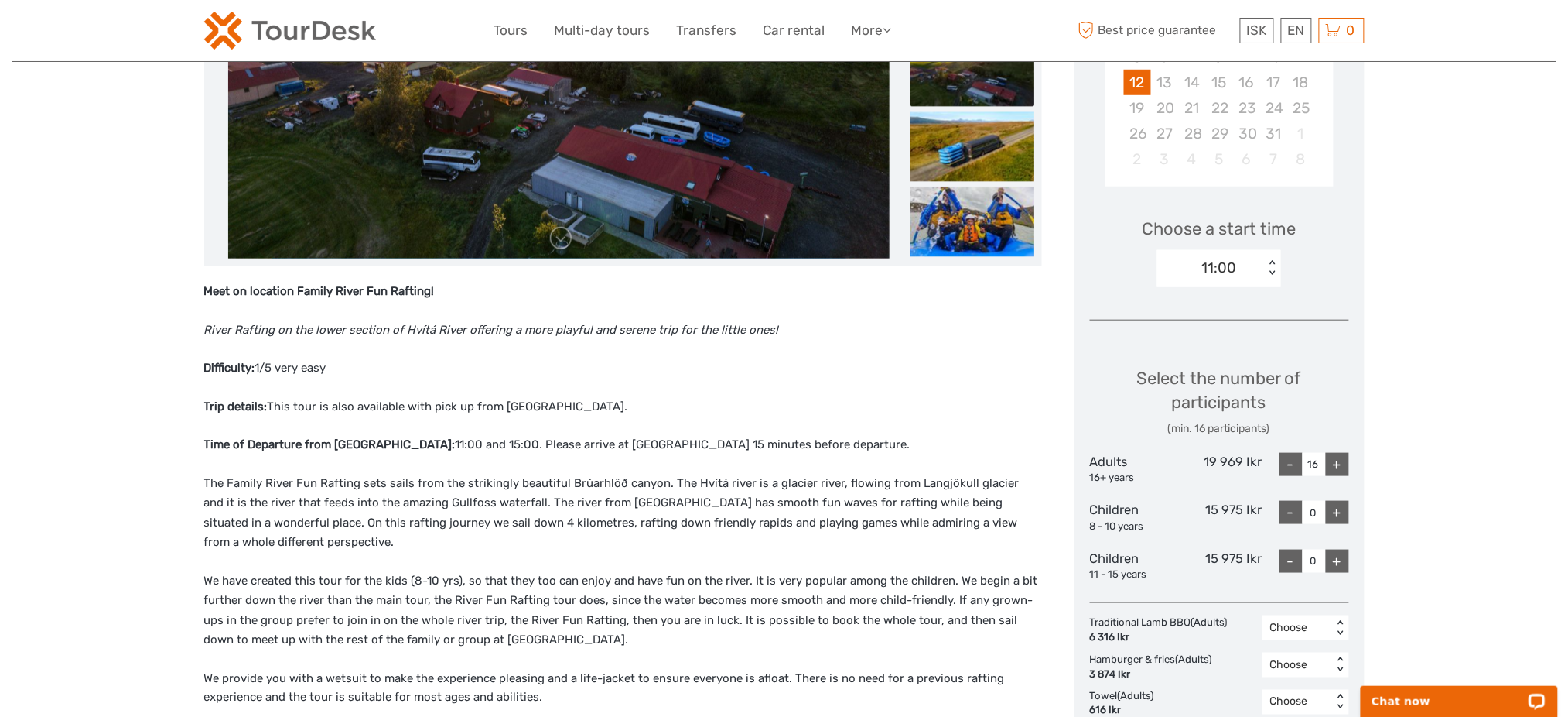
scroll to position [516, 0]
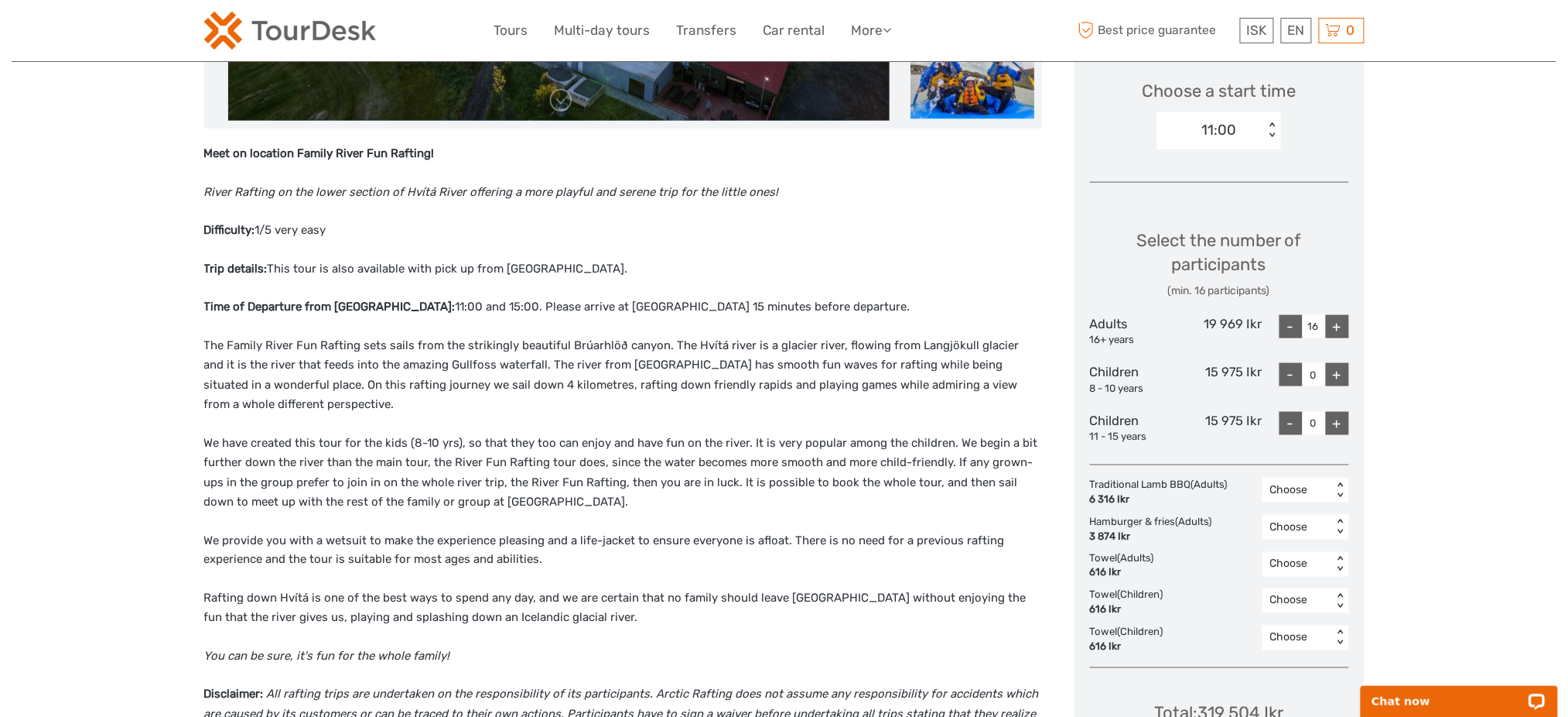
click at [1345, 334] on div "+" at bounding box center [1337, 326] width 23 height 23
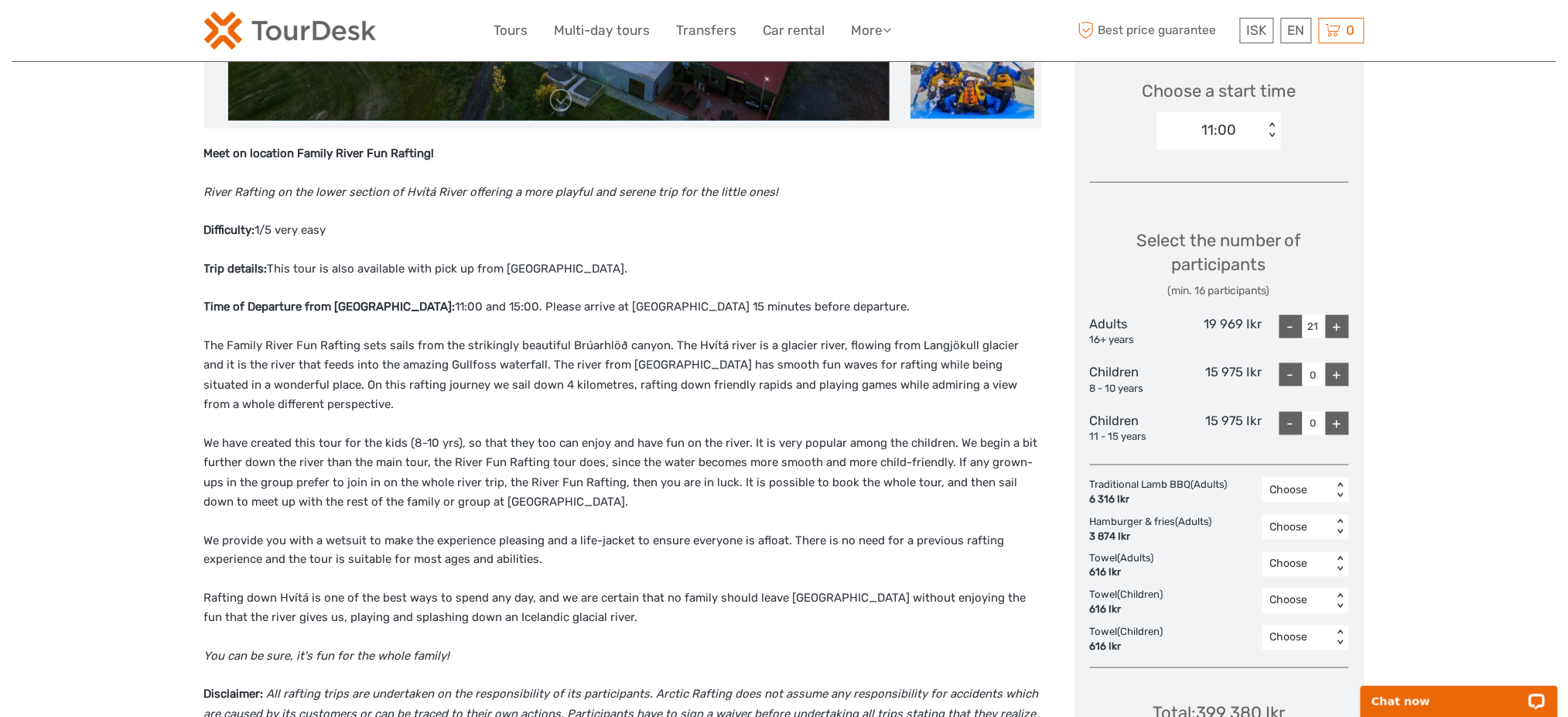
click at [1345, 334] on div "+" at bounding box center [1337, 326] width 23 height 23
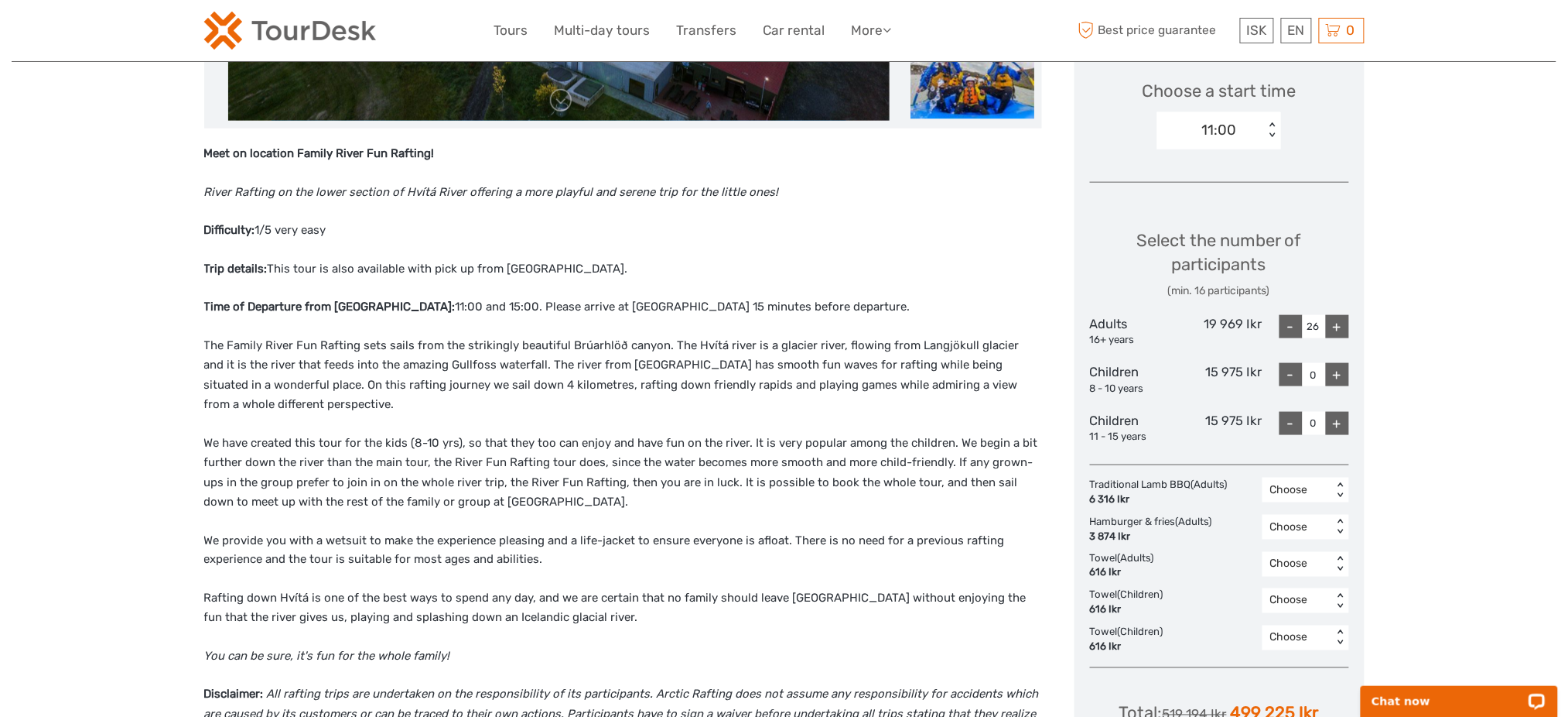
click at [1345, 334] on div "+" at bounding box center [1337, 326] width 23 height 23
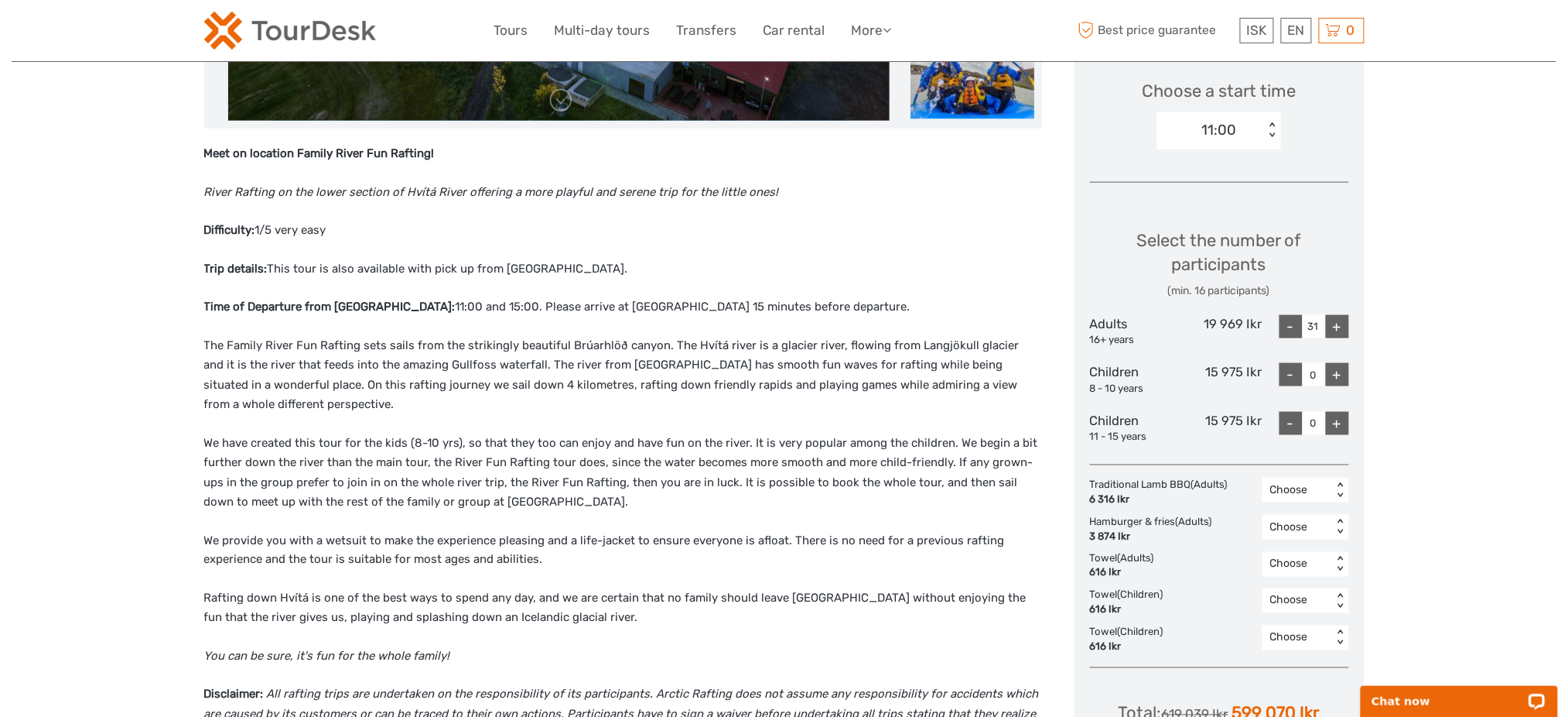
click at [1345, 334] on div "+" at bounding box center [1337, 326] width 23 height 23
click at [1343, 334] on div "+" at bounding box center [1337, 326] width 23 height 23
click at [1342, 334] on div "+" at bounding box center [1337, 326] width 23 height 23
click at [1340, 333] on div "+" at bounding box center [1337, 326] width 23 height 23
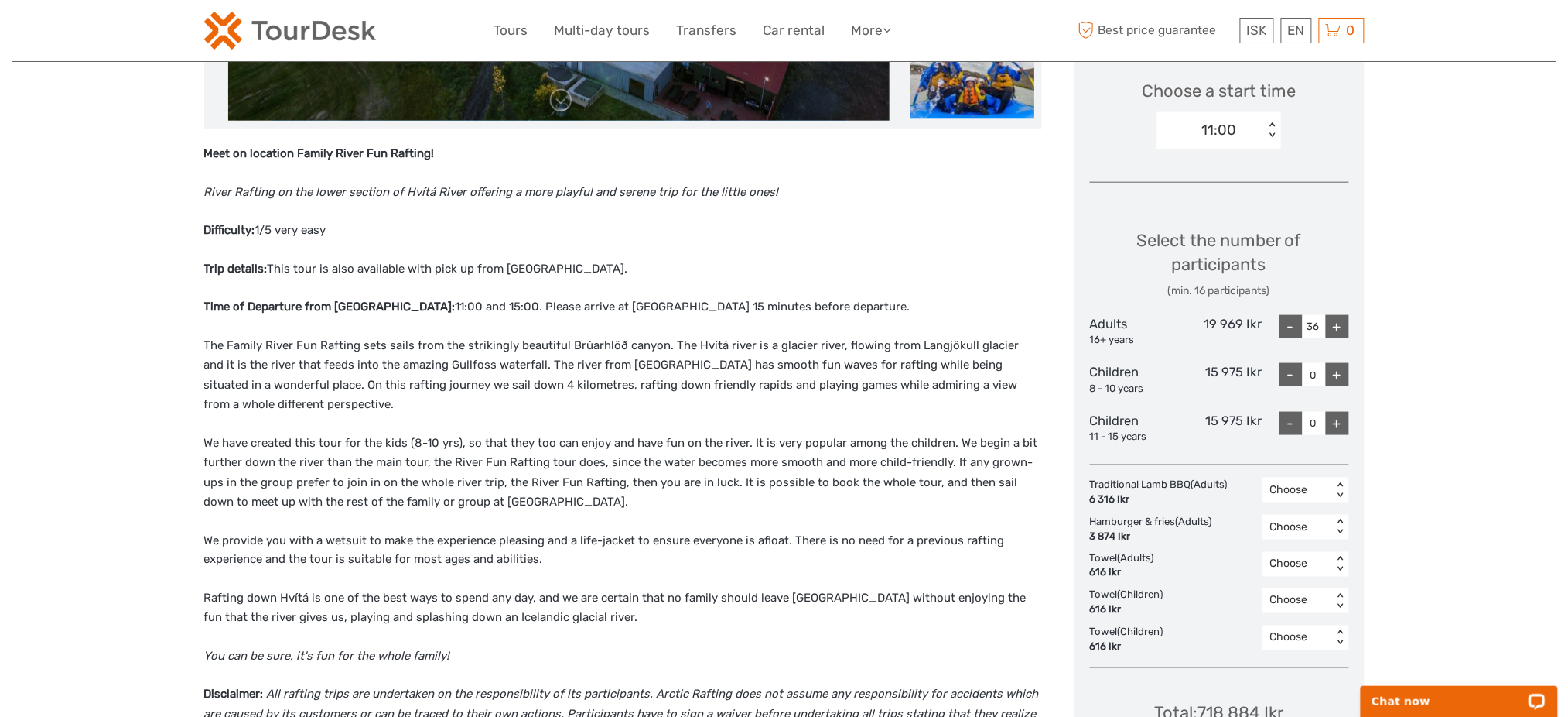
click at [1340, 333] on div "+" at bounding box center [1337, 326] width 23 height 23
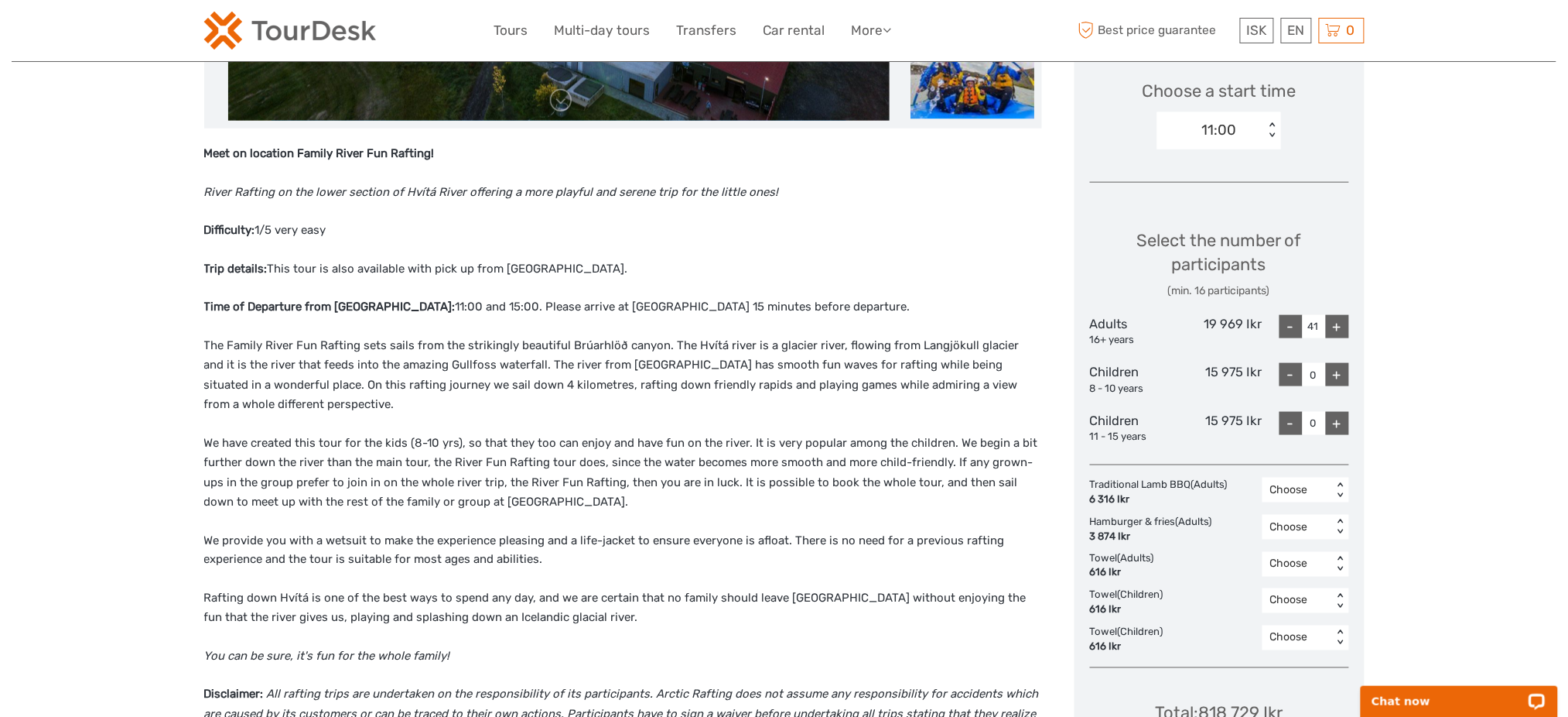
click at [1303, 327] on input "41" at bounding box center [1314, 326] width 23 height 23
click at [1292, 328] on div "-" at bounding box center [1291, 326] width 23 height 23
type input "40"
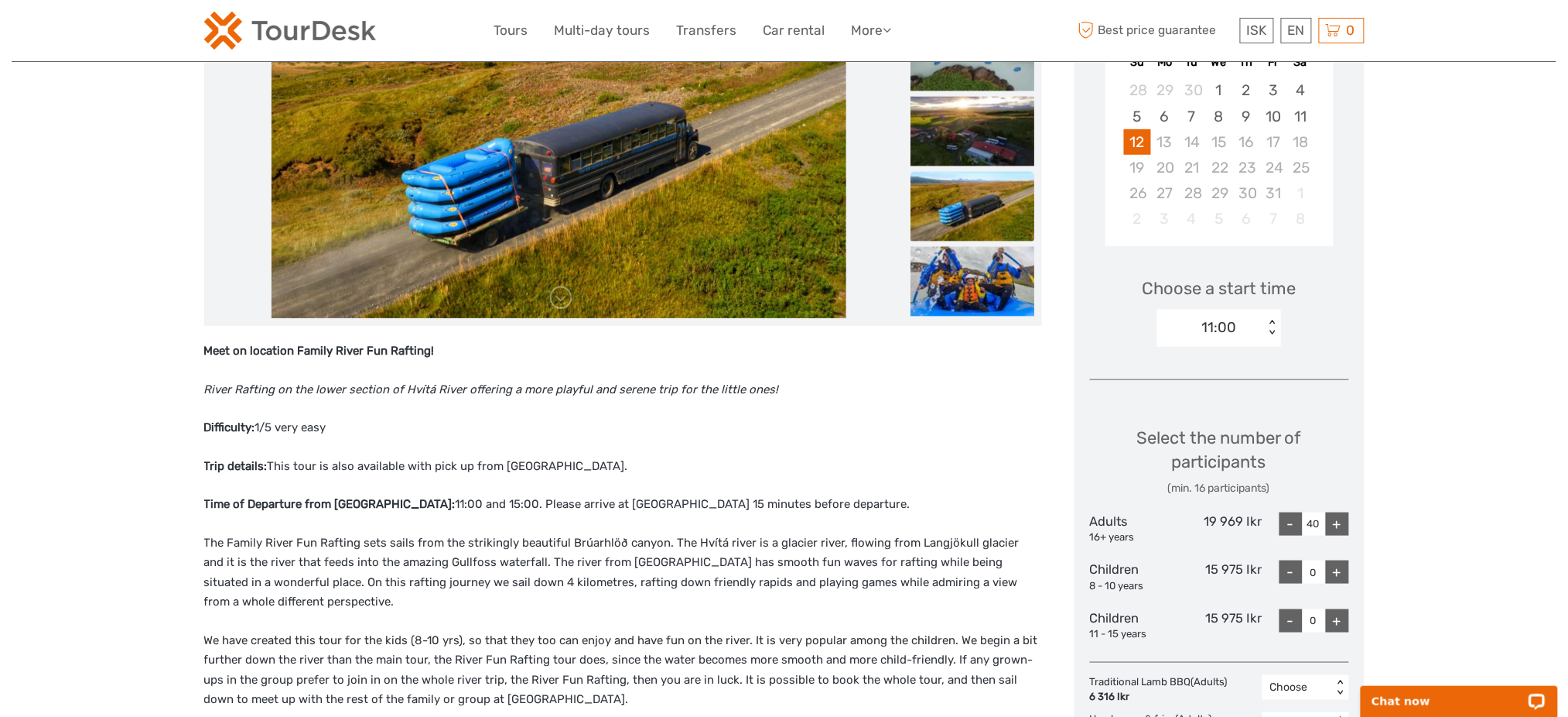
scroll to position [412, 0]
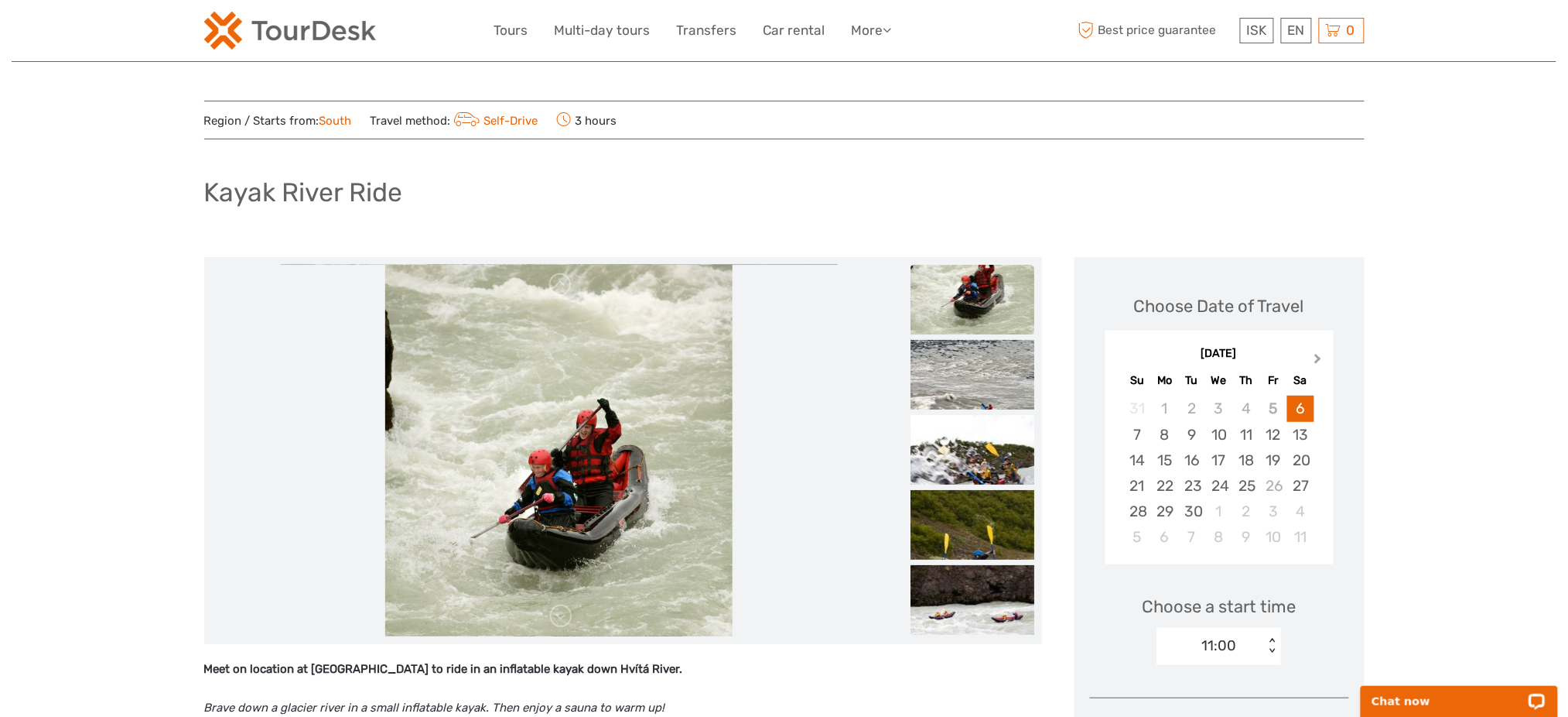
click at [1315, 352] on button "Next Month" at bounding box center [1319, 362] width 25 height 25
click at [1142, 457] on div "12" at bounding box center [1138, 460] width 27 height 25
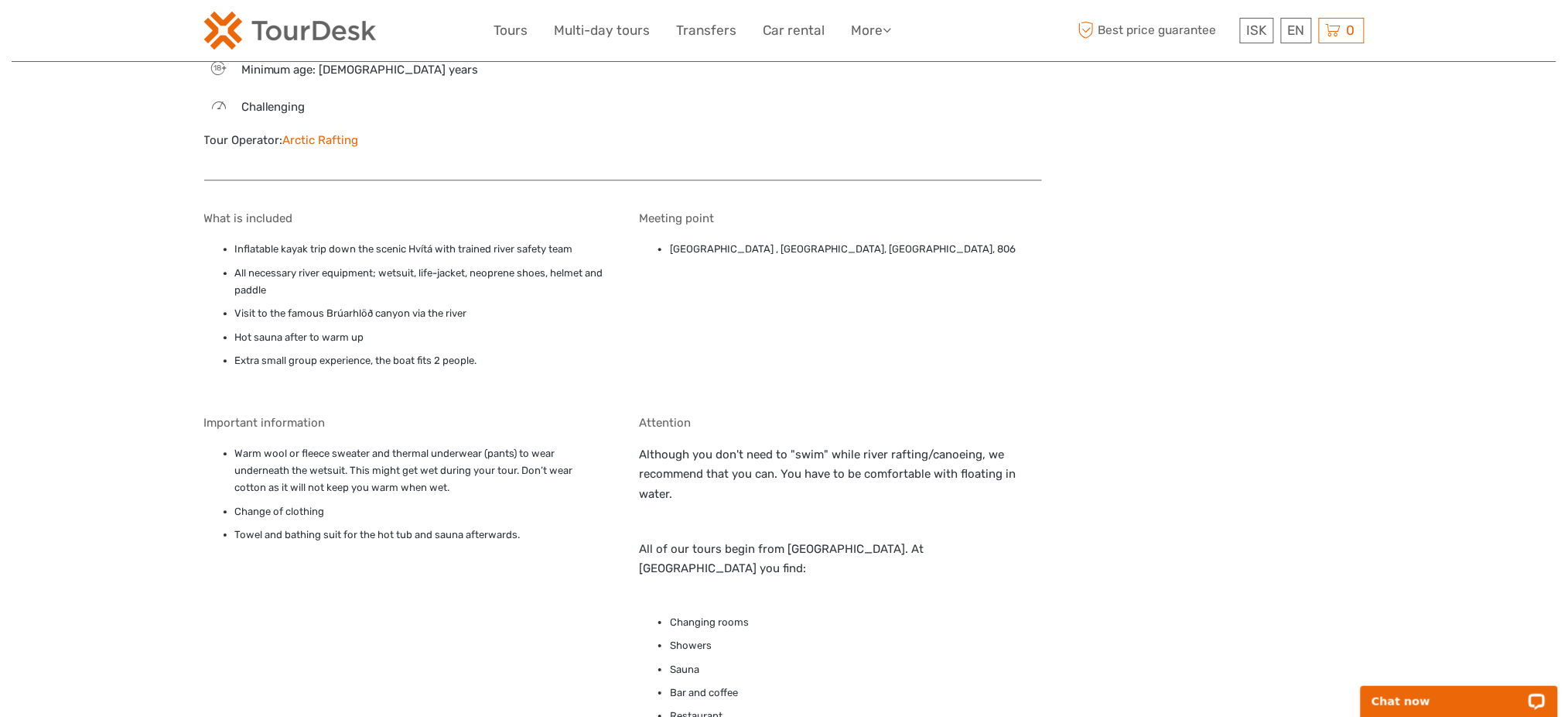
scroll to position [1444, 0]
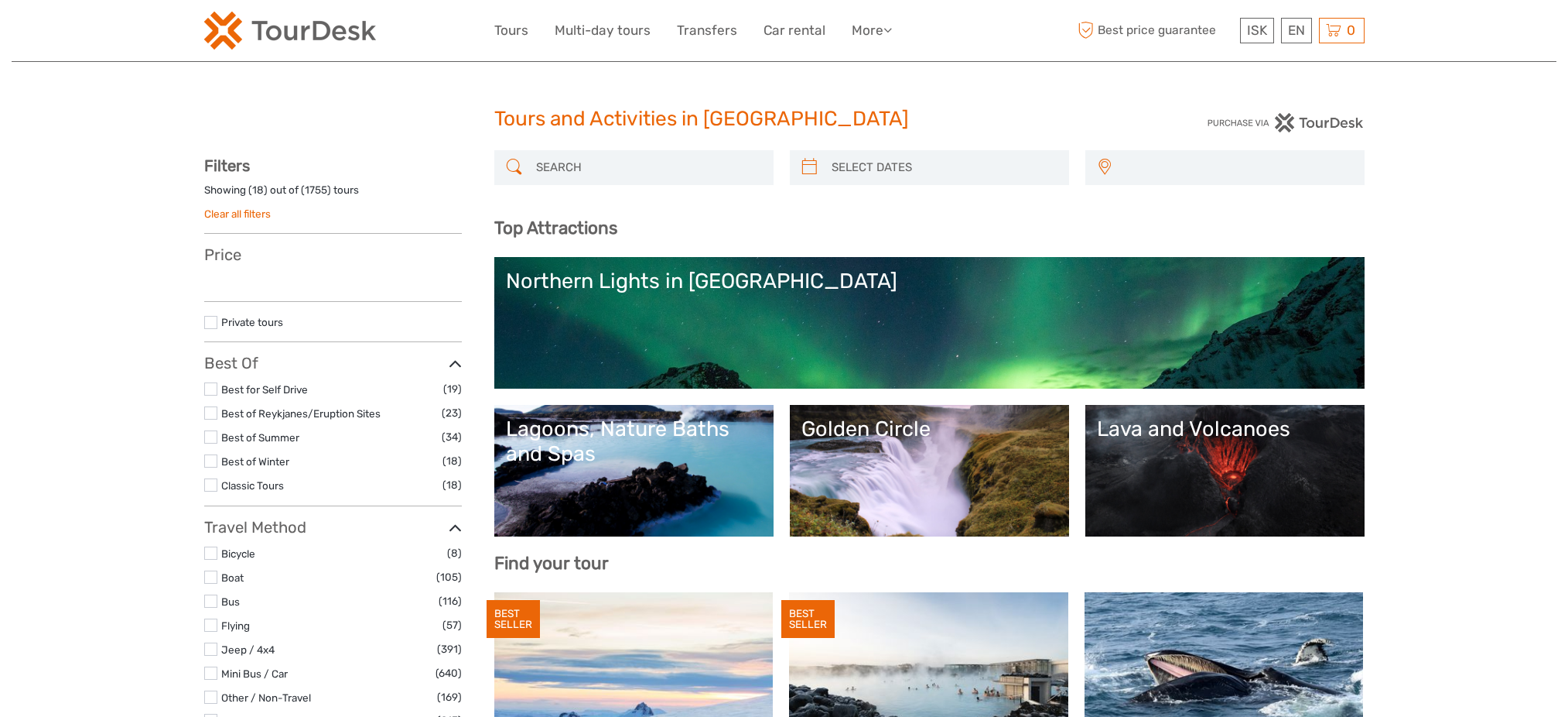
select select
click at [602, 167] on input "search" at bounding box center [647, 167] width 236 height 27
select select
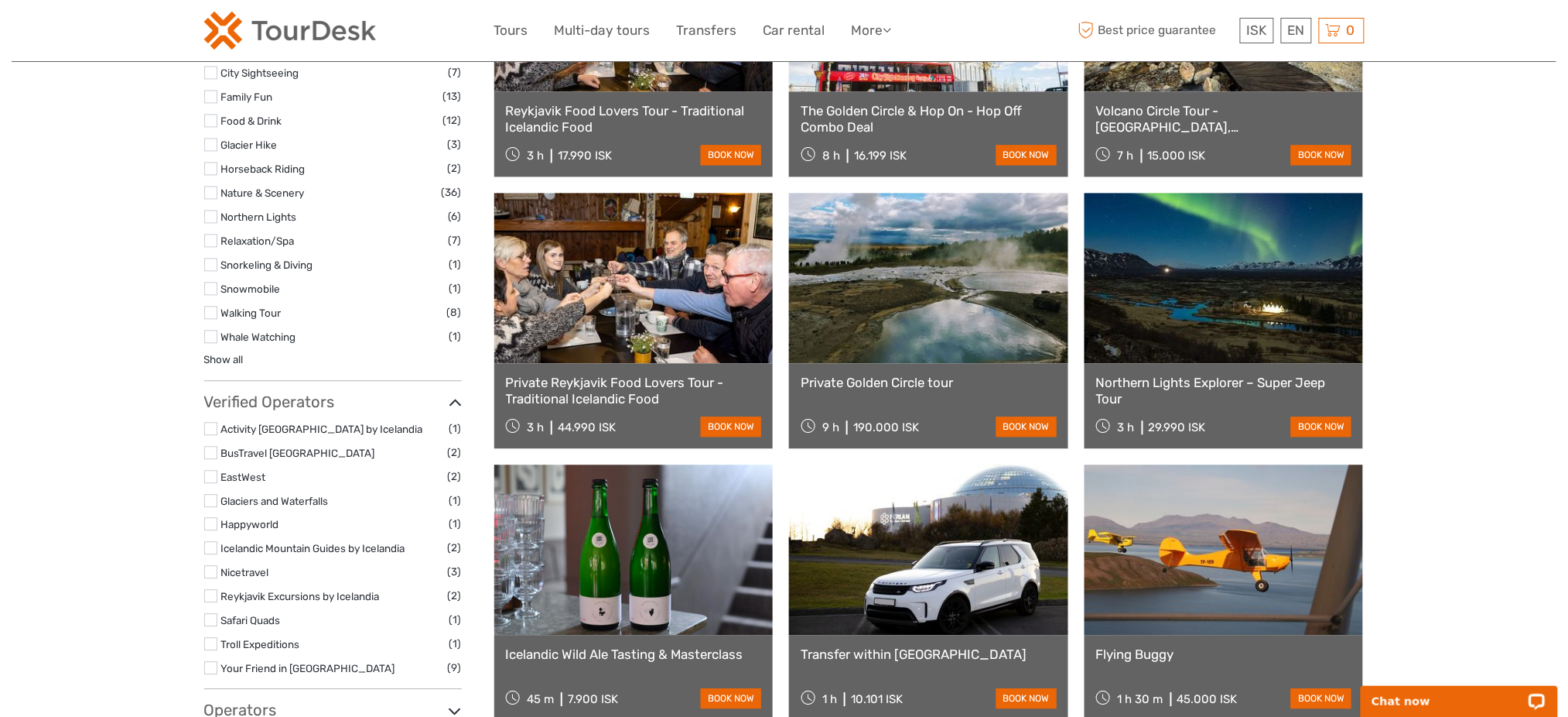
scroll to position [1660, 0]
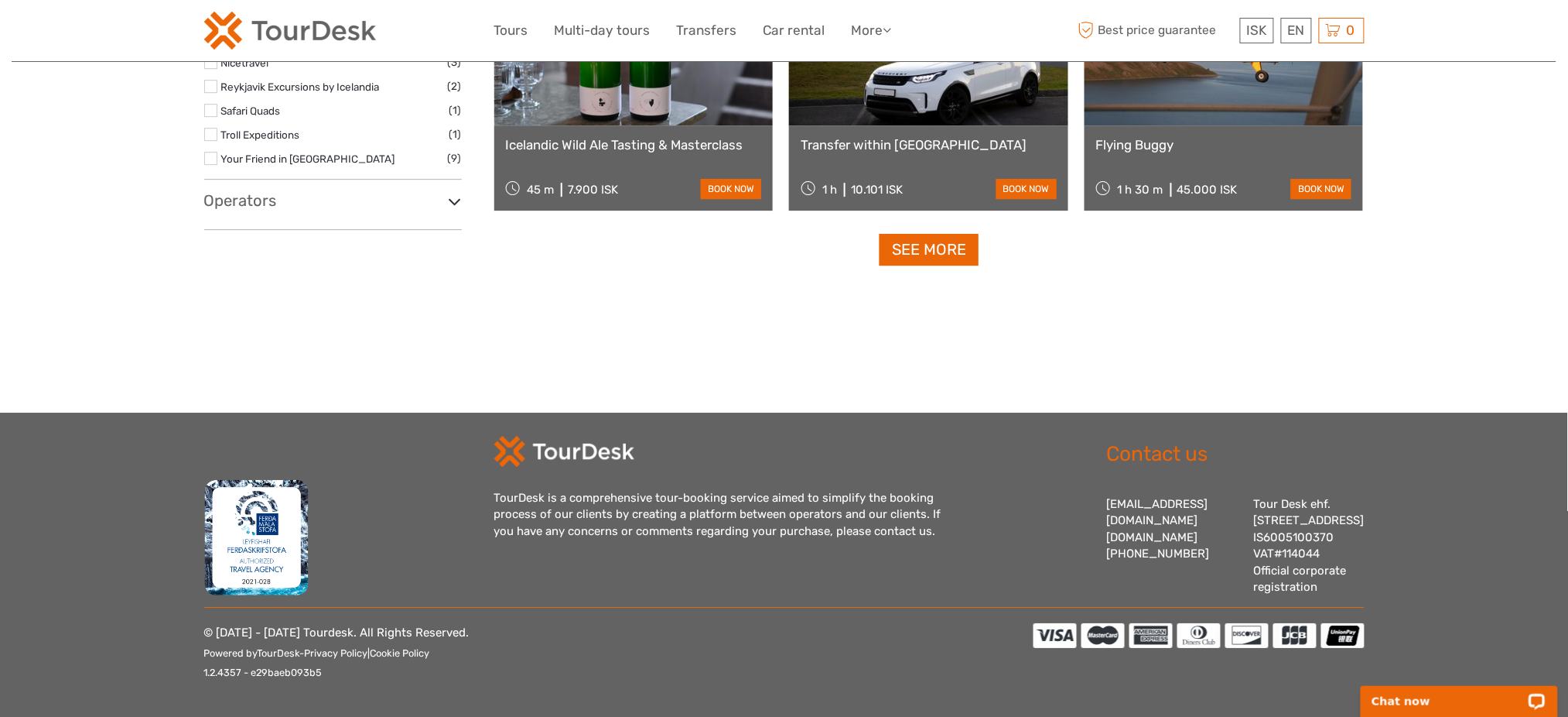
type input "rafting"
click at [911, 234] on link "See more" at bounding box center [929, 250] width 99 height 32
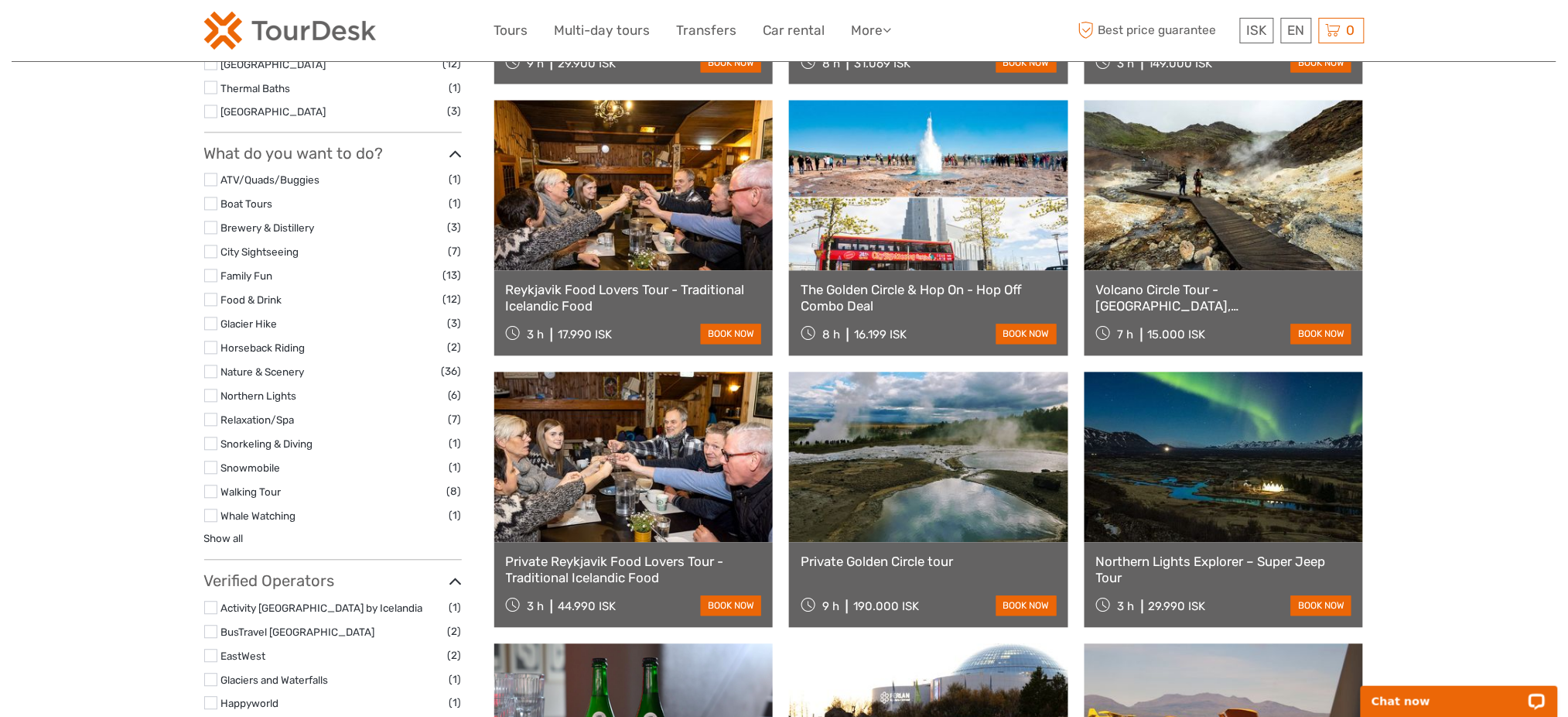
scroll to position [797, 0]
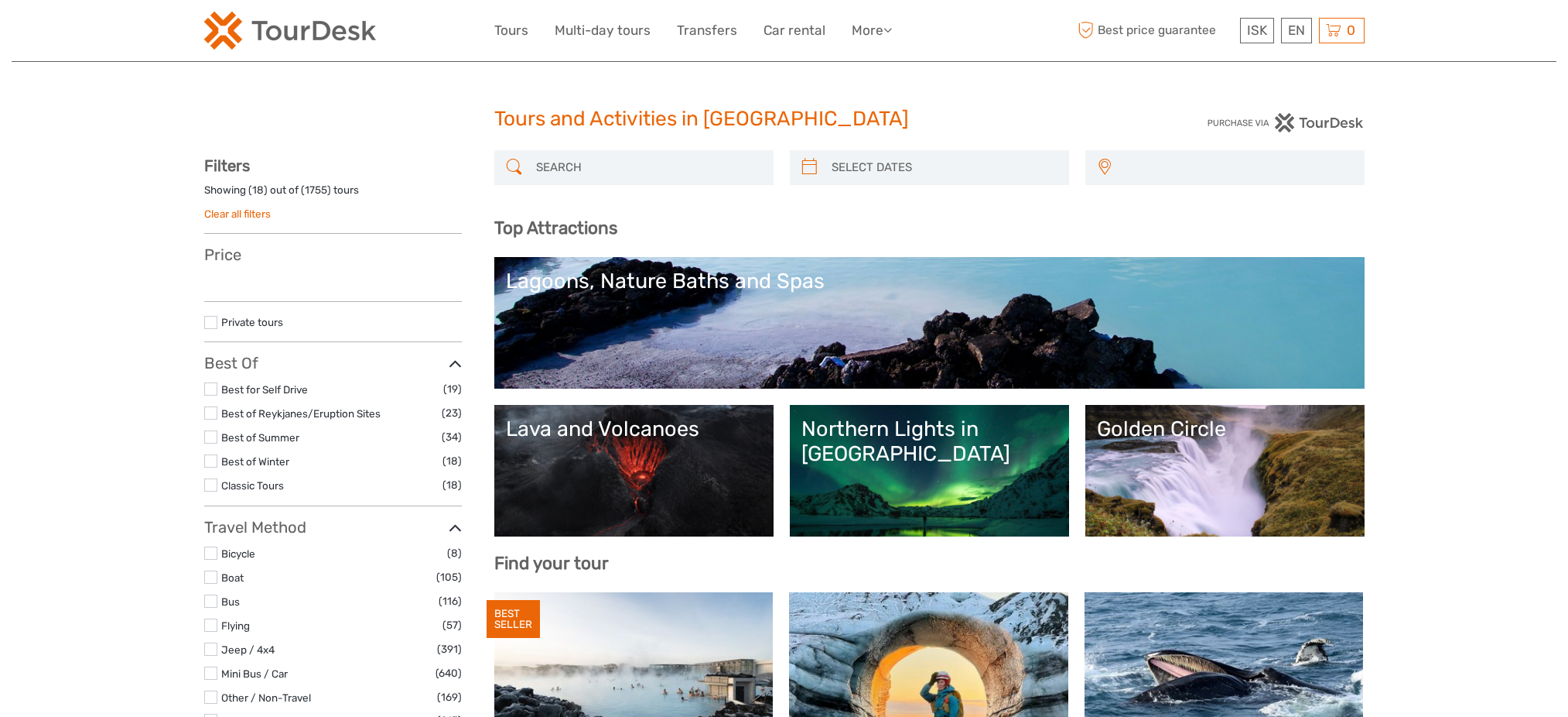
select select
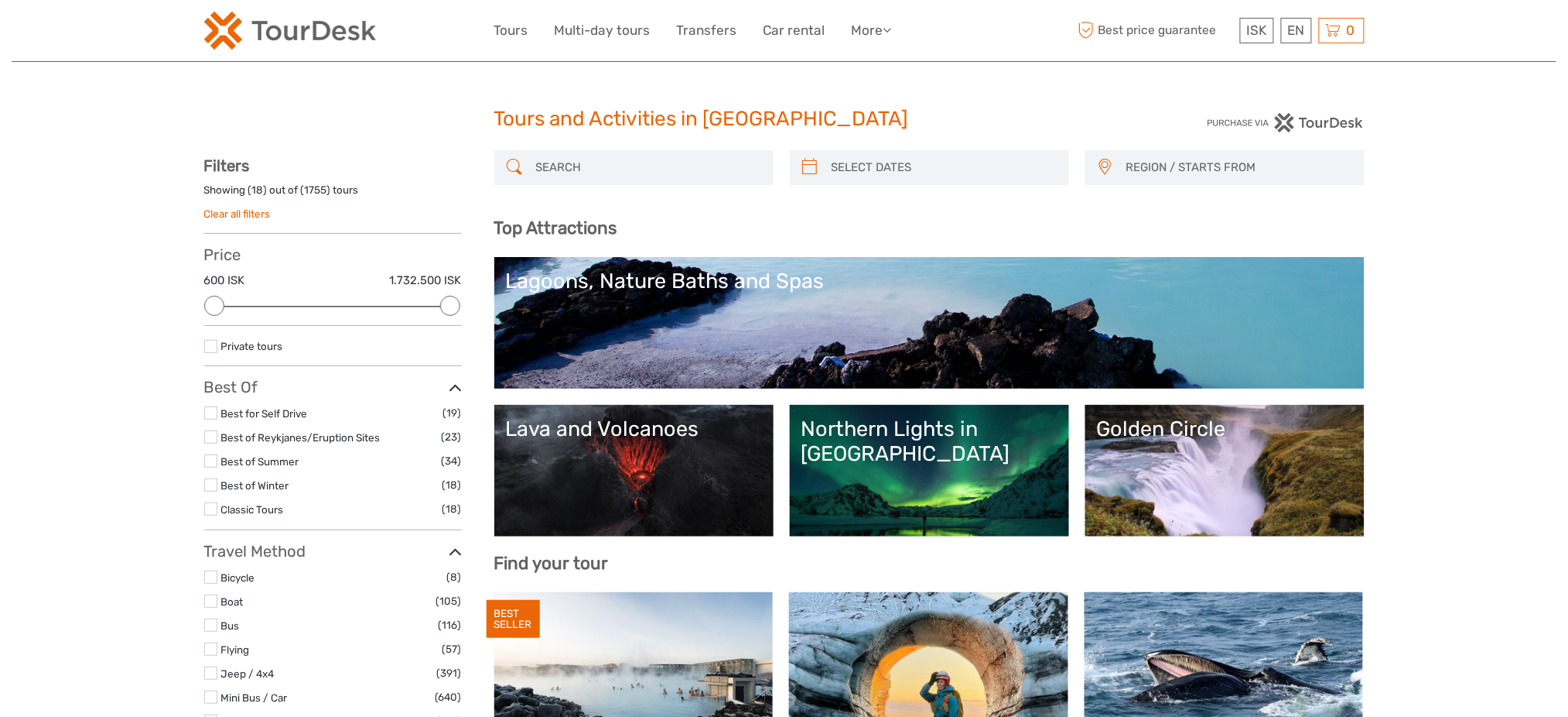
click at [974, 141] on div "Tours and Activities in Iceland" at bounding box center [784, 125] width 581 height 49
type input "05/09/2025"
click at [957, 157] on input "search" at bounding box center [943, 167] width 236 height 27
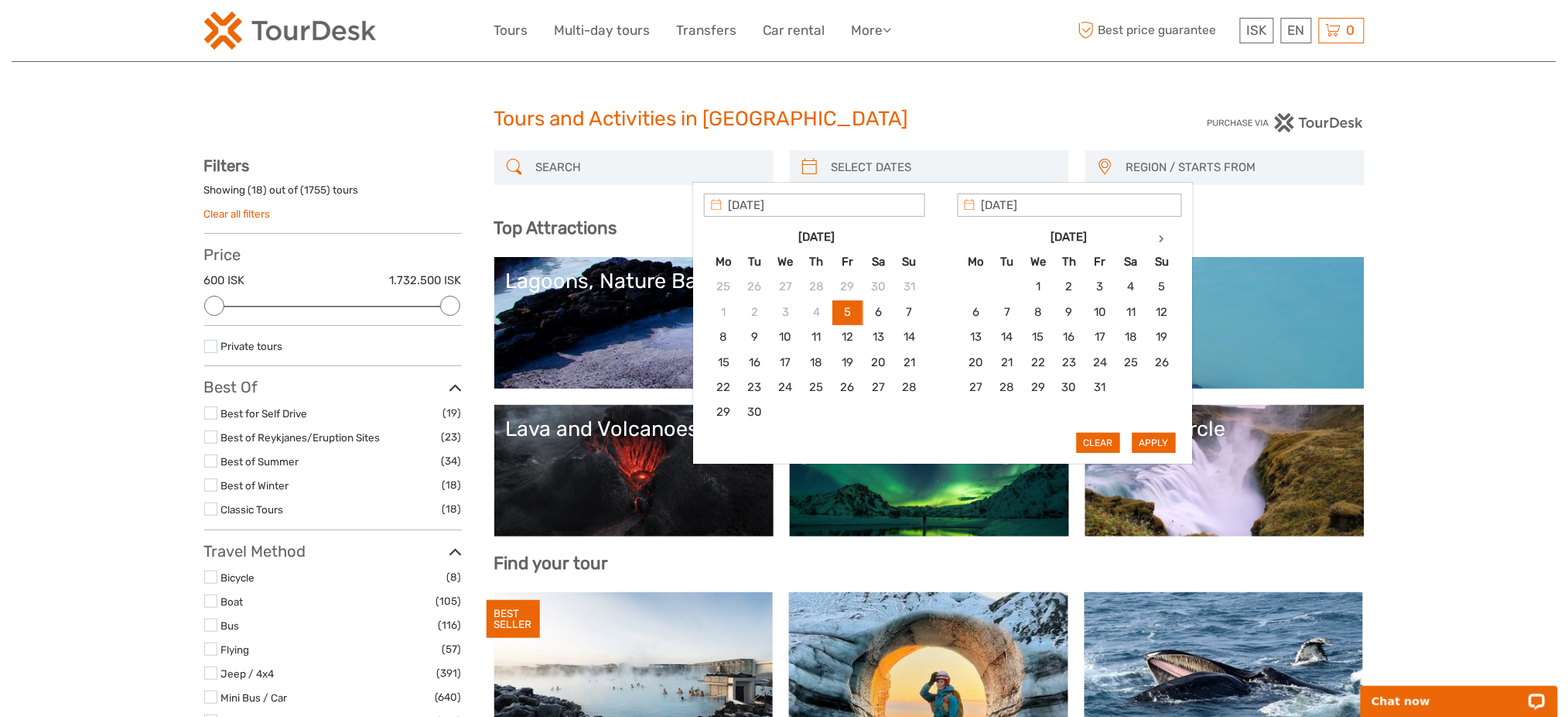
type input "05/09/2025"
click at [881, 159] on input "search" at bounding box center [943, 167] width 236 height 27
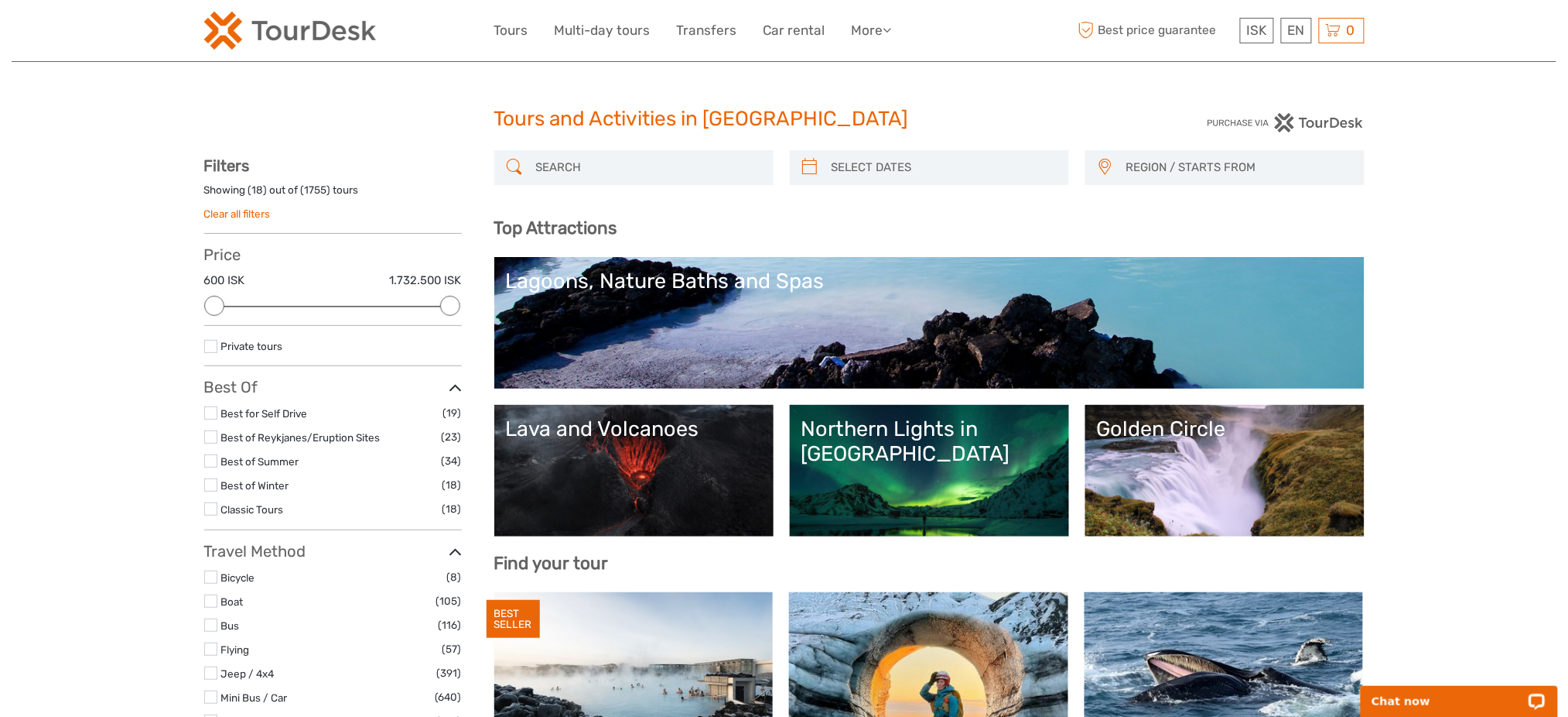
click at [950, 107] on h1 "Tours and Activities in Iceland" at bounding box center [784, 120] width 581 height 25
click at [1025, 170] on input "search" at bounding box center [943, 167] width 236 height 27
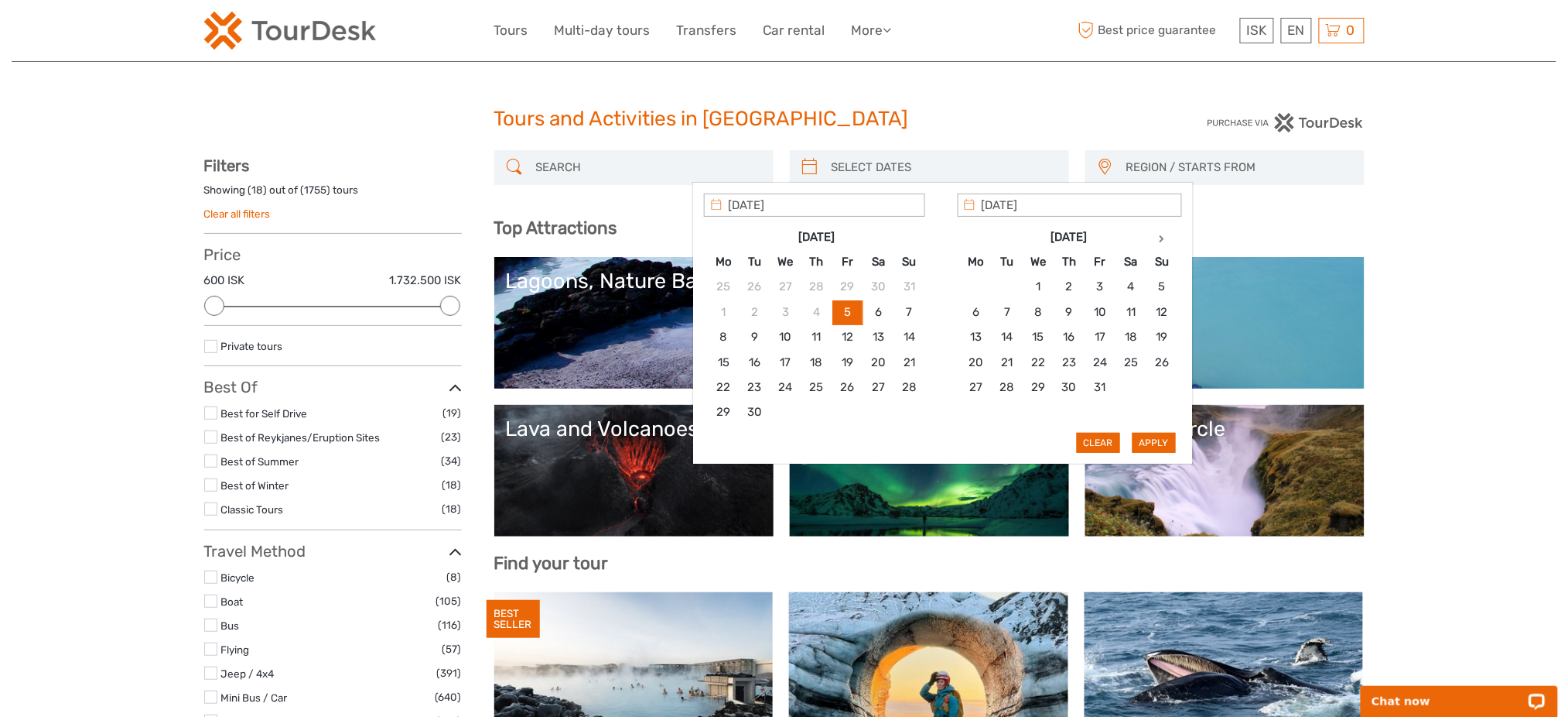
click at [1182, 185] on div "05/09/2025 Sep 2025 Mo Tu We Th Fr Sa Su 25 26 27 28 29 30 31 1 2 3 4 5 6 7 8 9…" at bounding box center [943, 323] width 502 height 283
click at [1184, 174] on span "REGION / STARTS FROM" at bounding box center [1238, 167] width 237 height 25
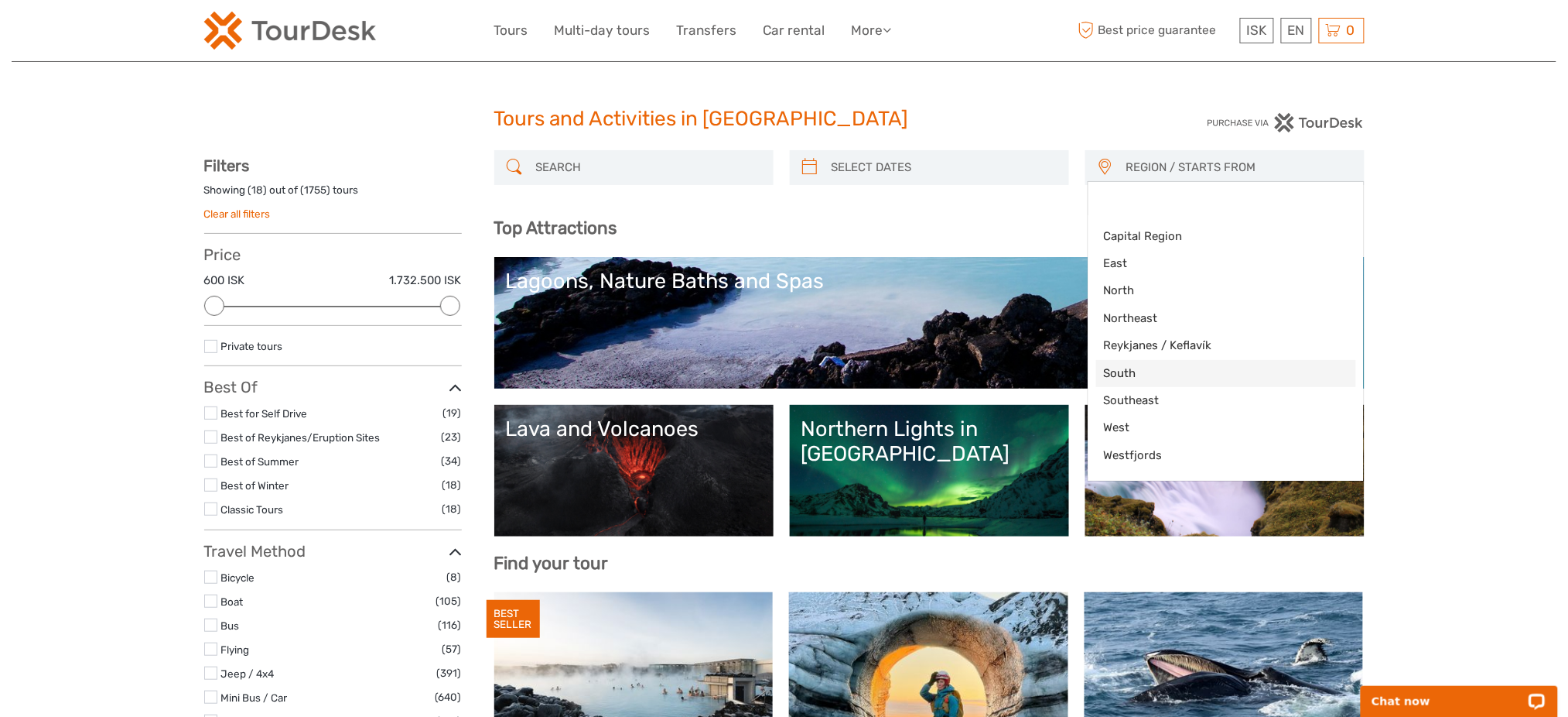
click at [1137, 374] on span "South" at bounding box center [1213, 373] width 218 height 16
select select "South"
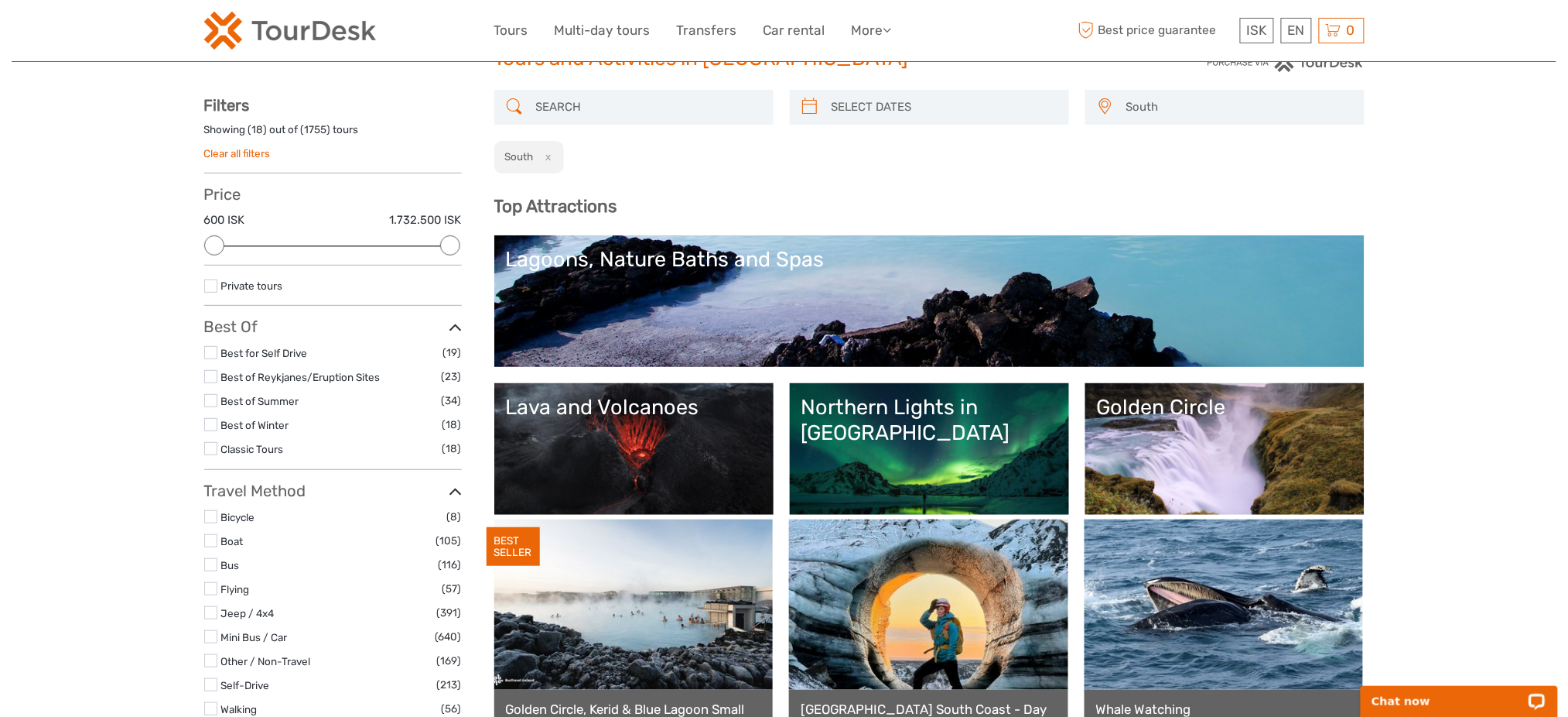
scroll to position [63, 0]
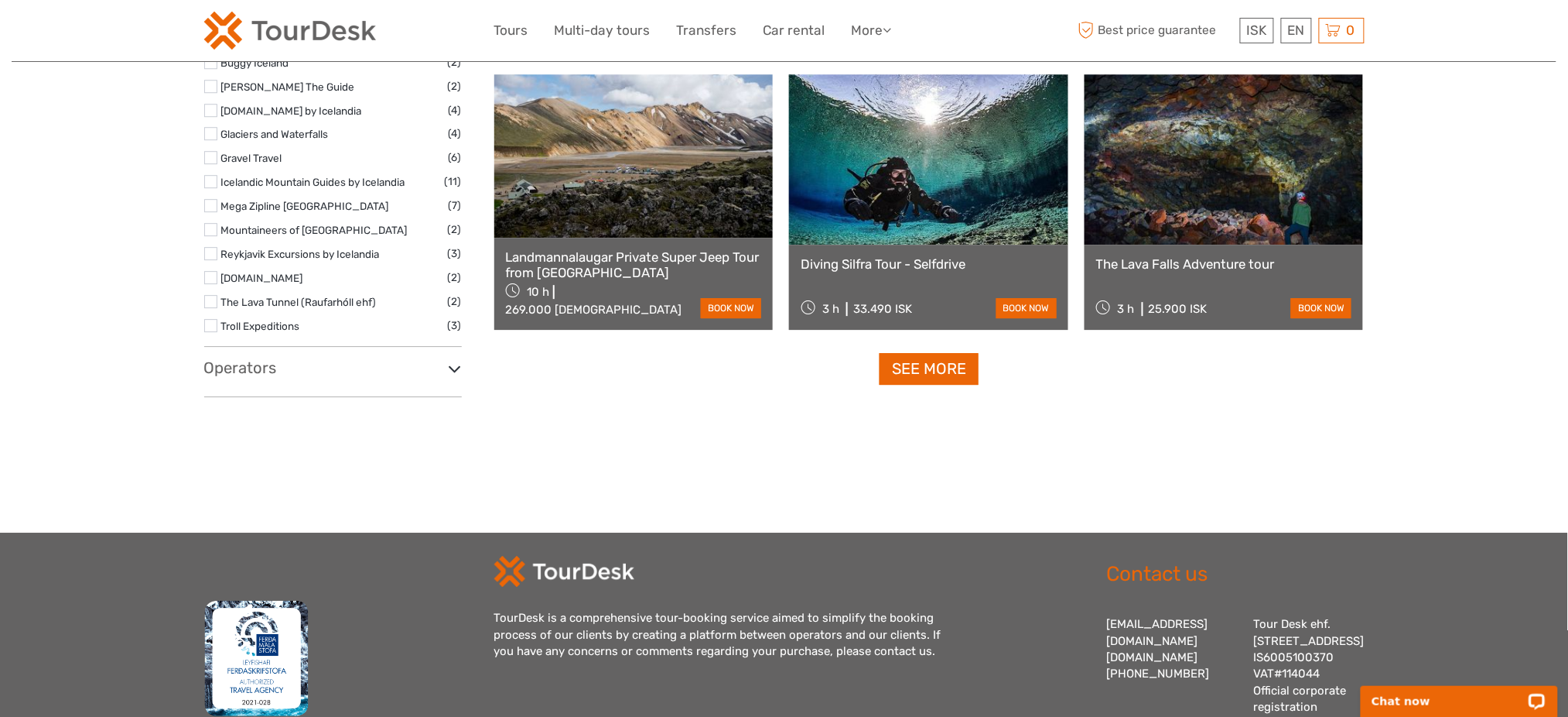
scroll to position [1669, 0]
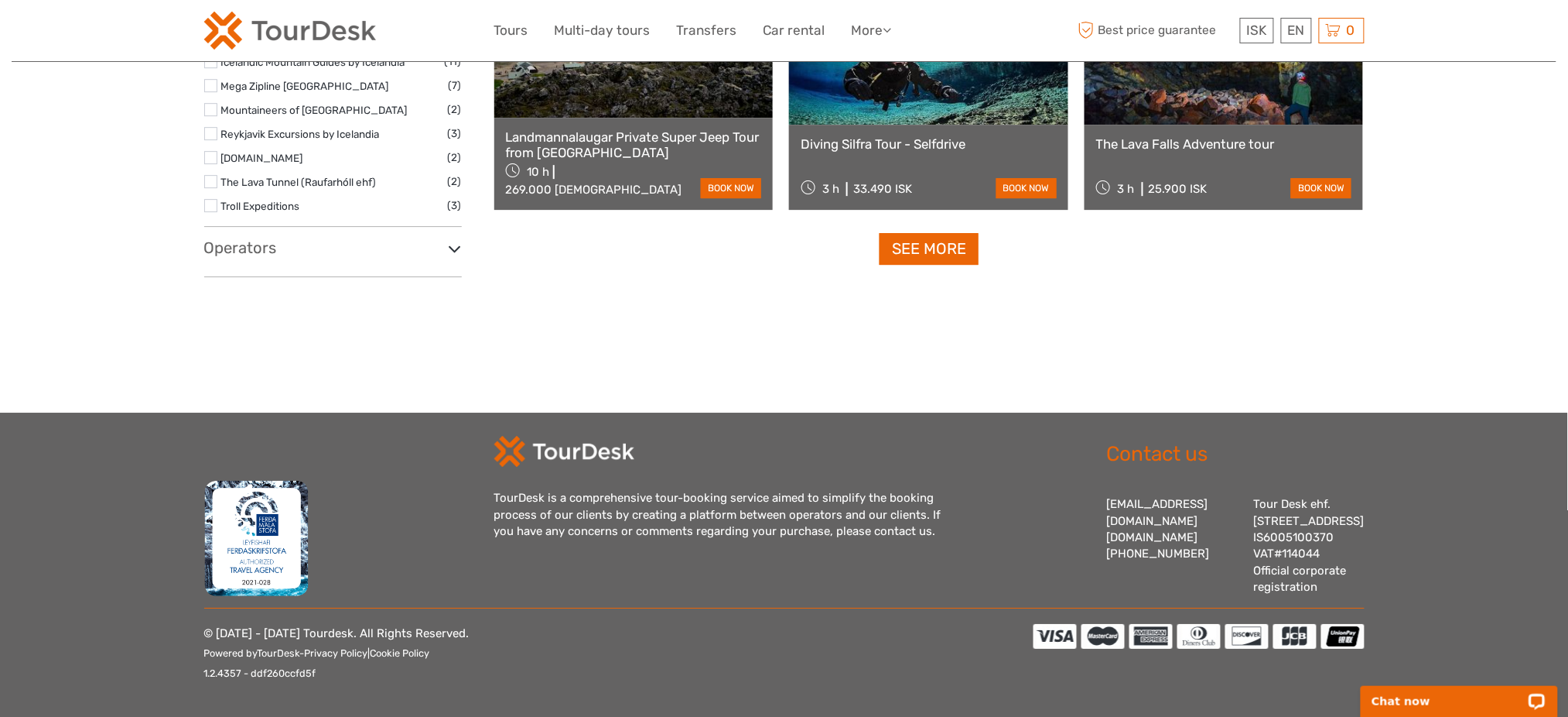
click at [265, 238] on h3 "Operators" at bounding box center [332, 247] width 257 height 18
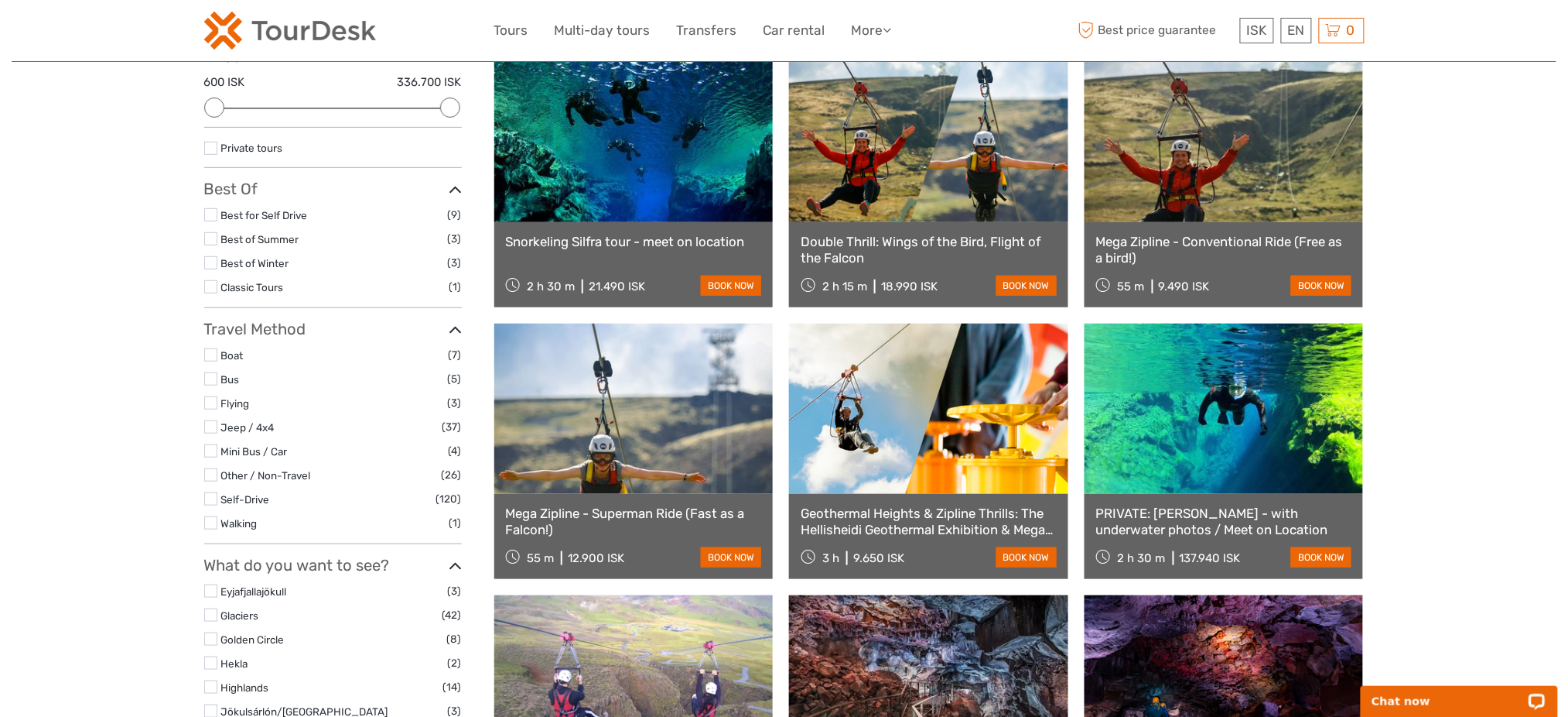
scroll to position [791, 0]
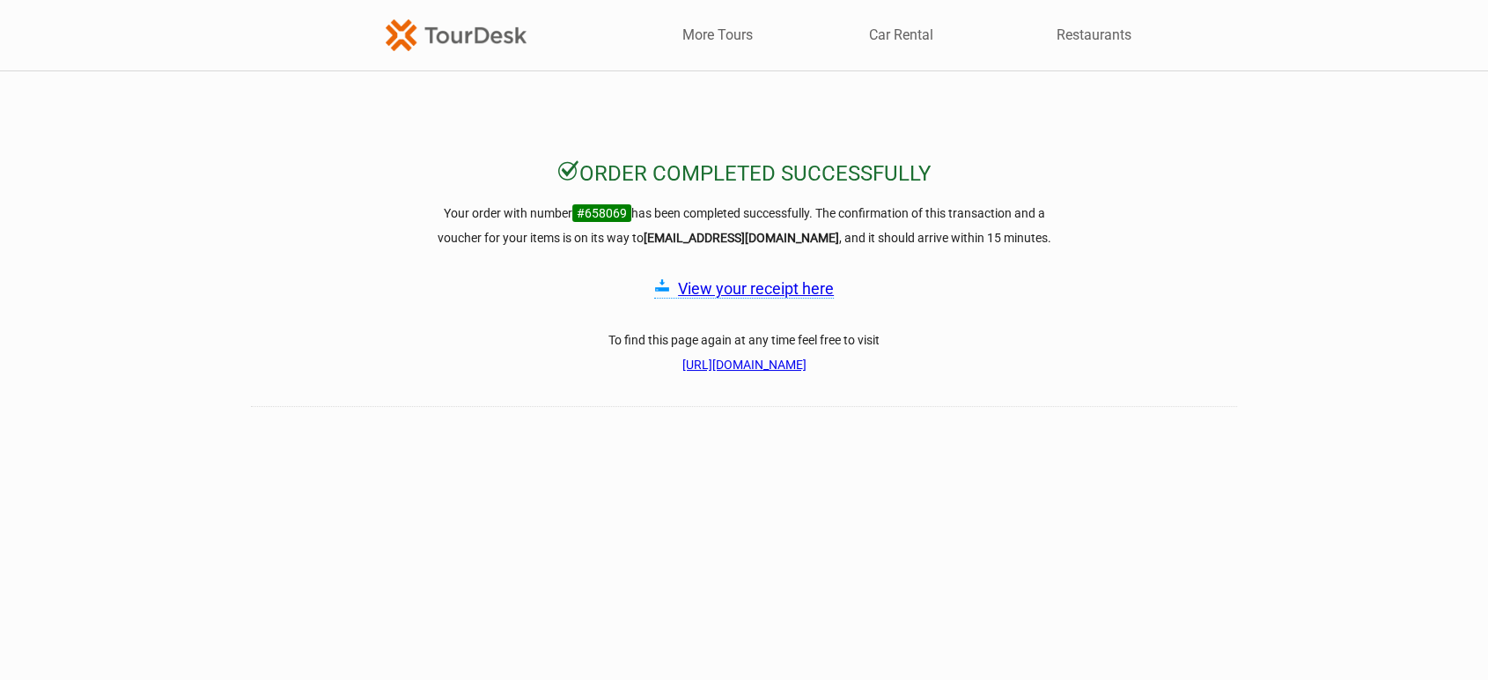
click at [609, 203] on h3 "Your order with number #658069 has been completed successfully. The confirmatio…" at bounding box center [744, 225] width 634 height 49
copy h3 "658069"
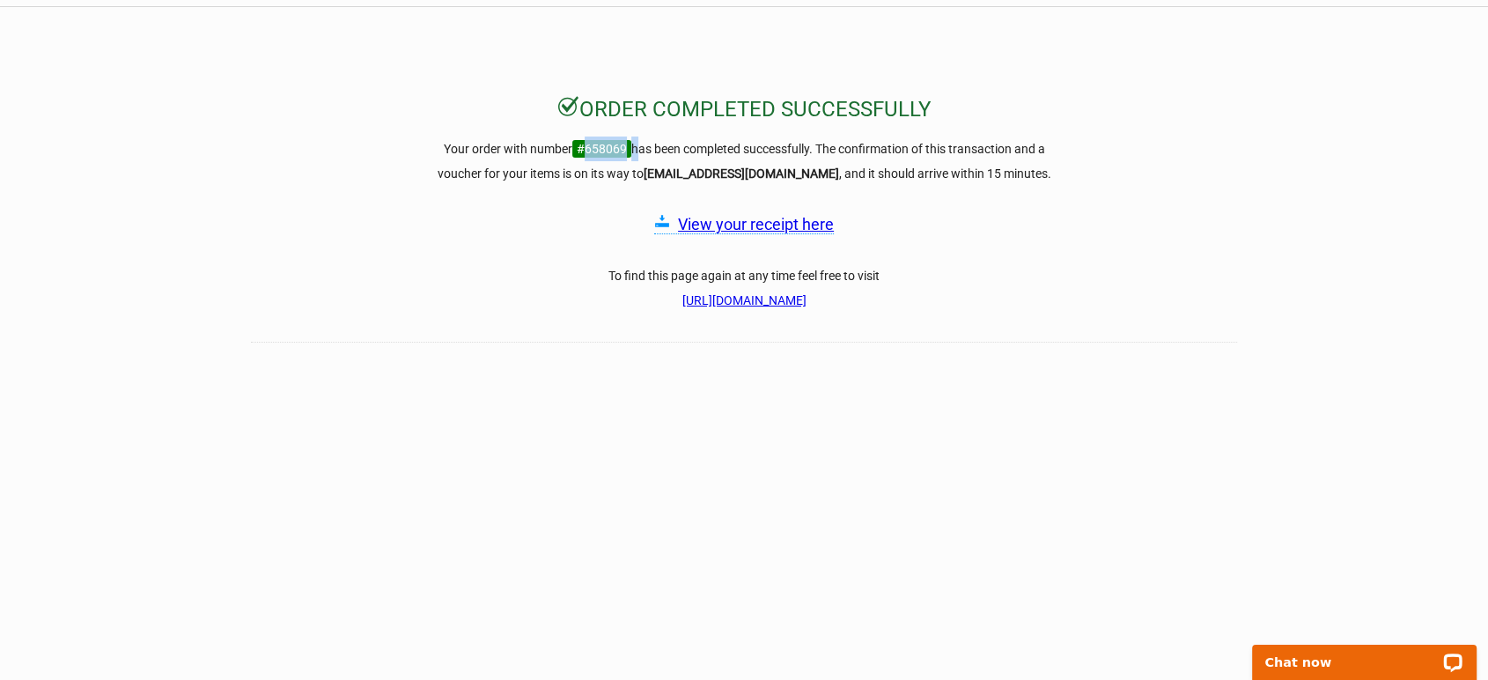
scroll to position [196, 0]
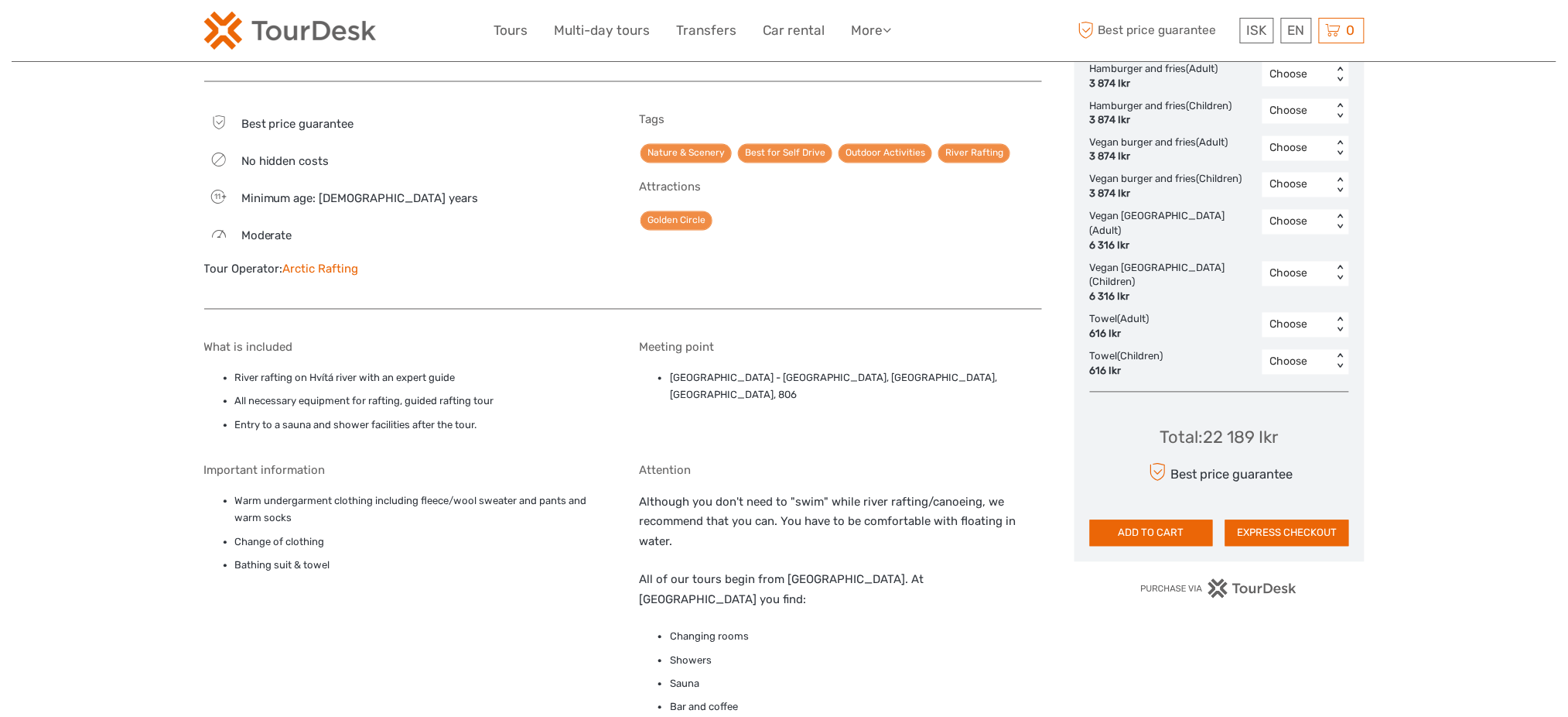
scroll to position [1134, 0]
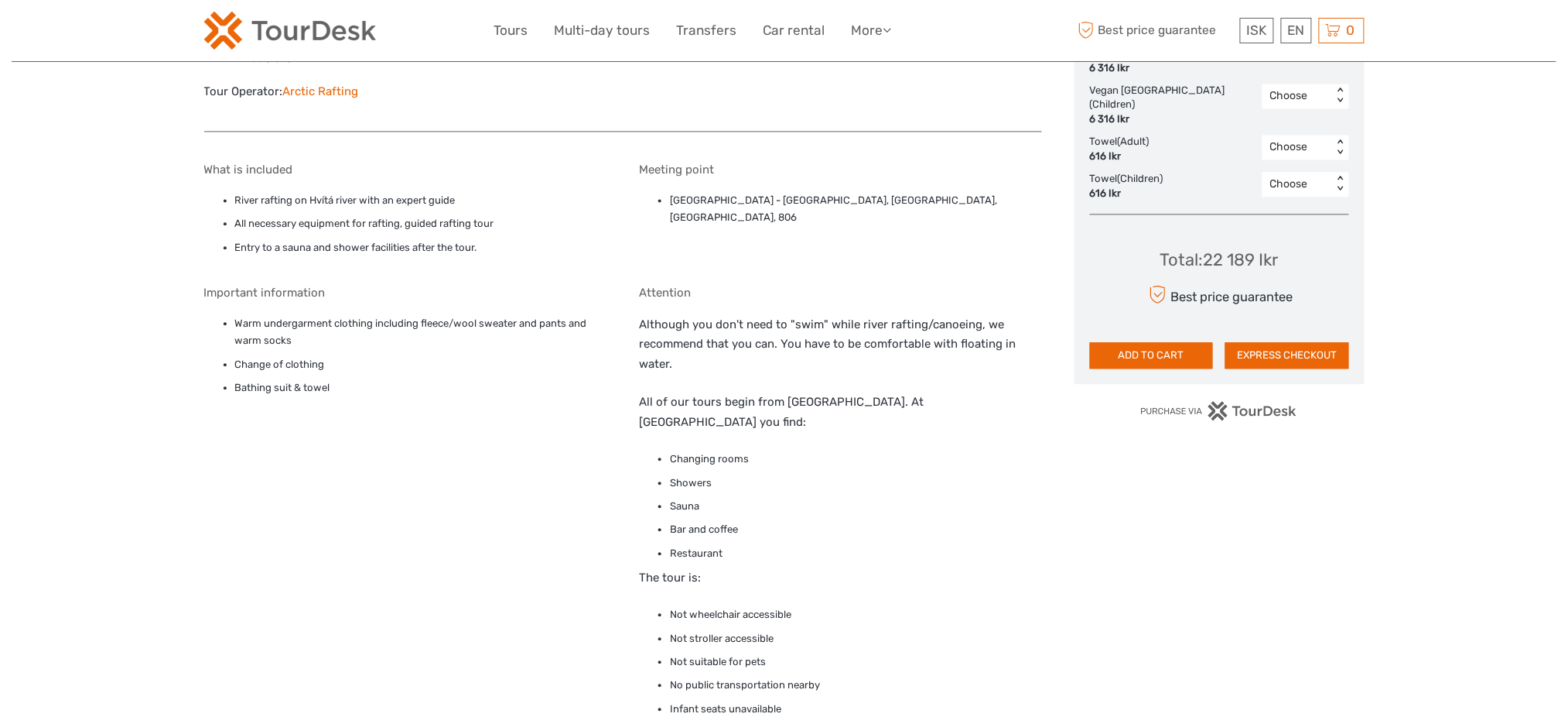
click at [843, 208] on li "[GEOGRAPHIC_DATA] - [GEOGRAPHIC_DATA], [GEOGRAPHIC_DATA], [GEOGRAPHIC_DATA], 806" at bounding box center [856, 209] width 372 height 35
click at [843, 208] on li "Drumbó River Base - Drumboddsstadir, Drumbó River Base, Selfoss, 806" at bounding box center [856, 209] width 372 height 35
copy div "Drumbó River Base - Drumboddsstadir, Drumbó River Base, Selfoss, 806"
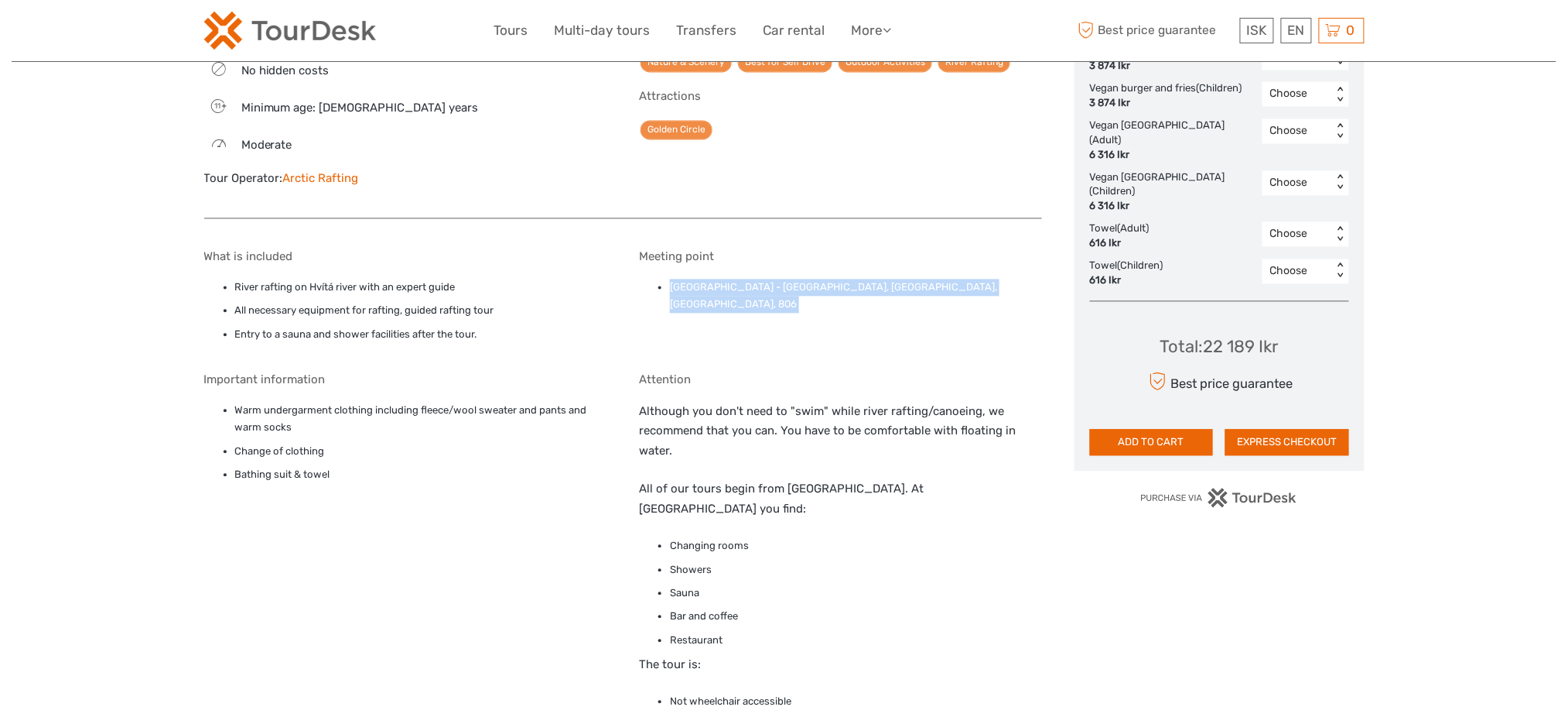
scroll to position [929, 0]
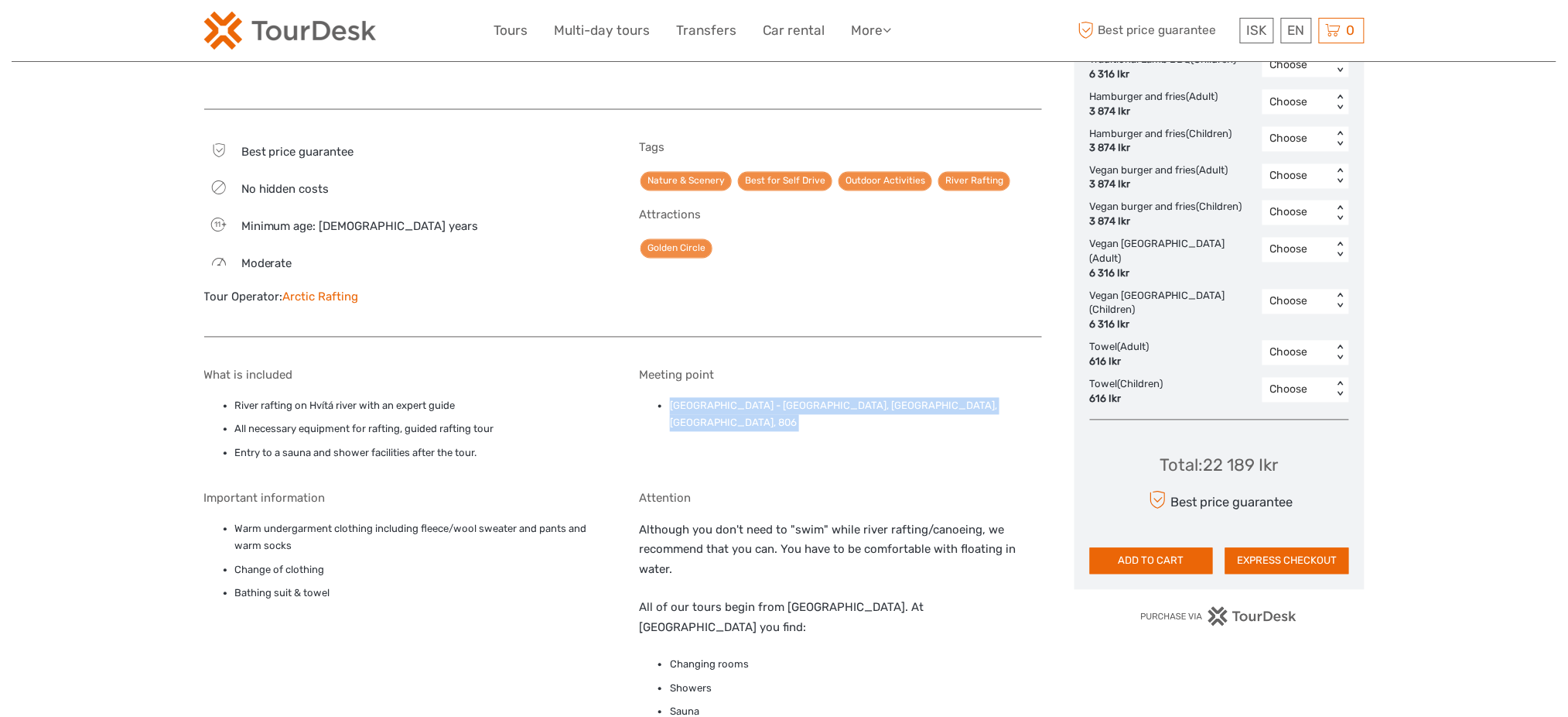
click at [309, 16] on img at bounding box center [290, 30] width 172 height 38
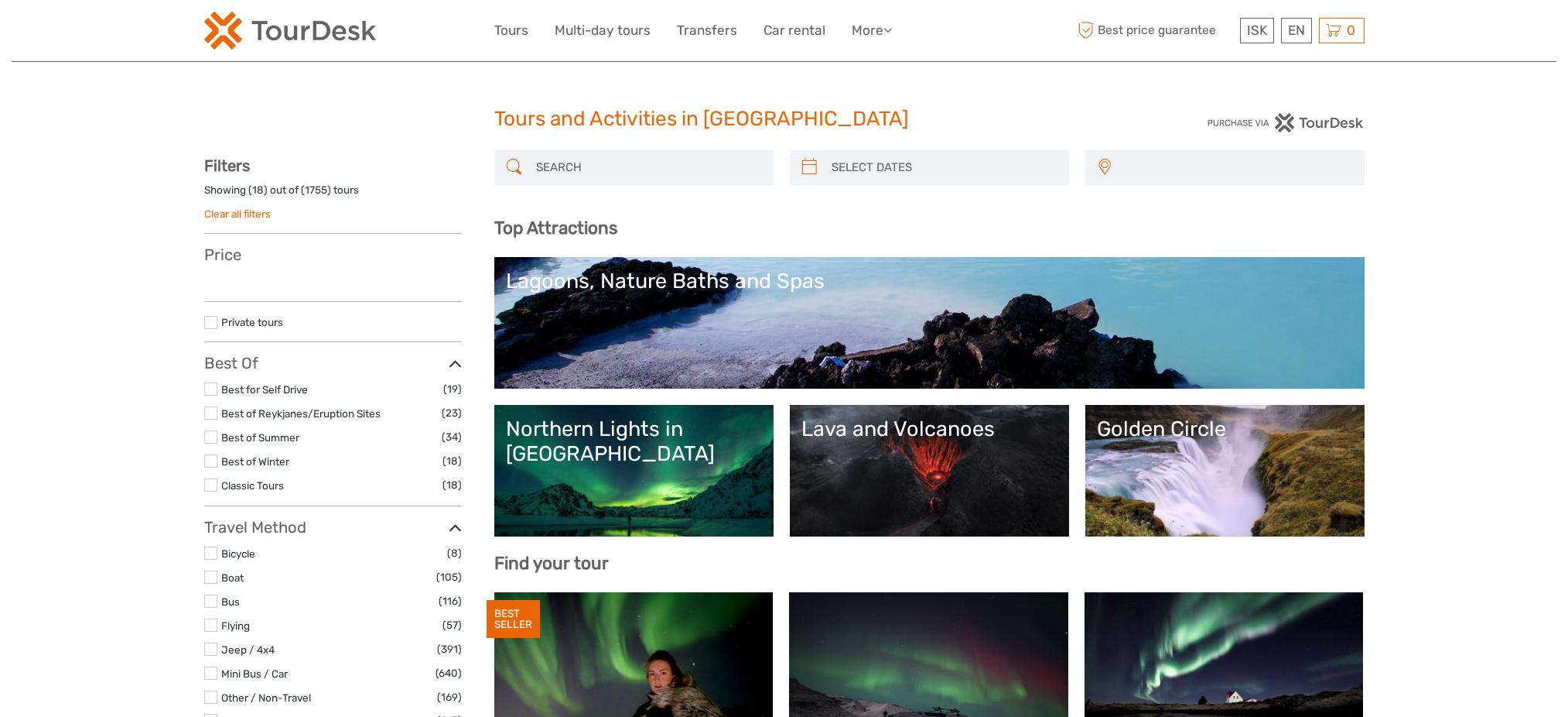
select select
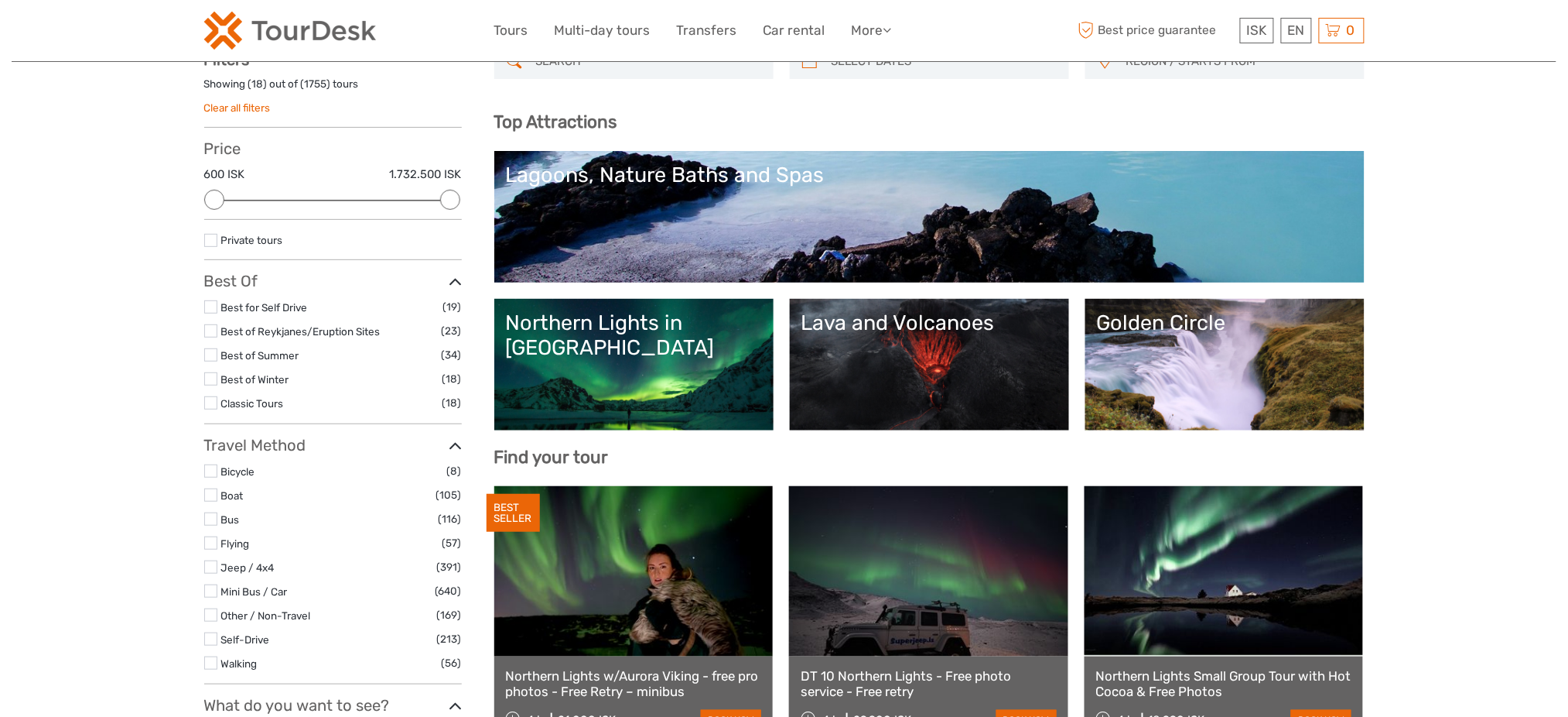
scroll to position [103, 0]
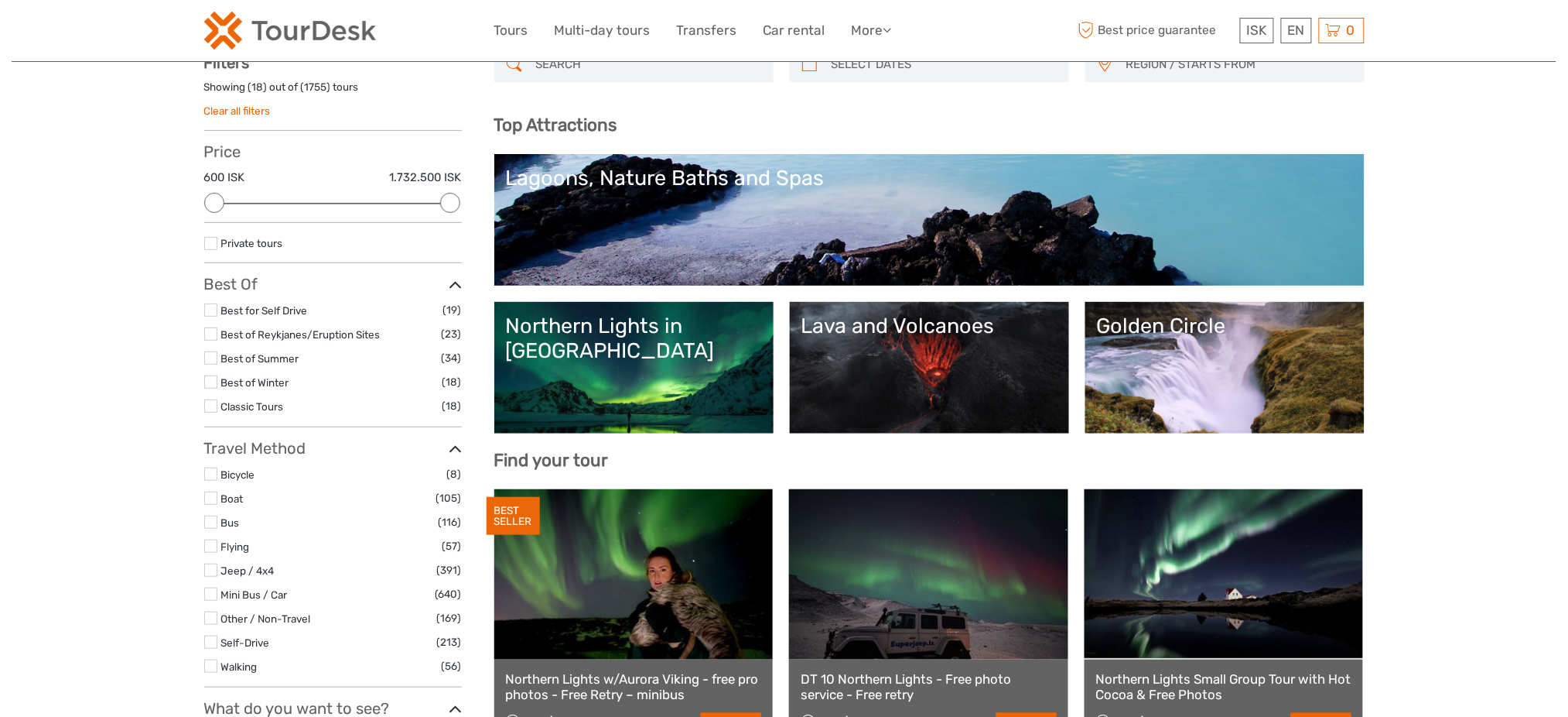
click at [1160, 74] on span "REGION / STARTS FROM" at bounding box center [1238, 64] width 237 height 25
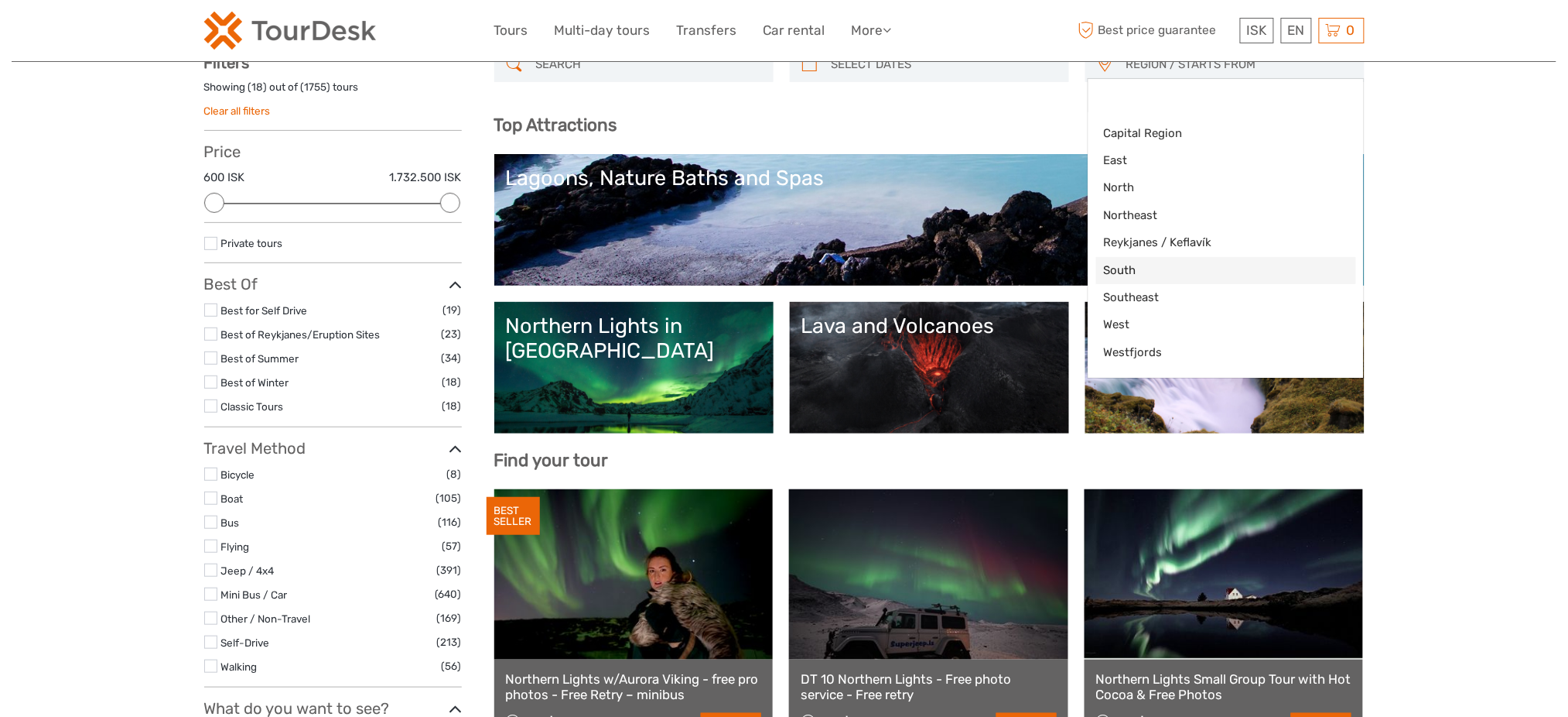
click at [1120, 259] on link "South" at bounding box center [1226, 270] width 260 height 27
select select "South"
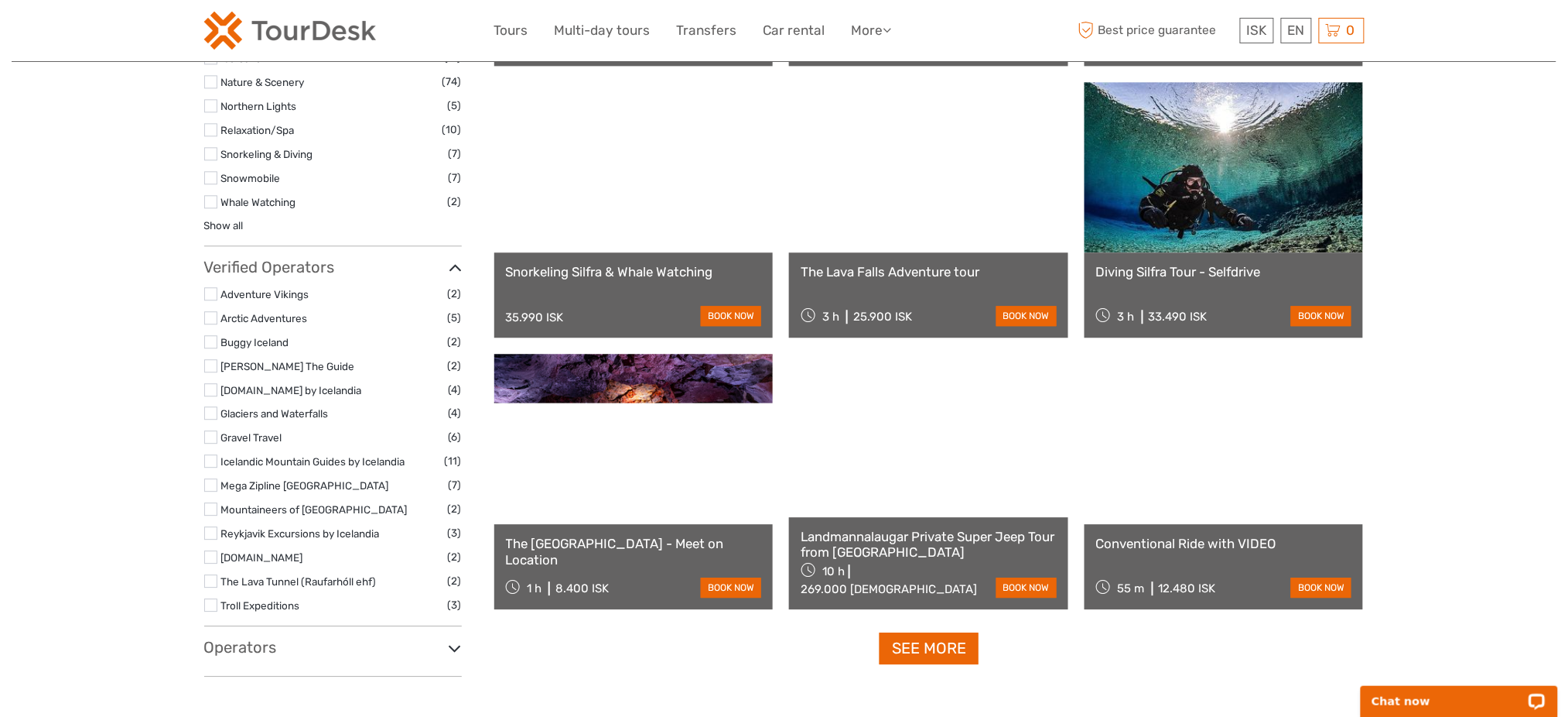
scroll to position [1429, 0]
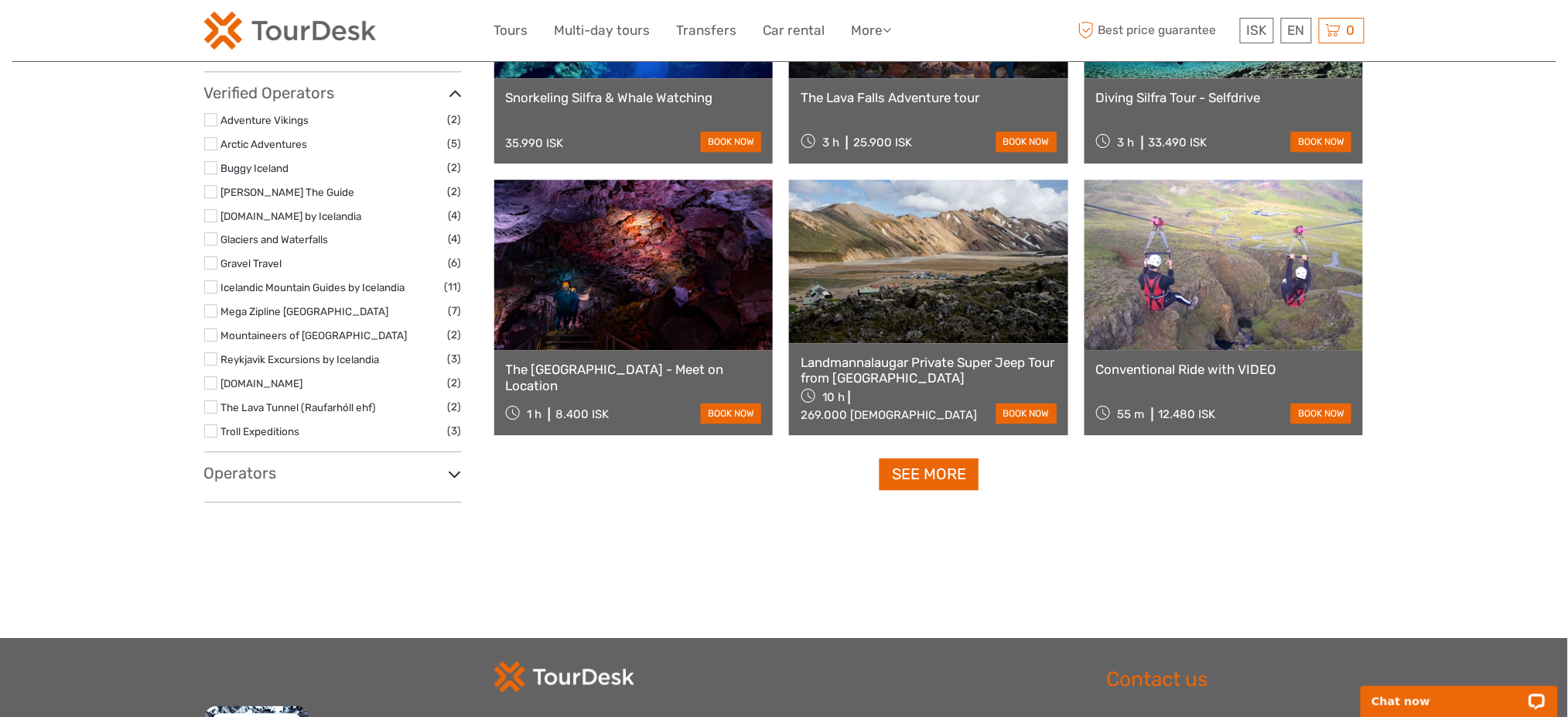
click at [949, 459] on link "See more" at bounding box center [929, 474] width 99 height 32
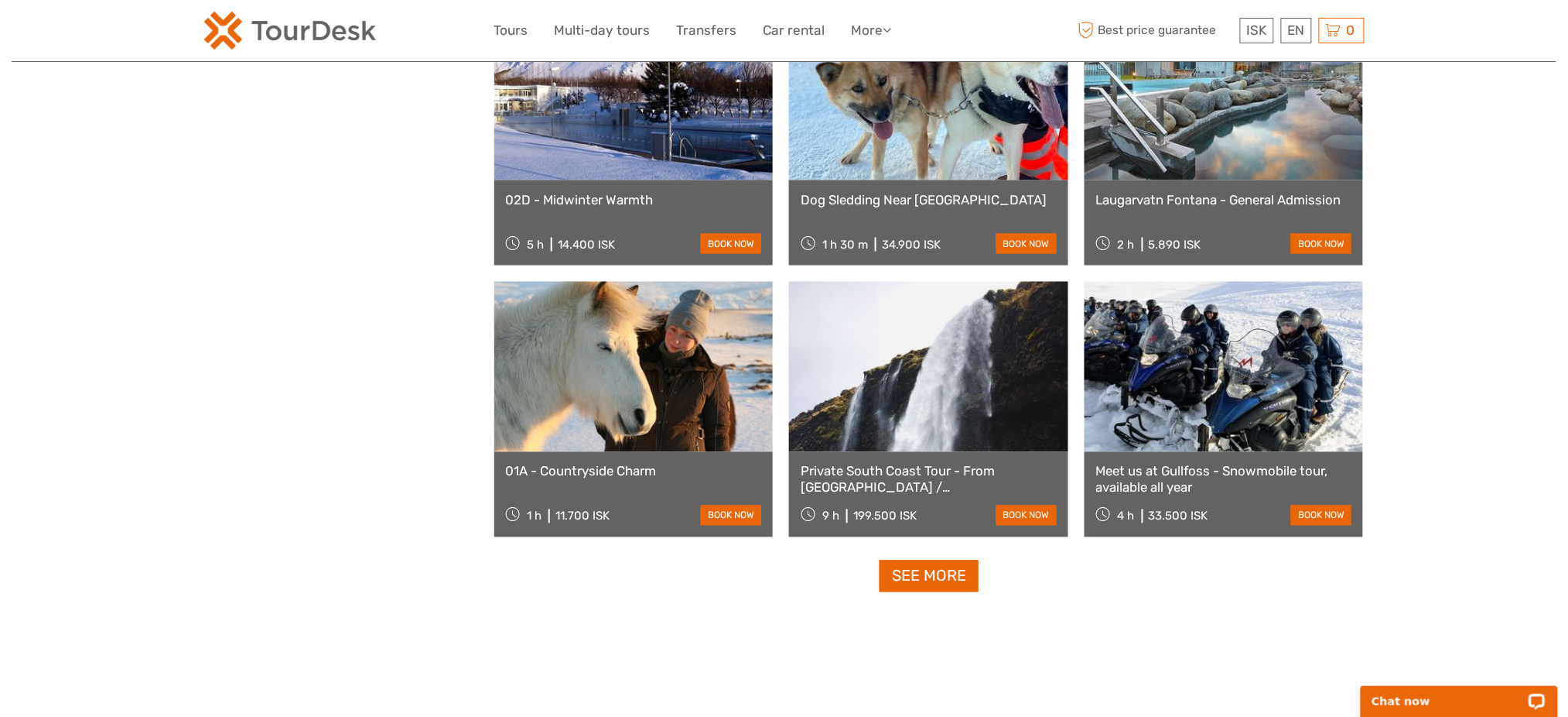
scroll to position [2992, 0]
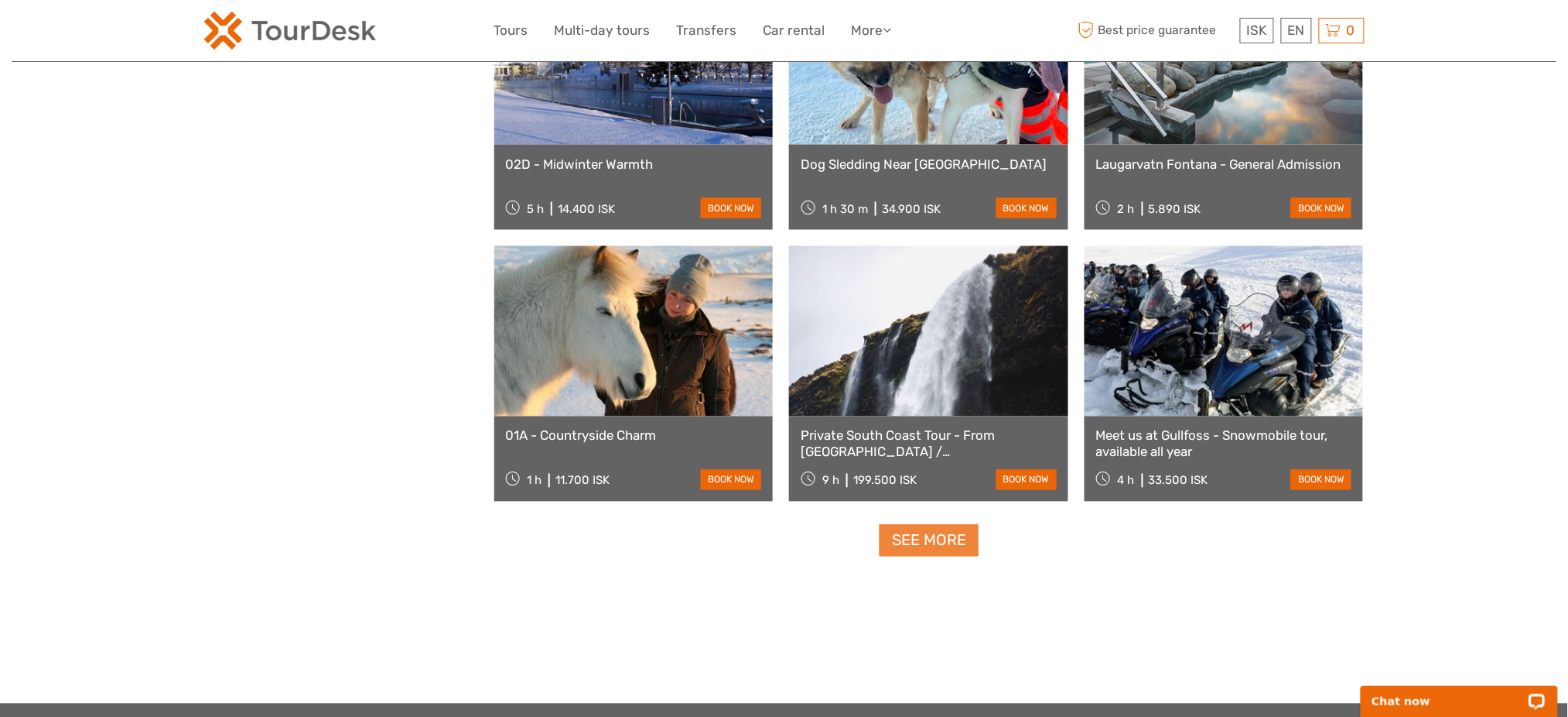
click at [943, 540] on link "See more" at bounding box center [929, 540] width 99 height 32
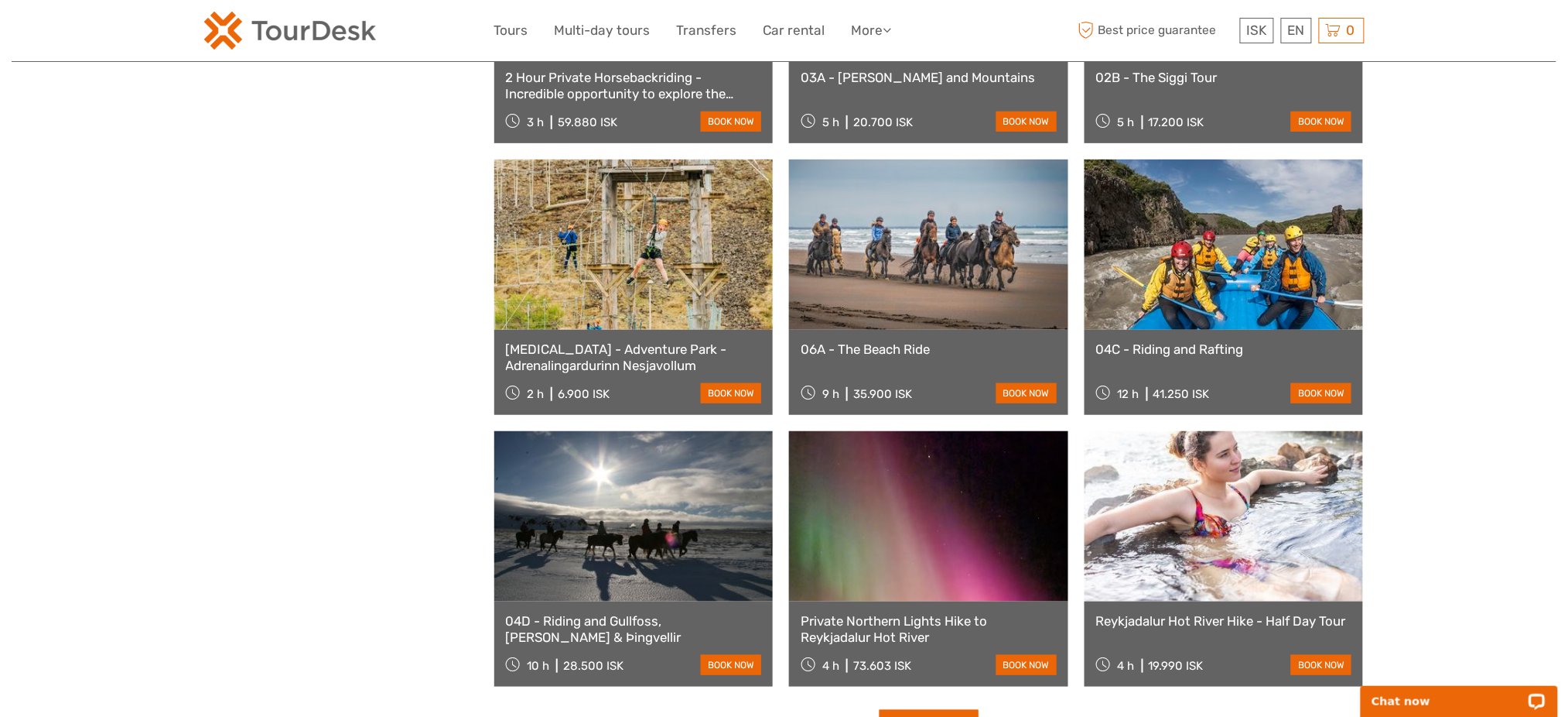
scroll to position [4539, 0]
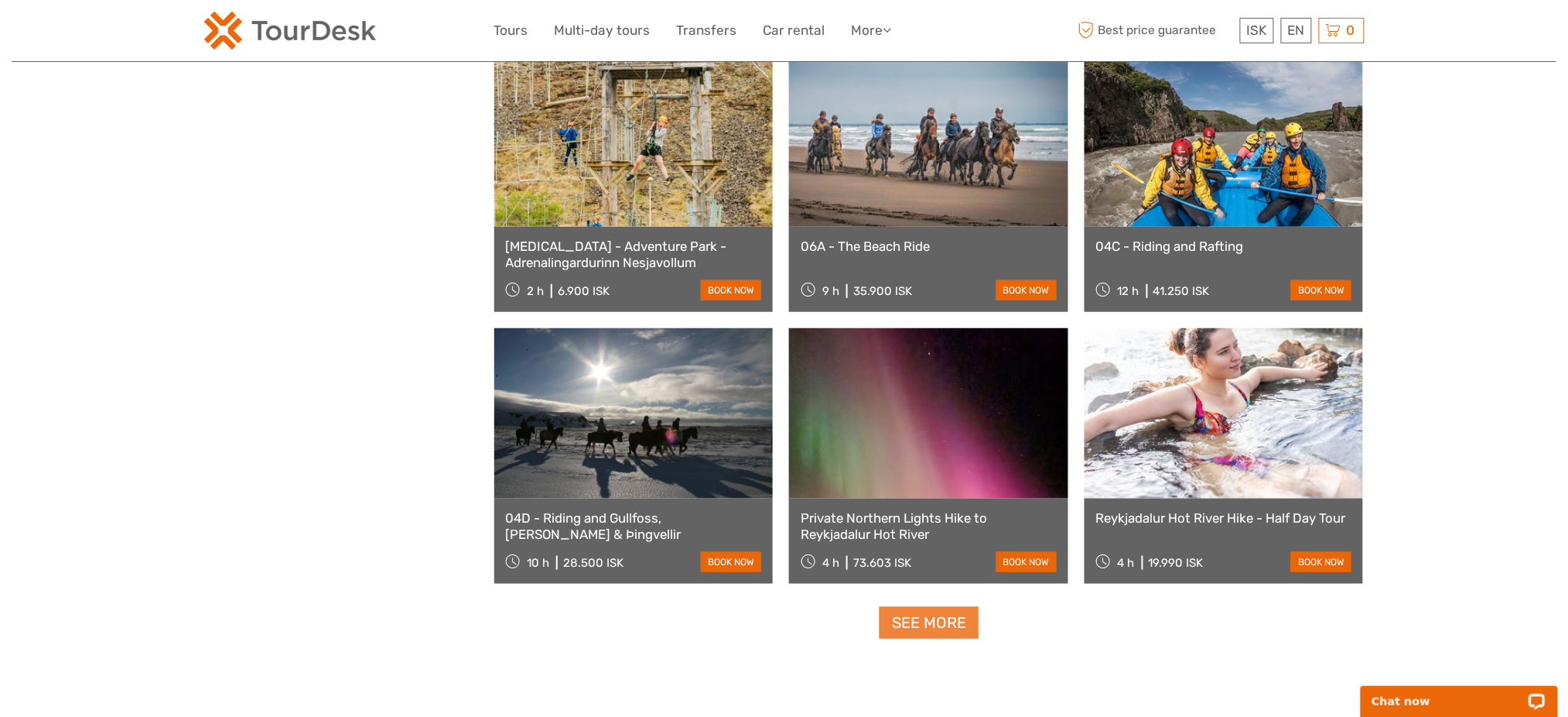
click at [941, 617] on link "See more" at bounding box center [929, 622] width 99 height 32
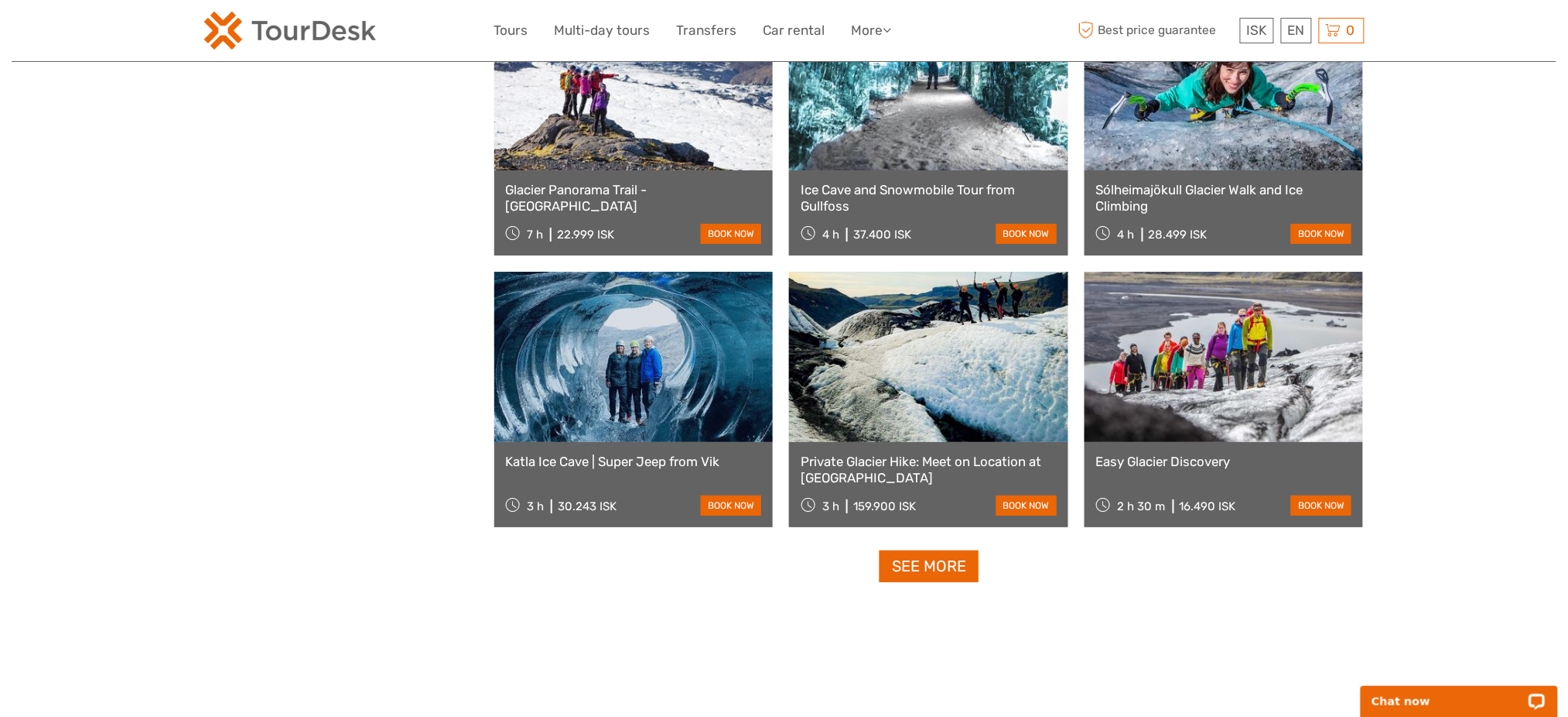
scroll to position [6294, 0]
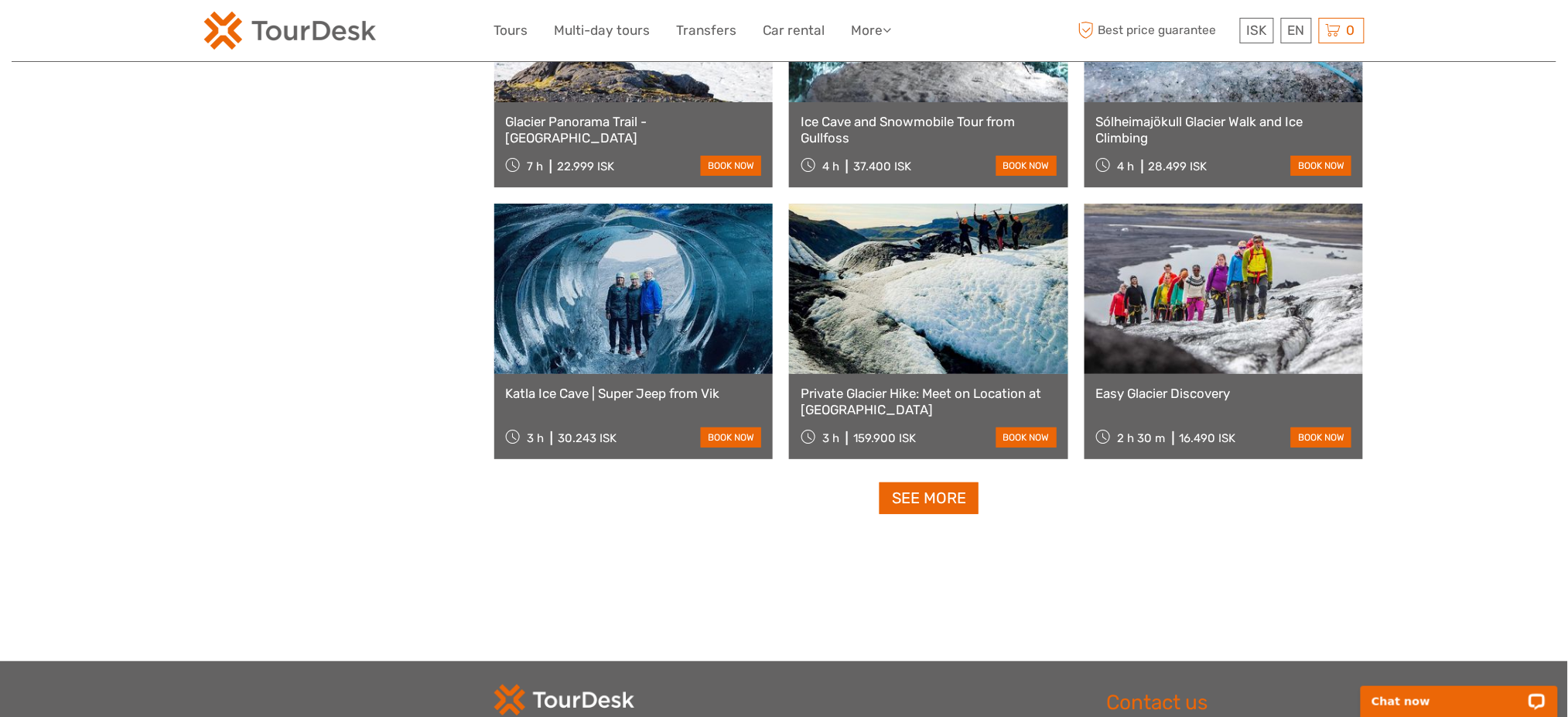
click at [918, 503] on link "See more" at bounding box center [929, 498] width 99 height 32
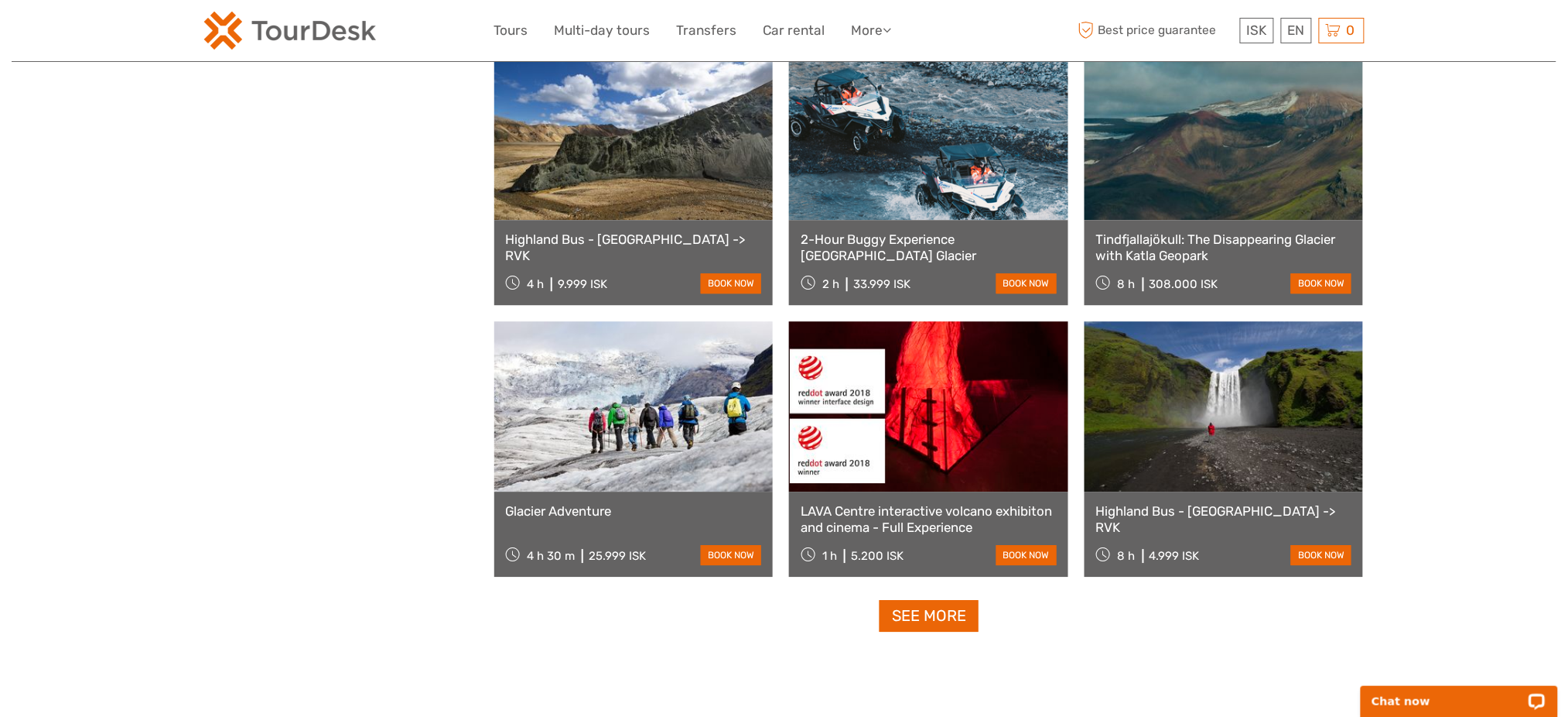
scroll to position [7841, 0]
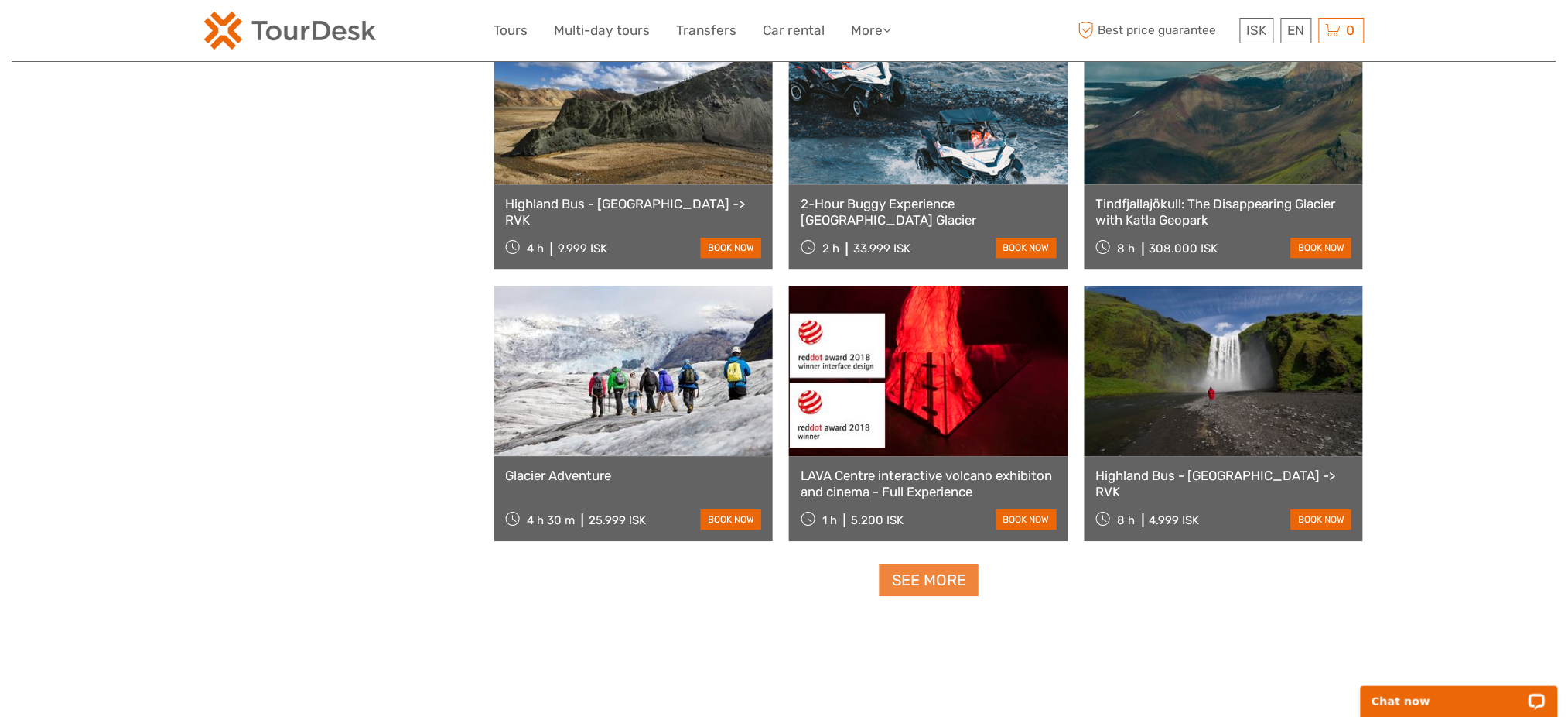
click at [927, 579] on link "See more" at bounding box center [929, 580] width 99 height 32
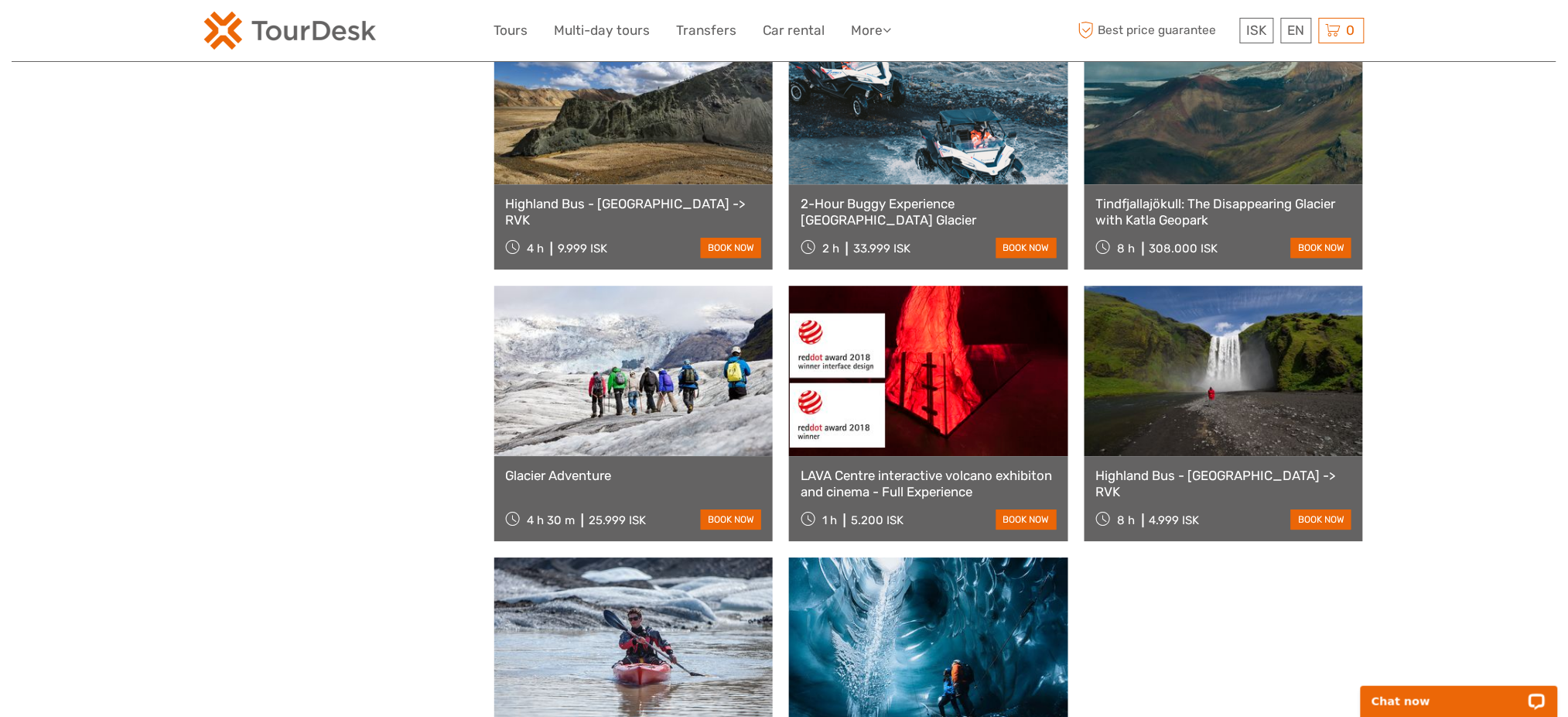
scroll to position [8151, 0]
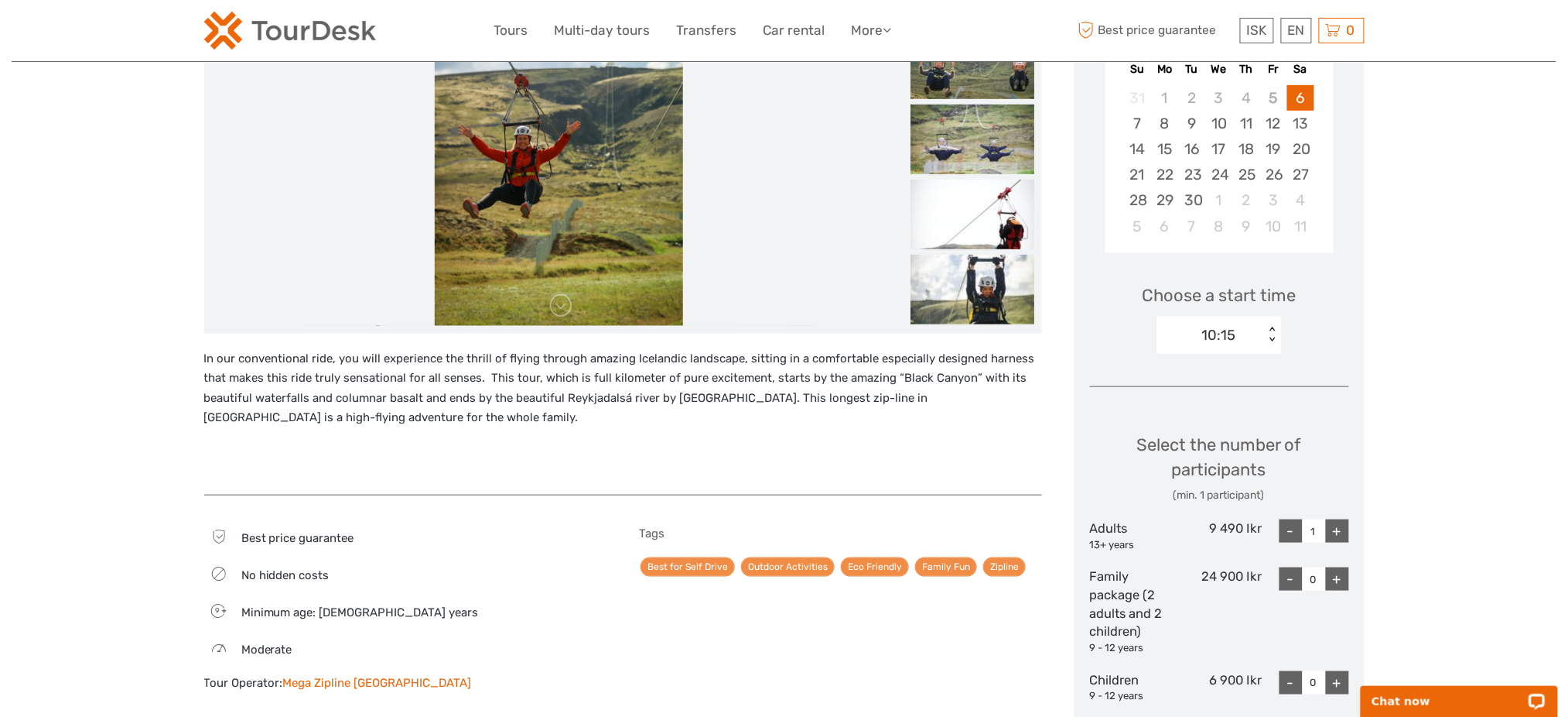
scroll to position [164, 0]
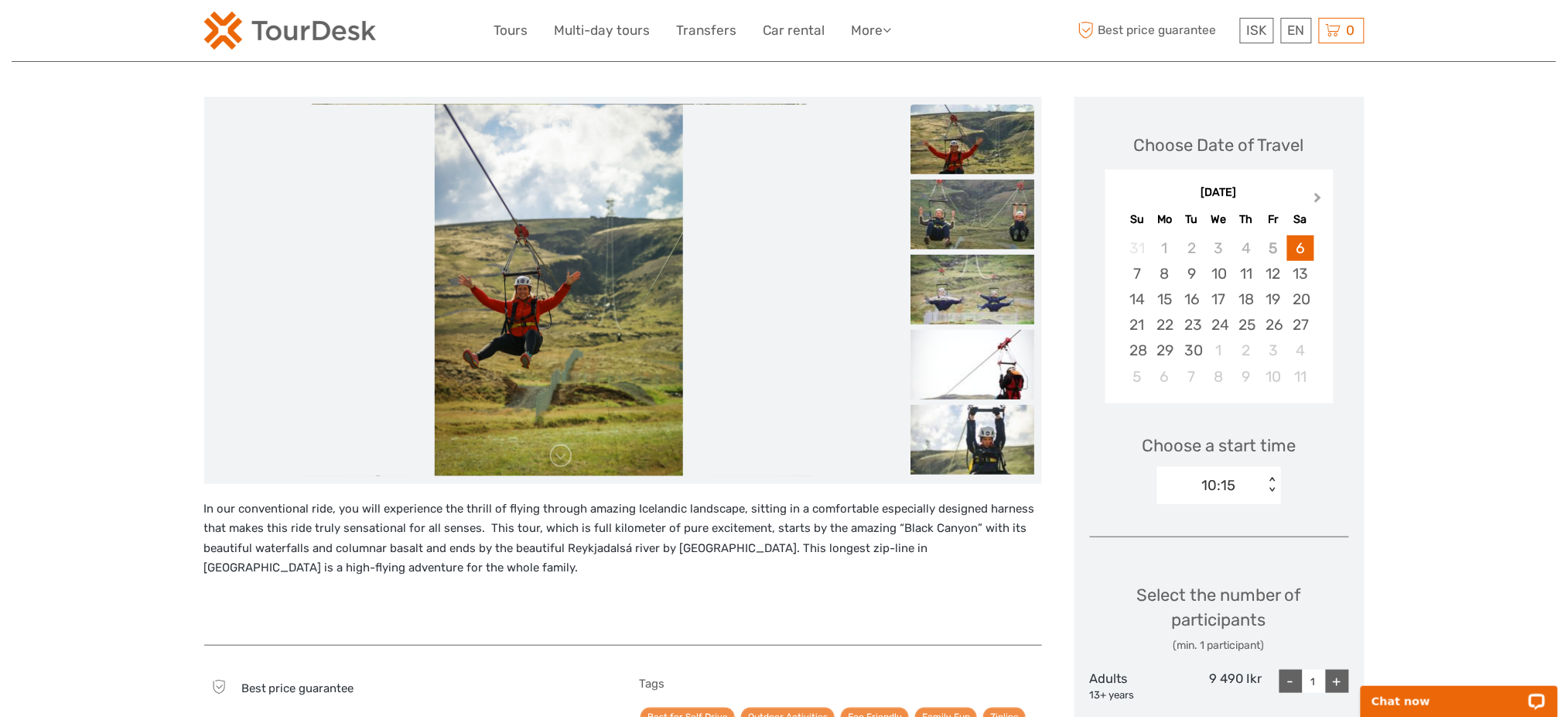
click at [1310, 201] on button "Next Month" at bounding box center [1319, 201] width 25 height 25
click at [1251, 293] on div "16" at bounding box center [1246, 299] width 27 height 25
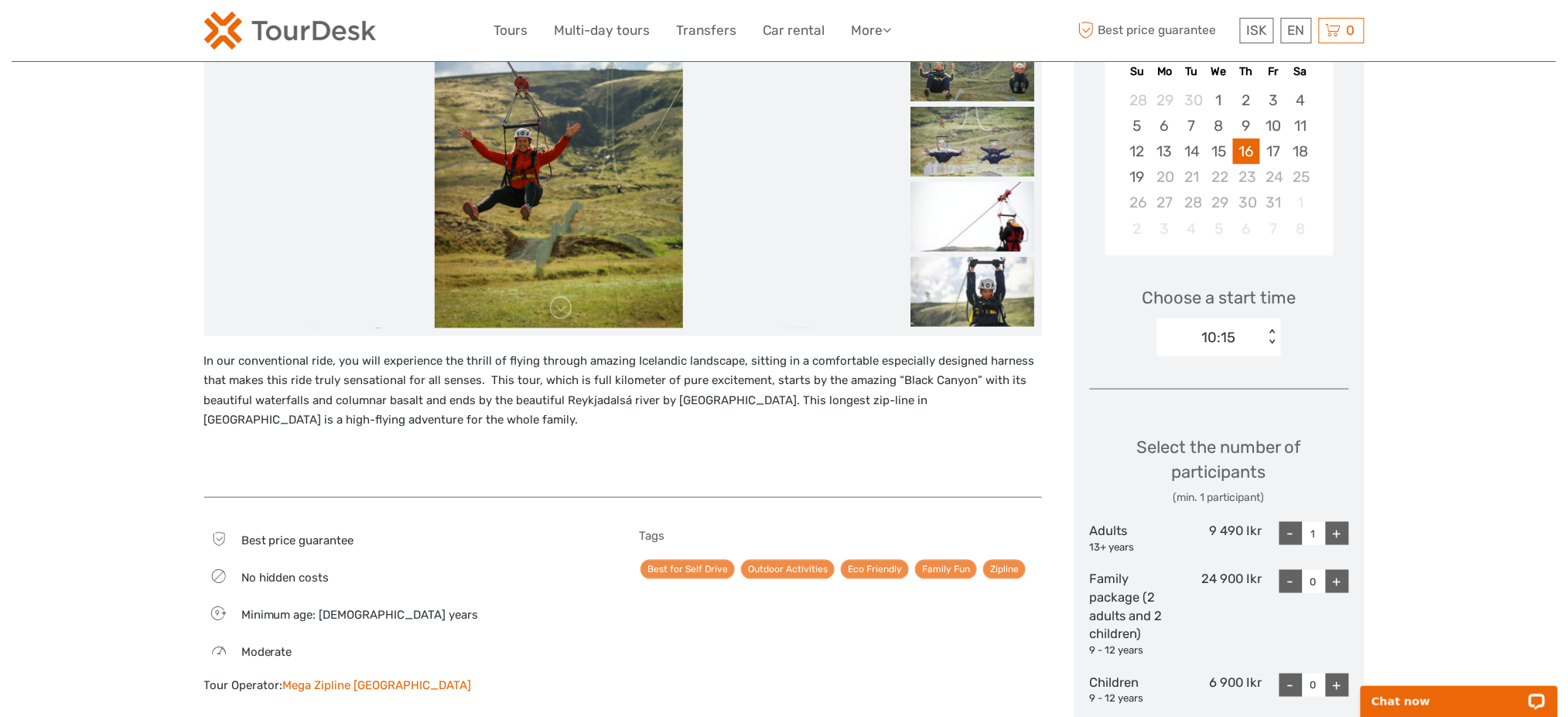
scroll to position [576, 0]
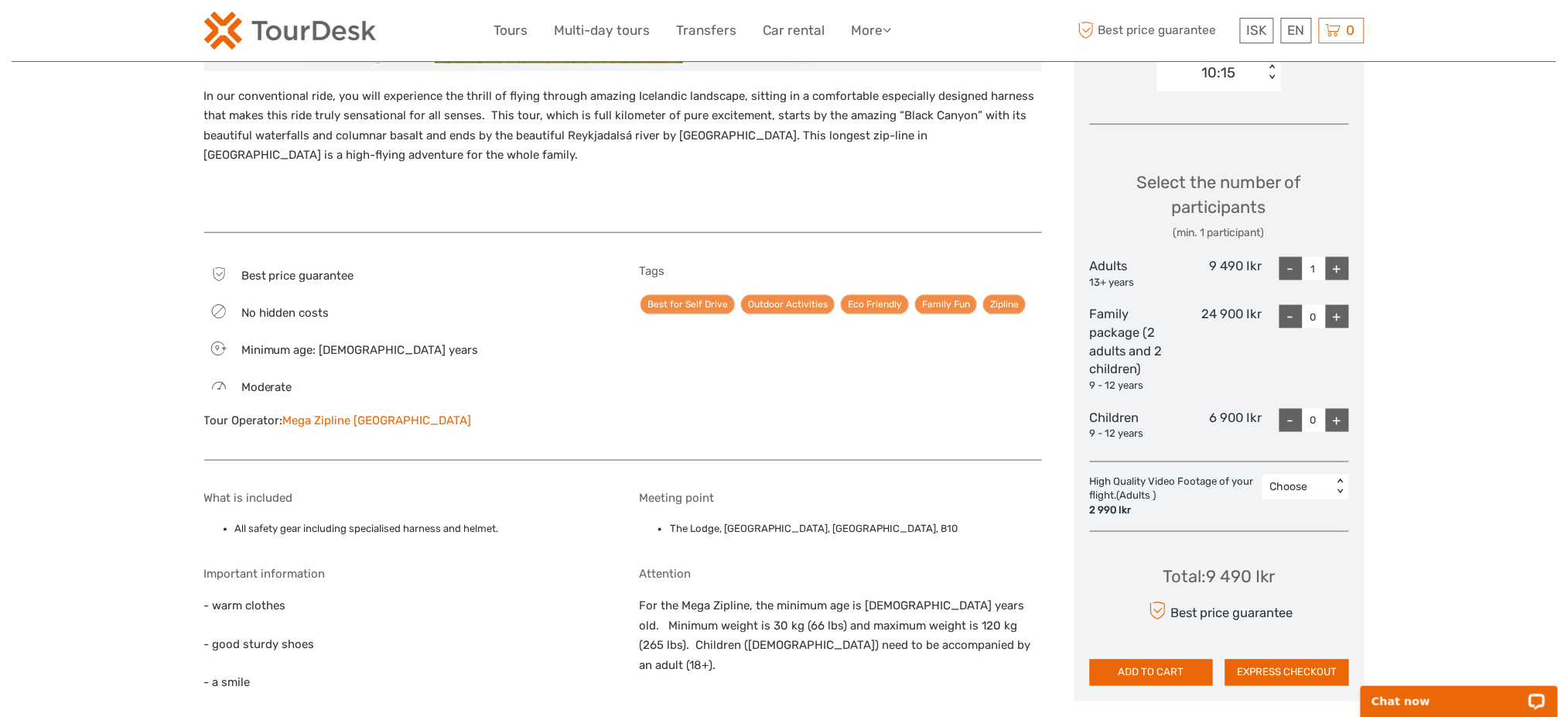
click at [1347, 266] on div "+" at bounding box center [1337, 268] width 23 height 23
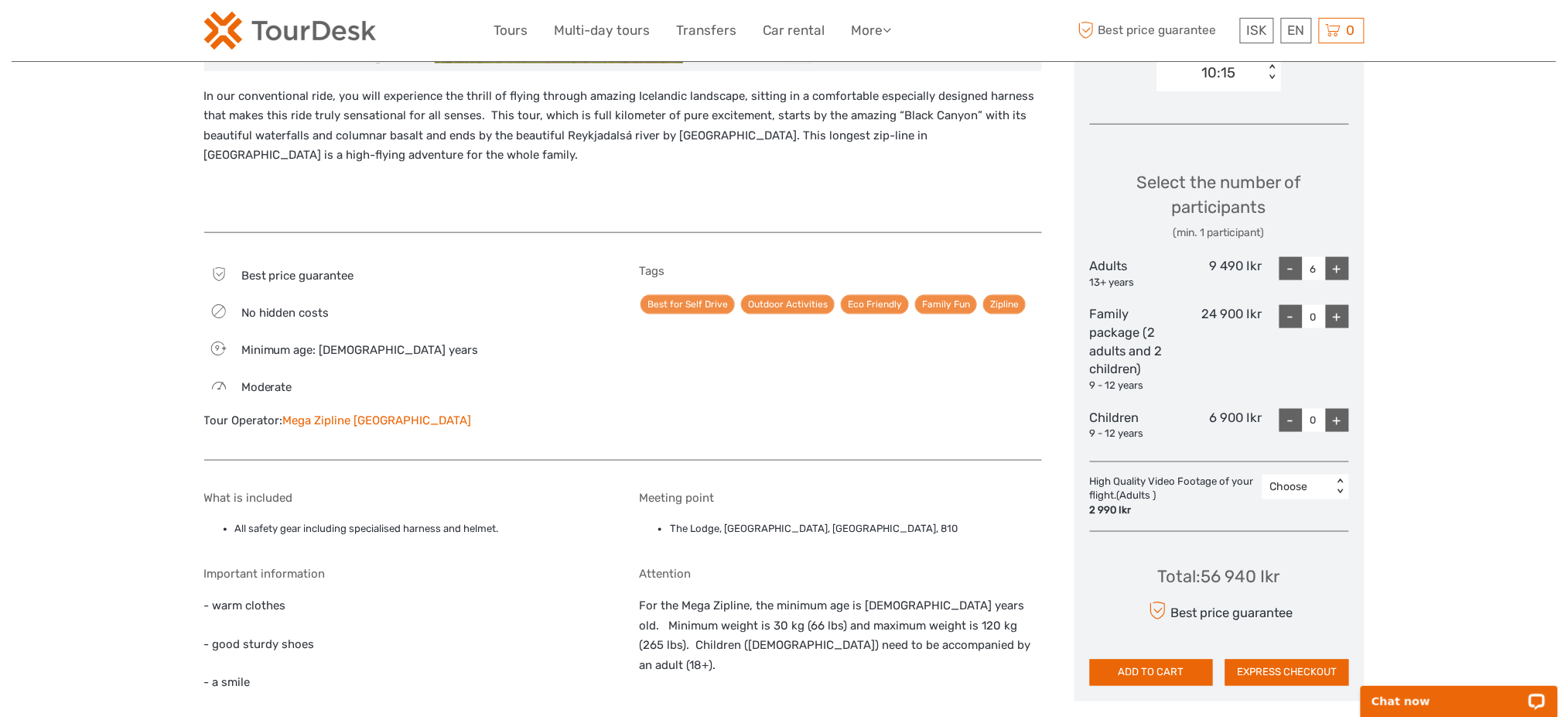
click at [1347, 266] on div "+" at bounding box center [1337, 268] width 23 height 23
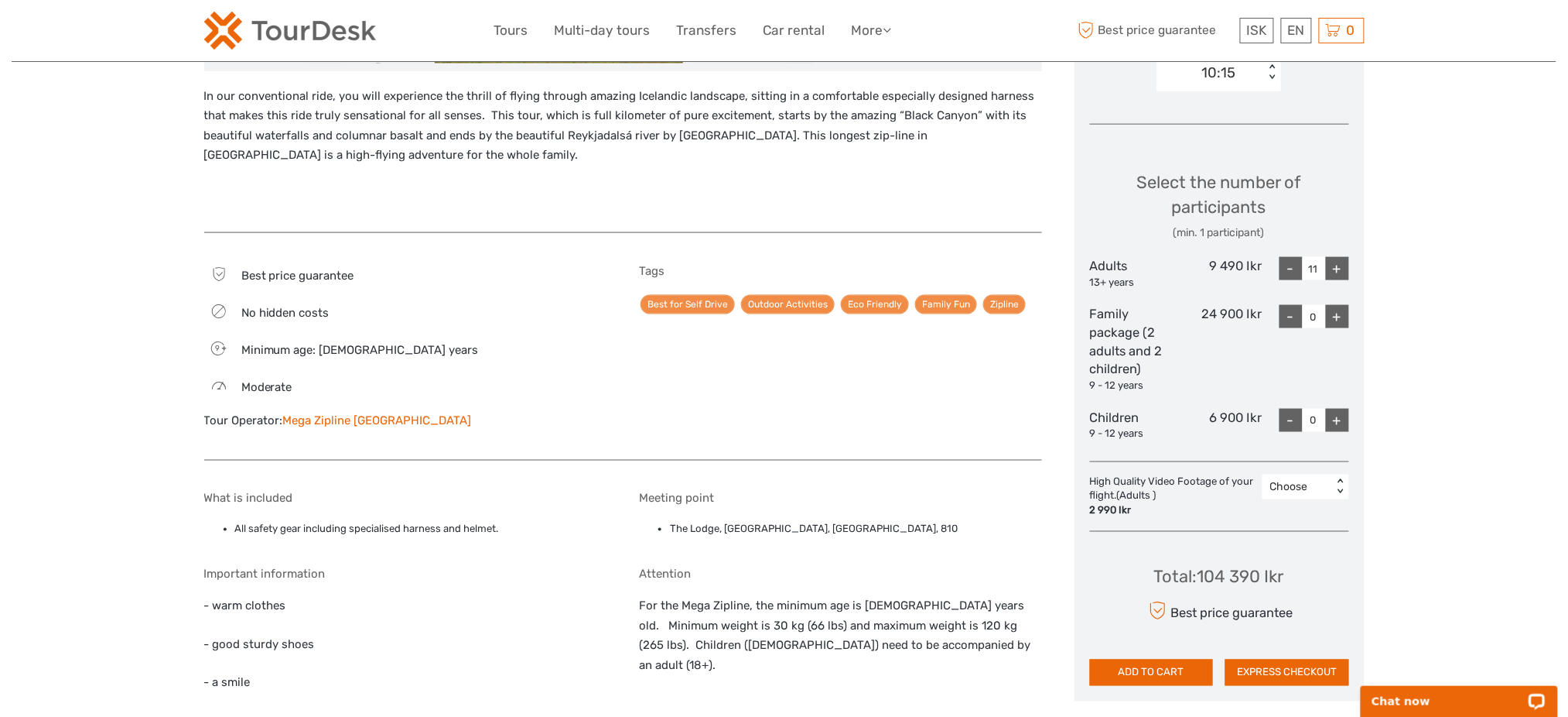
click at [1347, 266] on div "+" at bounding box center [1337, 268] width 23 height 23
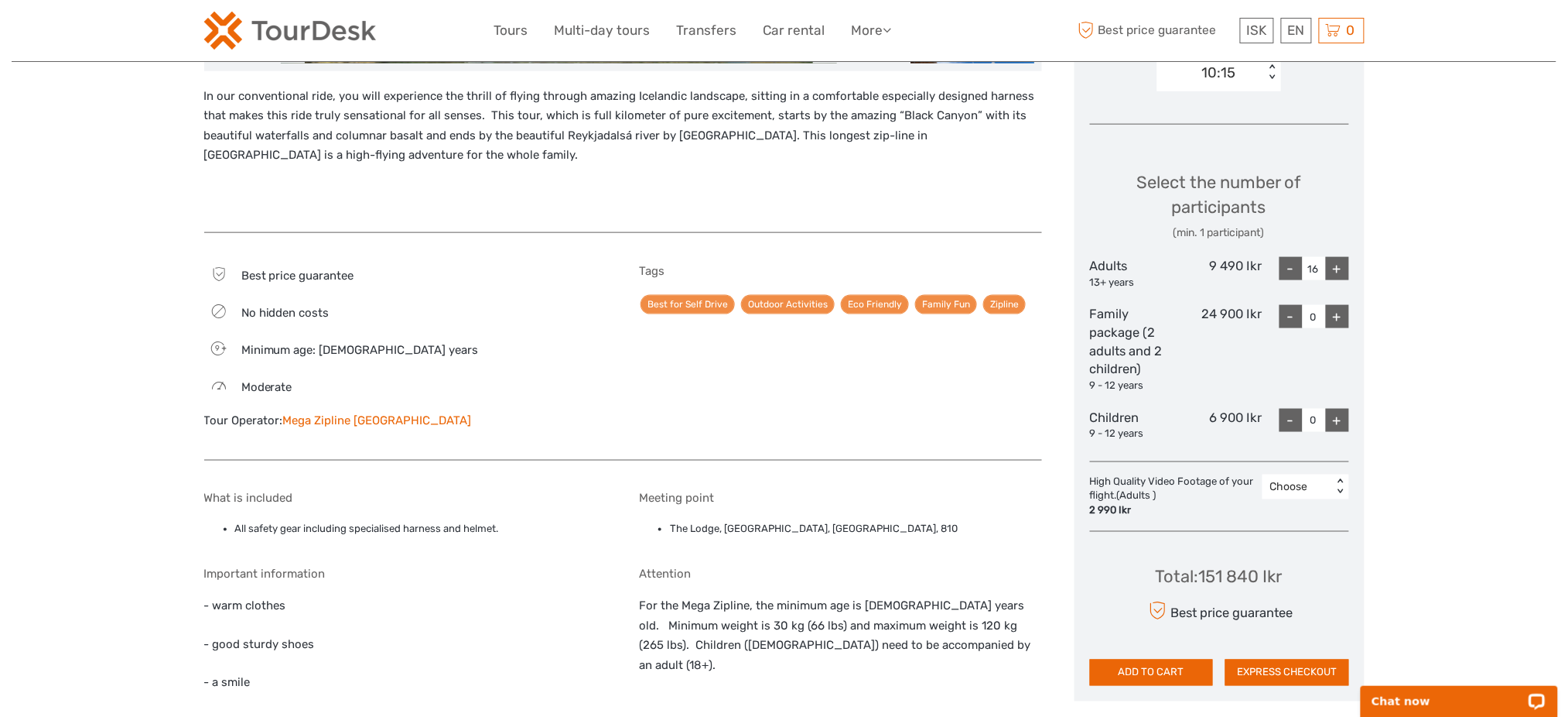
click at [1342, 267] on div "+" at bounding box center [1337, 268] width 23 height 23
click at [1341, 267] on div "+" at bounding box center [1337, 268] width 23 height 23
click at [1341, 269] on div "+" at bounding box center [1337, 268] width 23 height 23
click at [1340, 272] on div "+" at bounding box center [1337, 268] width 23 height 23
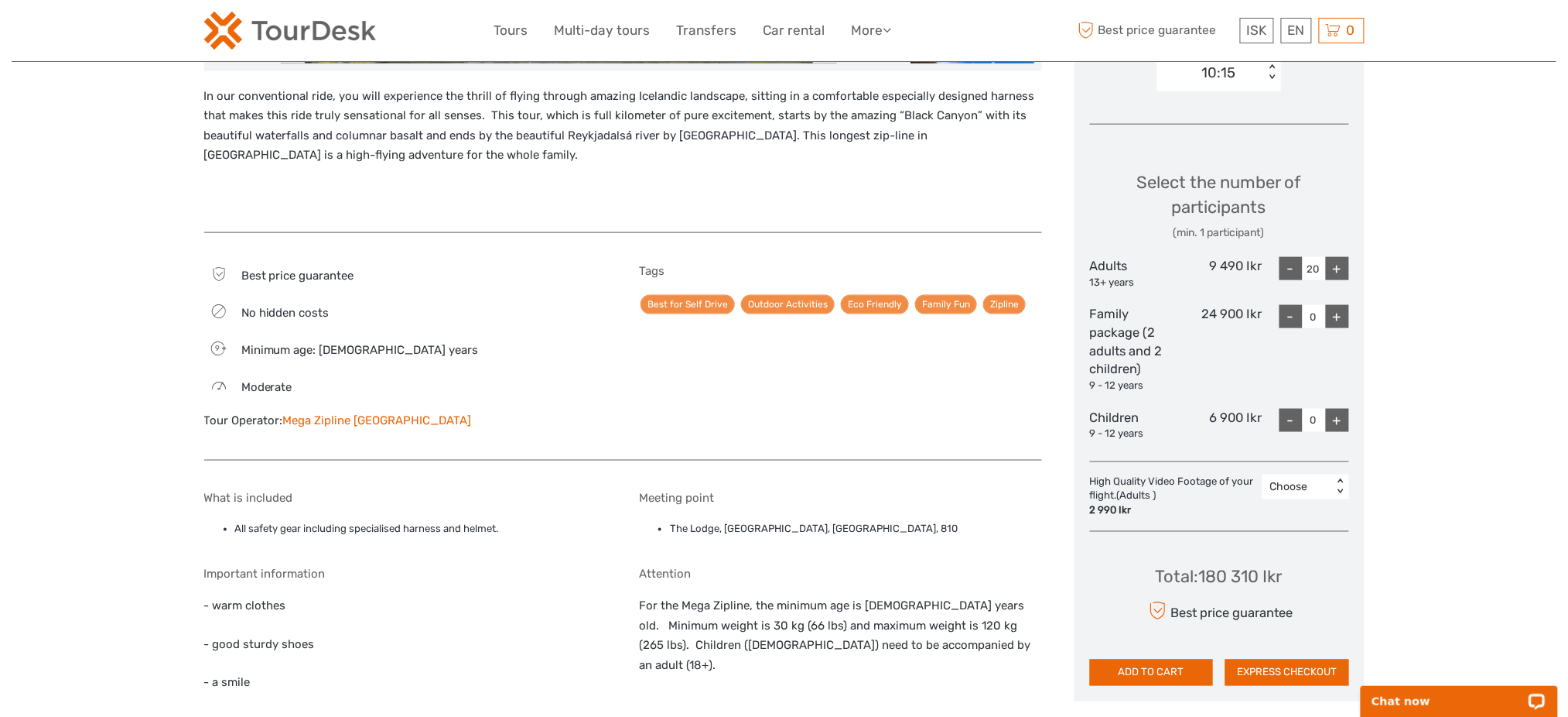
type input "21"
click at [1340, 273] on div "+" at bounding box center [1337, 268] width 23 height 23
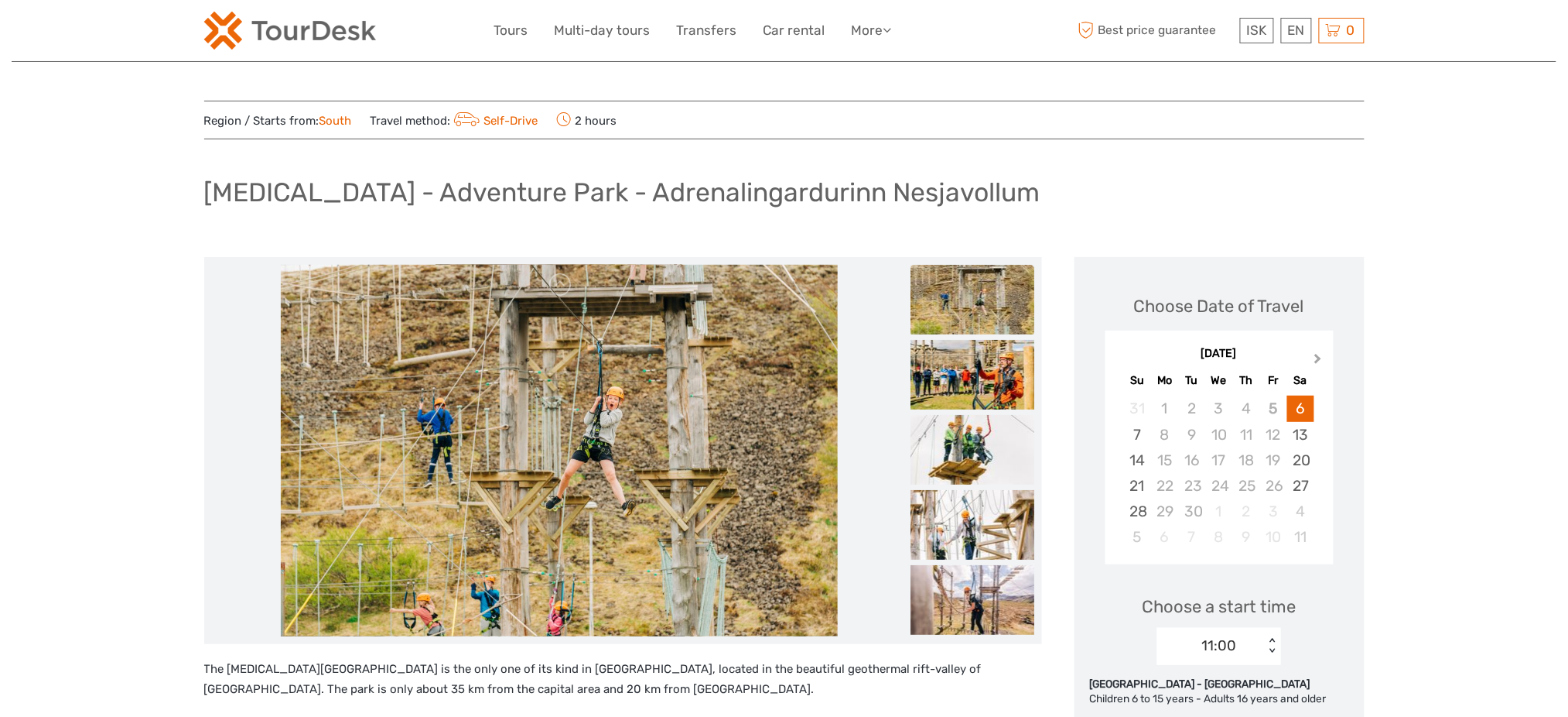
click at [1307, 357] on button "Next Month" at bounding box center [1319, 362] width 25 height 25
click at [1340, 358] on div "Next Month [DATE] Su Mo Tu We Th Fr Sa 31 1 2 3 4 5 6 7 8 9 10 11 12 13 14 15 1…" at bounding box center [1219, 450] width 259 height 246
click at [1326, 360] on button "Next Month" at bounding box center [1319, 362] width 25 height 25
click at [1319, 358] on span "Next Month" at bounding box center [1319, 362] width 0 height 23
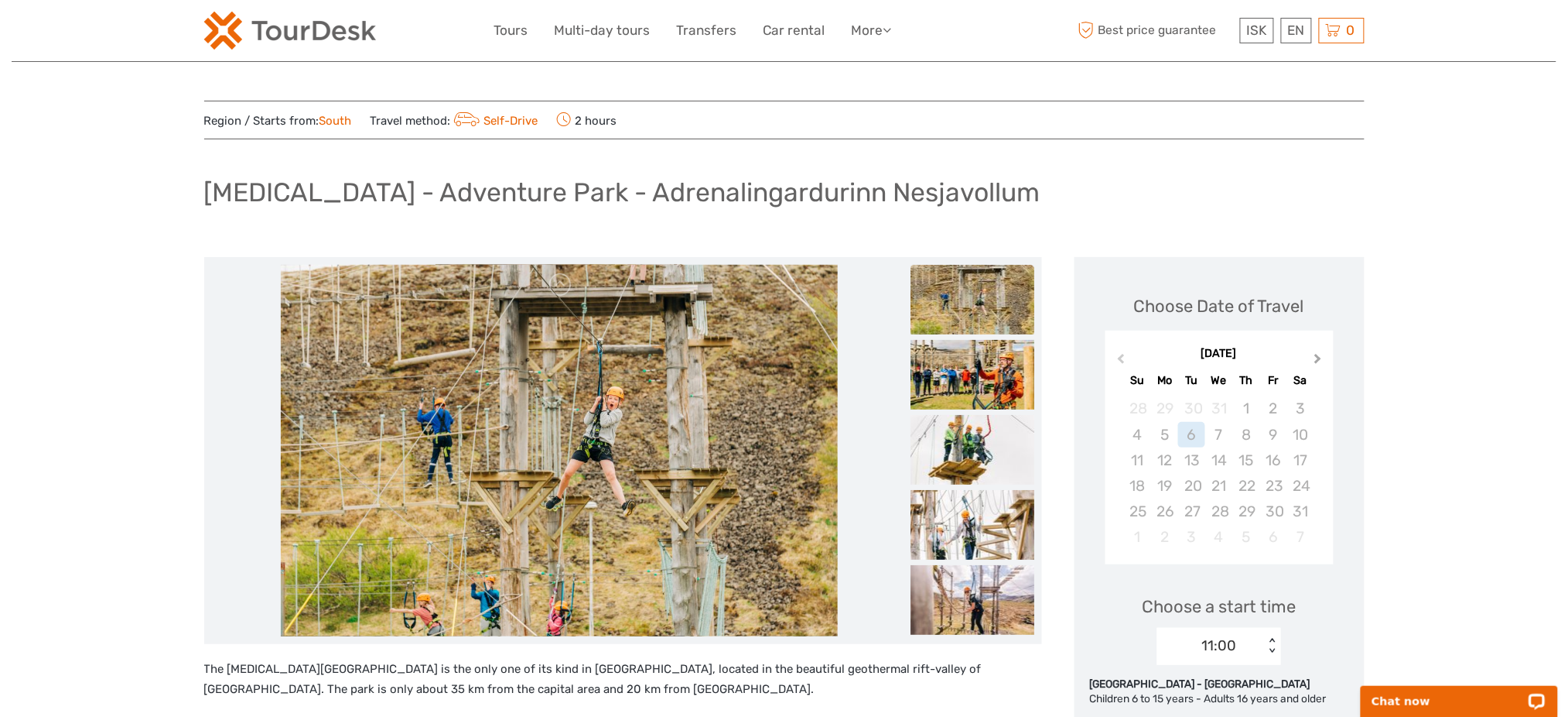
click at [1319, 358] on span "Next Month" at bounding box center [1319, 362] width 0 height 23
click at [1124, 360] on button "Previous Month" at bounding box center [1119, 362] width 25 height 25
click at [1121, 360] on span "Previous Month" at bounding box center [1121, 362] width 0 height 23
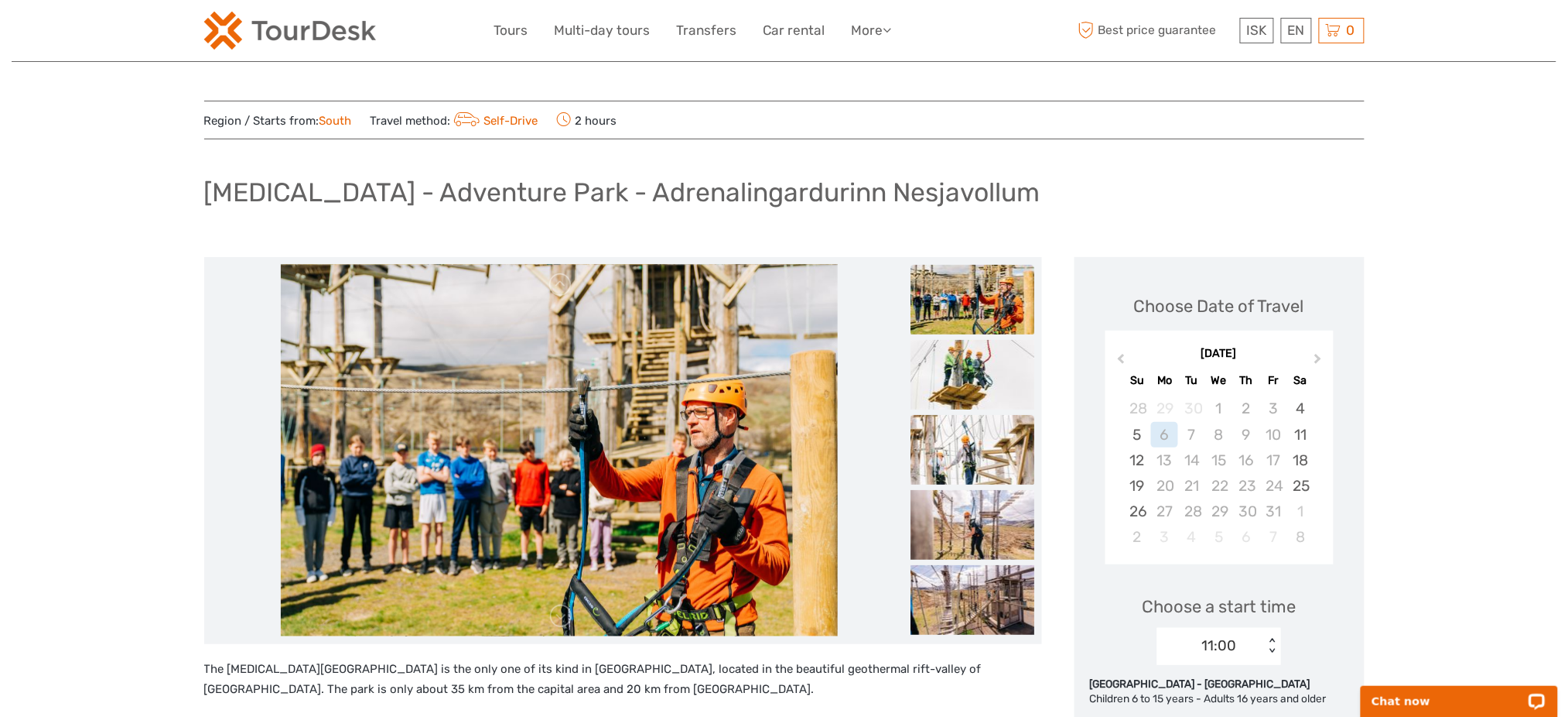
click at [993, 467] on img at bounding box center [972, 449] width 124 height 69
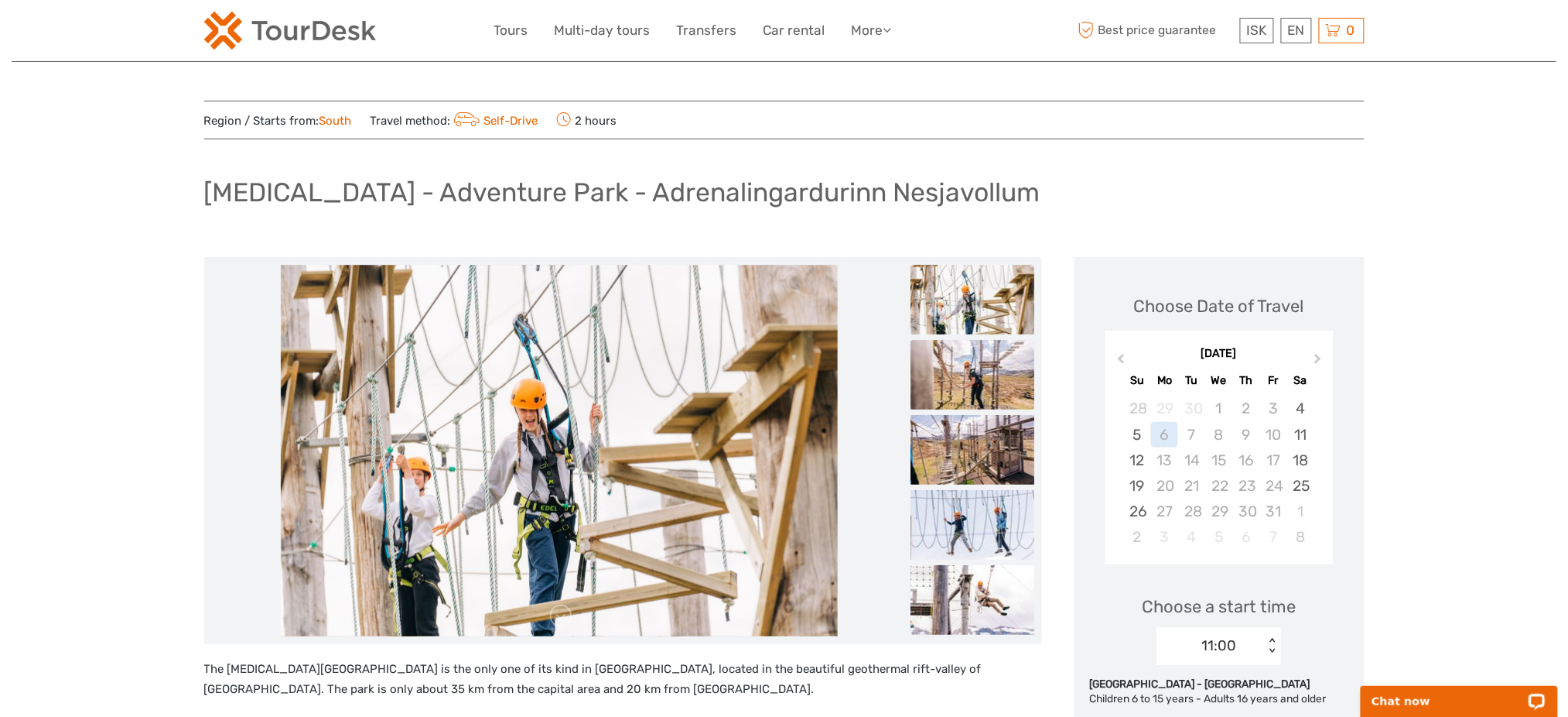
click at [986, 387] on img at bounding box center [972, 374] width 124 height 69
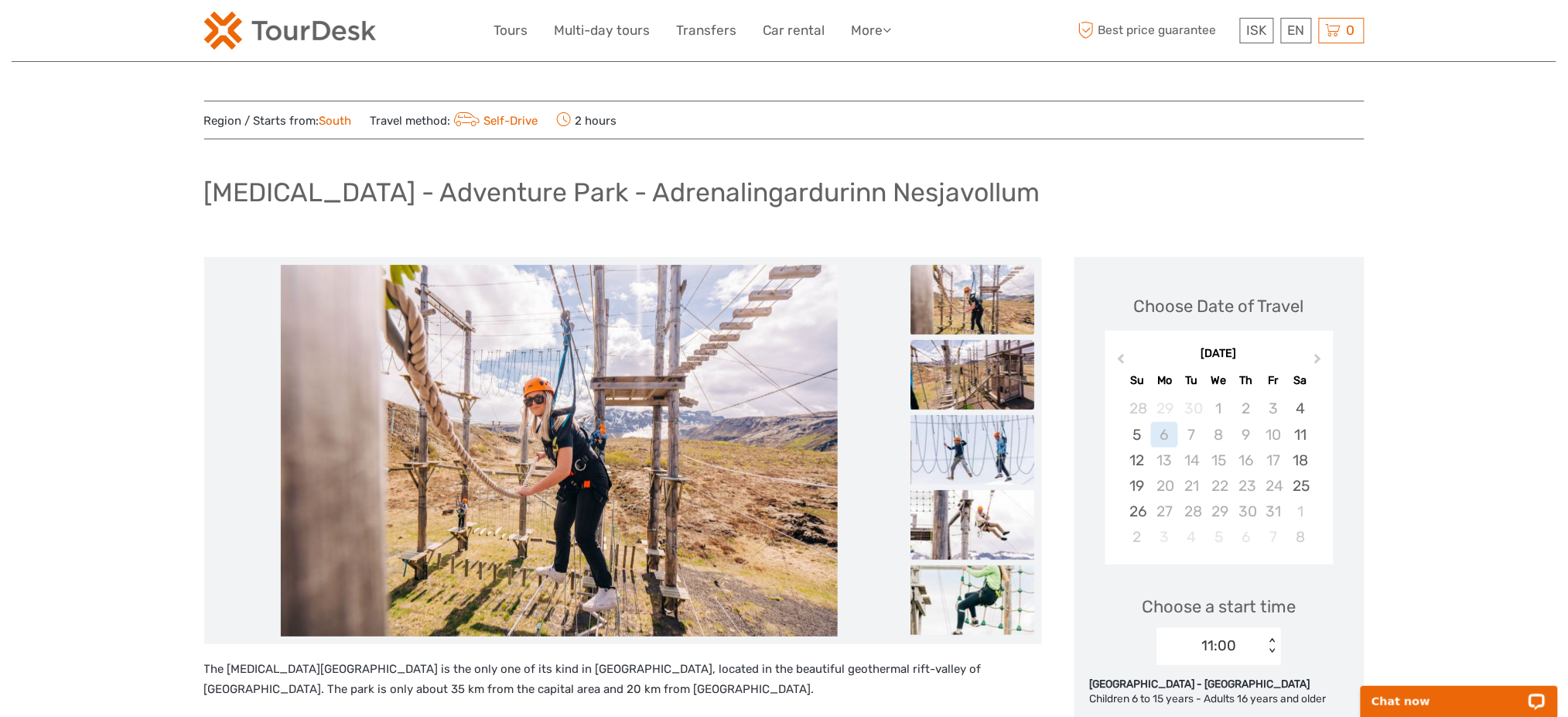
click at [986, 410] on li at bounding box center [972, 375] width 124 height 71
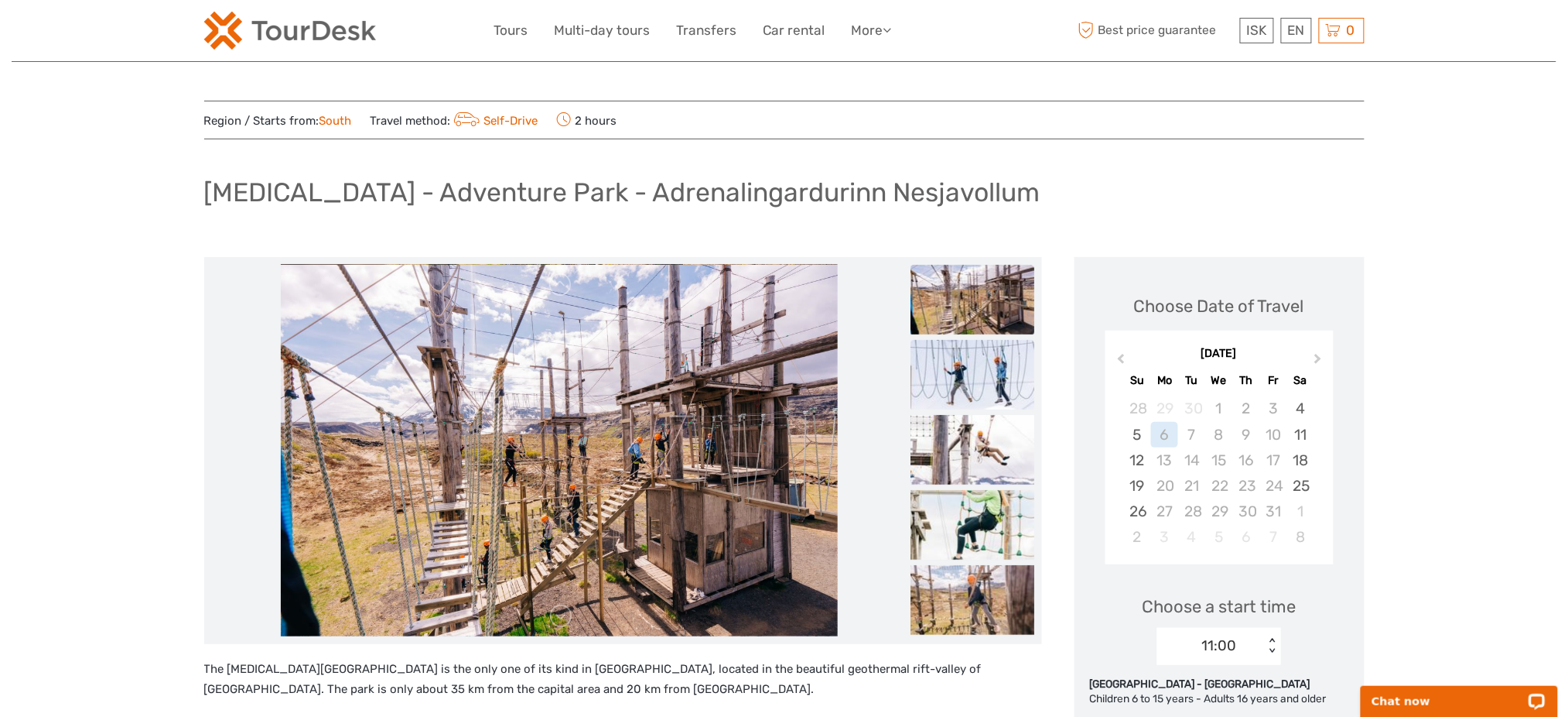
click at [975, 395] on img at bounding box center [972, 374] width 124 height 69
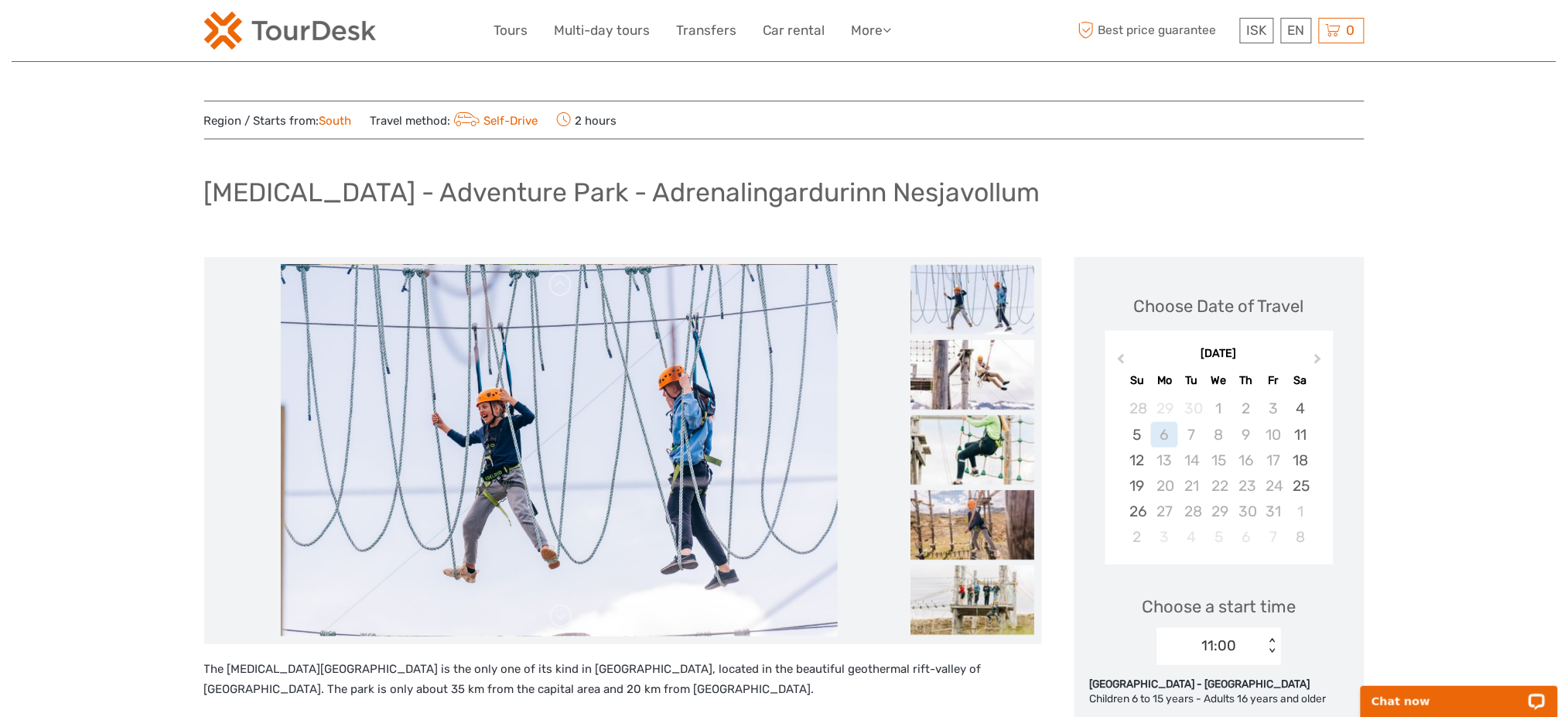
click at [957, 450] on img at bounding box center [972, 449] width 124 height 69
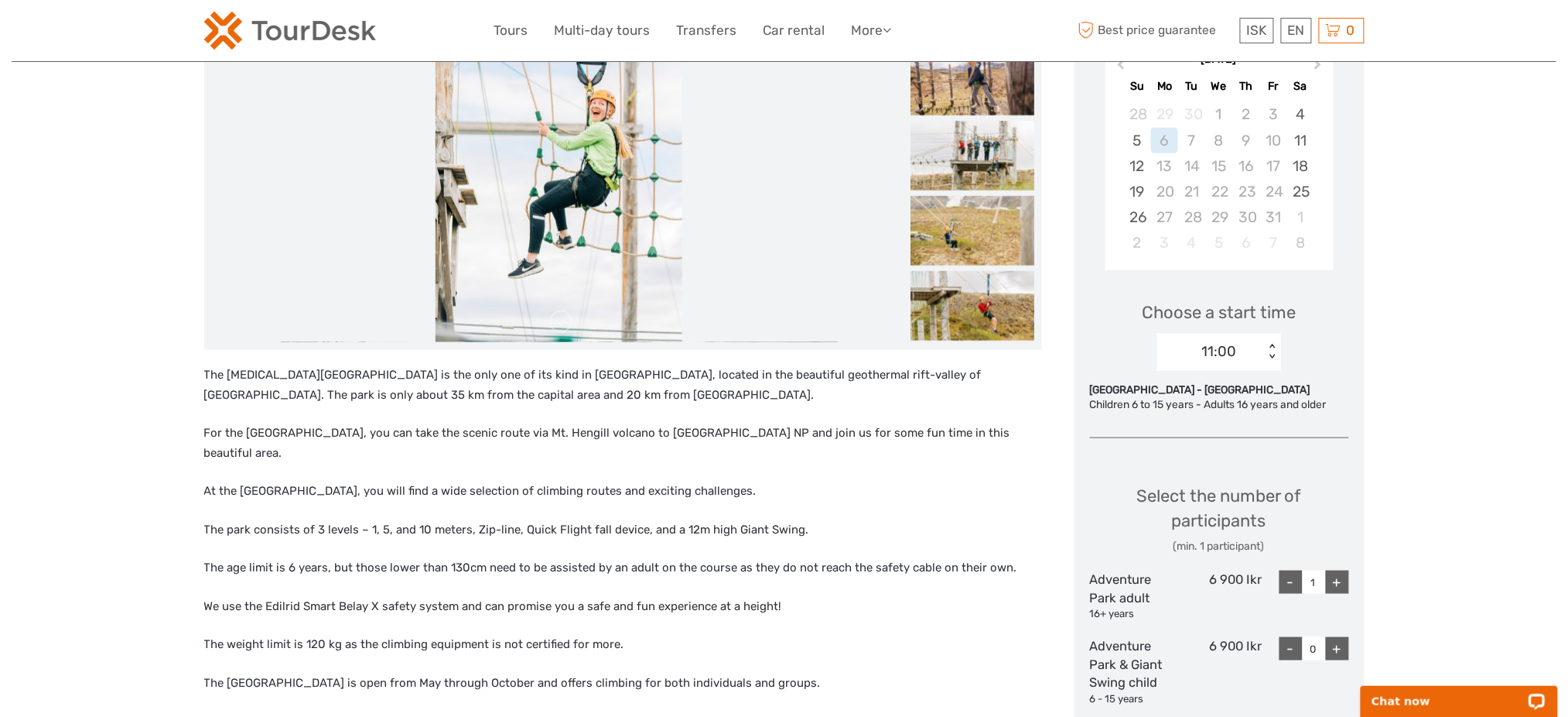
scroll to position [206, 0]
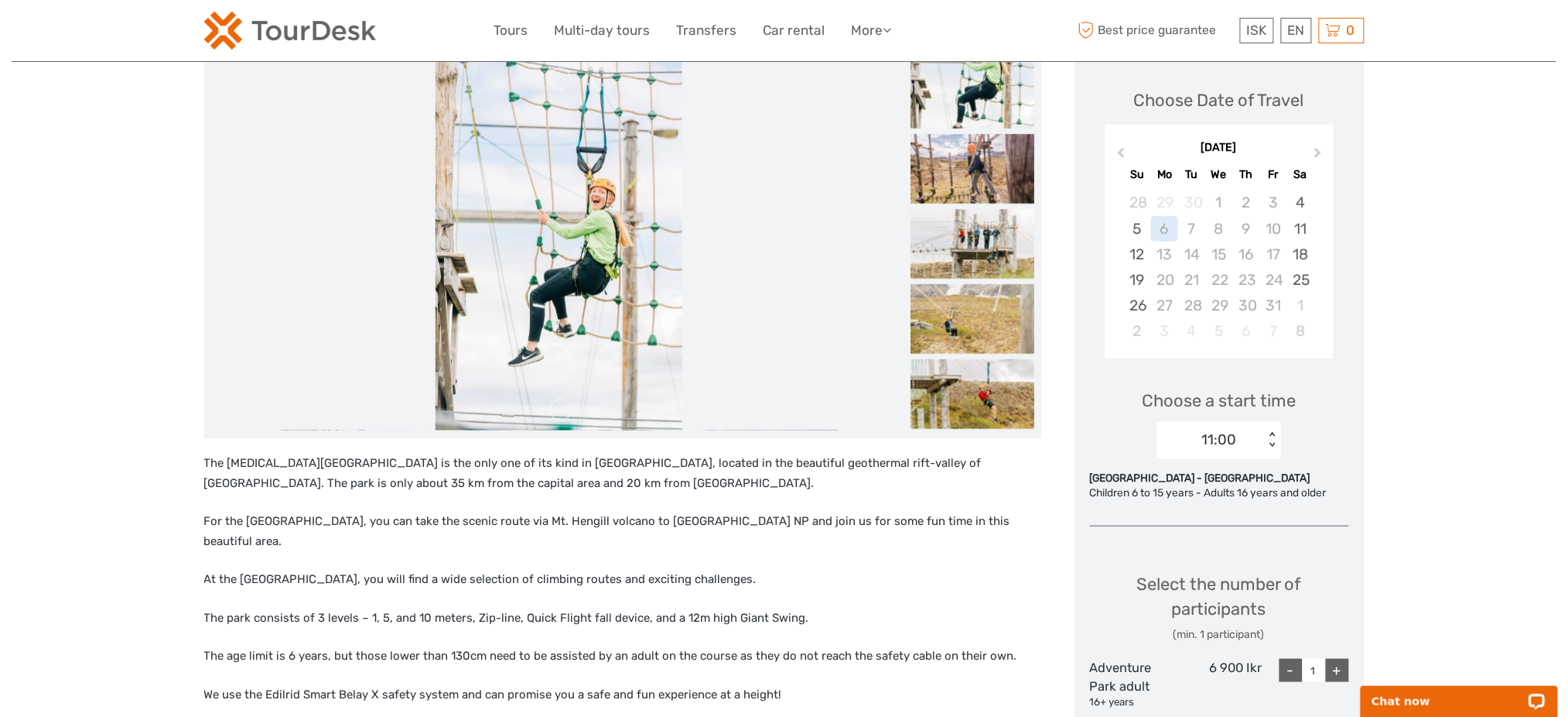
click at [963, 377] on img at bounding box center [972, 394] width 124 height 69
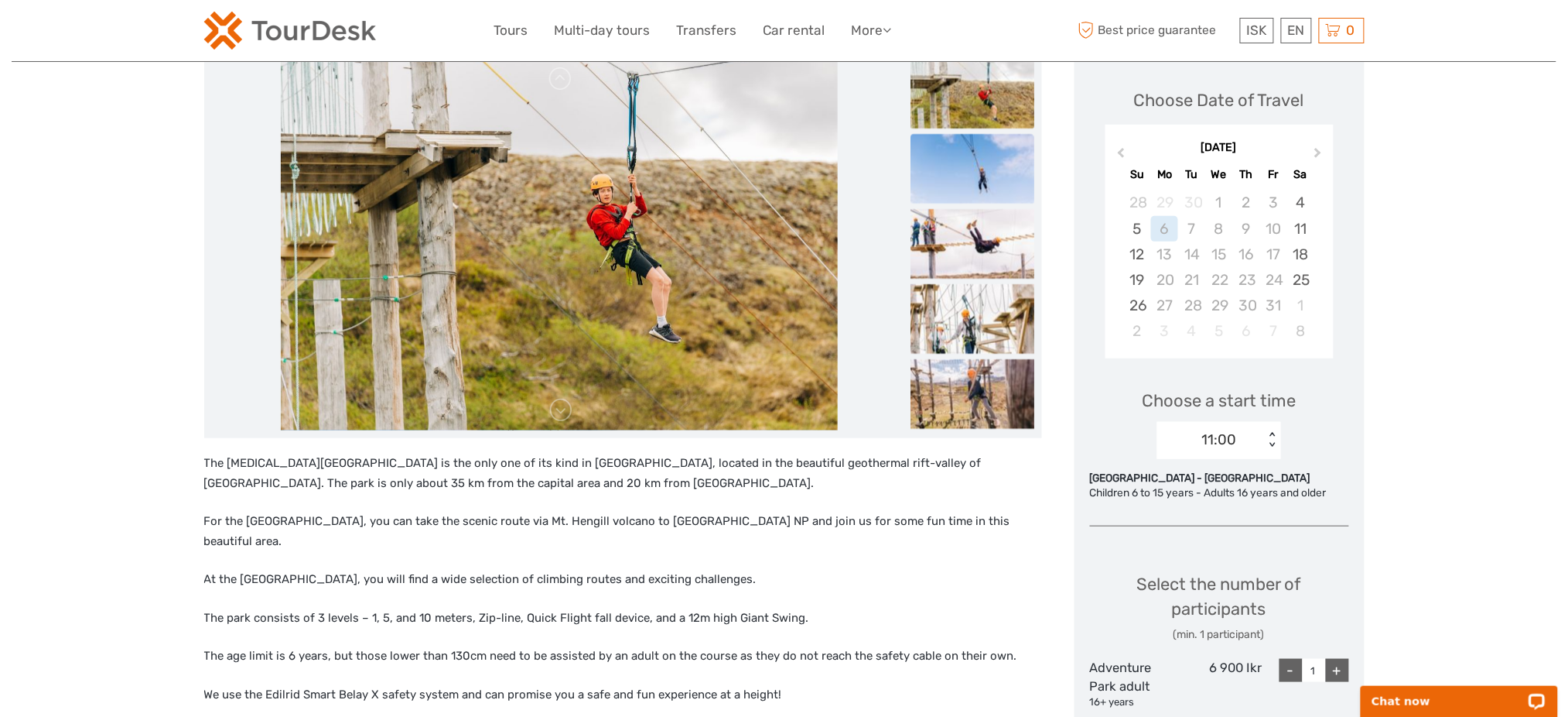
click at [989, 204] on li at bounding box center [972, 169] width 124 height 71
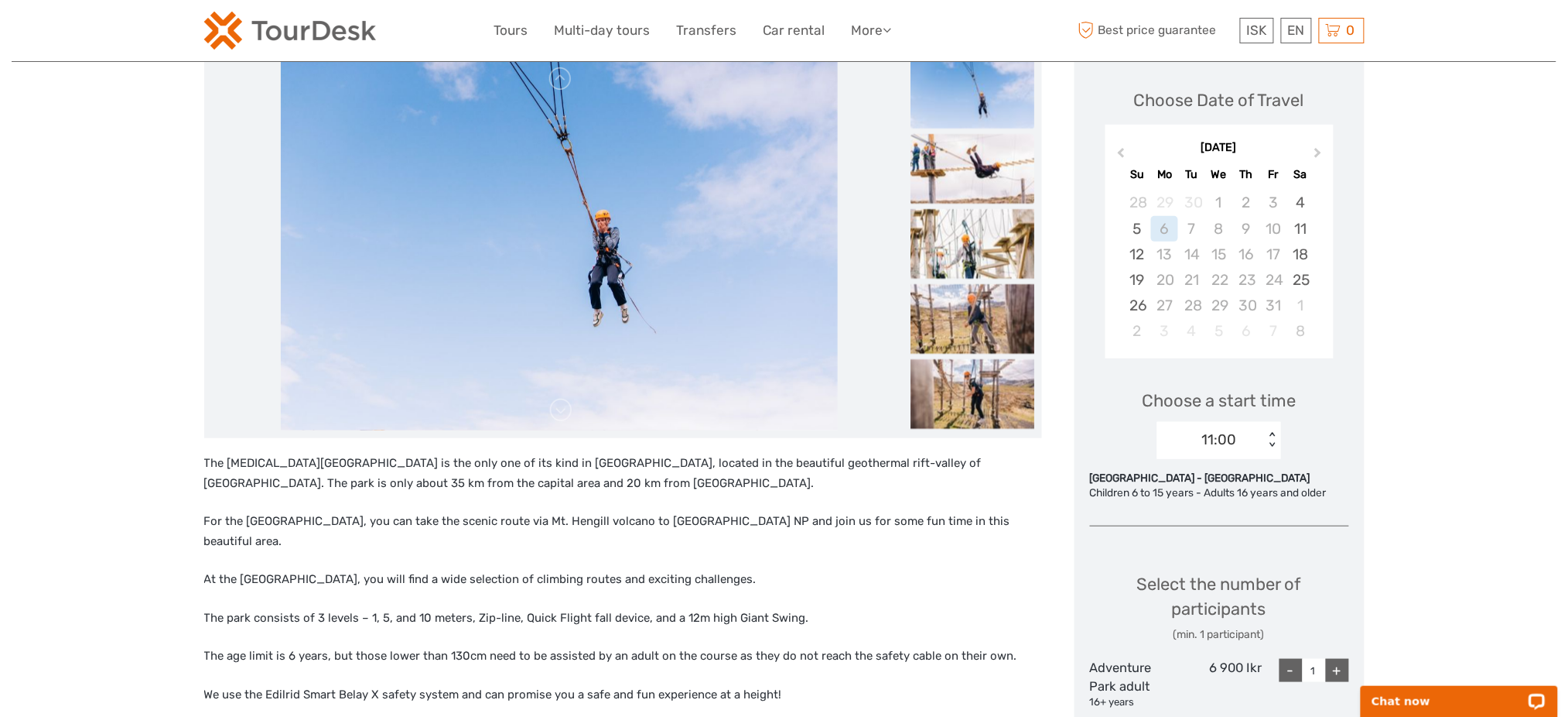
click at [999, 185] on img at bounding box center [972, 168] width 124 height 69
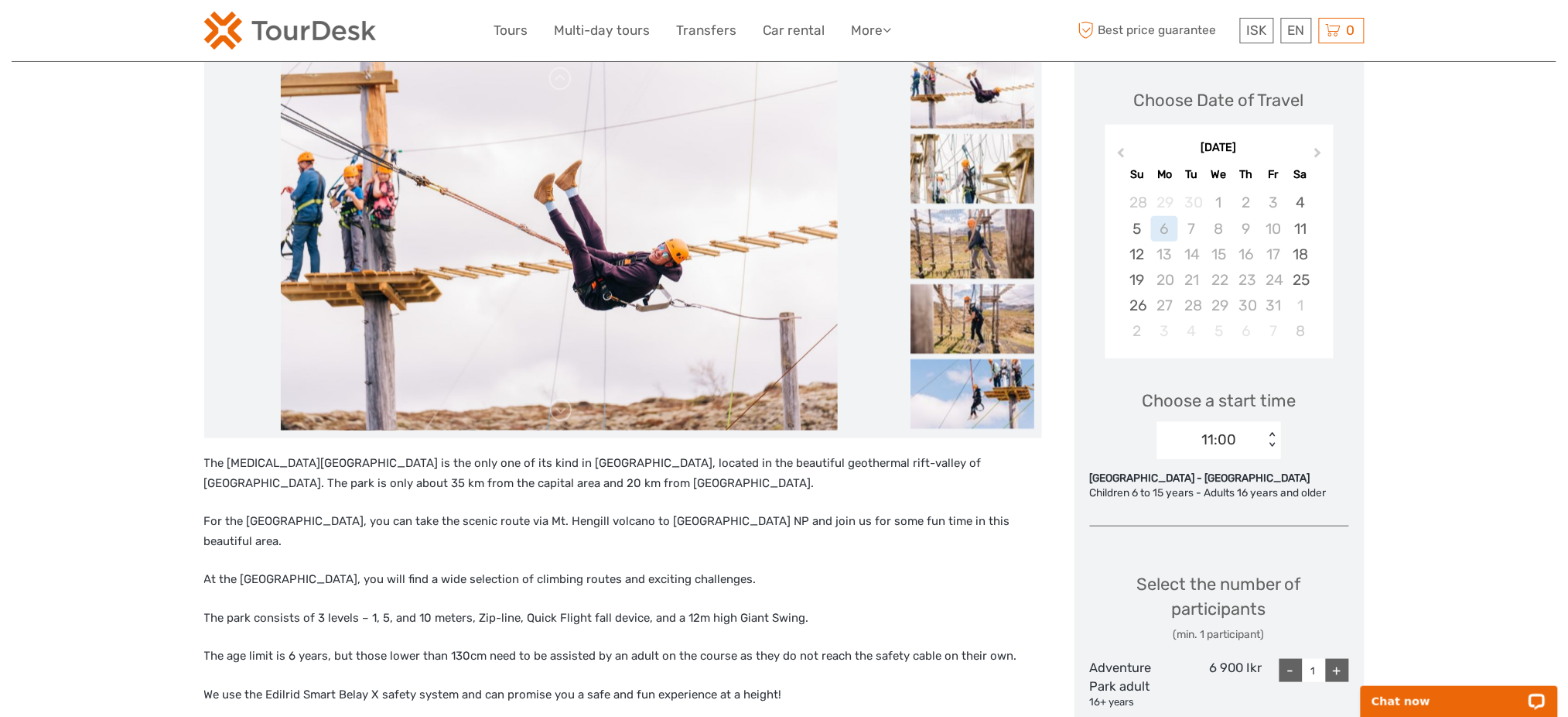
click at [993, 214] on img at bounding box center [972, 243] width 124 height 69
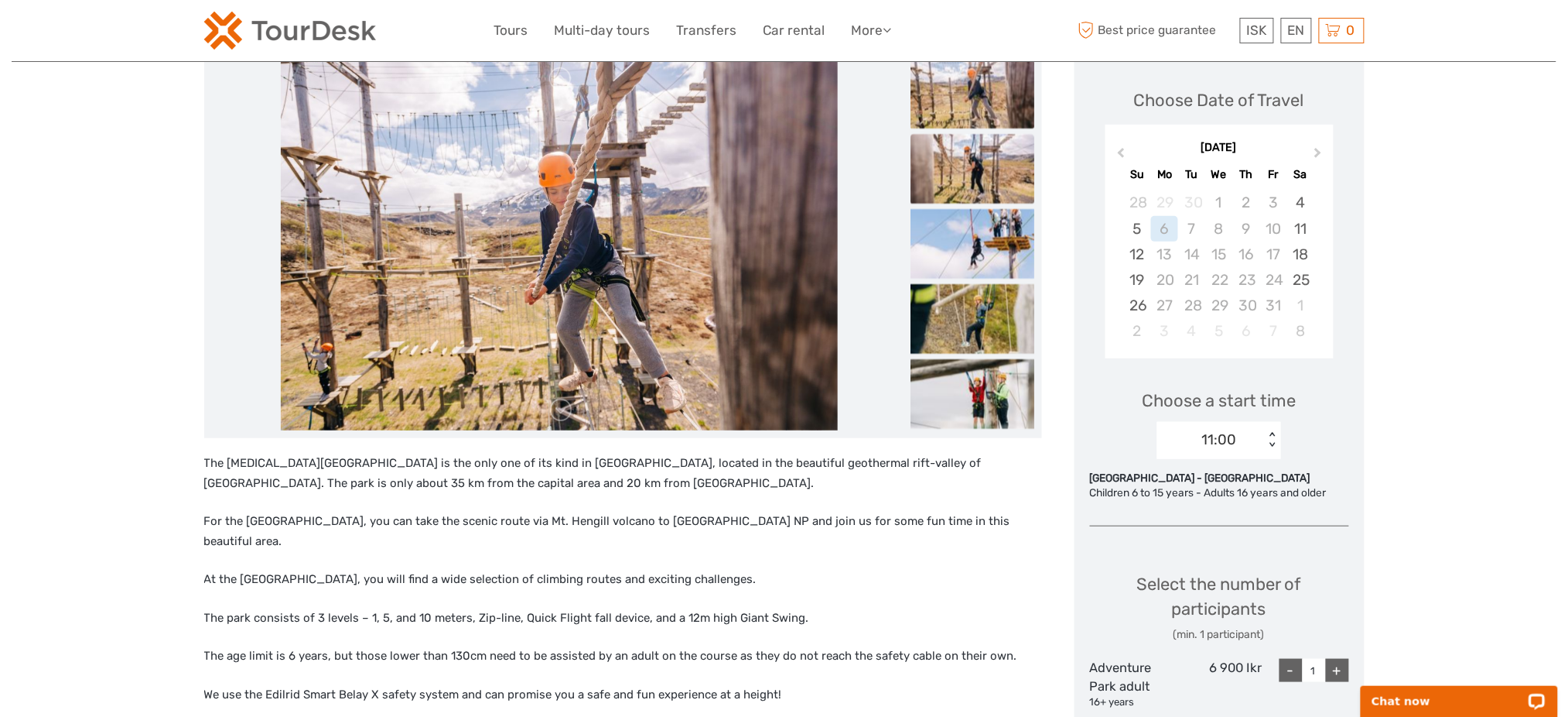
click at [994, 181] on img at bounding box center [972, 168] width 124 height 69
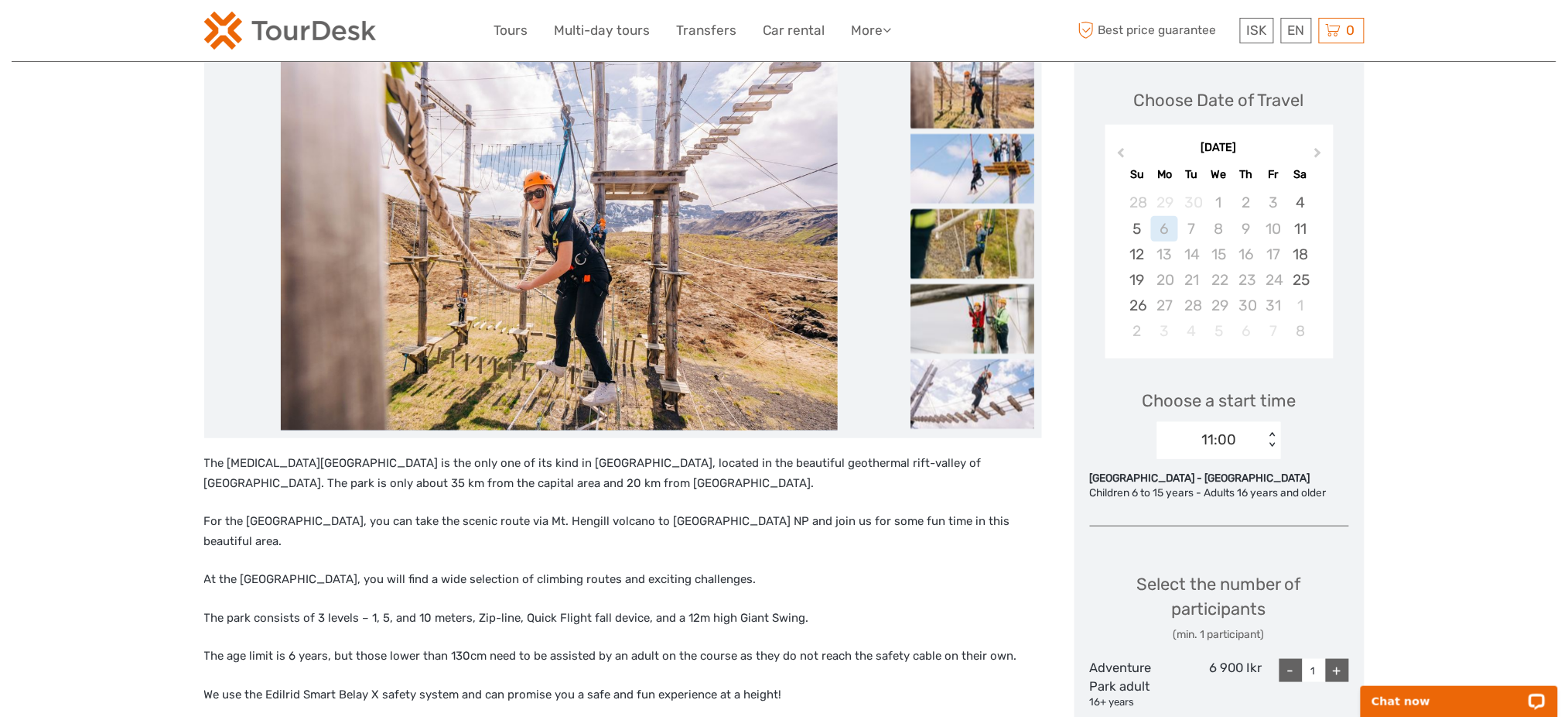
click at [987, 223] on img at bounding box center [972, 243] width 124 height 69
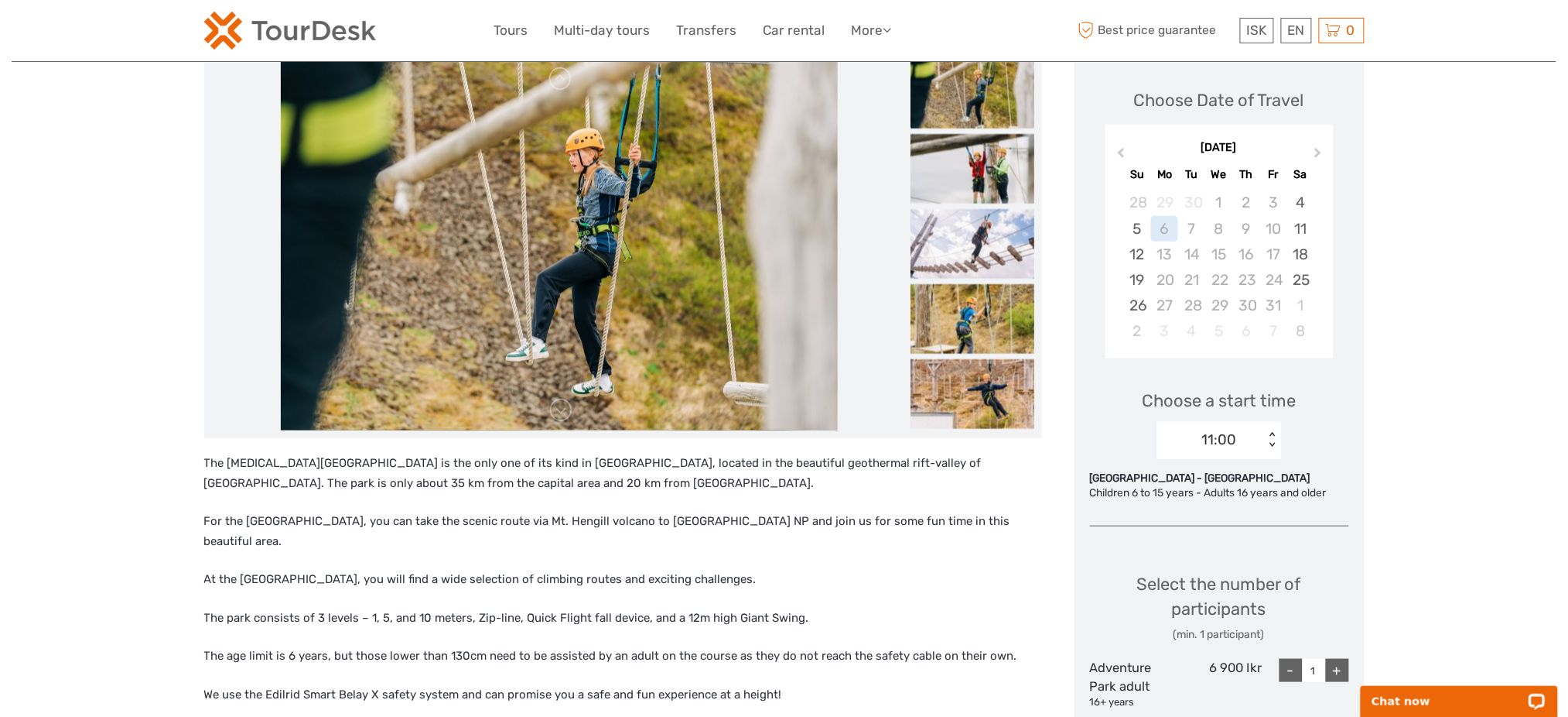
click at [987, 128] on img at bounding box center [972, 93] width 124 height 69
click at [985, 276] on img at bounding box center [972, 243] width 124 height 69
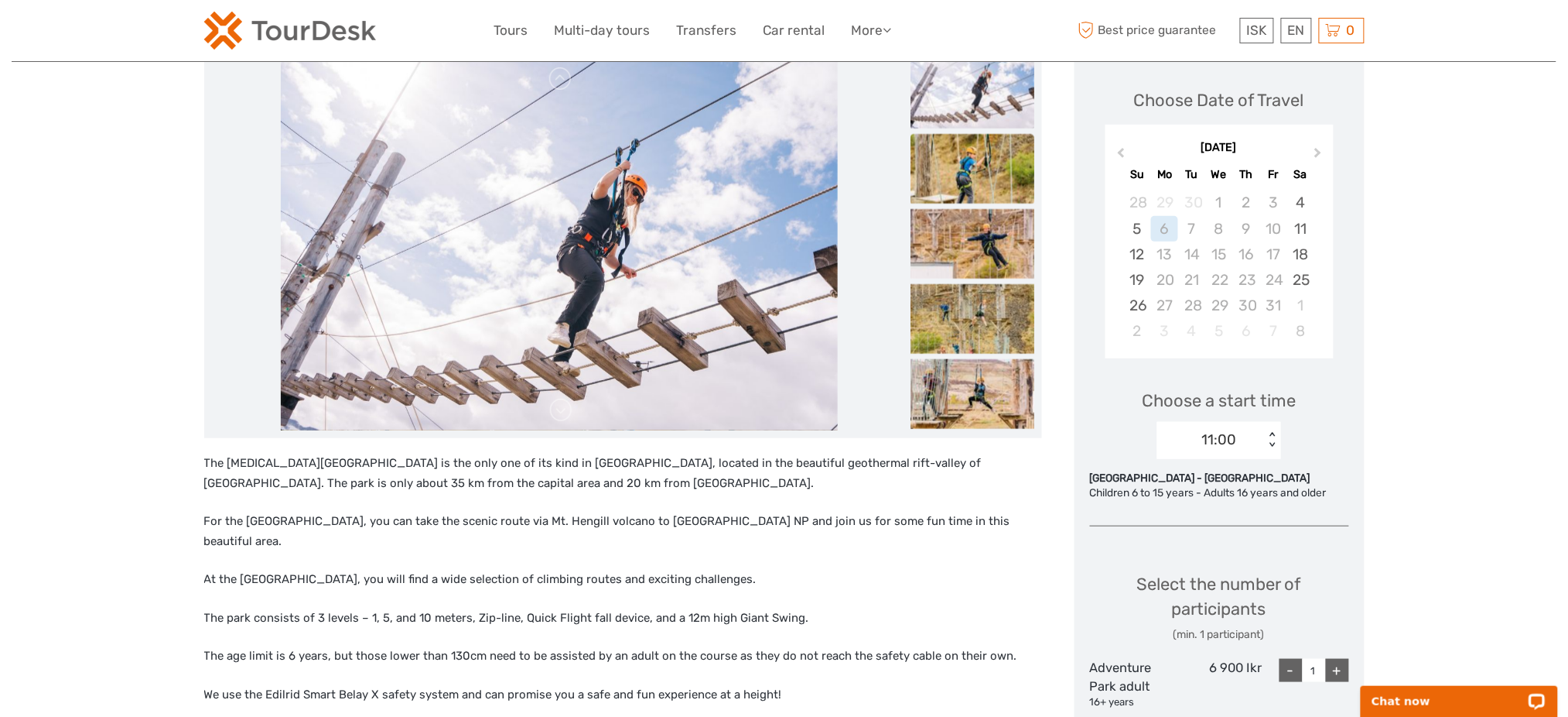
click at [984, 165] on img at bounding box center [972, 168] width 124 height 69
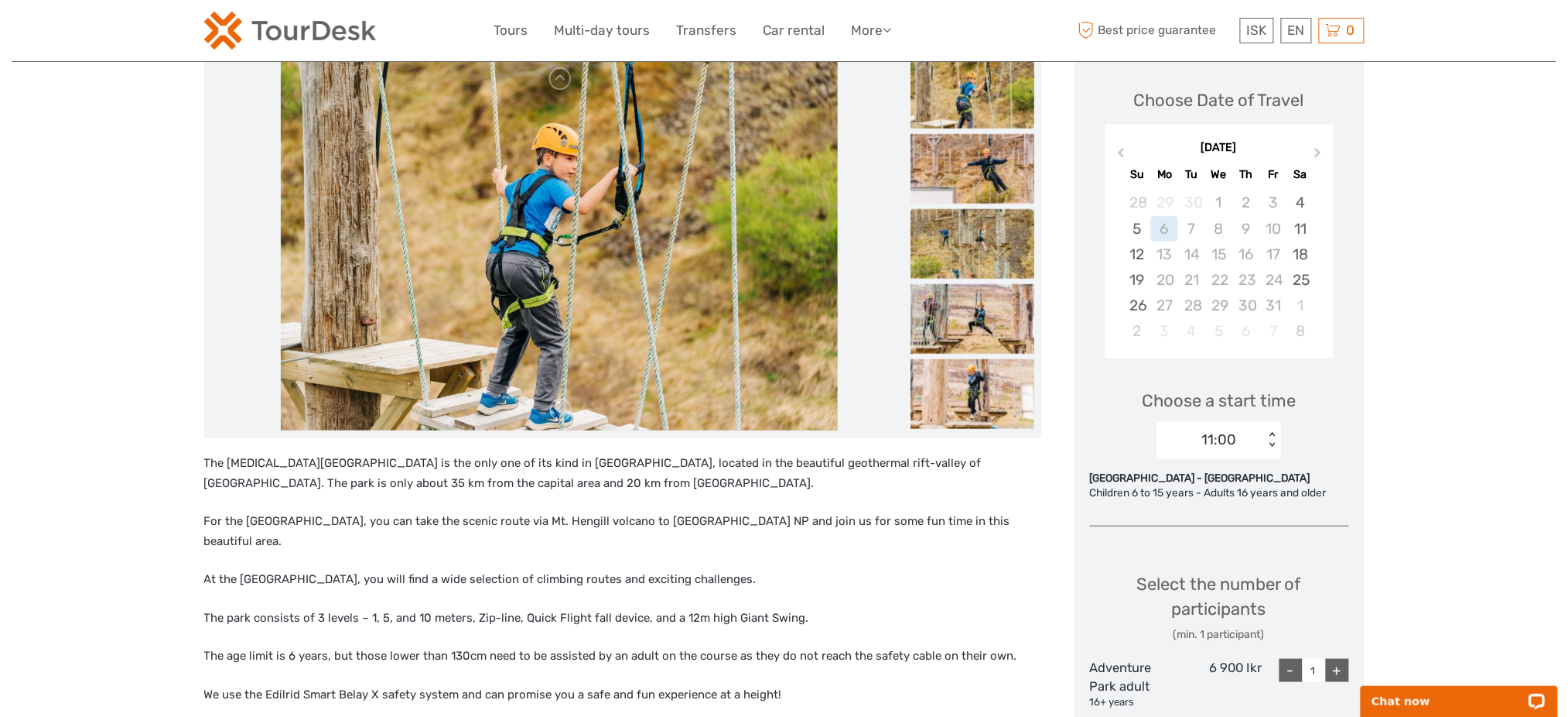
click at [982, 239] on img at bounding box center [972, 243] width 124 height 69
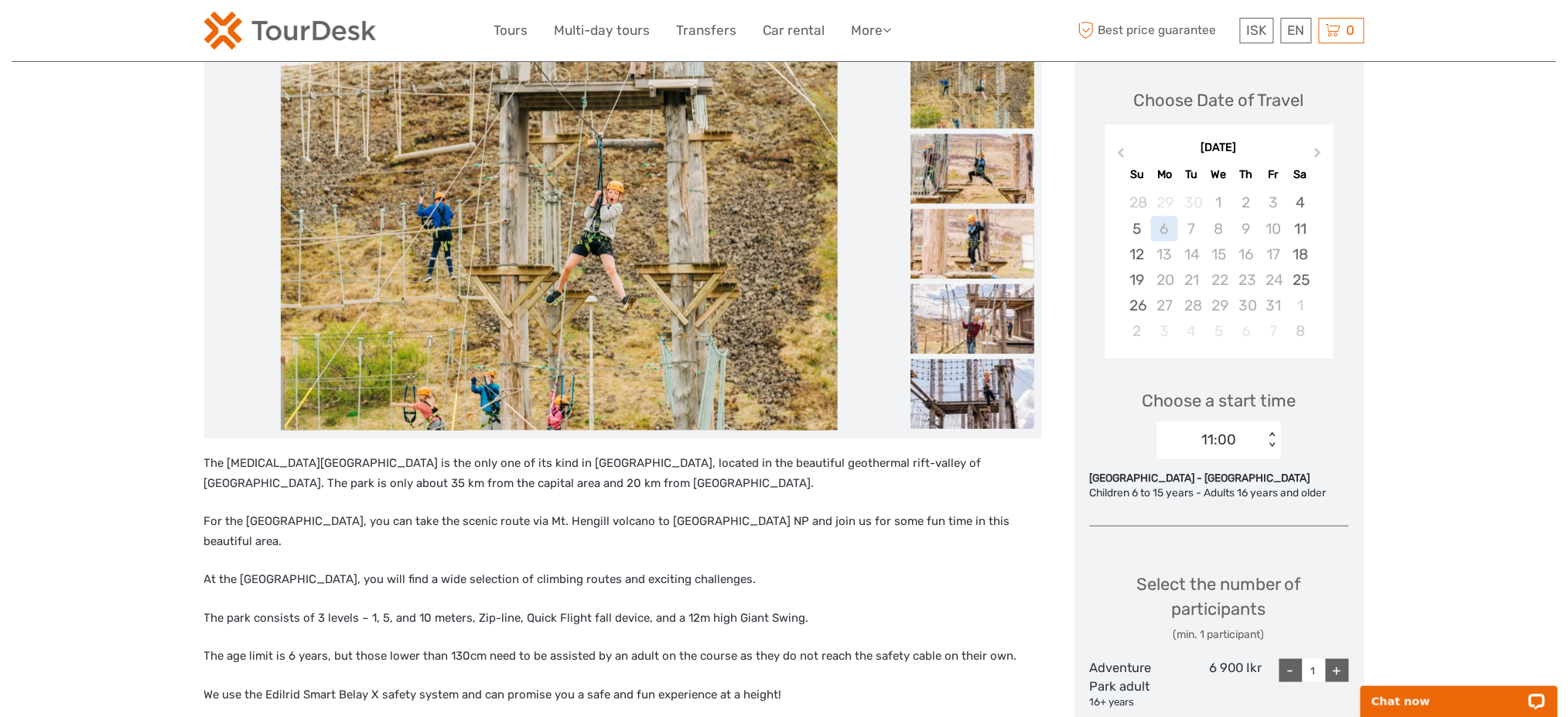
click at [978, 185] on img at bounding box center [972, 168] width 124 height 69
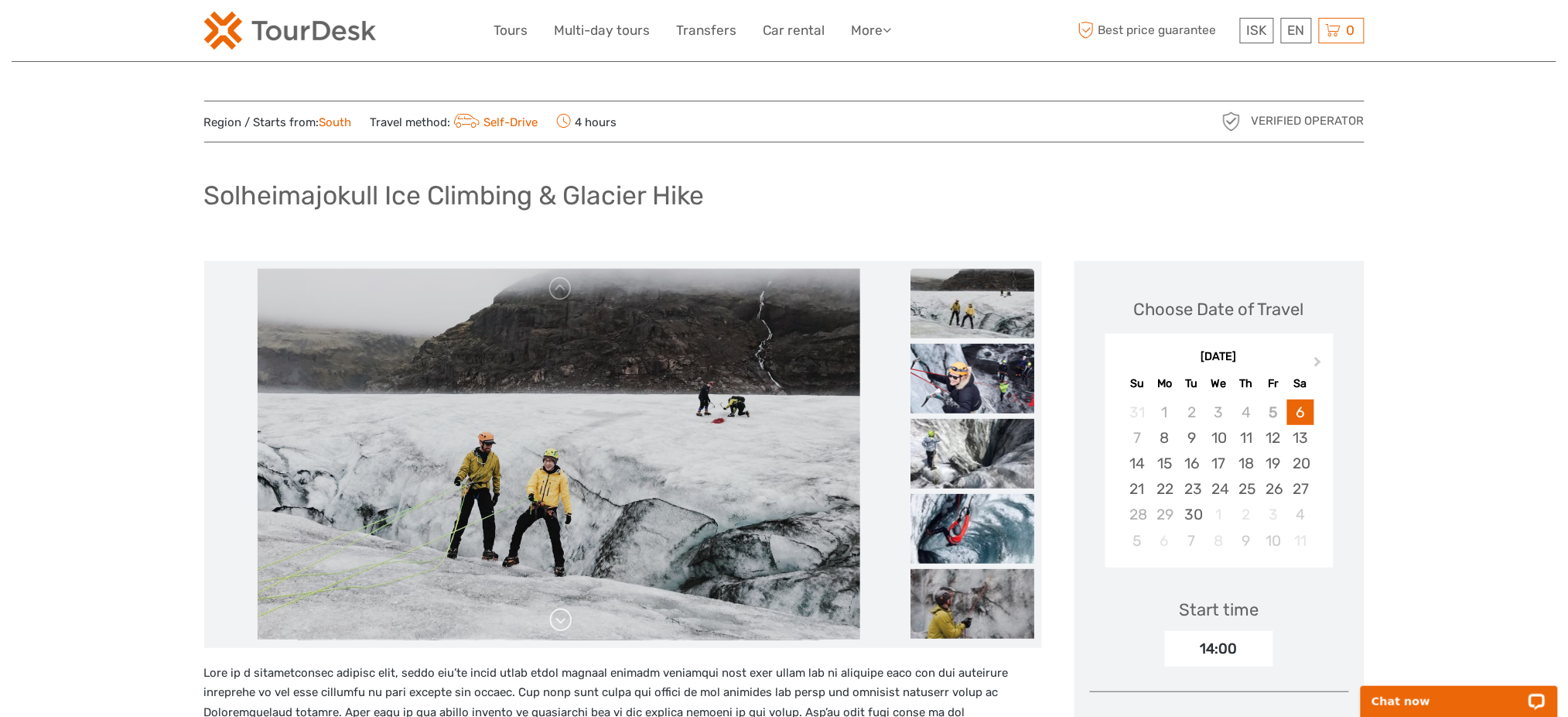
click at [562, 619] on link at bounding box center [560, 619] width 25 height 25
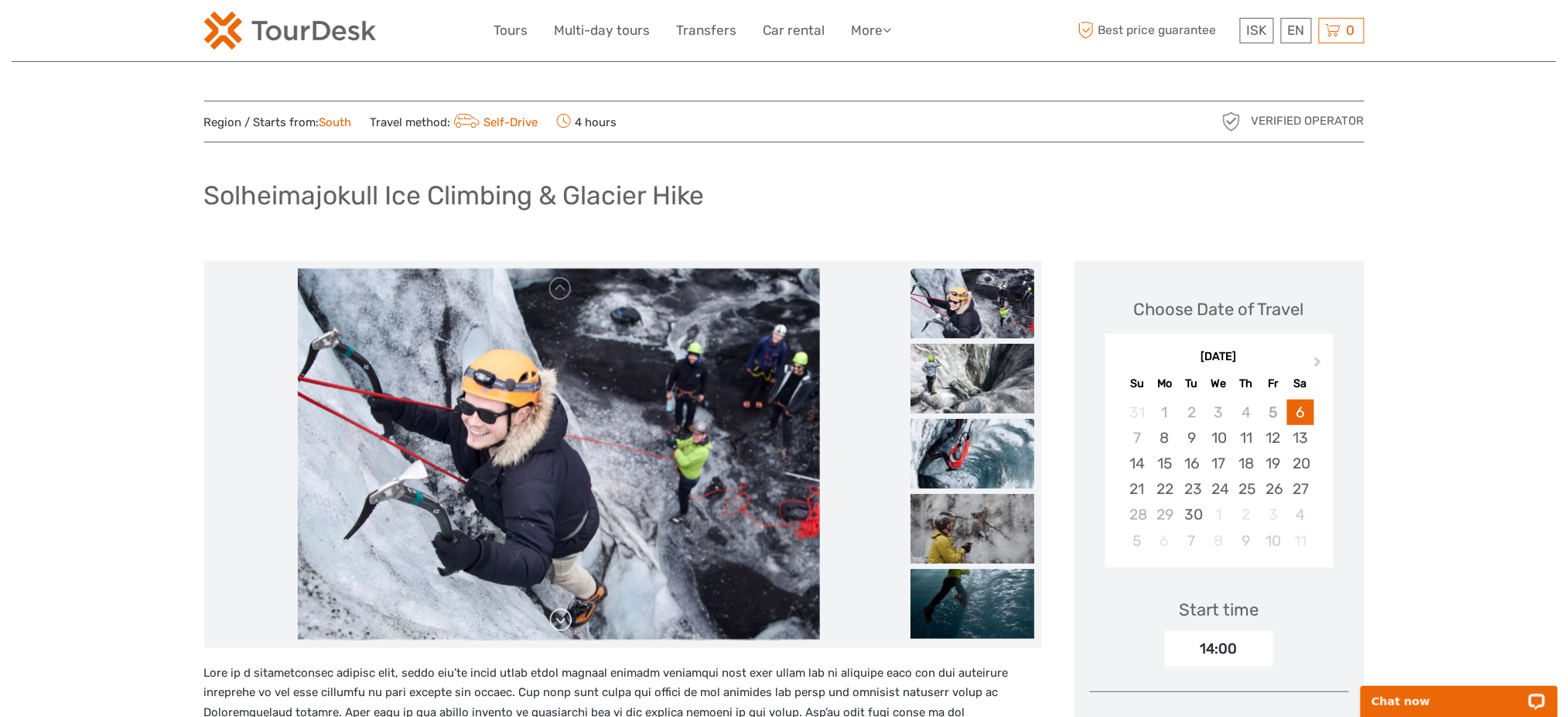
click at [562, 619] on link at bounding box center [560, 619] width 25 height 25
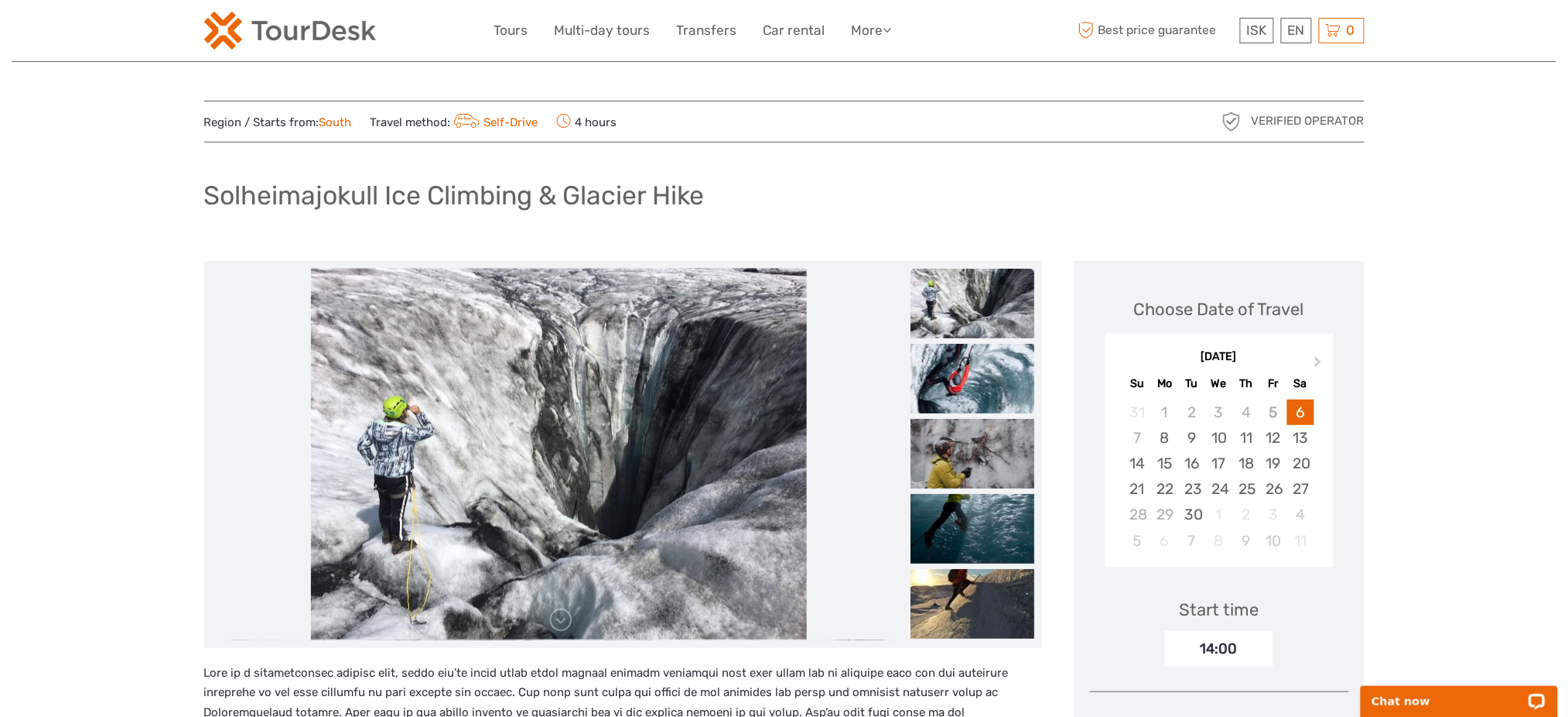
click at [626, 460] on img at bounding box center [559, 454] width 495 height 372
click at [931, 529] on img at bounding box center [972, 528] width 124 height 69
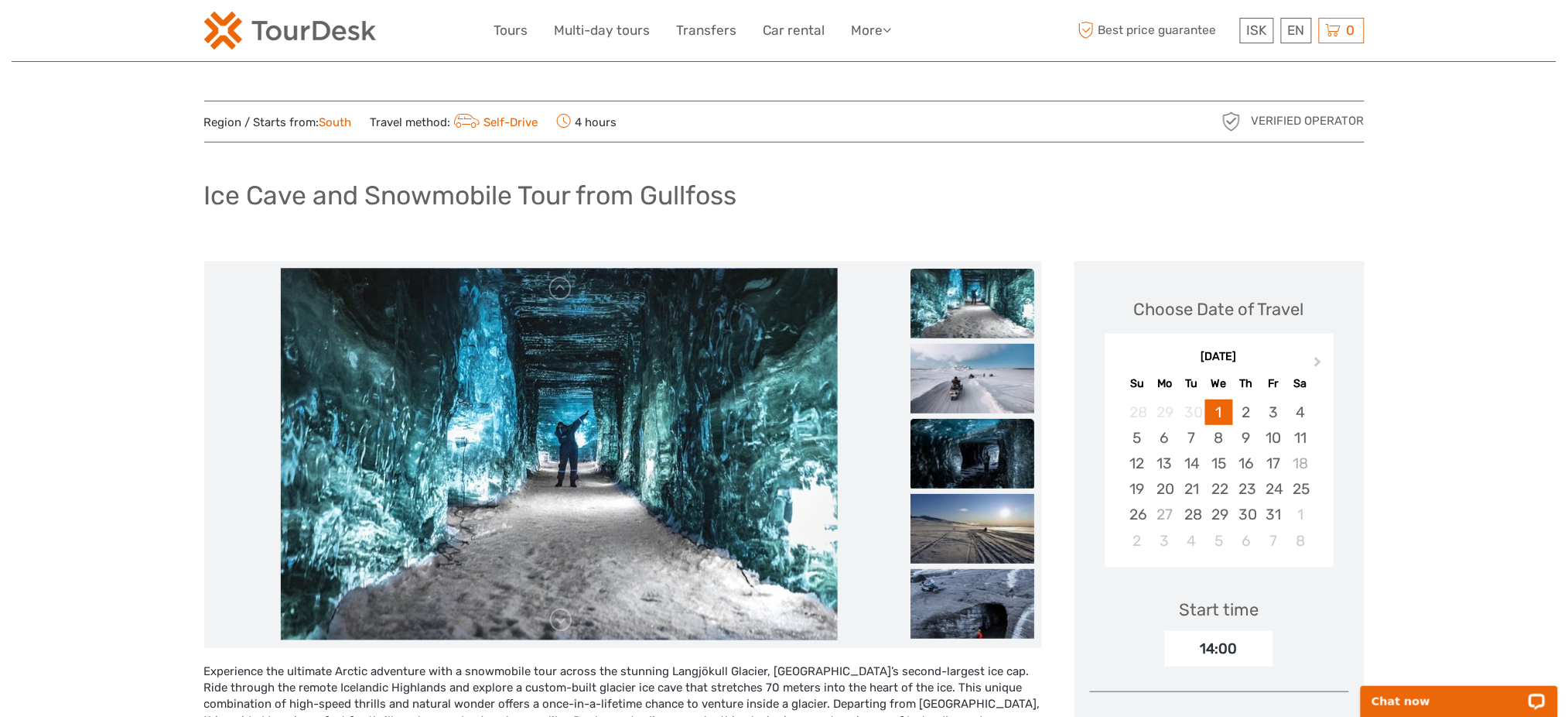
click at [949, 428] on img at bounding box center [972, 453] width 124 height 69
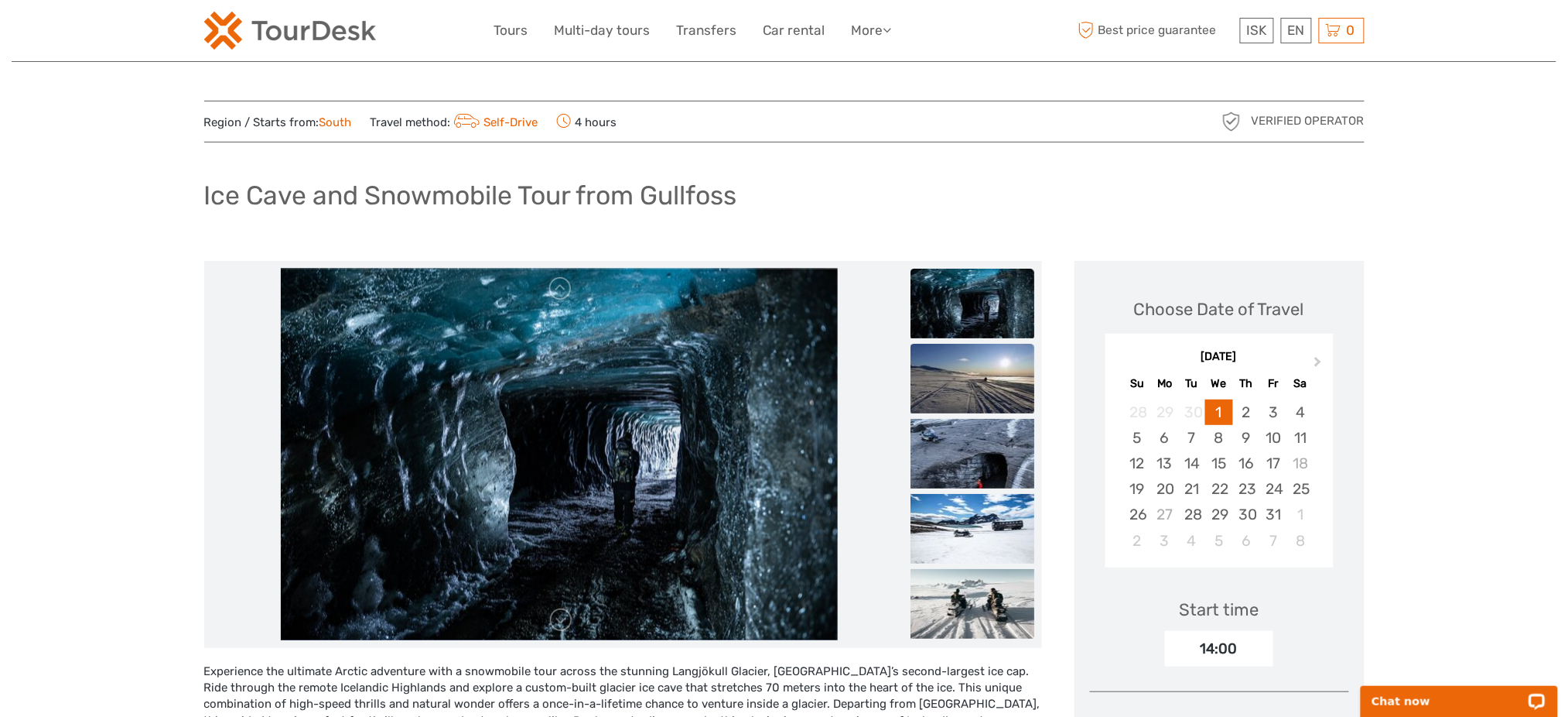
click at [949, 385] on img at bounding box center [972, 378] width 124 height 69
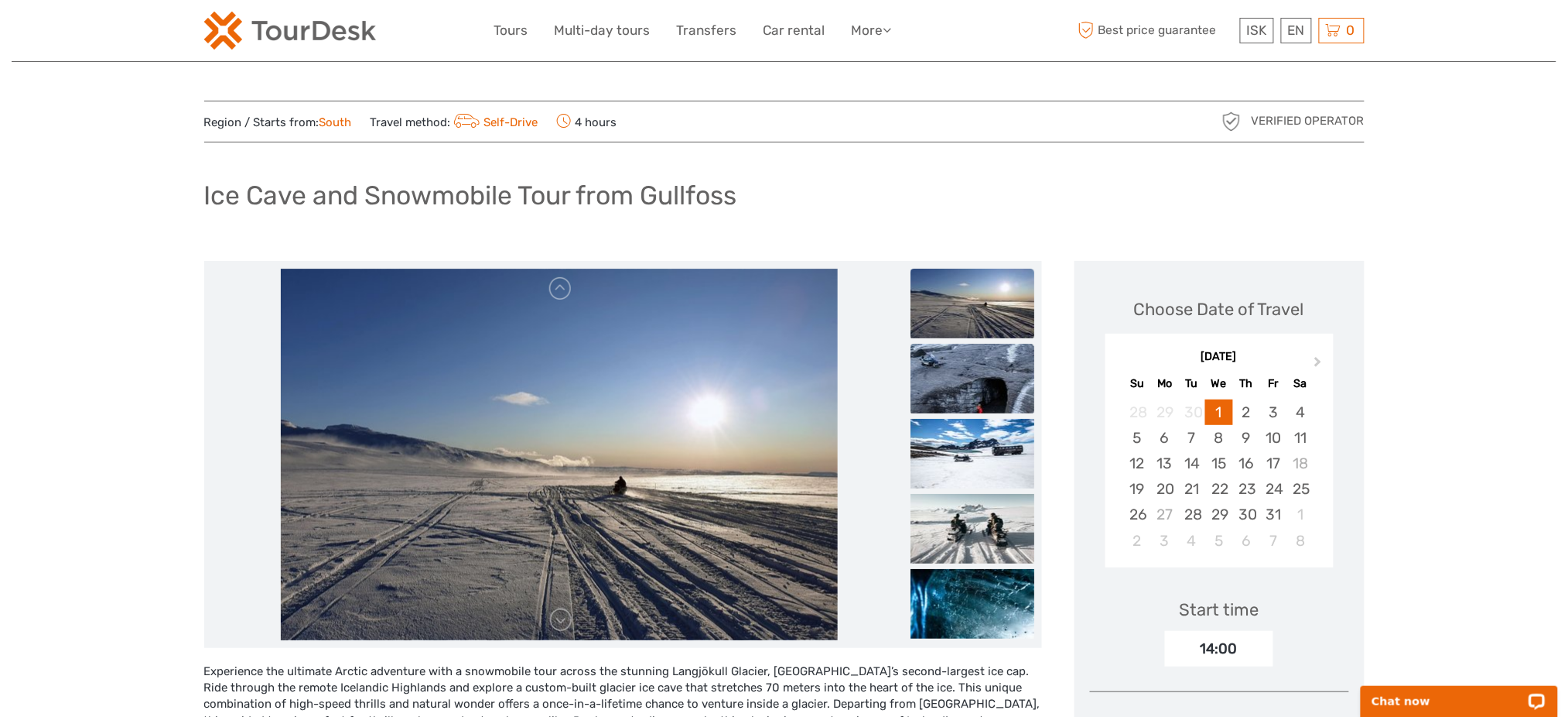
click at [945, 403] on img at bounding box center [972, 378] width 124 height 69
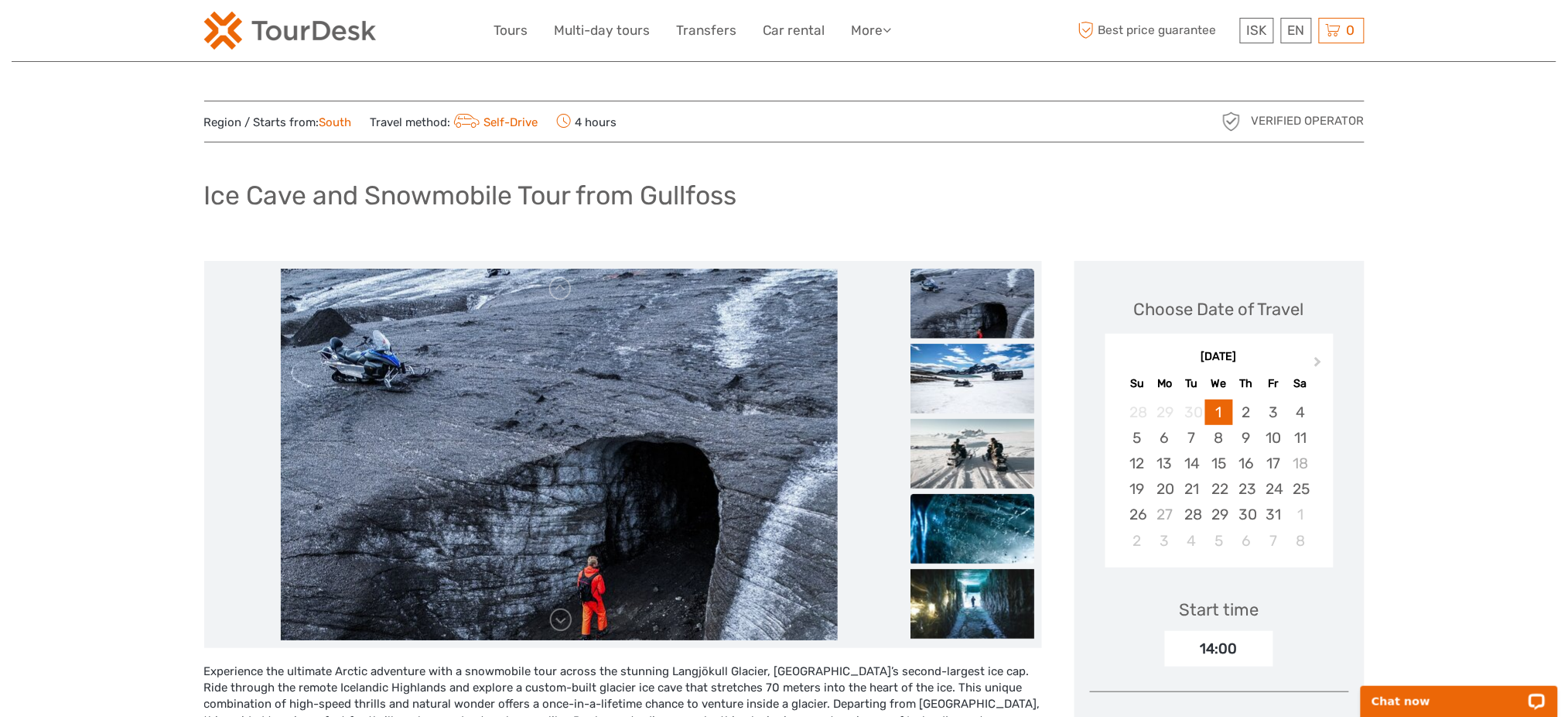
click at [995, 549] on img at bounding box center [972, 528] width 124 height 69
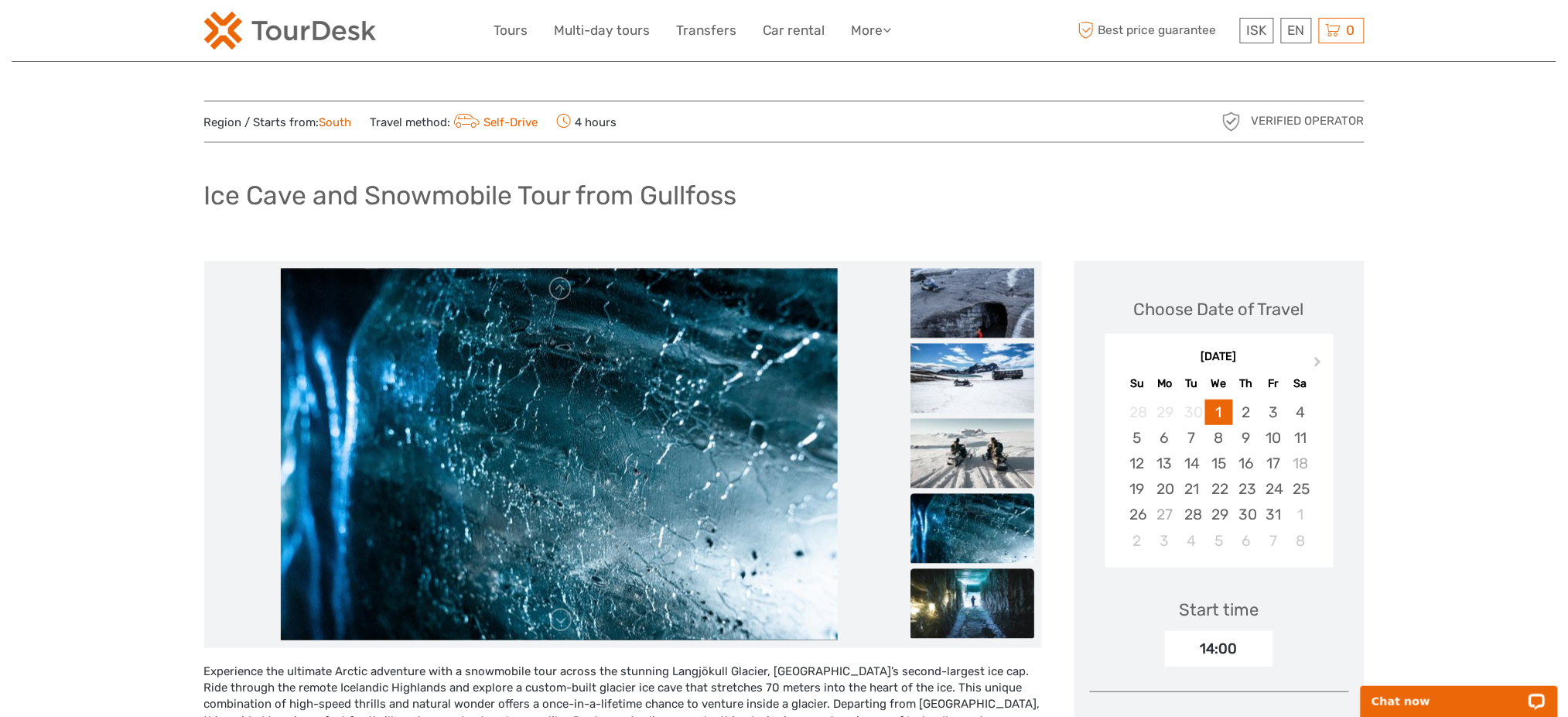
click at [976, 596] on img at bounding box center [972, 602] width 124 height 69
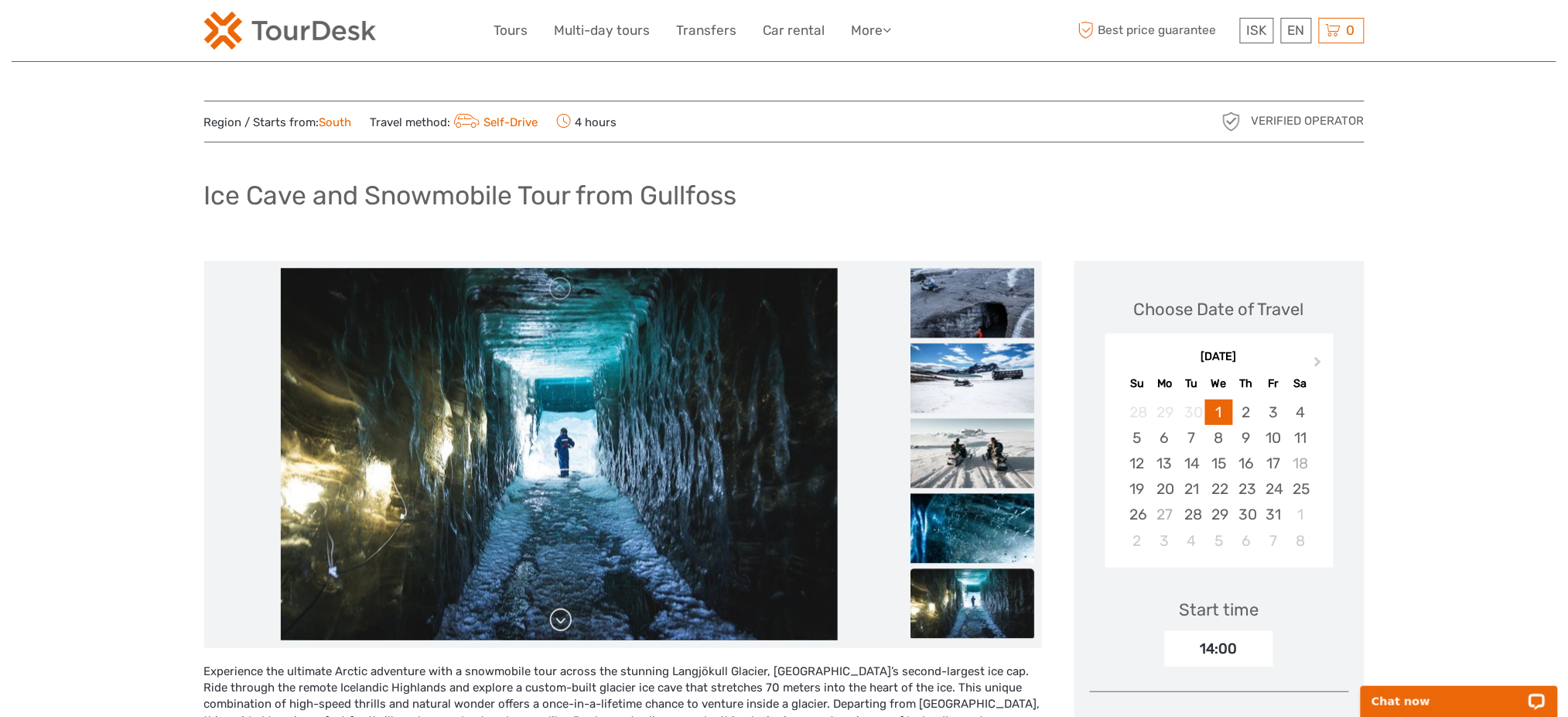
click at [557, 619] on link at bounding box center [560, 619] width 25 height 25
